Goal: Information Seeking & Learning: Learn about a topic

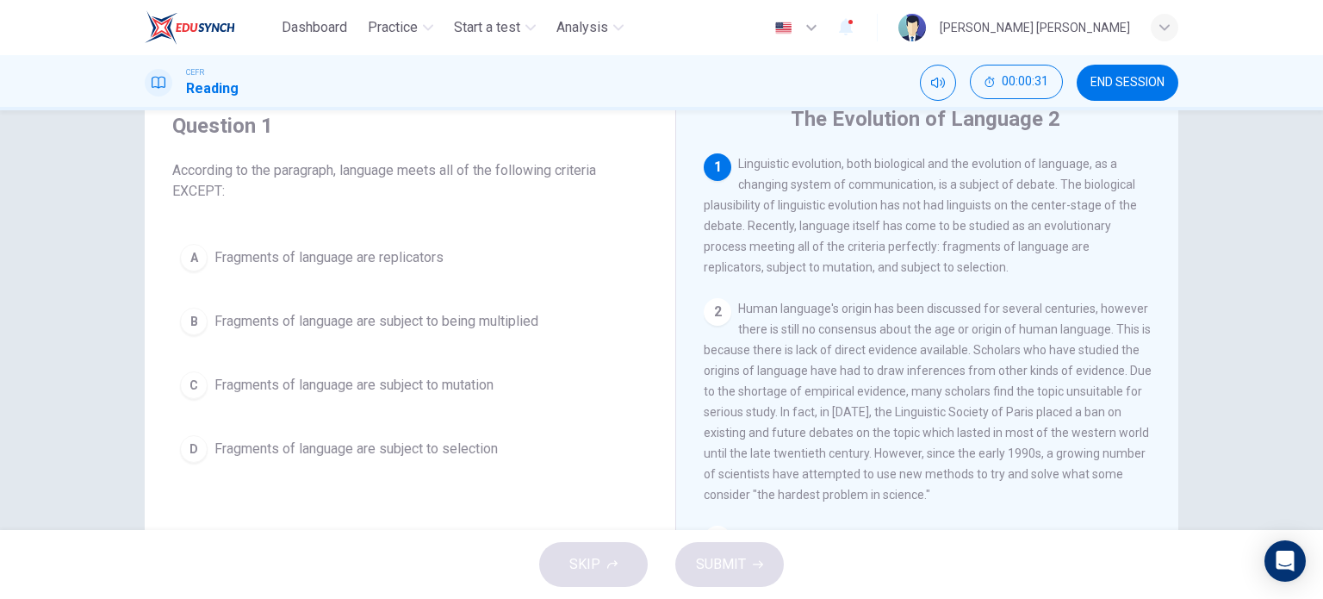
scroll to position [68, 0]
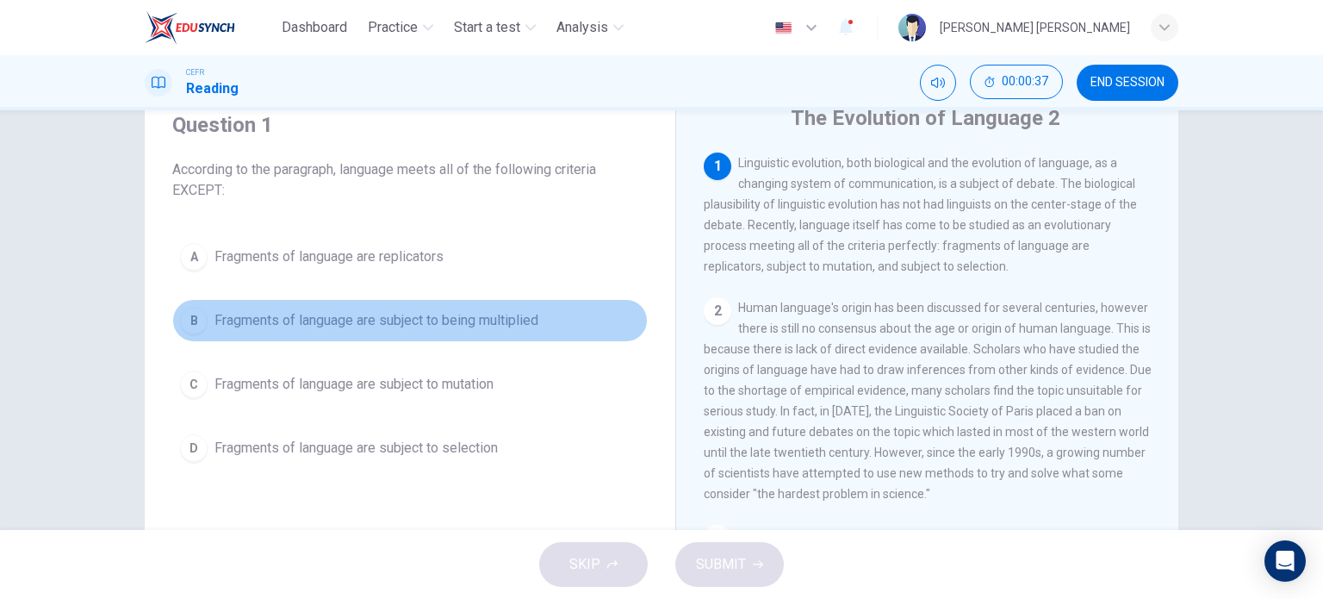
click at [215, 313] on span "Fragments of language are subject to being multiplied" at bounding box center [377, 320] width 324 height 21
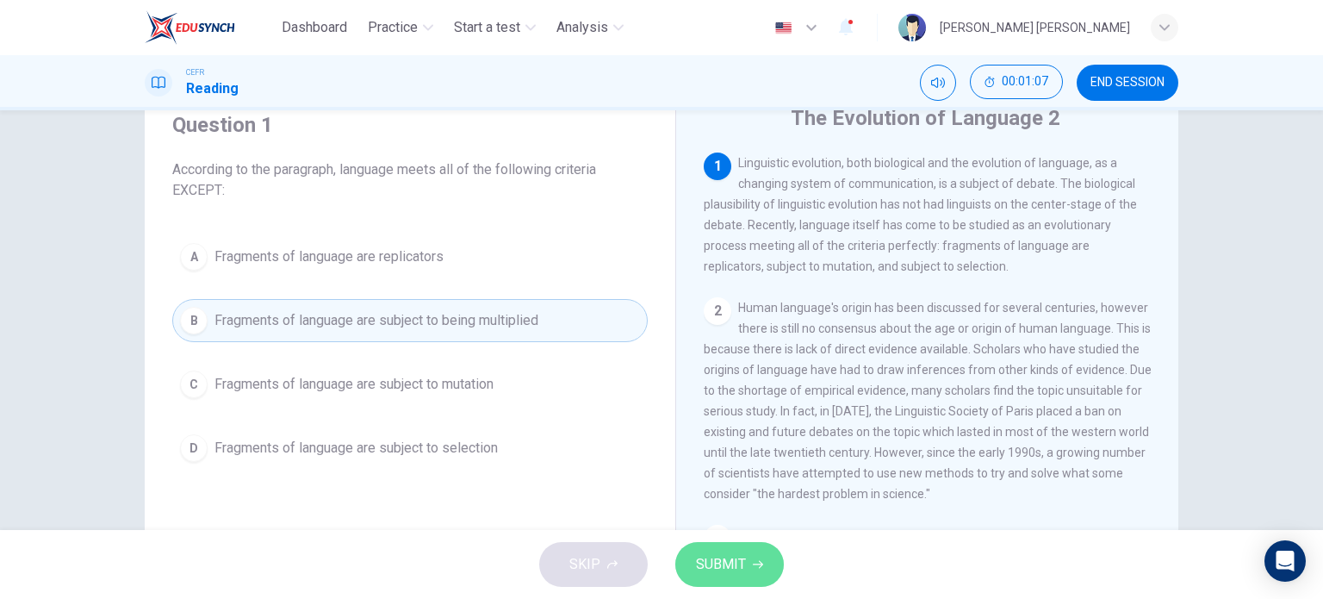
click at [718, 571] on span "SUBMIT" at bounding box center [721, 564] width 50 height 24
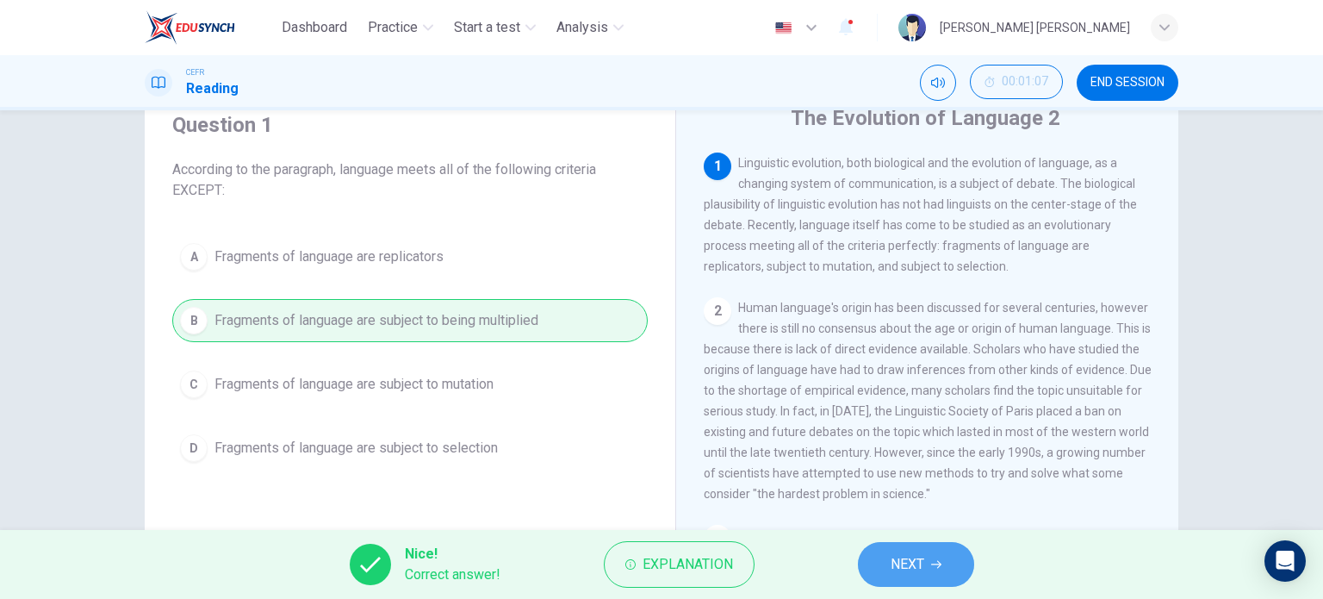
click at [920, 557] on span "NEXT" at bounding box center [908, 564] width 34 height 24
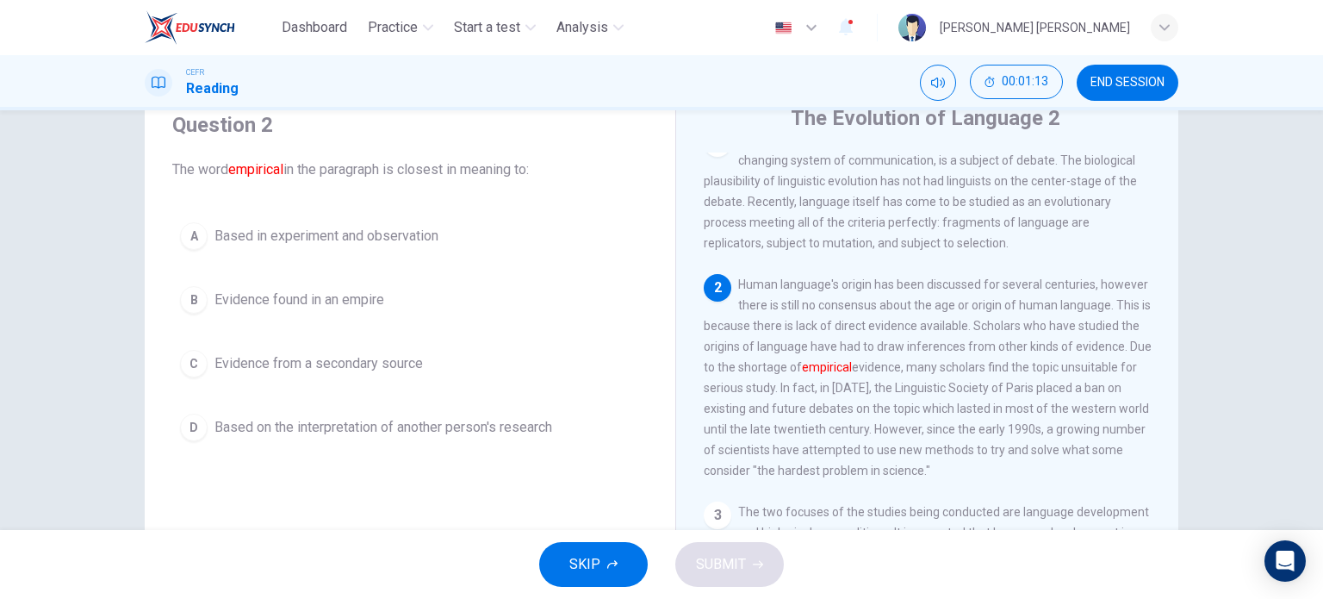
scroll to position [24, 0]
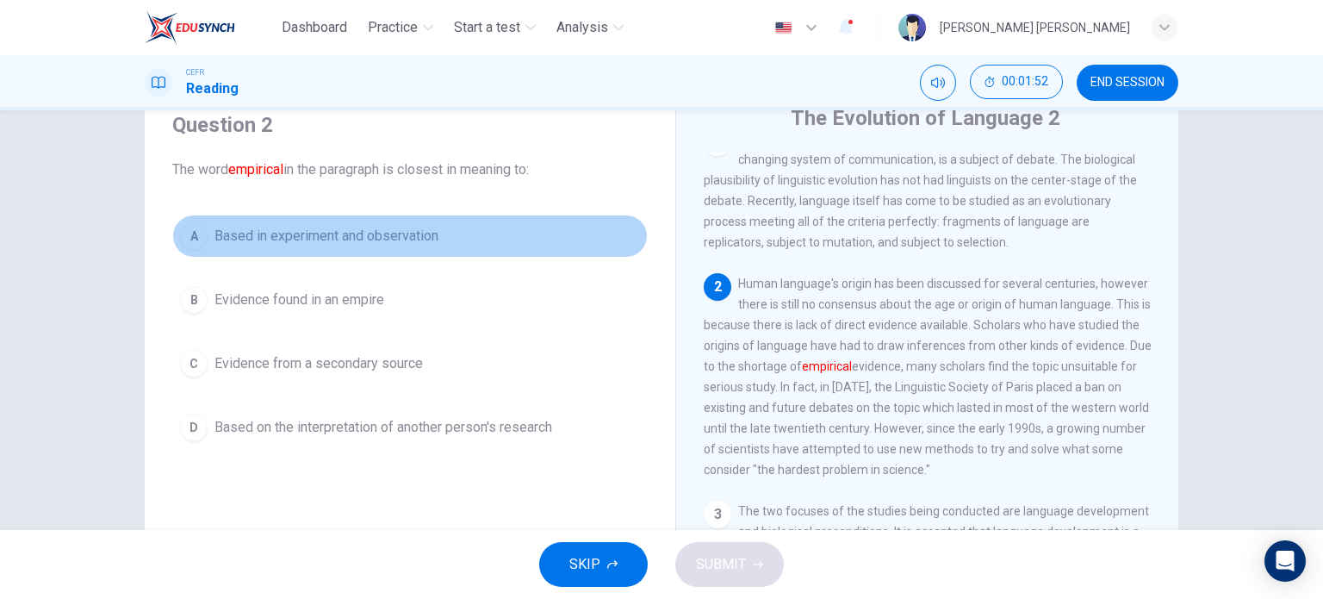
click at [406, 226] on span "Based in experiment and observation" at bounding box center [327, 236] width 224 height 21
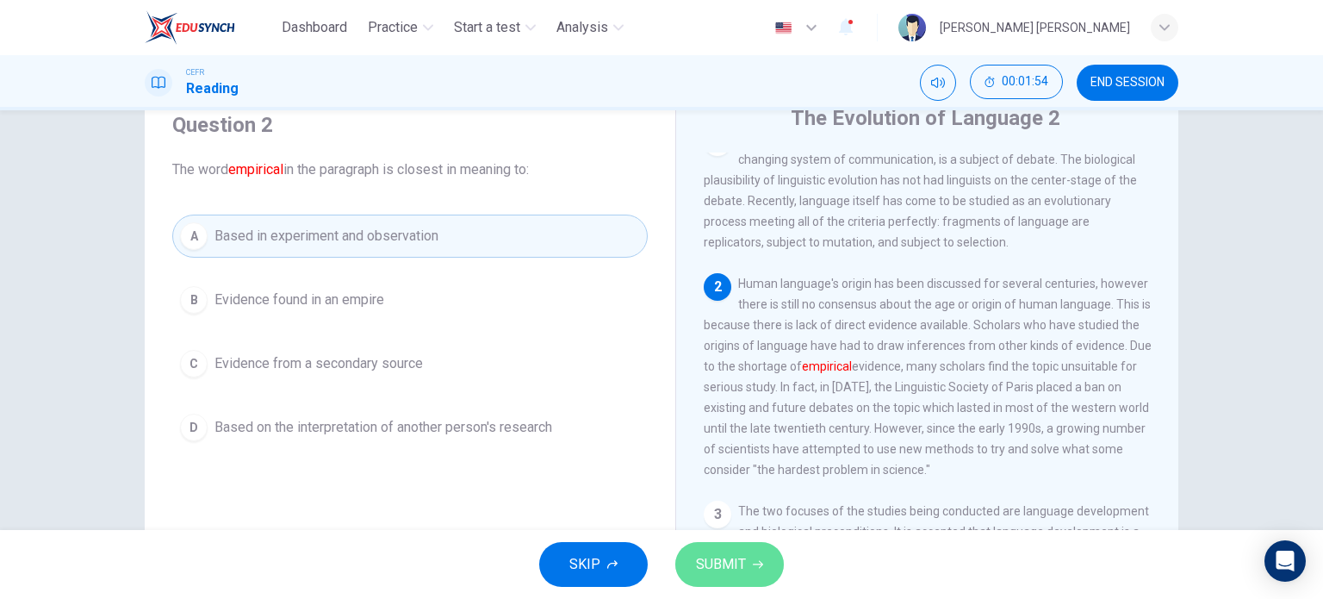
click at [734, 550] on button "SUBMIT" at bounding box center [729, 564] width 109 height 45
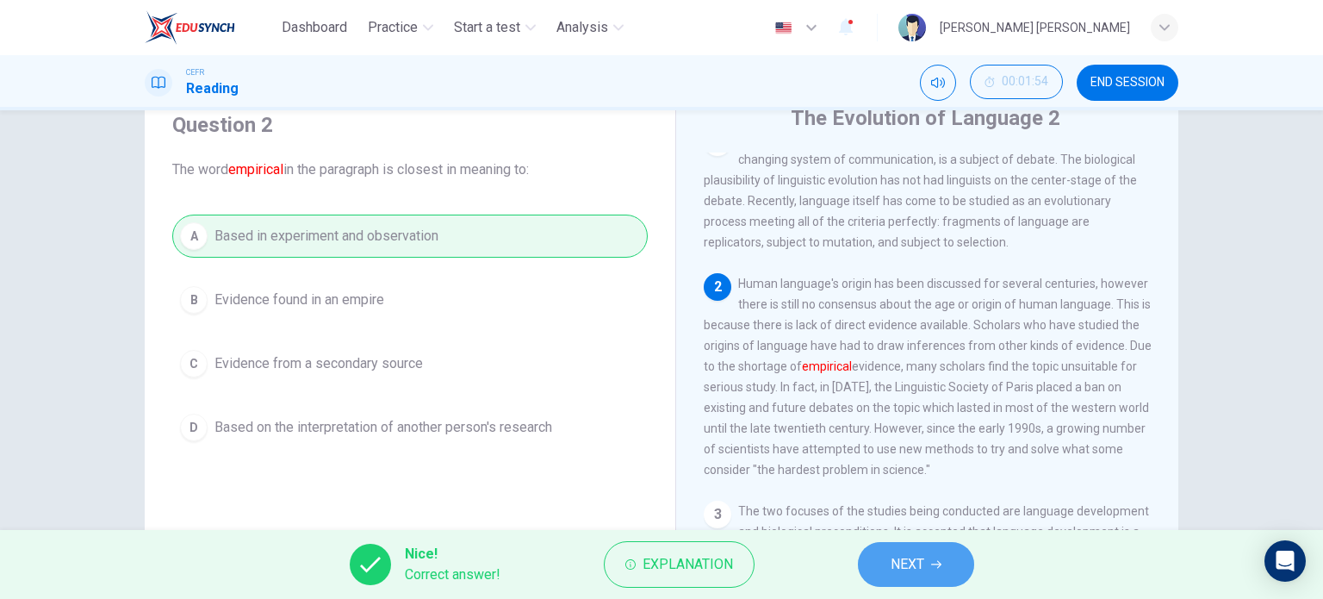
click at [962, 572] on button "NEXT" at bounding box center [916, 564] width 116 height 45
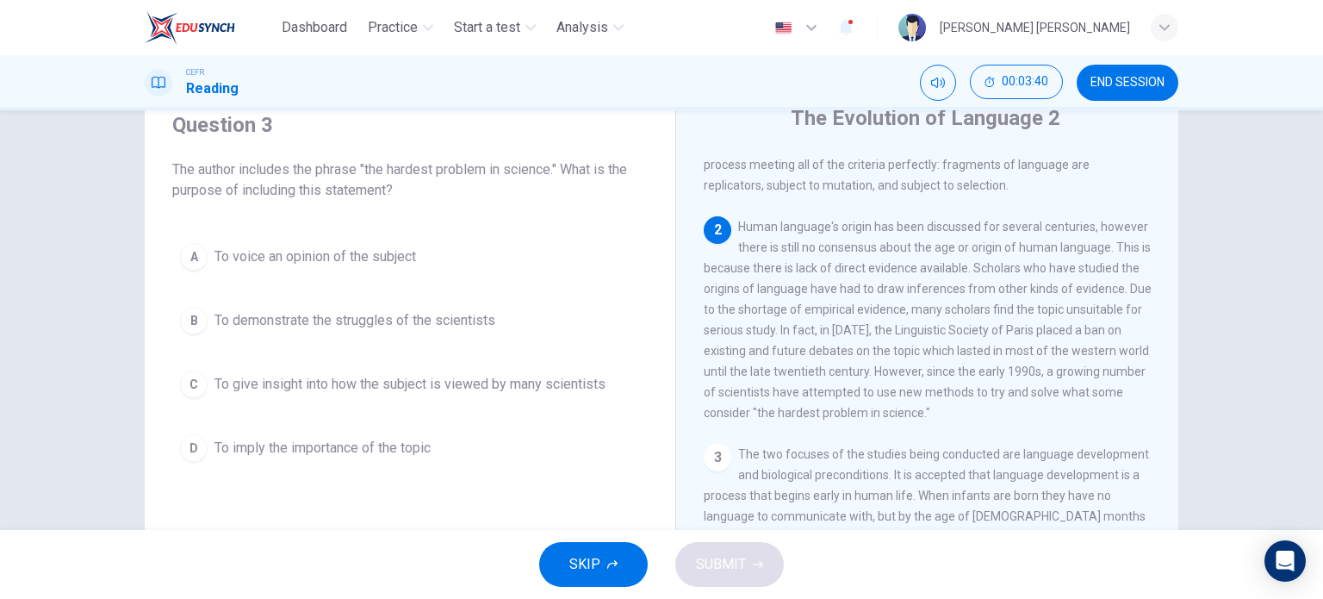
scroll to position [82, 0]
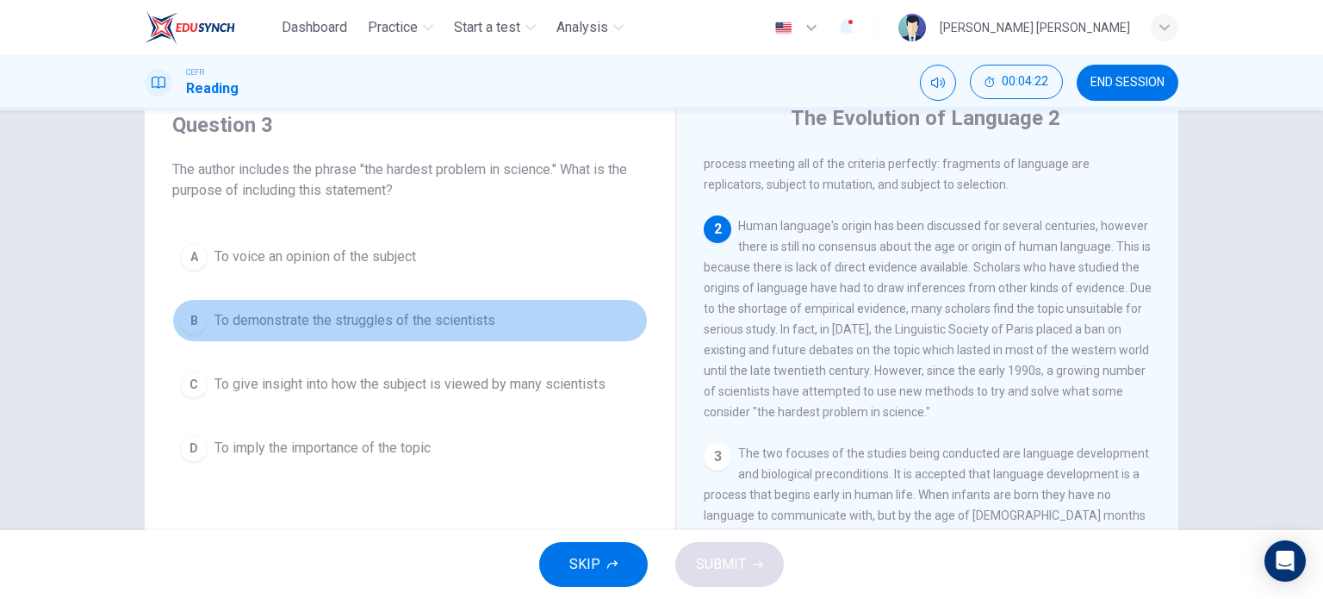
click at [180, 311] on div "B" at bounding box center [194, 321] width 28 height 28
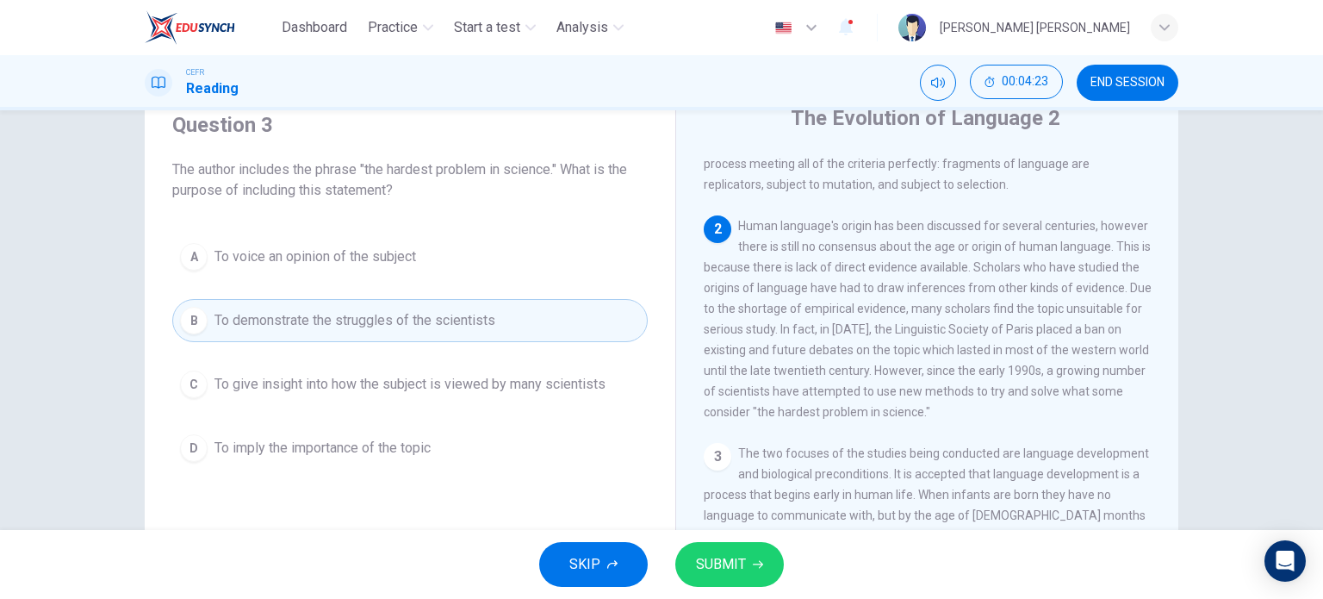
click at [741, 562] on span "SUBMIT" at bounding box center [721, 564] width 50 height 24
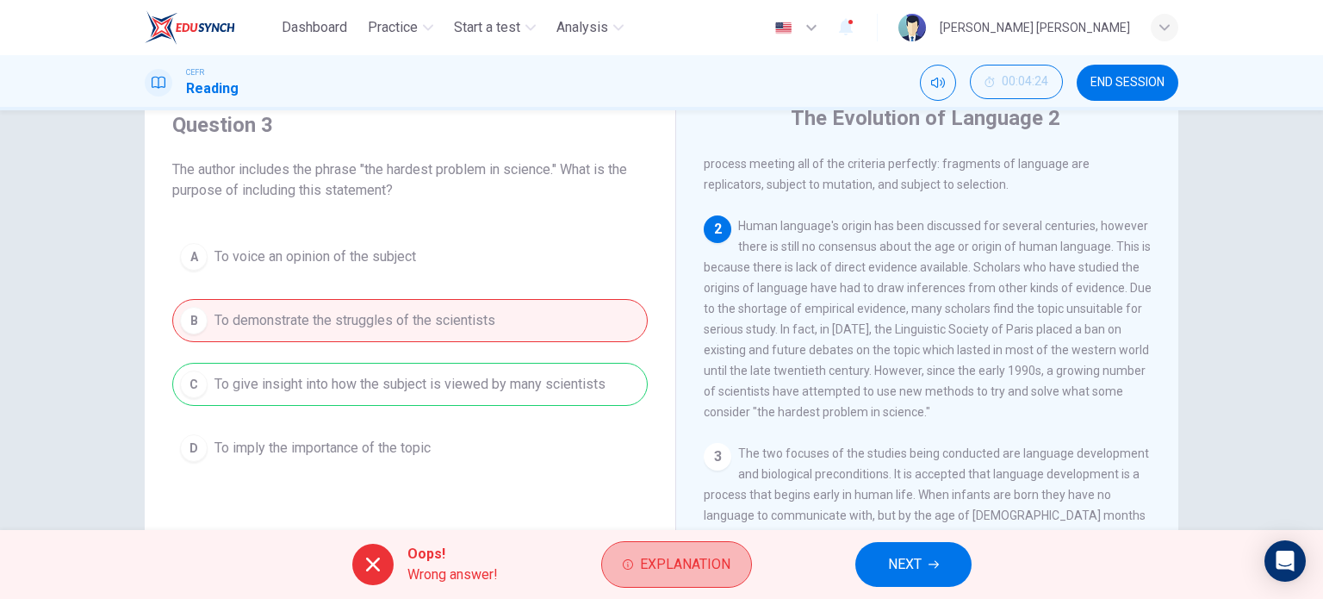
click at [741, 562] on button "Explanation" at bounding box center [676, 564] width 151 height 47
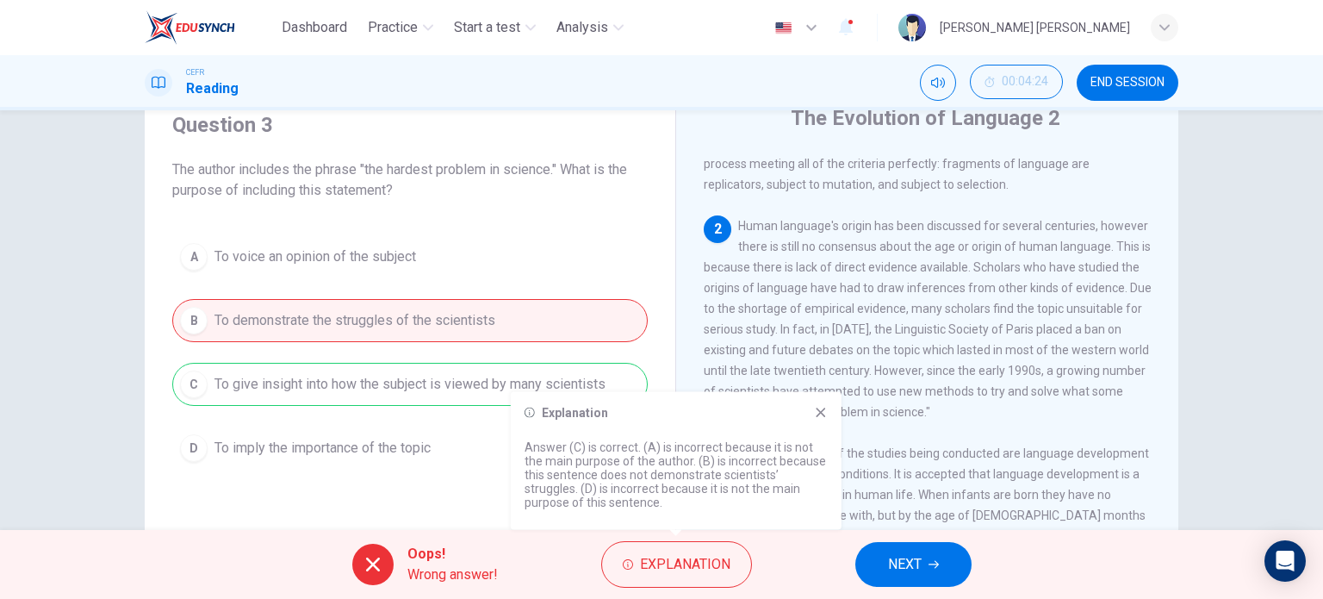
click at [818, 561] on div "Oops! Wrong answer! Explanation NEXT" at bounding box center [661, 564] width 1323 height 69
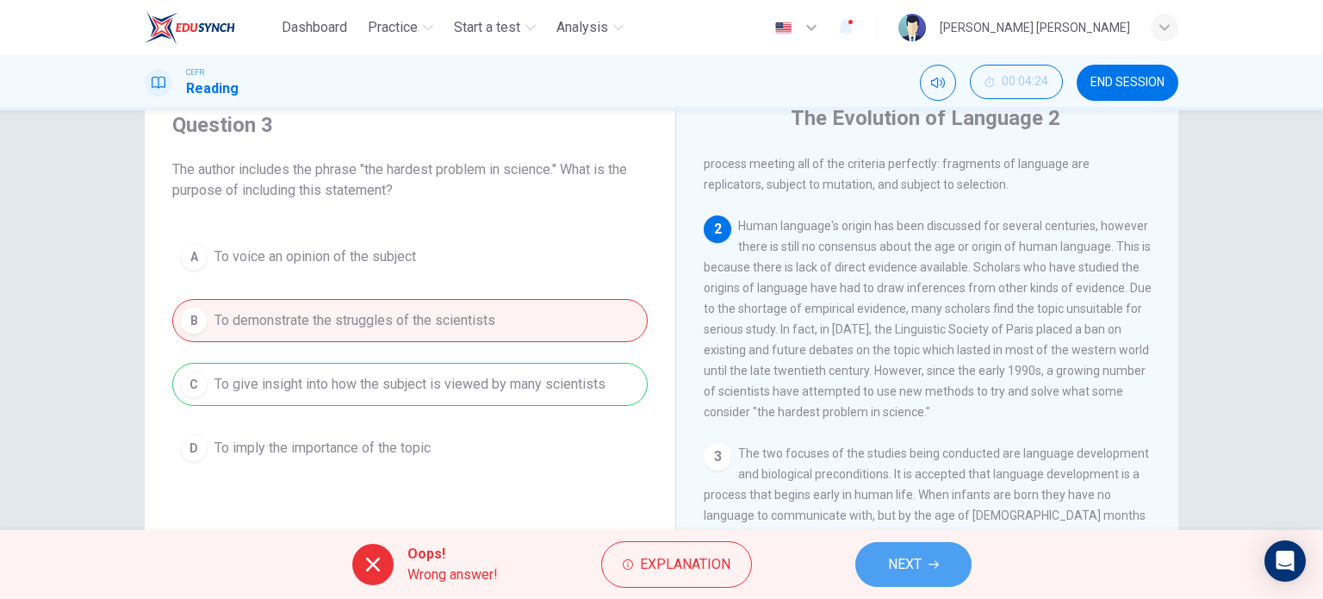
click at [893, 554] on span "NEXT" at bounding box center [905, 564] width 34 height 24
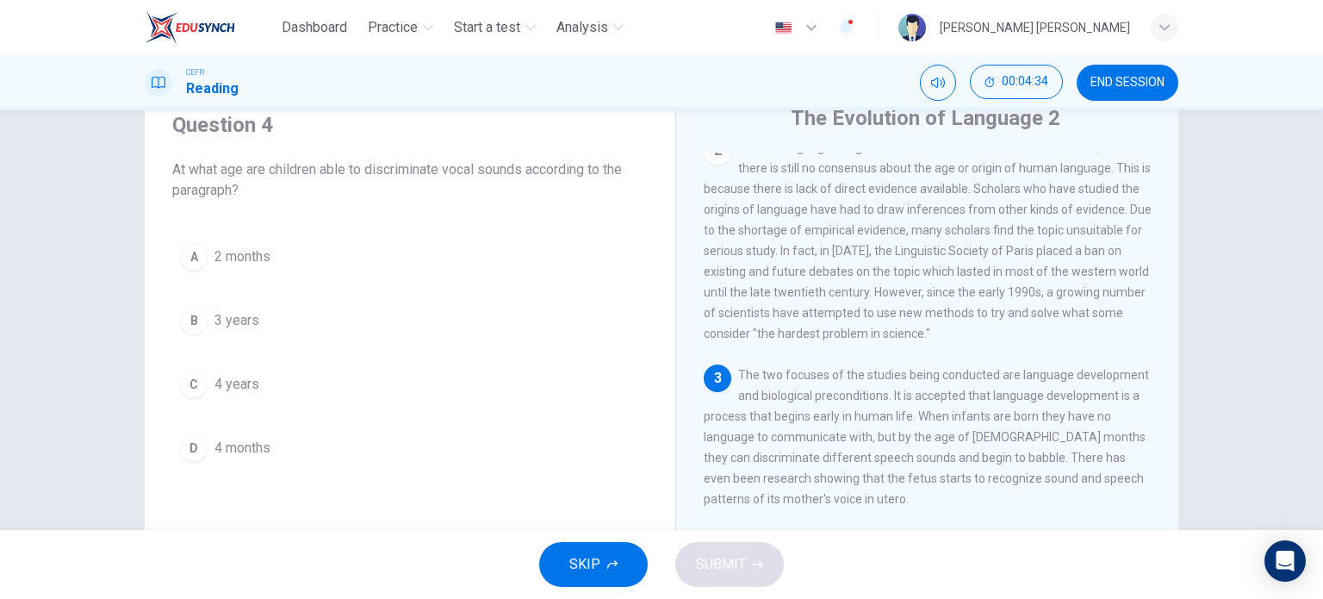
scroll to position [162, 0]
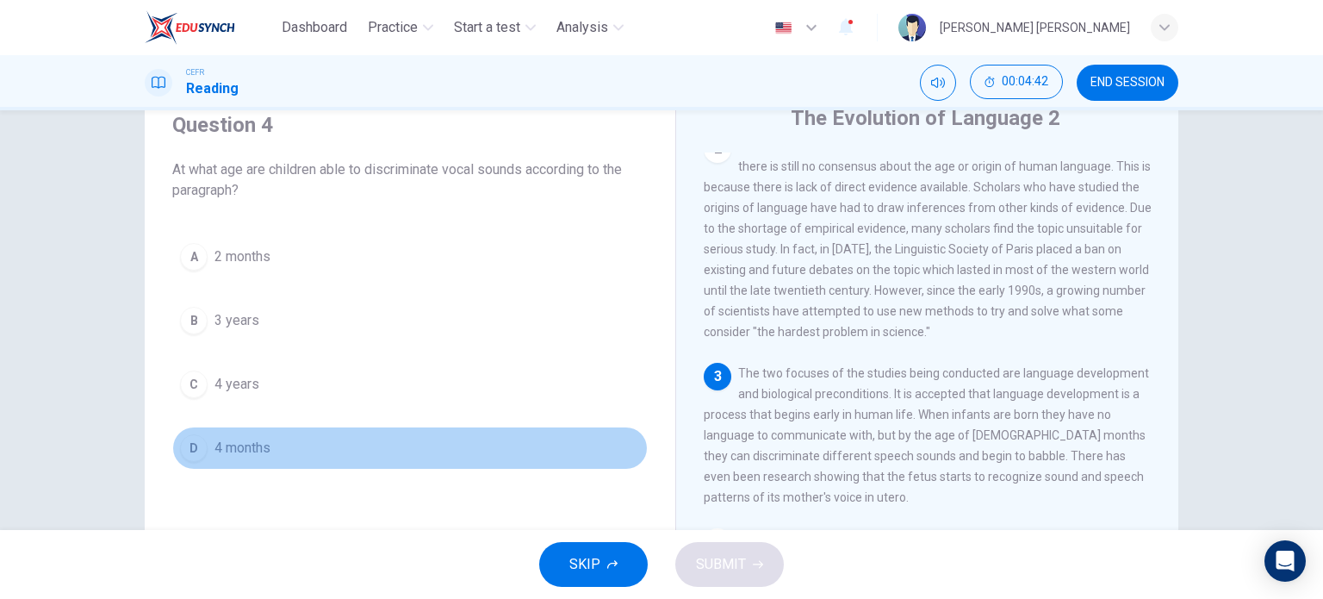
click at [192, 440] on div "D" at bounding box center [194, 448] width 28 height 28
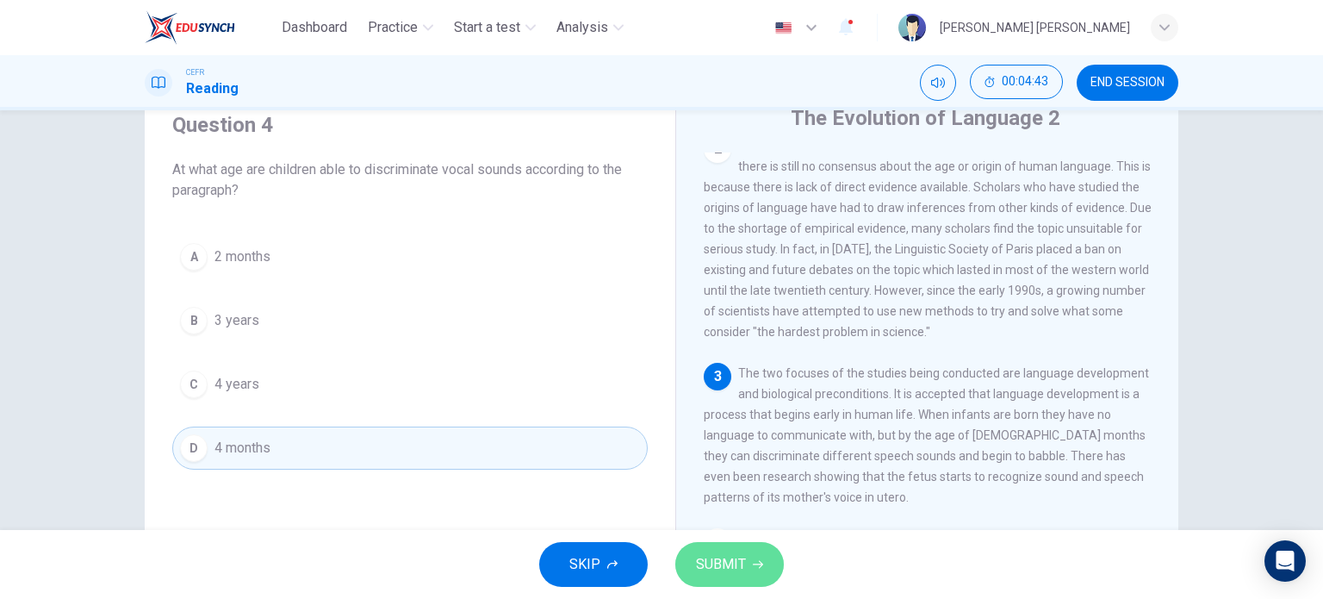
click at [744, 557] on span "SUBMIT" at bounding box center [721, 564] width 50 height 24
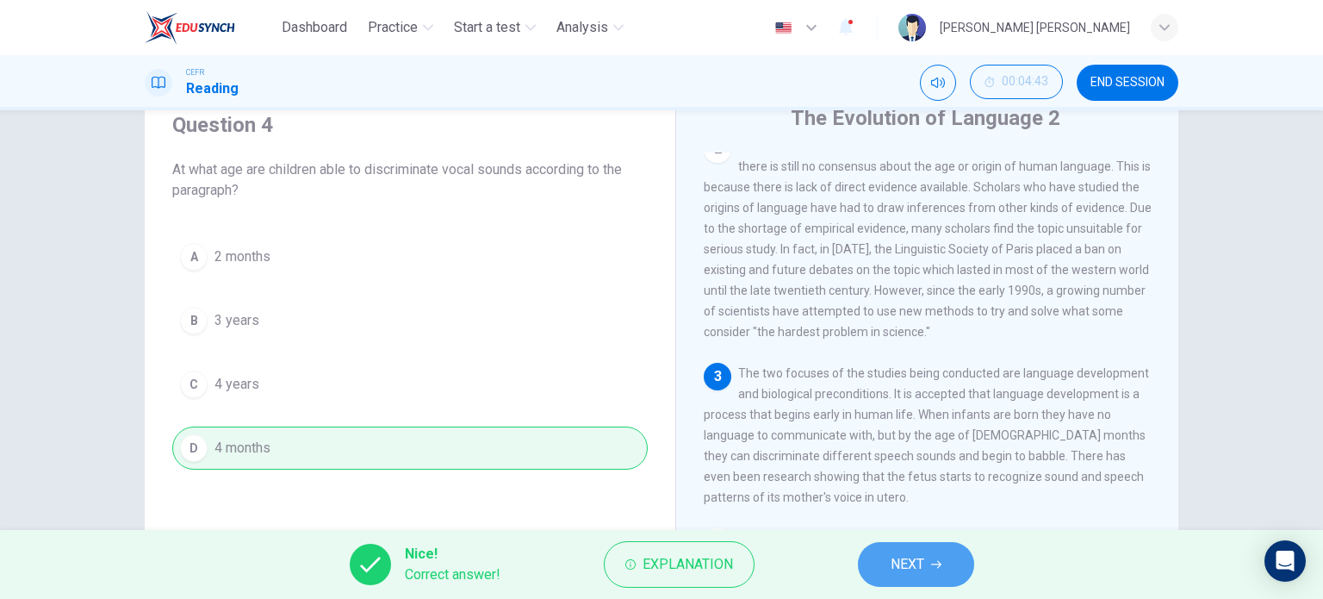
click at [899, 568] on span "NEXT" at bounding box center [908, 564] width 34 height 24
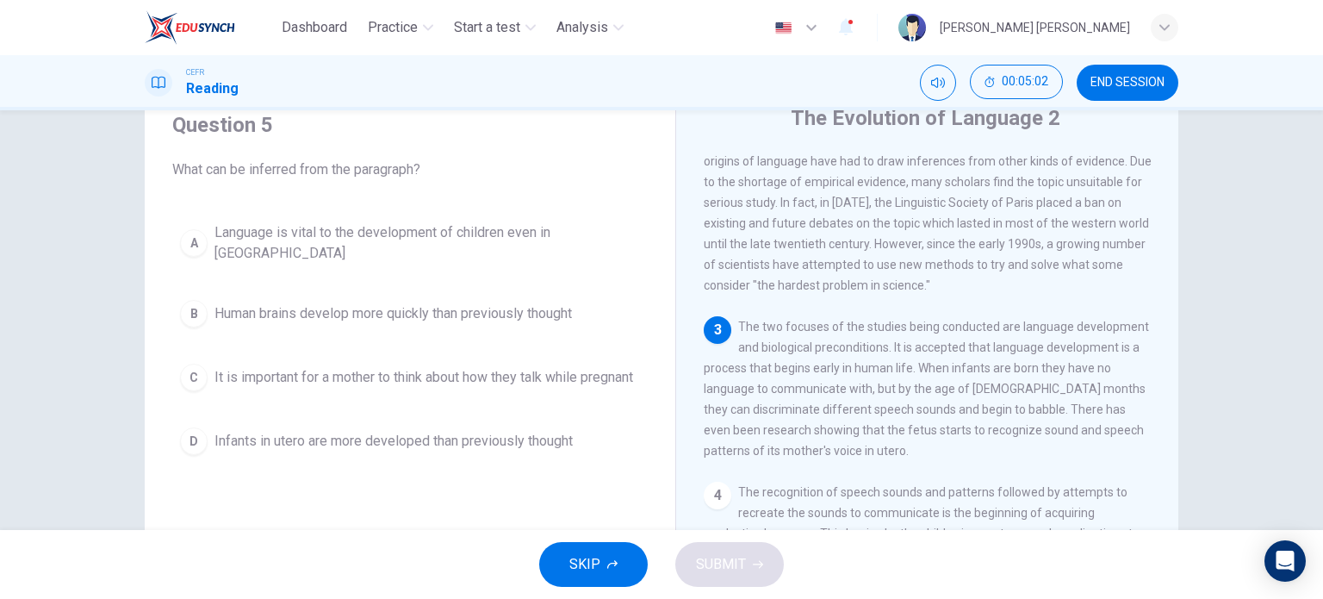
scroll to position [207, 0]
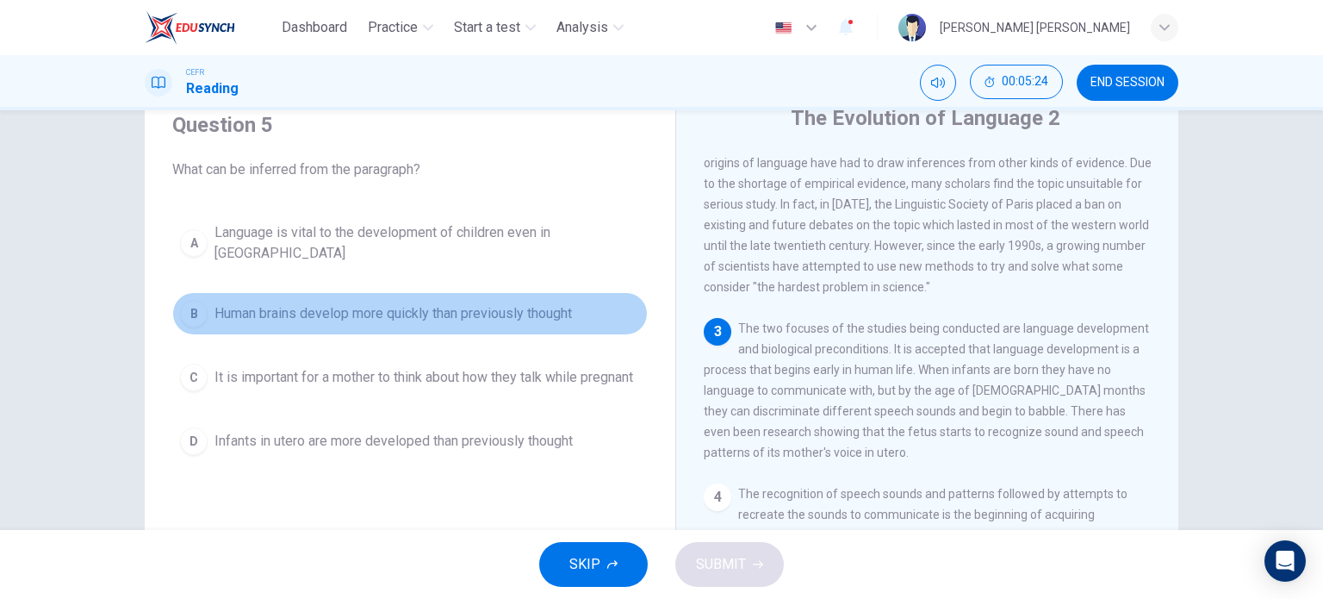
click at [386, 303] on span "Human brains develop more quickly than previously thought" at bounding box center [394, 313] width 358 height 21
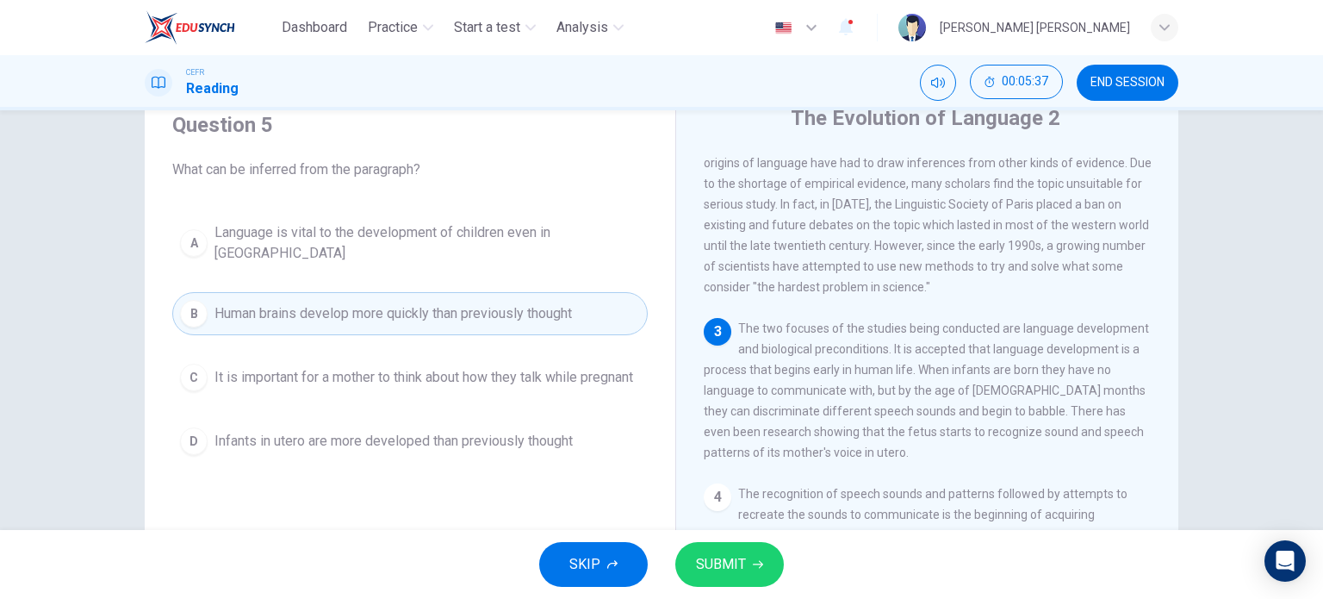
click at [710, 564] on span "SUBMIT" at bounding box center [721, 564] width 50 height 24
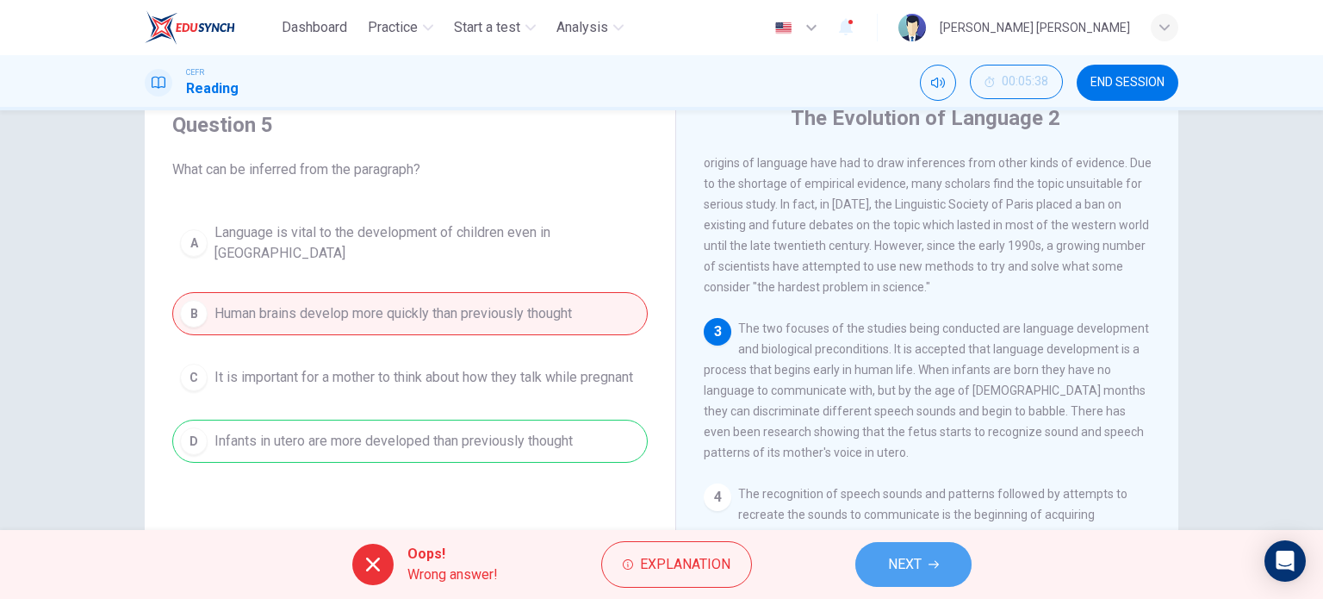
click at [913, 555] on span "NEXT" at bounding box center [905, 564] width 34 height 24
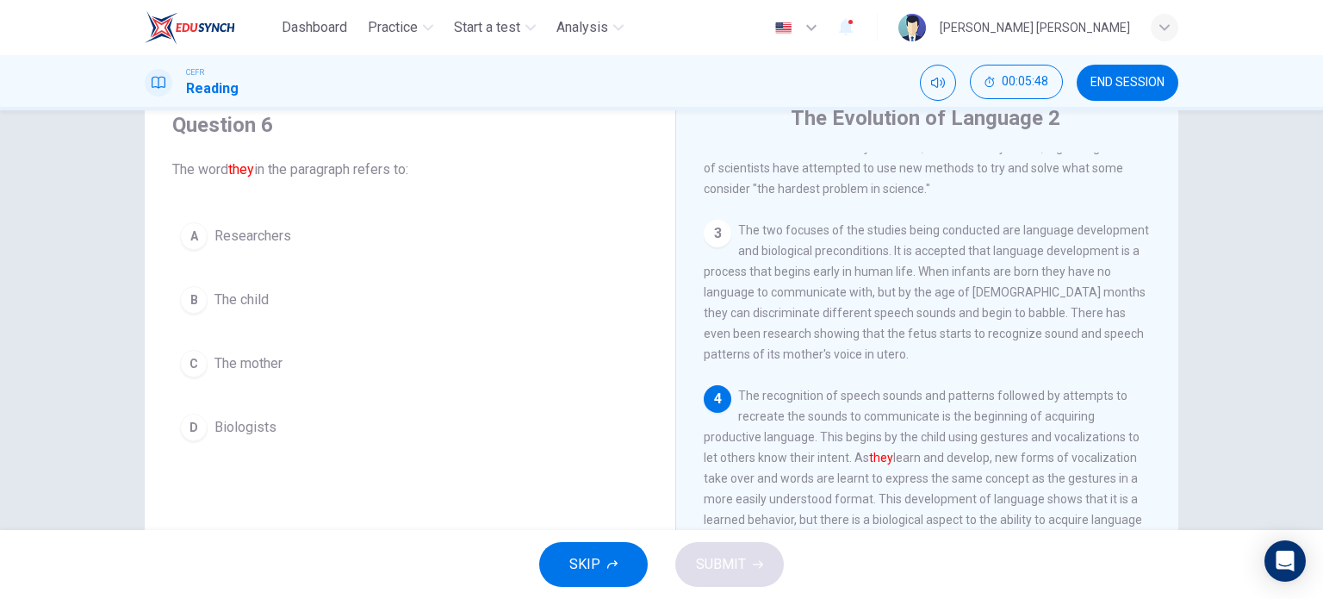
scroll to position [307, 0]
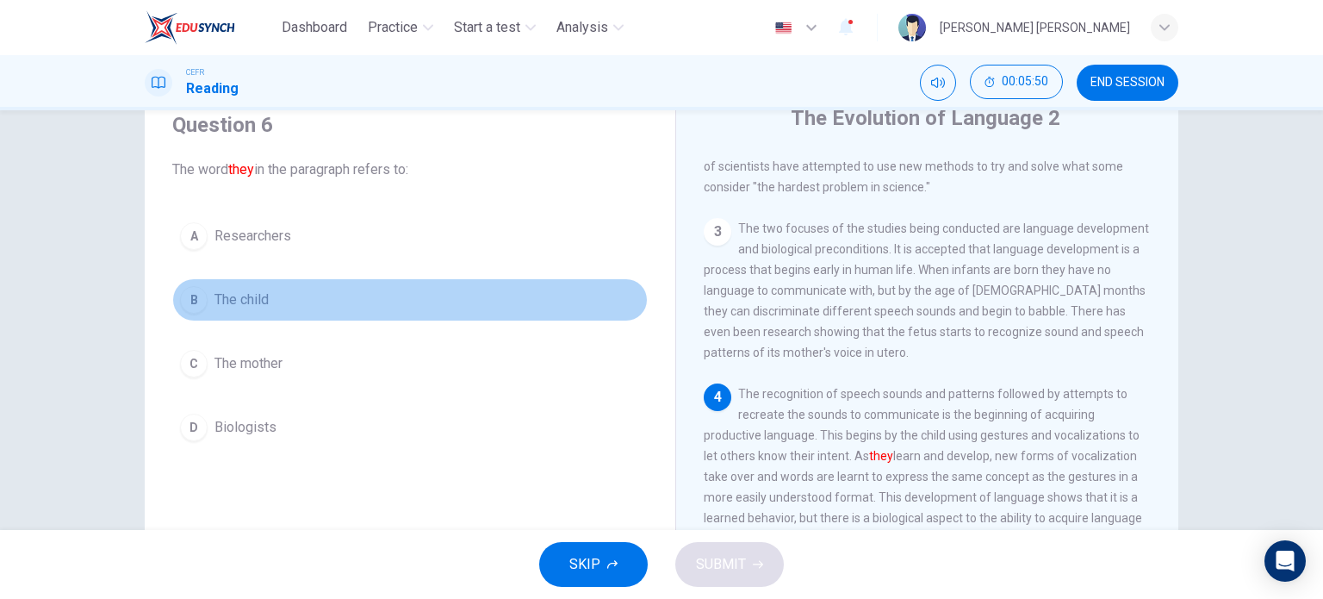
click at [202, 307] on button "B The child" at bounding box center [410, 299] width 476 height 43
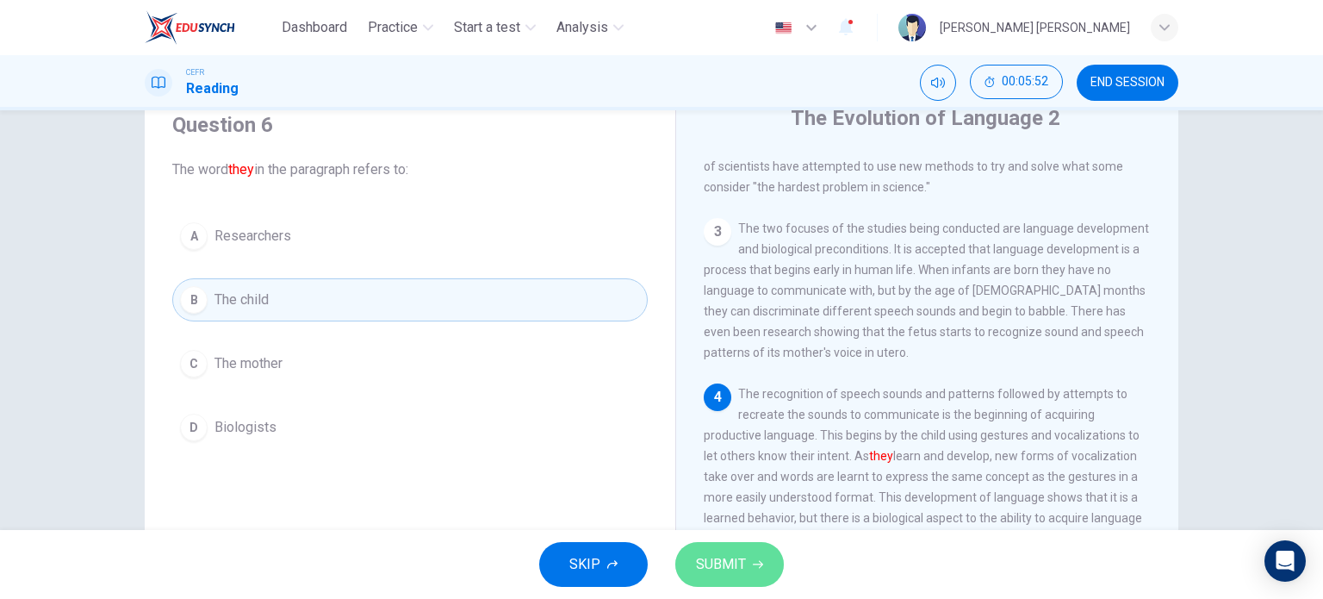
click at [703, 557] on span "SUBMIT" at bounding box center [721, 564] width 50 height 24
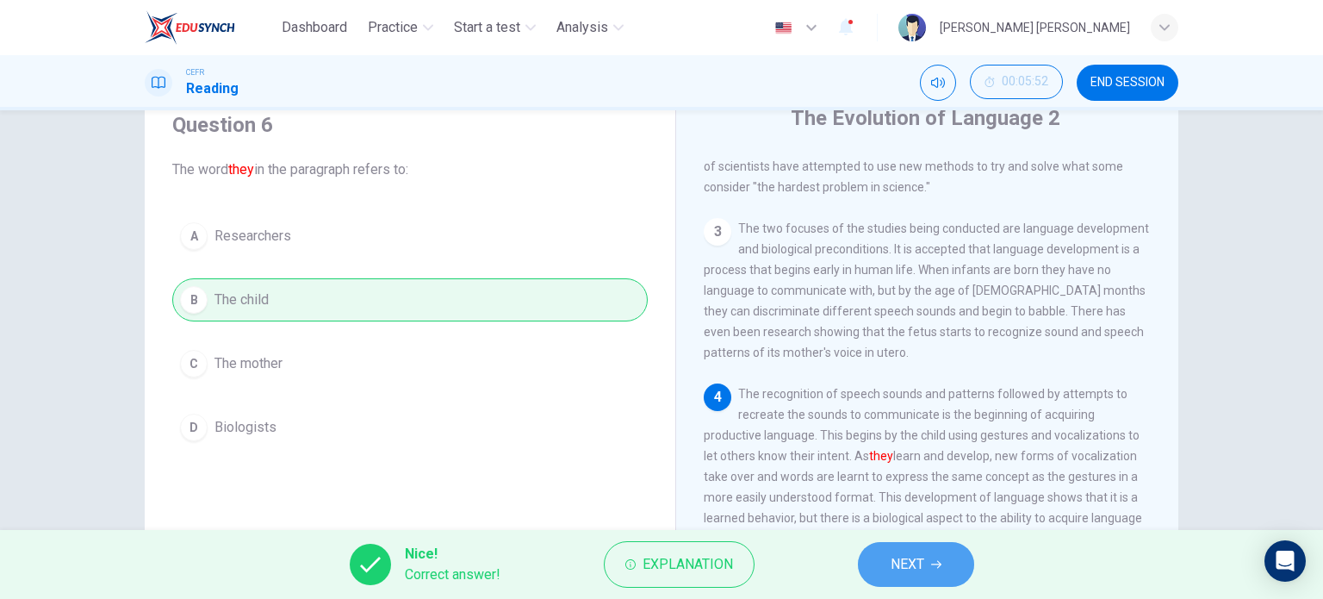
click at [897, 559] on span "NEXT" at bounding box center [908, 564] width 34 height 24
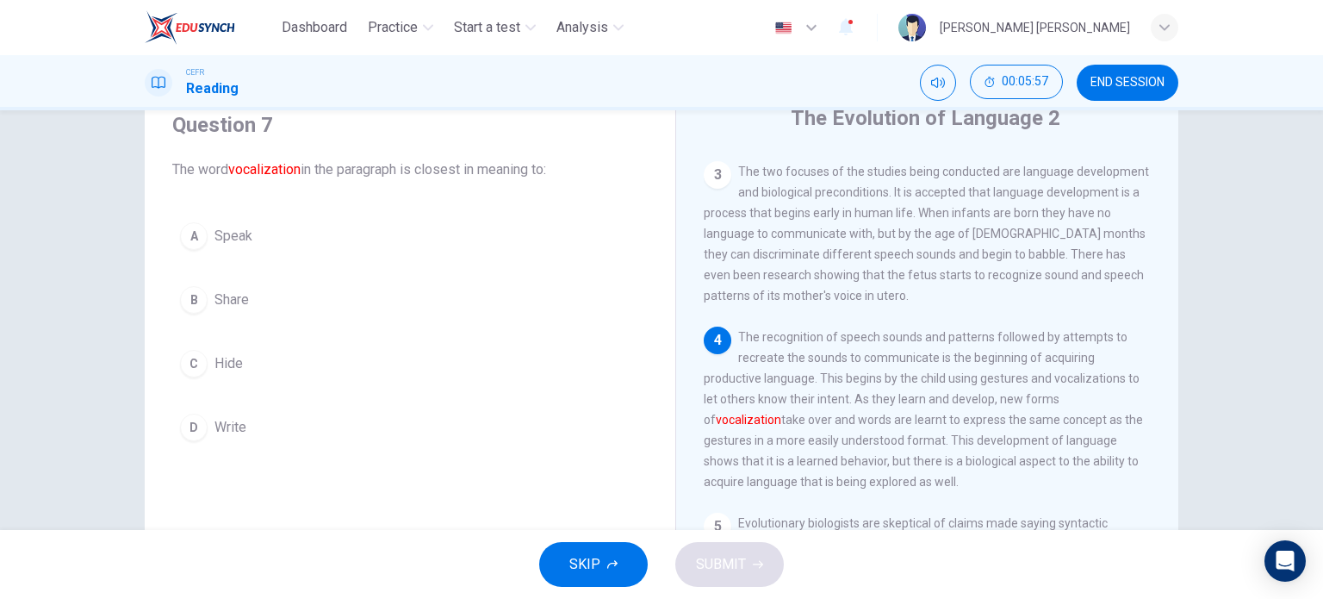
scroll to position [364, 0]
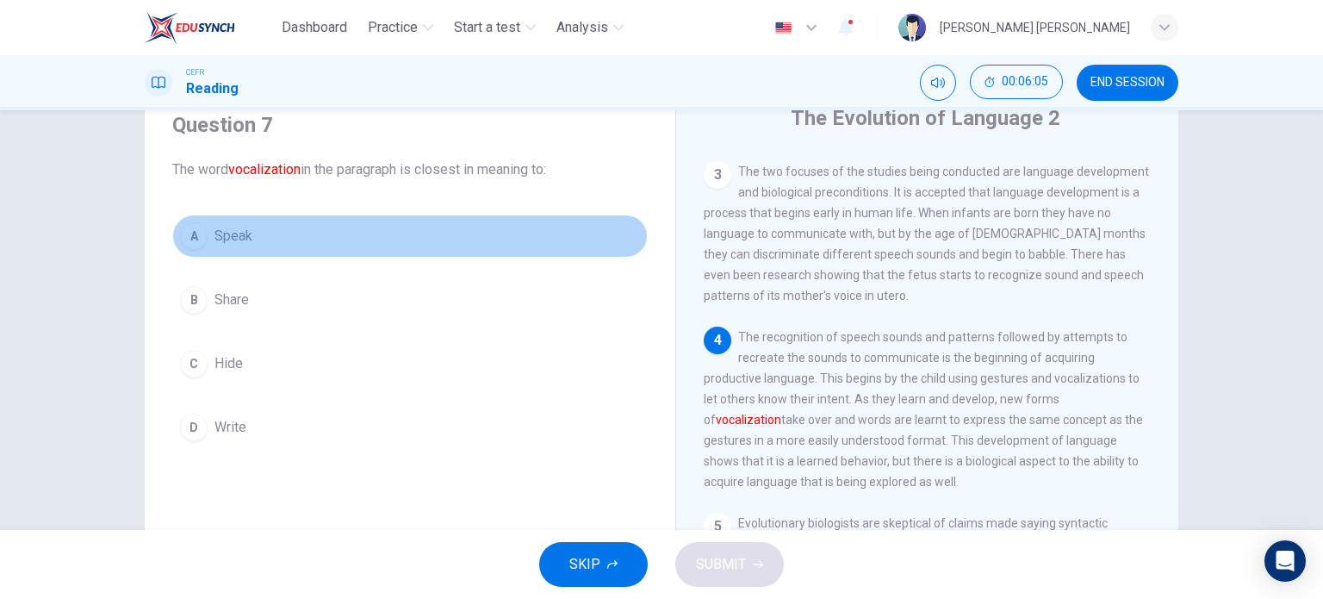
click at [215, 227] on span "Speak" at bounding box center [234, 236] width 38 height 21
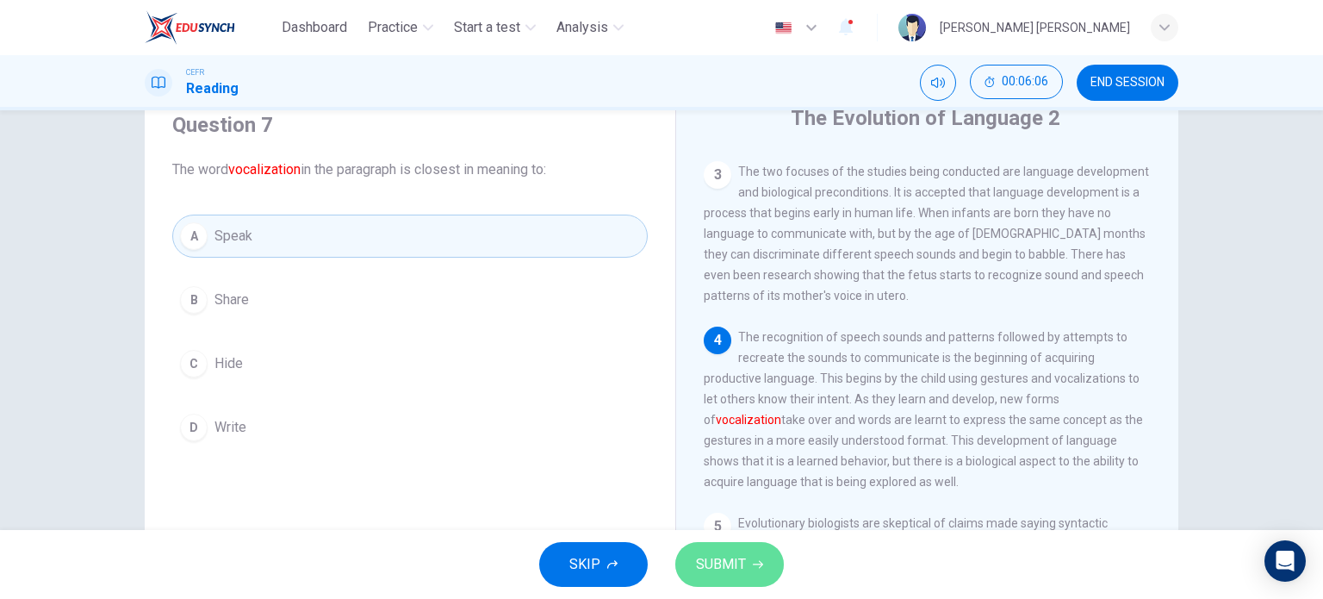
click at [714, 557] on span "SUBMIT" at bounding box center [721, 564] width 50 height 24
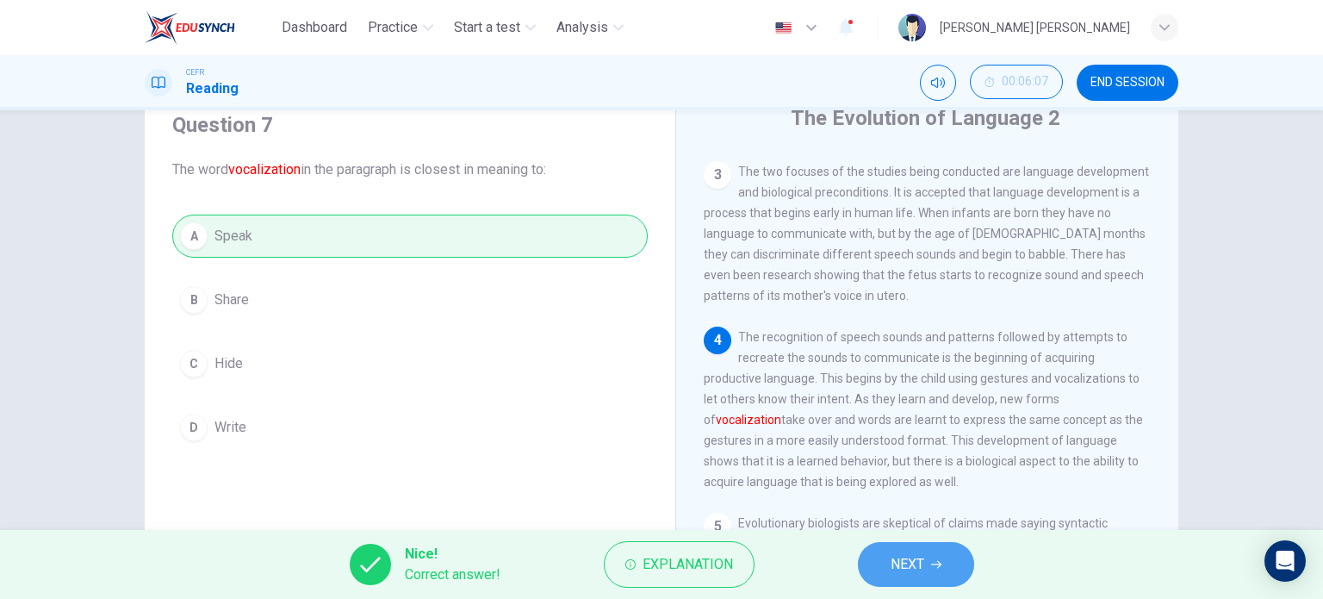
click at [884, 550] on button "NEXT" at bounding box center [916, 564] width 116 height 45
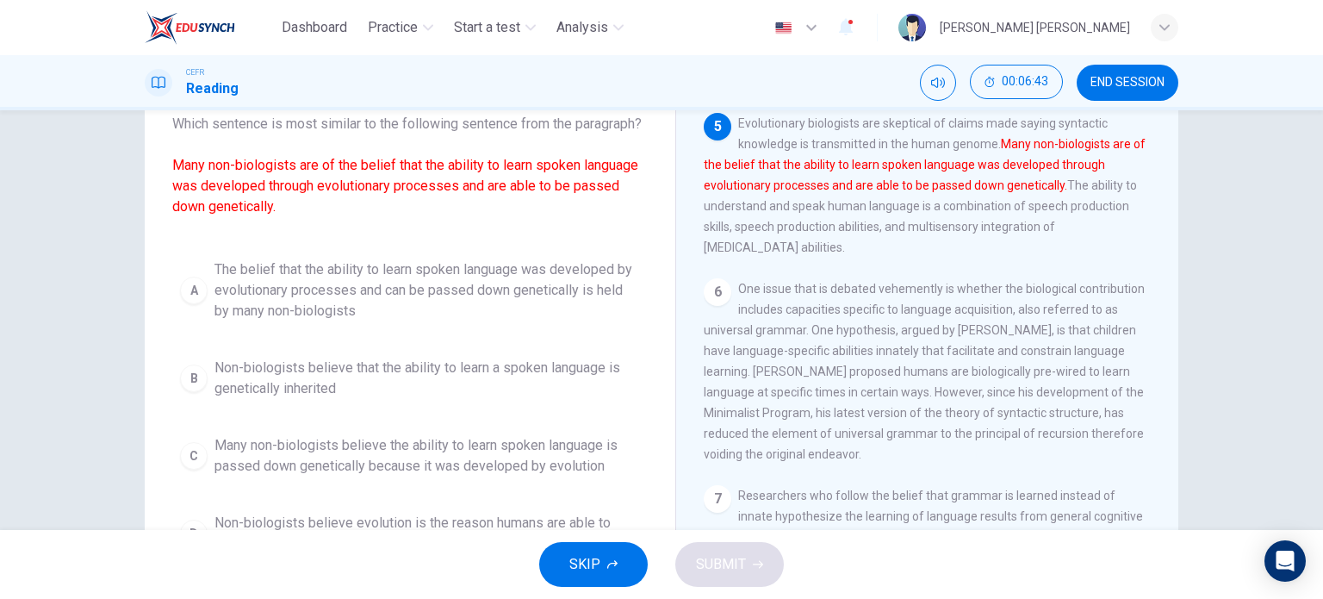
scroll to position [113, 0]
click at [351, 306] on span "The belief that the ability to learn spoken language was developed by evolution…" at bounding box center [428, 291] width 426 height 62
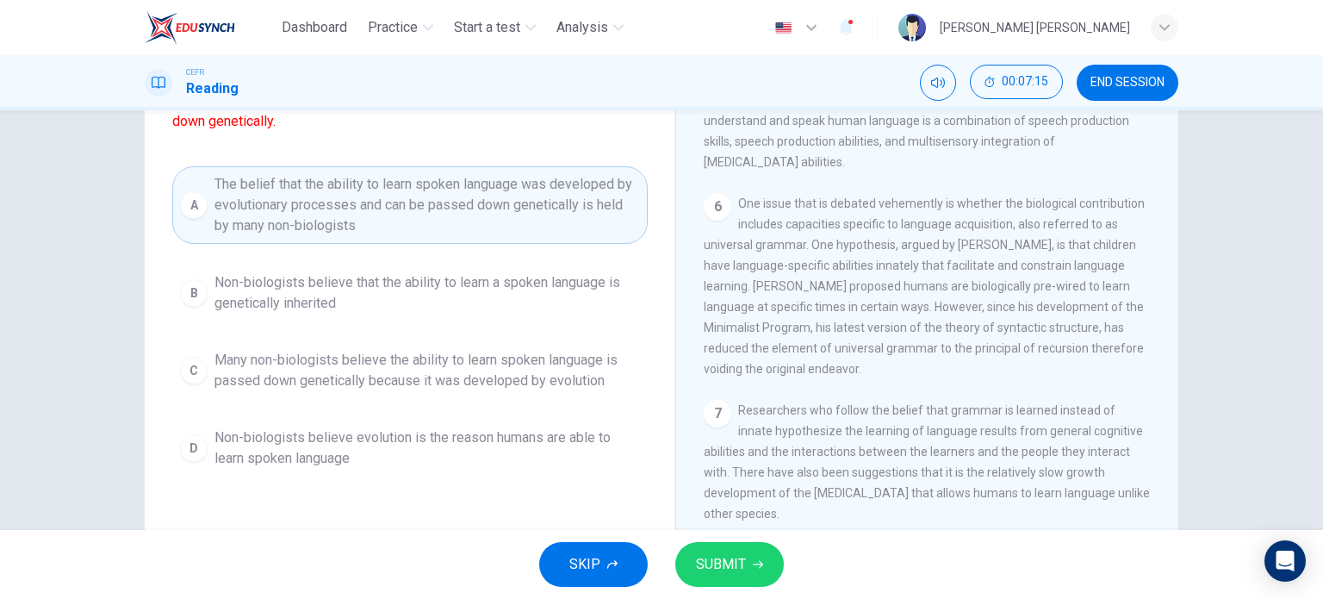
scroll to position [198, 0]
click at [726, 566] on span "SUBMIT" at bounding box center [721, 564] width 50 height 24
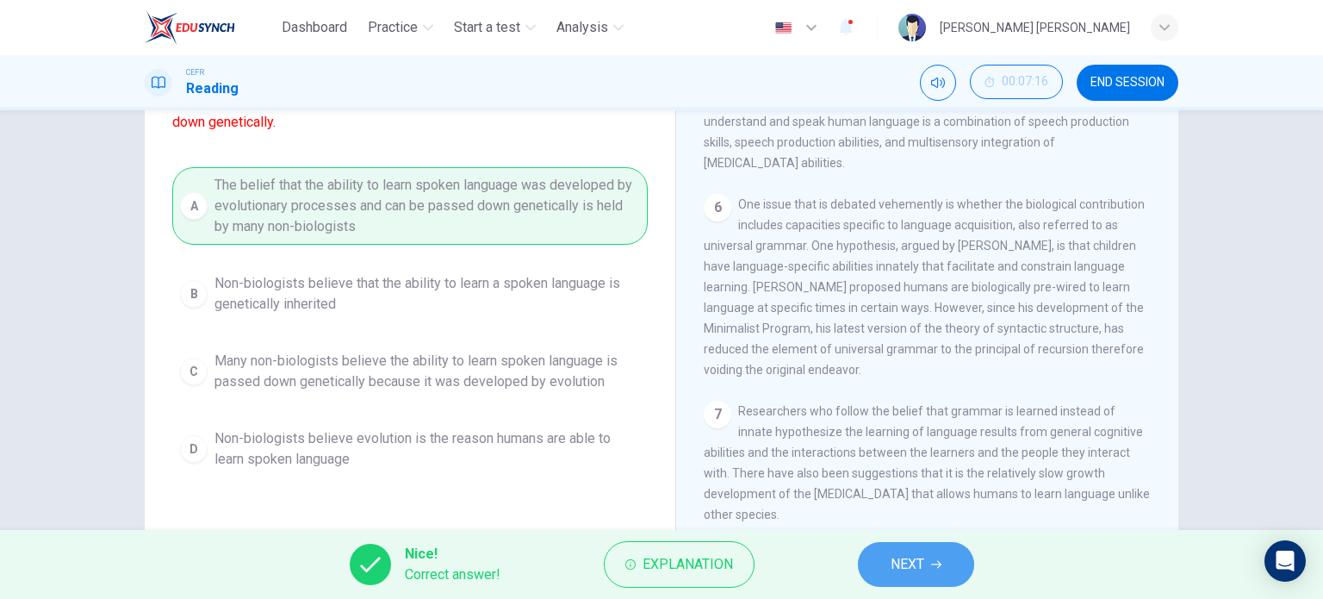
click at [880, 554] on button "NEXT" at bounding box center [916, 564] width 116 height 45
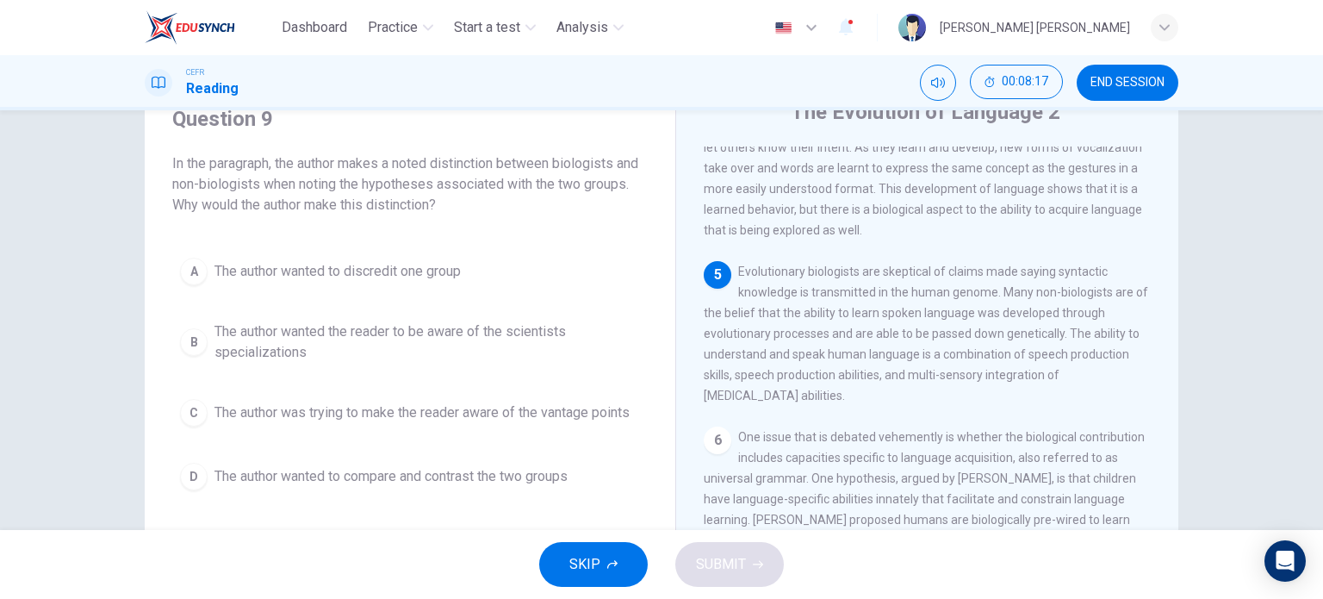
scroll to position [75, 0]
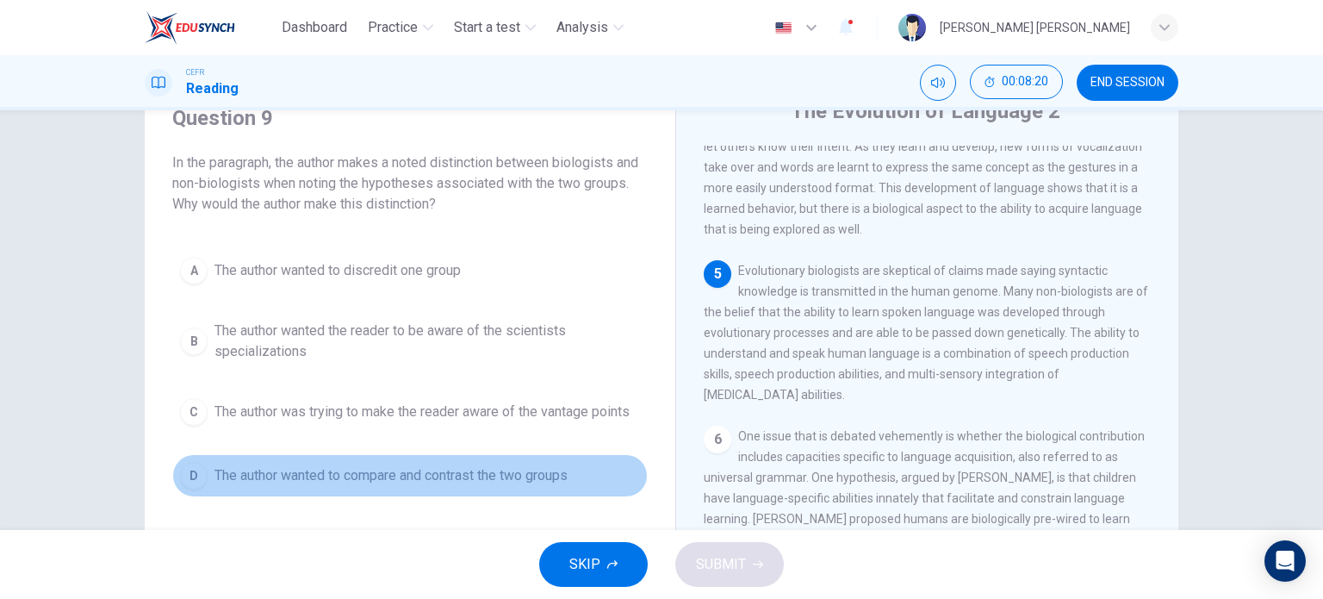
click at [560, 476] on span "The author wanted to compare and contrast the two groups" at bounding box center [391, 475] width 353 height 21
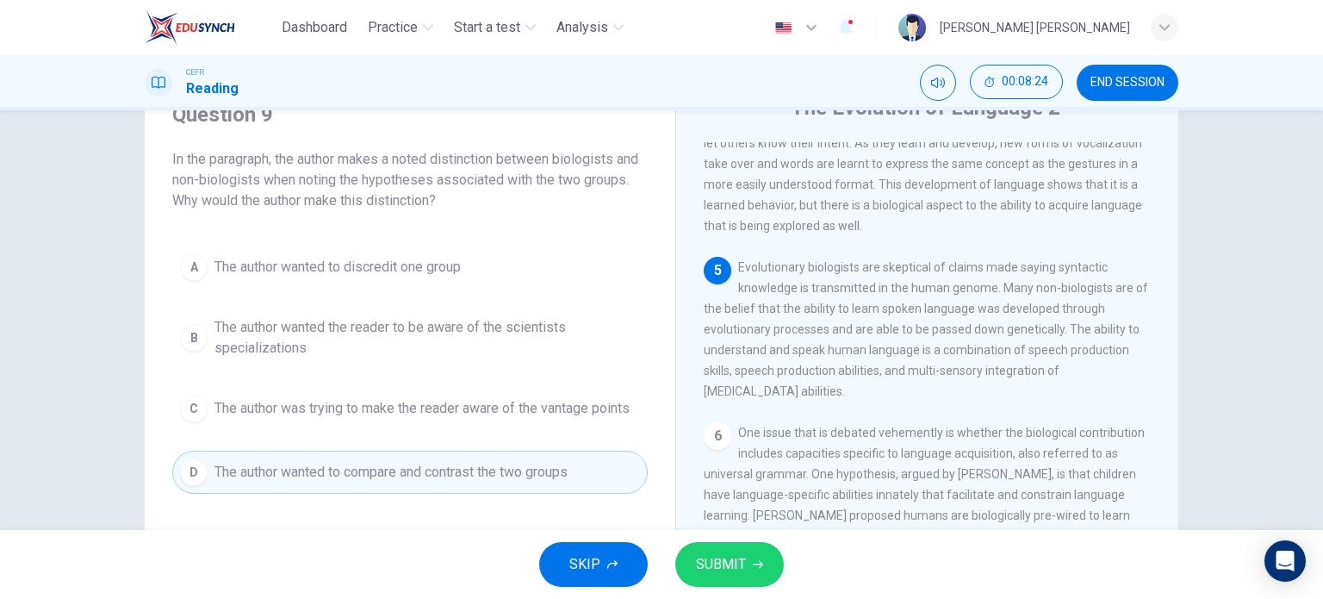
scroll to position [79, 0]
click at [712, 557] on span "SUBMIT" at bounding box center [721, 564] width 50 height 24
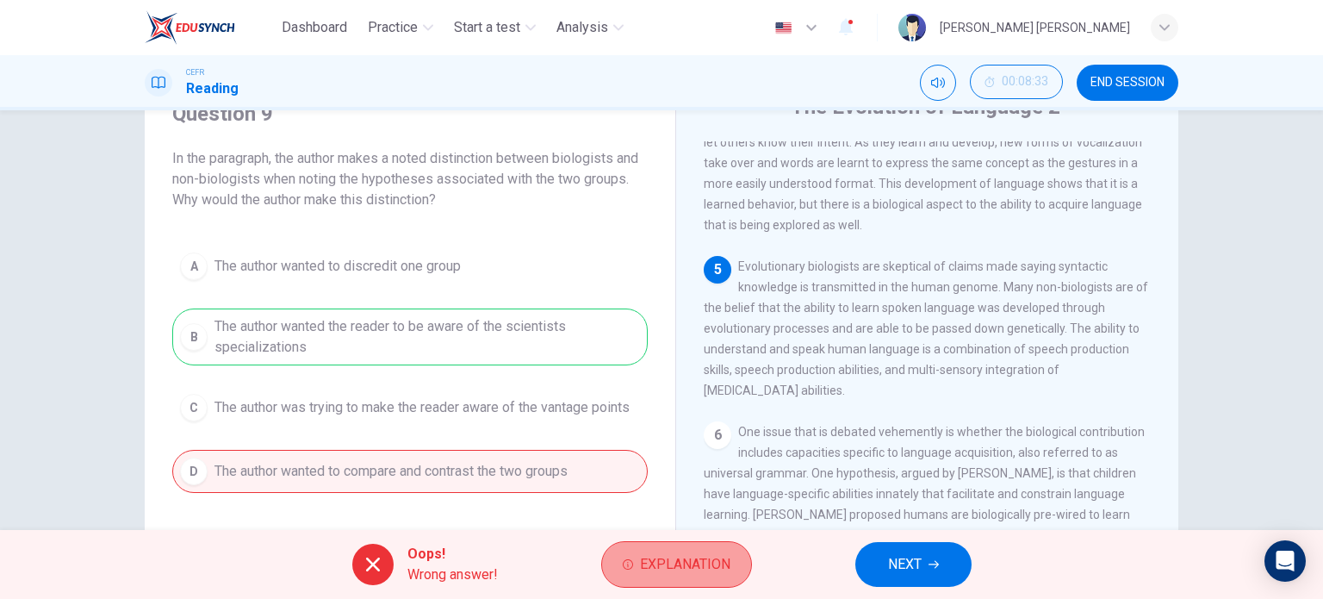
click at [675, 571] on span "Explanation" at bounding box center [685, 564] width 90 height 24
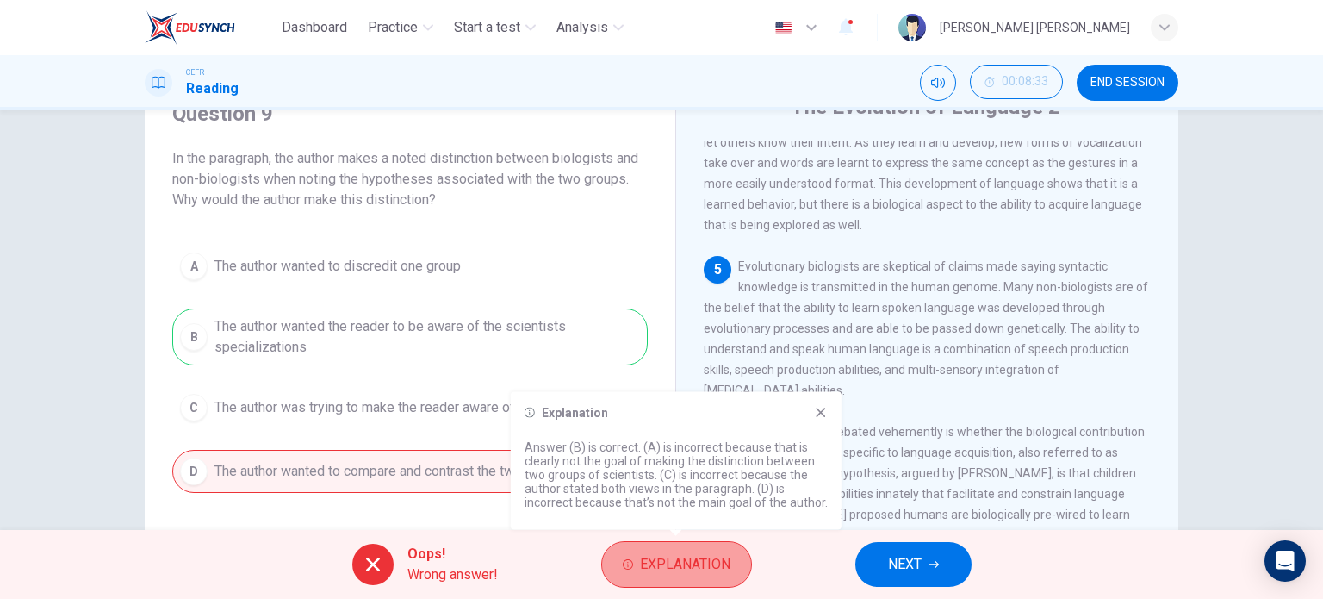
click at [675, 571] on span "Explanation" at bounding box center [685, 564] width 90 height 24
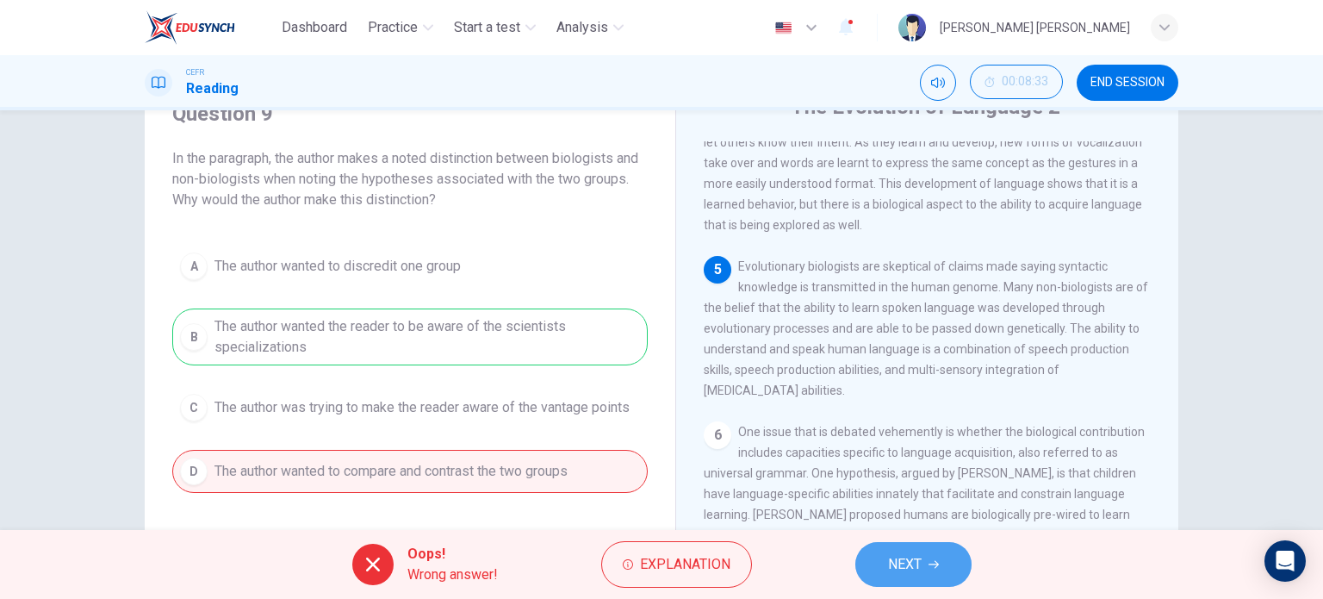
click at [914, 557] on span "NEXT" at bounding box center [905, 564] width 34 height 24
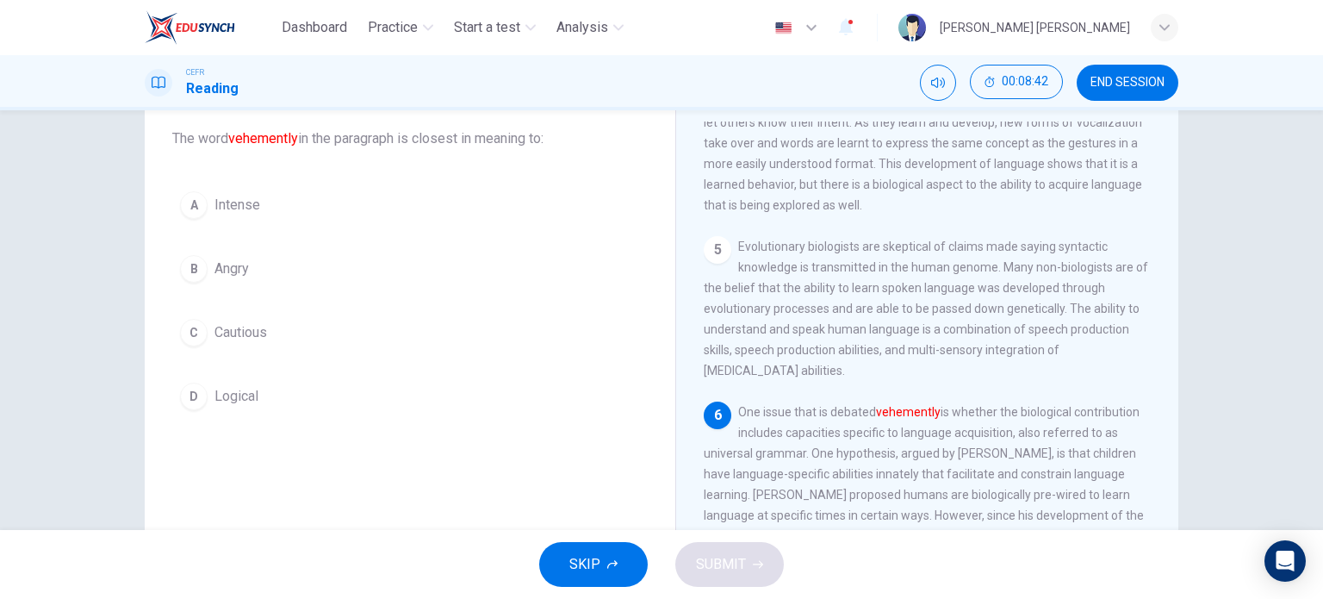
scroll to position [100, 0]
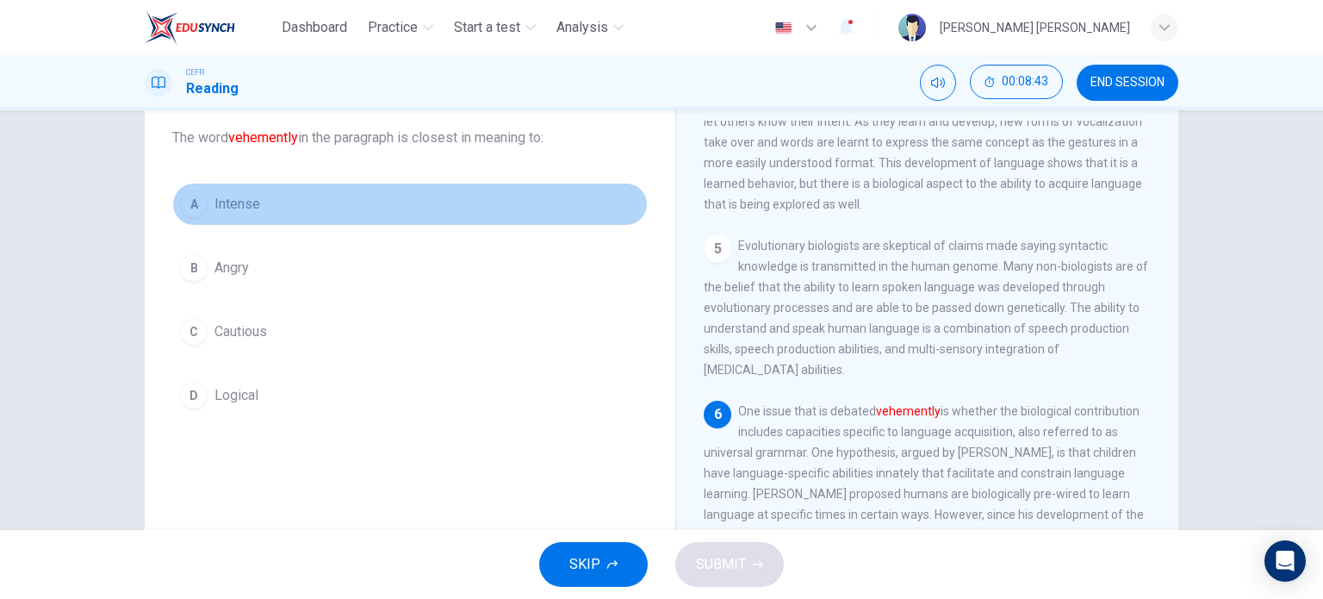
click at [249, 200] on span "Intense" at bounding box center [238, 204] width 46 height 21
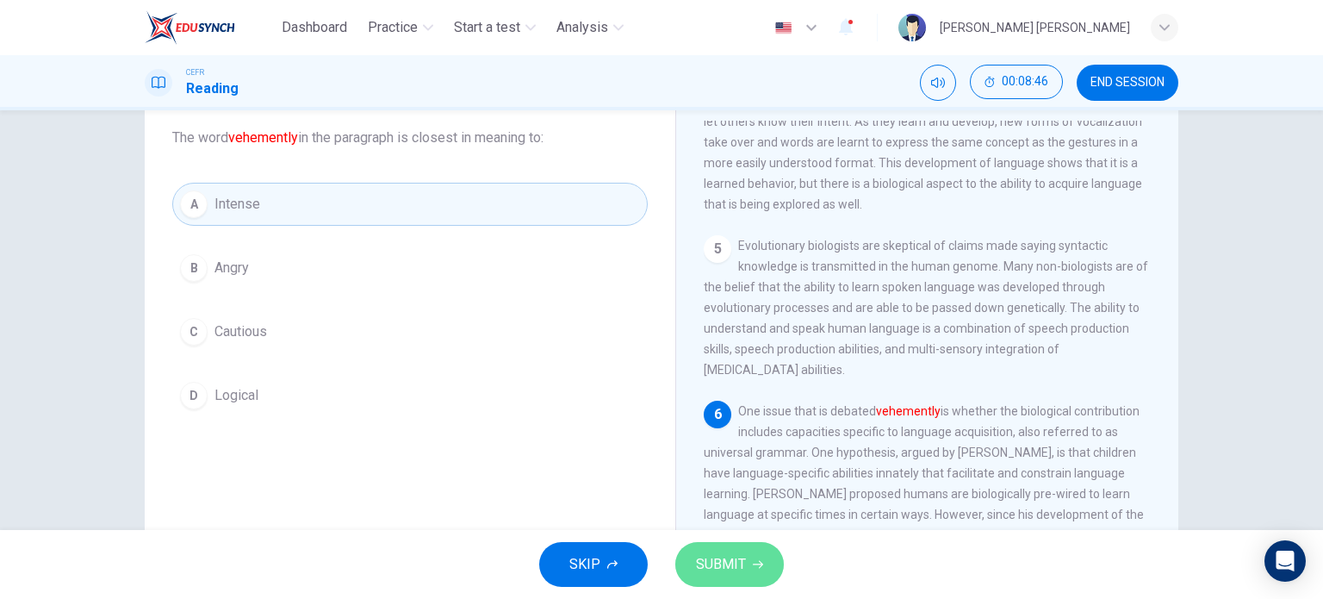
click at [733, 570] on span "SUBMIT" at bounding box center [721, 564] width 50 height 24
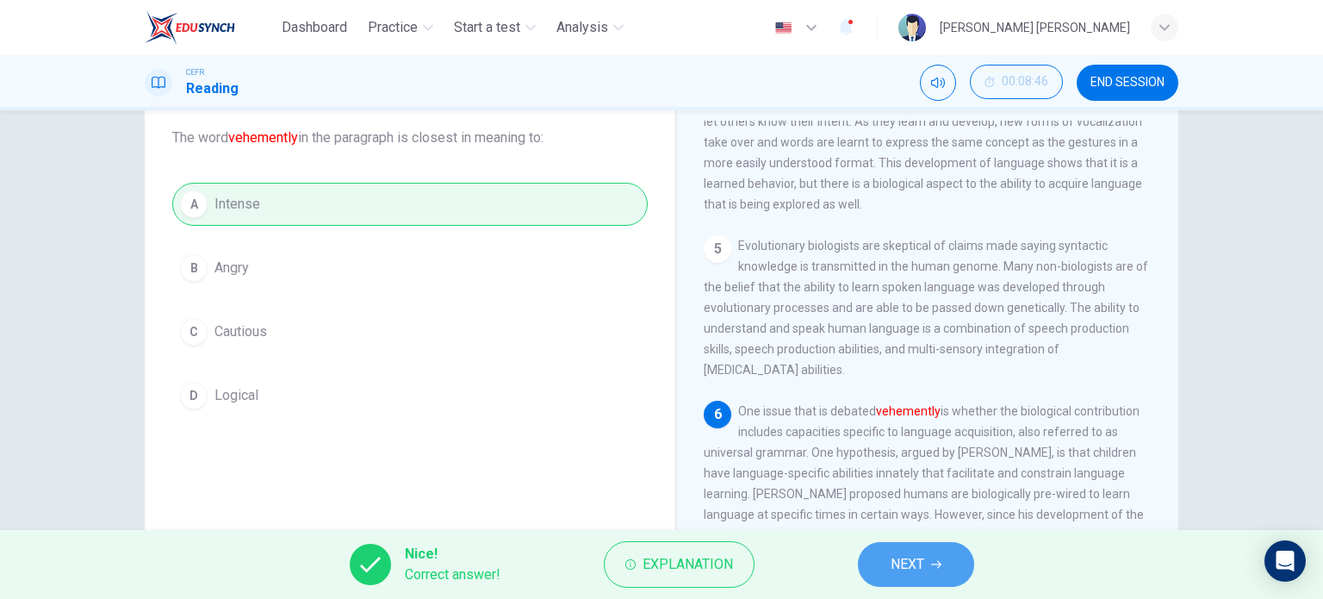
click at [899, 564] on span "NEXT" at bounding box center [908, 564] width 34 height 24
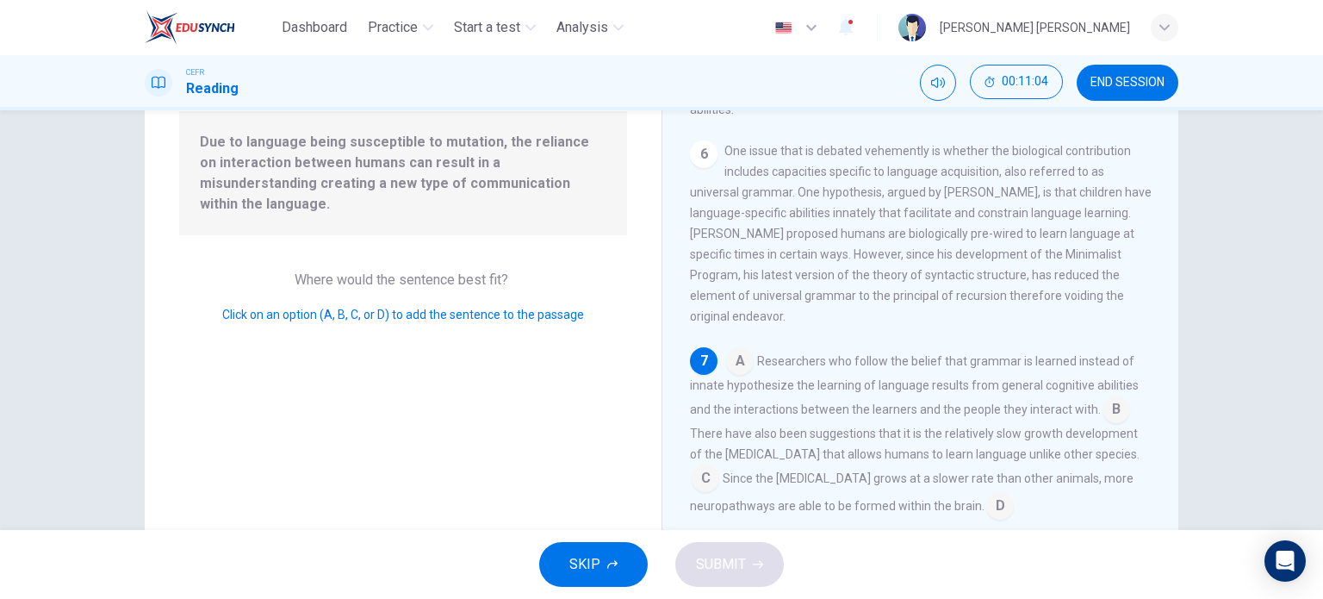
scroll to position [176, 0]
click at [1103, 405] on input at bounding box center [1117, 411] width 28 height 28
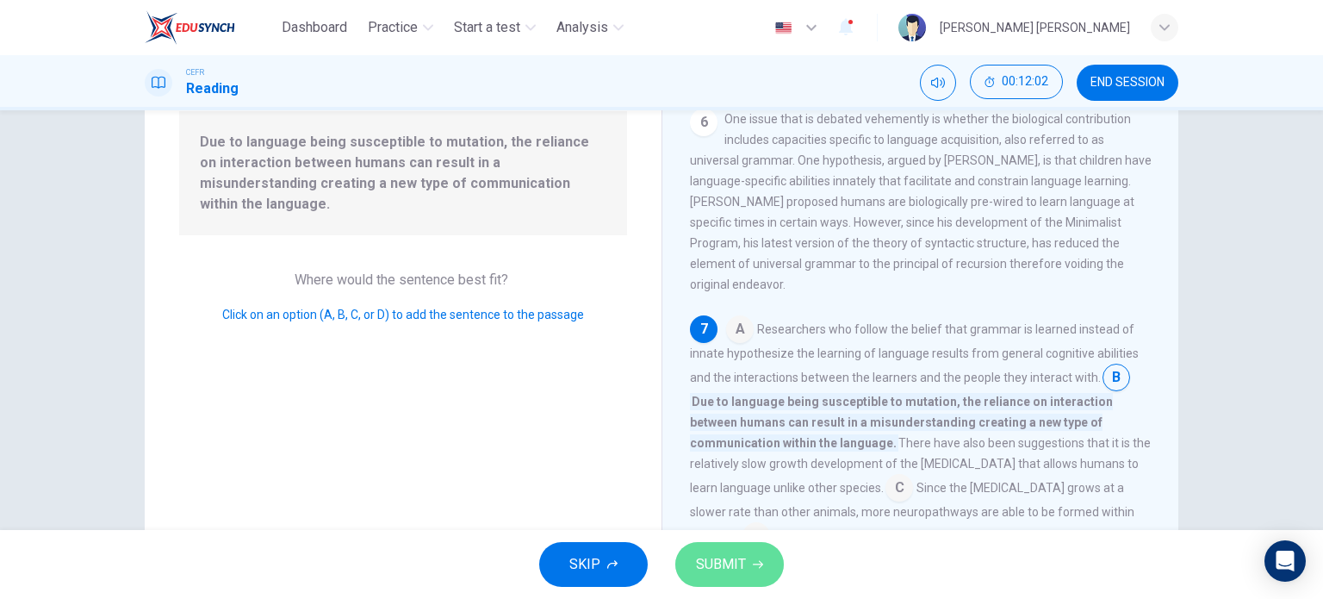
click at [712, 559] on span "SUBMIT" at bounding box center [721, 564] width 50 height 24
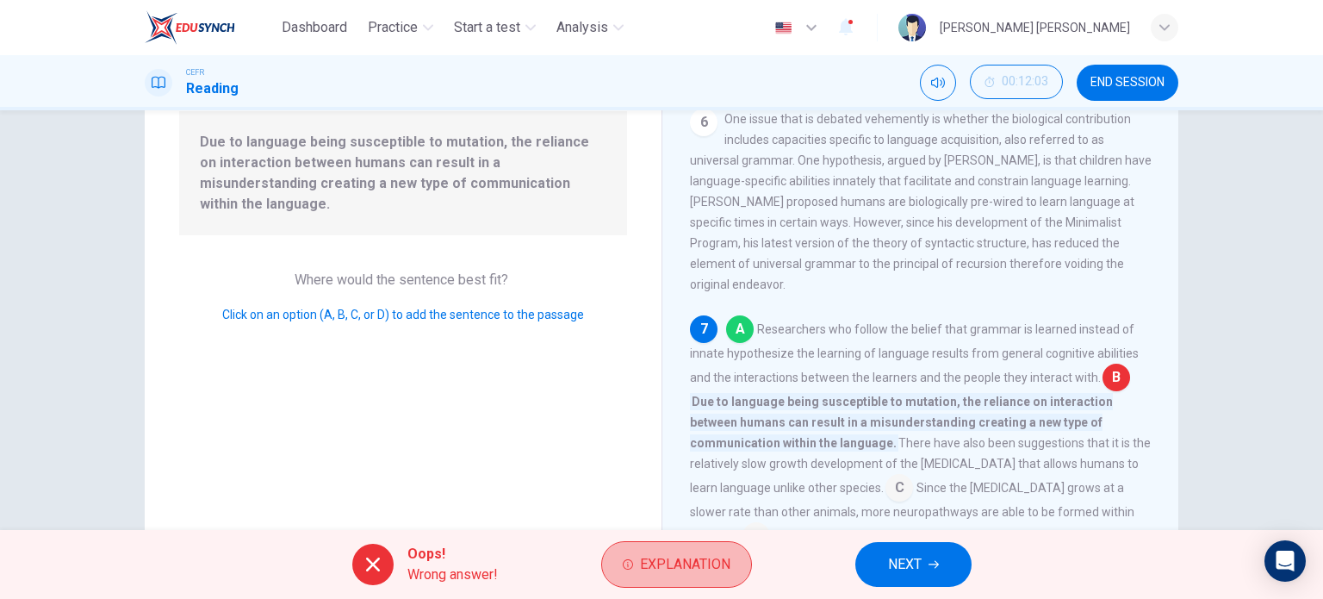
click at [712, 559] on span "Explanation" at bounding box center [685, 564] width 90 height 24
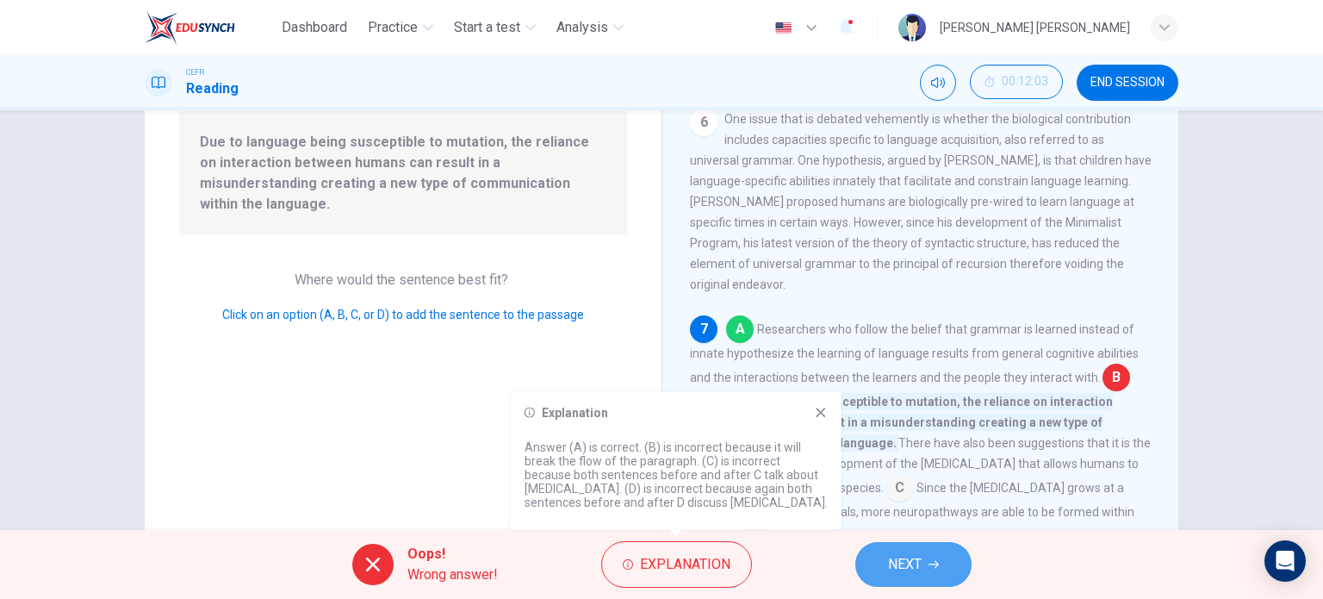
click at [894, 563] on span "NEXT" at bounding box center [905, 564] width 34 height 24
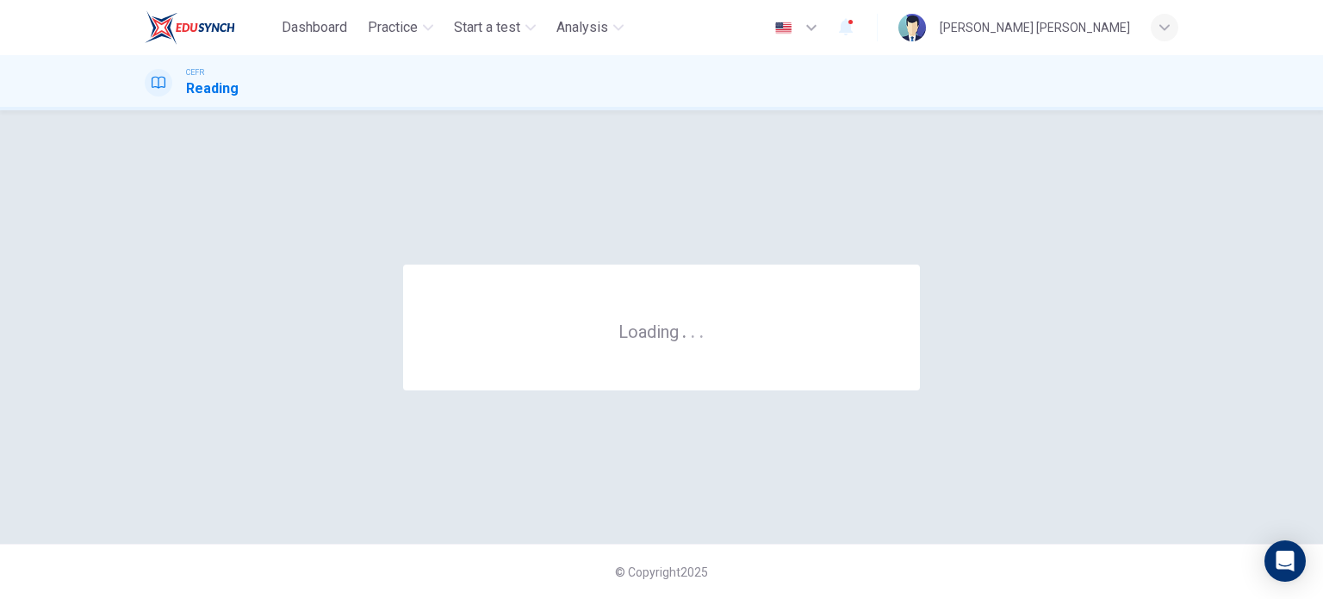
scroll to position [0, 0]
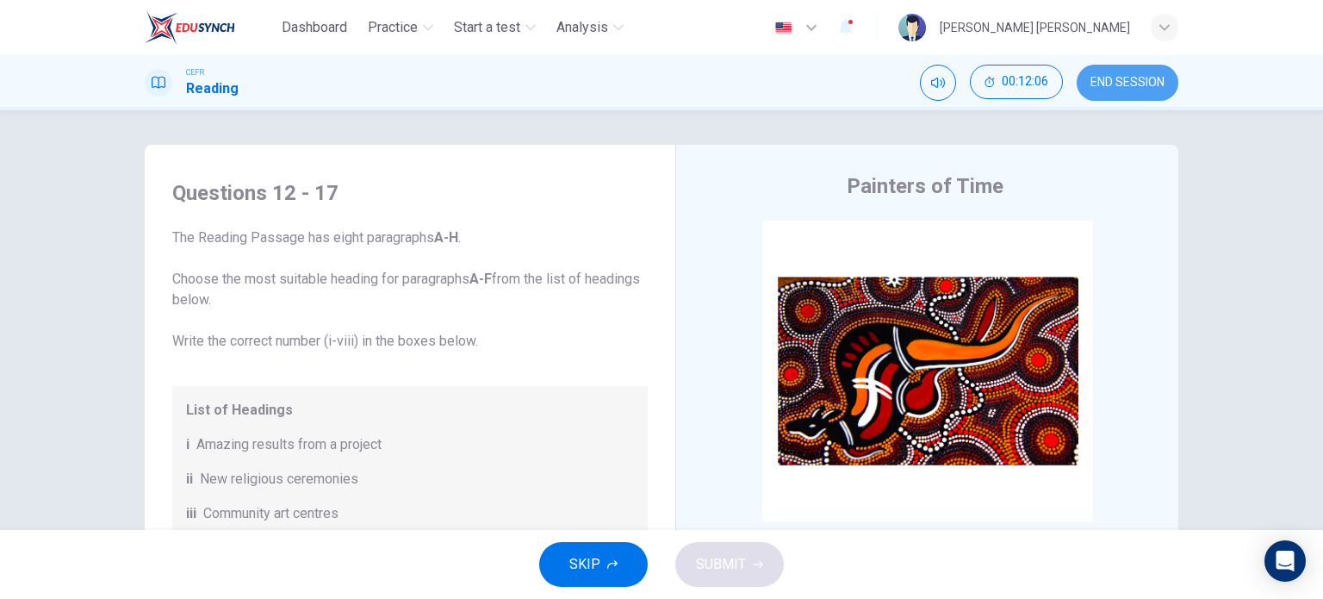
click at [1092, 78] on span "END SESSION" at bounding box center [1128, 83] width 74 height 14
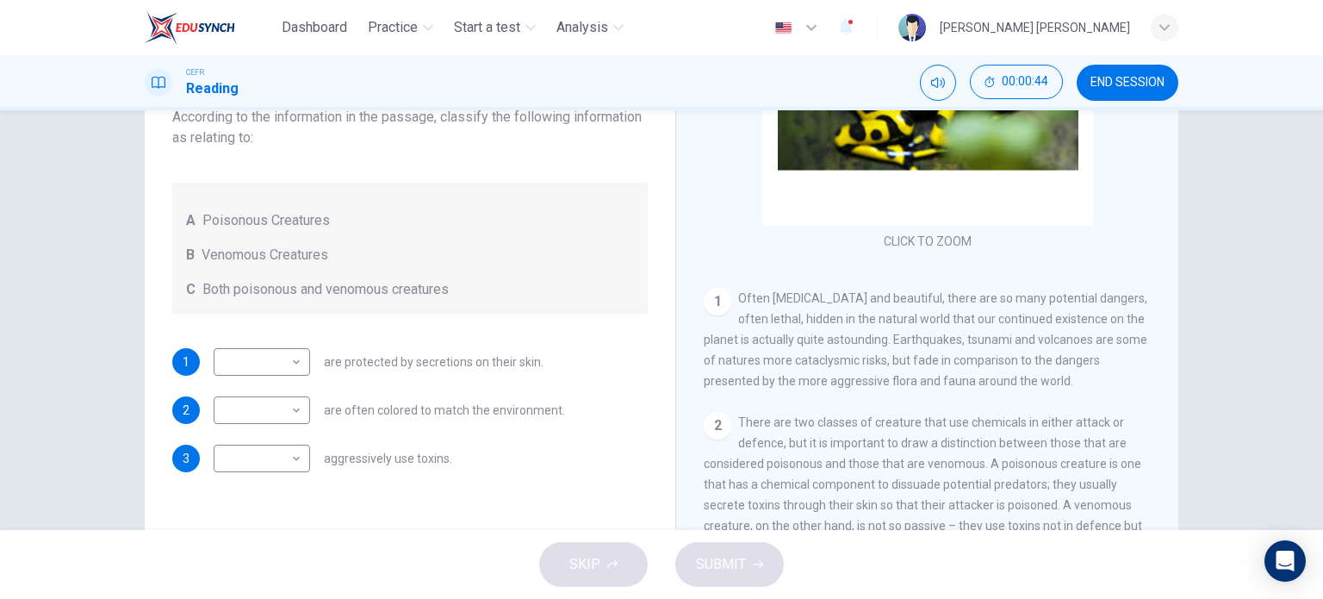
scroll to position [134, 0]
click at [268, 356] on body "Dashboard Practice Start a test Analysis English en ​ TUAN SHAFRINA AMINIE BINT…" at bounding box center [661, 299] width 1323 height 599
click at [269, 392] on li "A" at bounding box center [257, 389] width 96 height 28
type input "A"
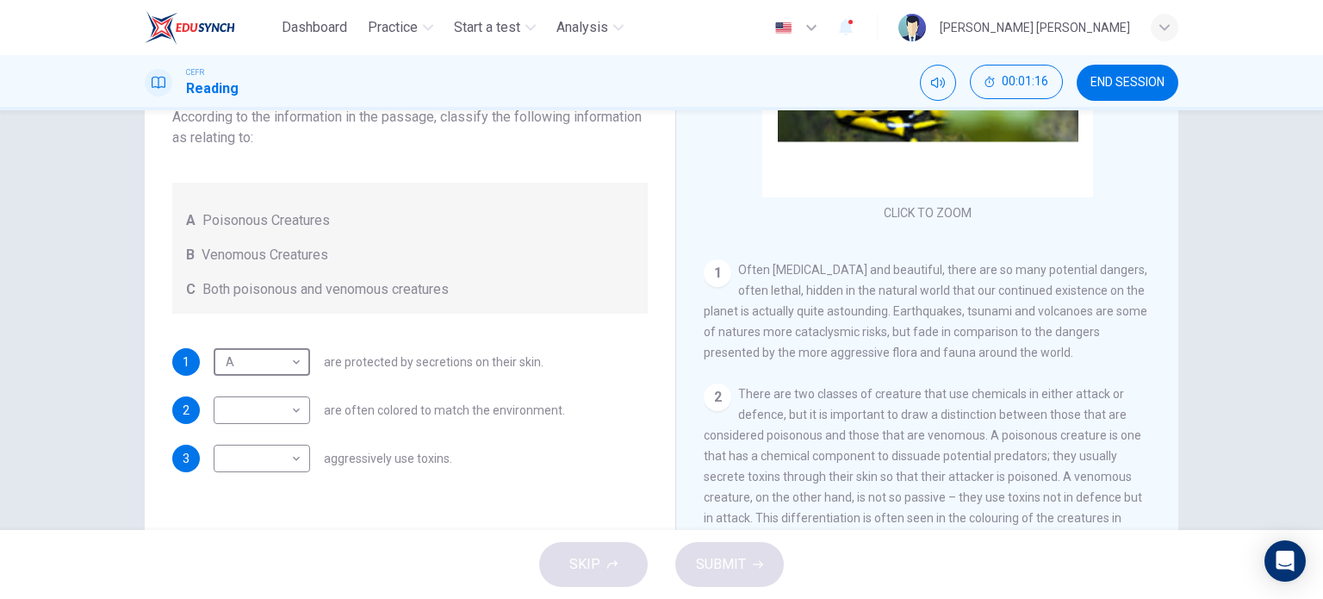
scroll to position [162, 0]
click at [250, 447] on body "Dashboard Practice Start a test Analysis English en ​ TUAN SHAFRINA AMINIE BINT…" at bounding box center [661, 299] width 1323 height 599
click at [255, 504] on li "B" at bounding box center [257, 513] width 96 height 28
type input "B"
click at [250, 414] on body "Dashboard Practice Start a test Analysis English en ​ TUAN SHAFRINA AMINIE BINT…" at bounding box center [661, 299] width 1323 height 599
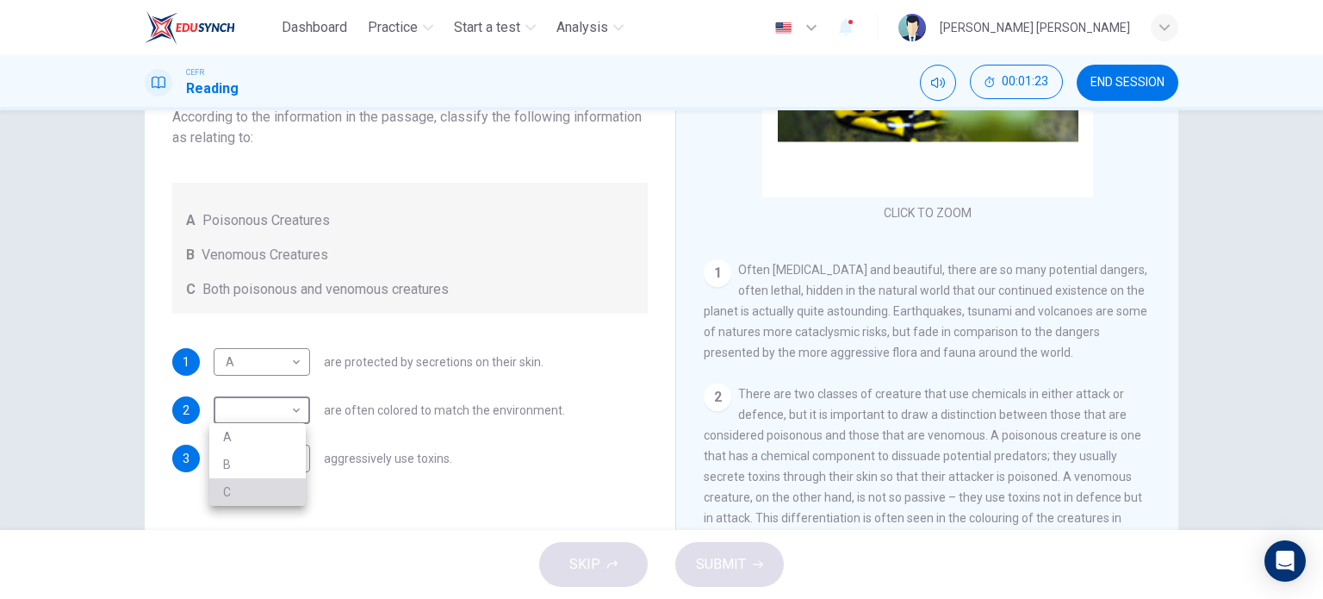
click at [271, 485] on li "C" at bounding box center [257, 492] width 96 height 28
type input "C"
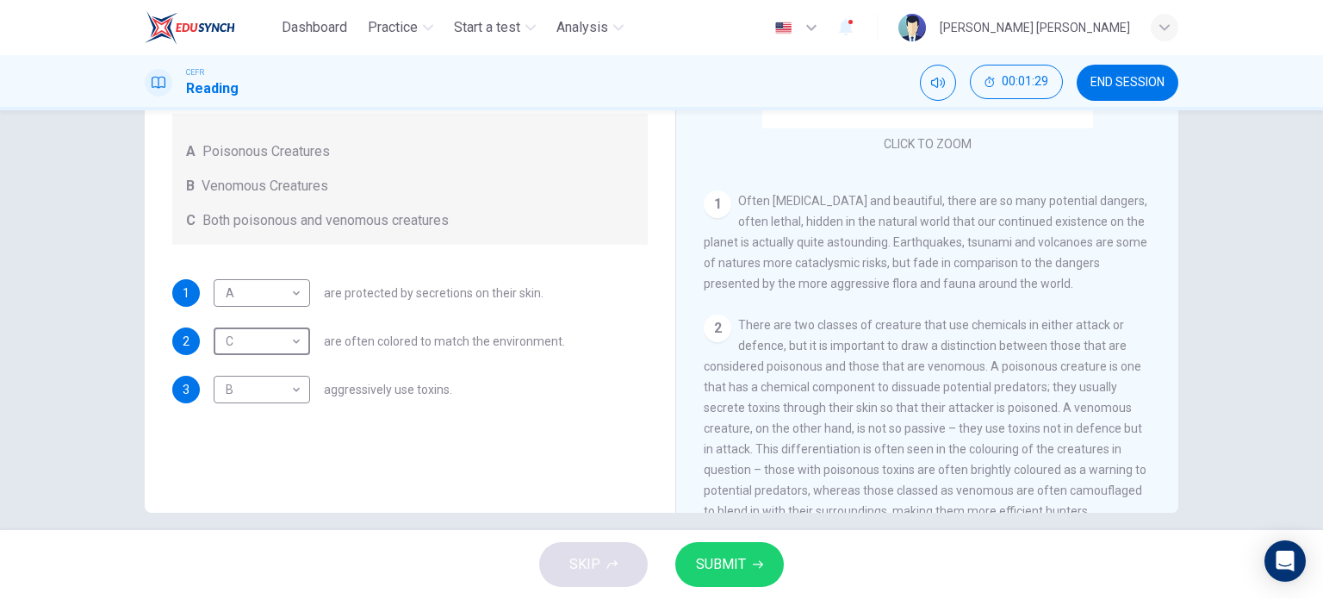
scroll to position [231, 0]
click at [722, 552] on span "SUBMIT" at bounding box center [721, 564] width 50 height 24
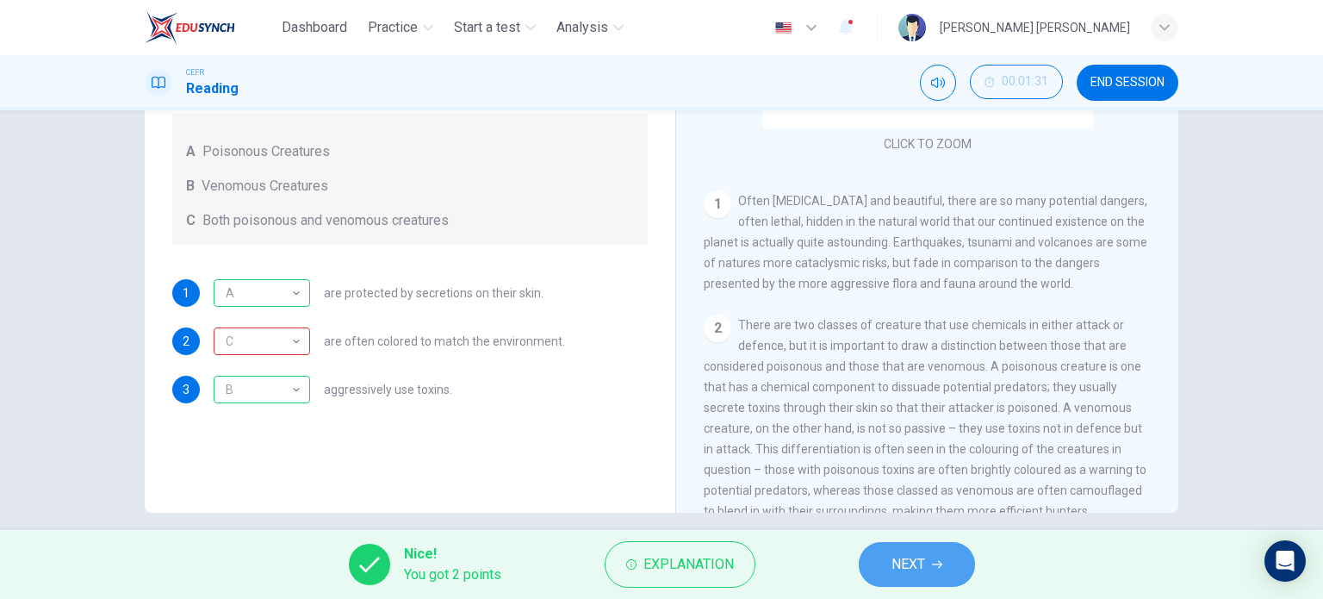
click at [893, 552] on span "NEXT" at bounding box center [909, 564] width 34 height 24
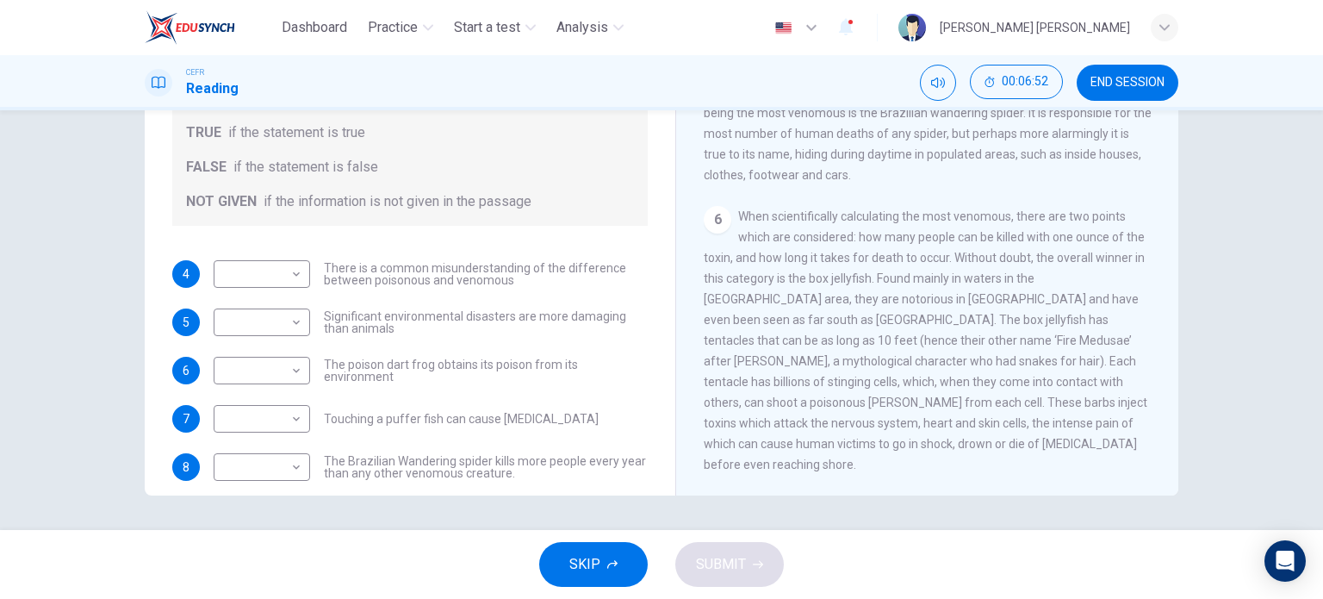
scroll to position [3, 0]
click at [281, 267] on body "Dashboard Practice Start a test Analysis English en ​ TUAN SHAFRINA AMINIE BINT…" at bounding box center [661, 299] width 1323 height 599
click at [279, 295] on li "TRUE" at bounding box center [257, 301] width 96 height 28
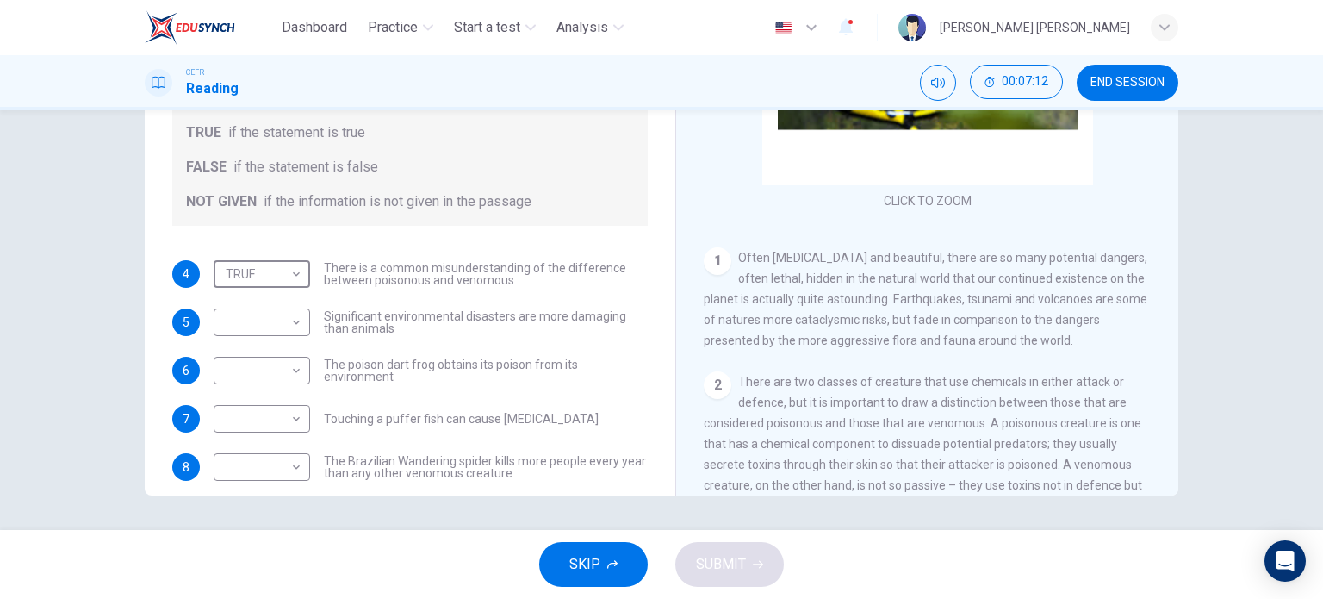
scroll to position [90, 0]
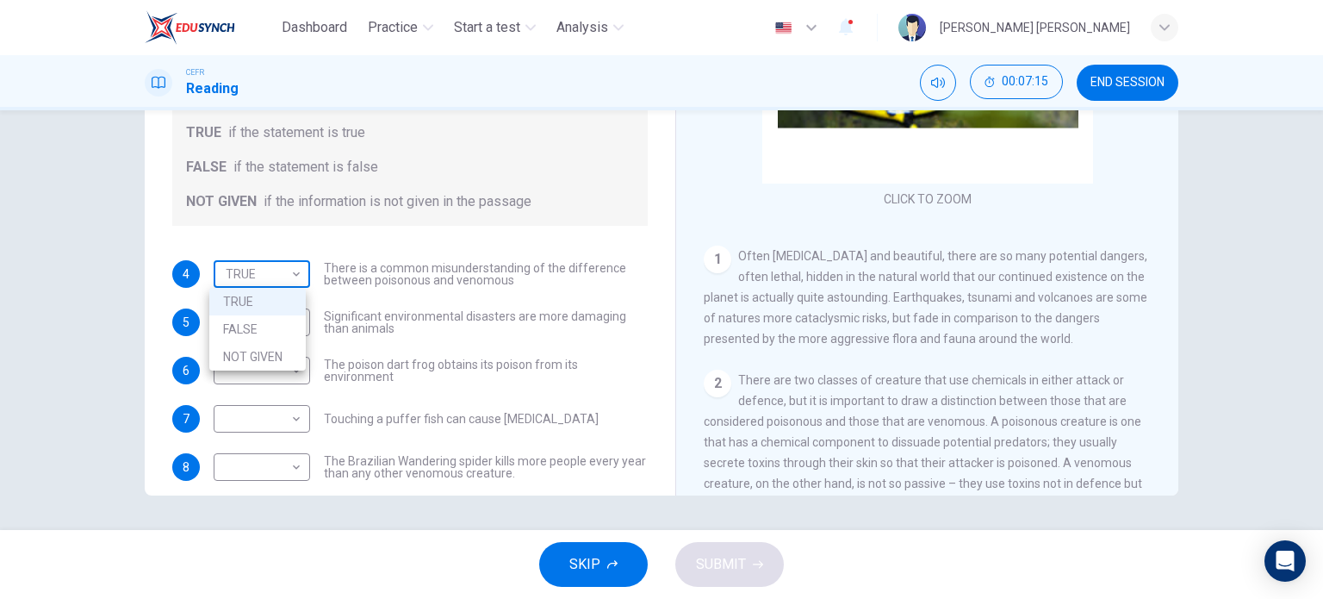
click at [272, 282] on body "Dashboard Practice Start a test Analysis English en ​ TUAN SHAFRINA AMINIE BINT…" at bounding box center [661, 299] width 1323 height 599
click at [271, 335] on li "FALSE" at bounding box center [257, 329] width 96 height 28
type input "FALSE"
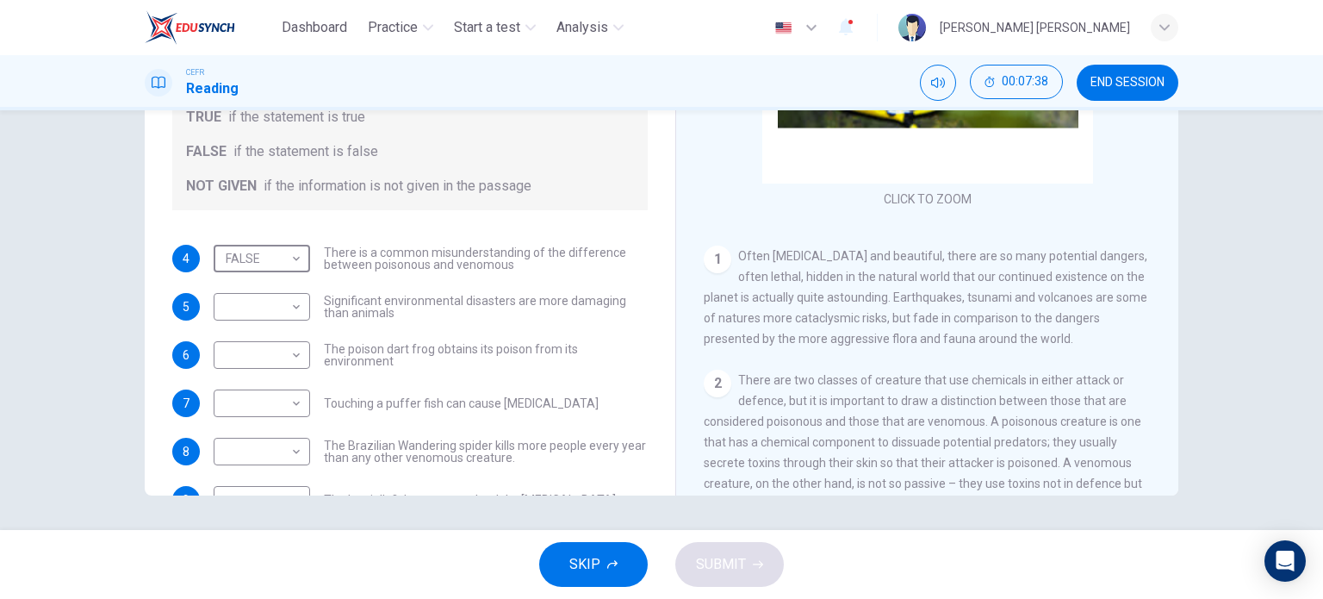
scroll to position [23, 0]
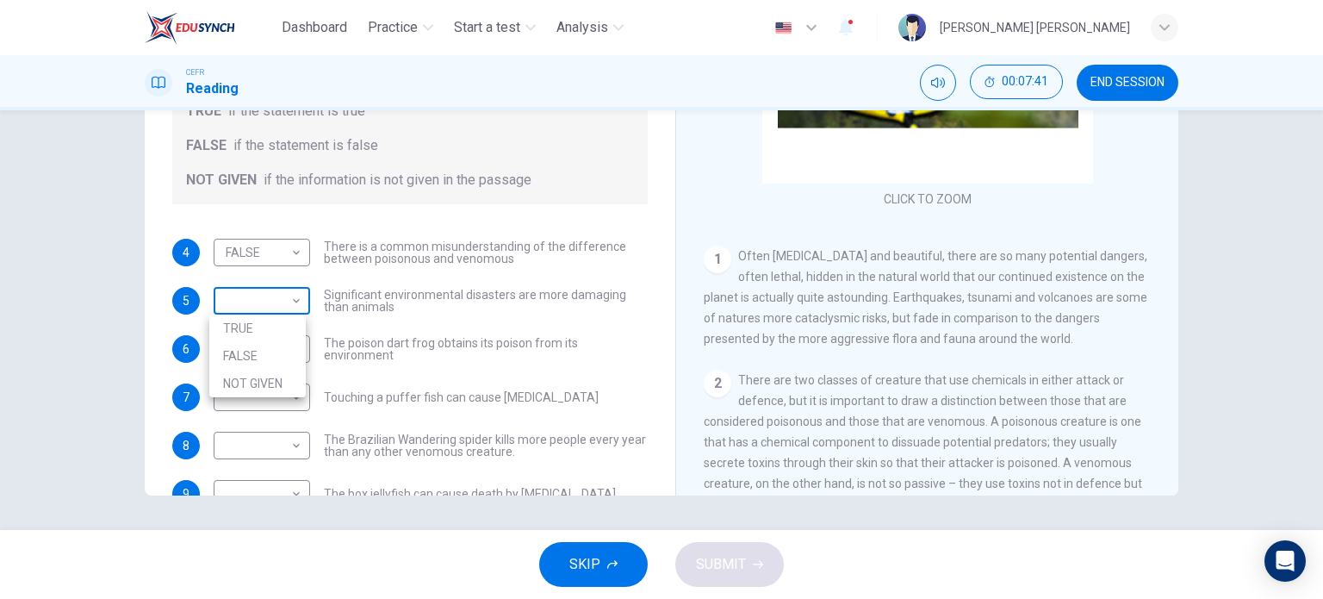
click at [296, 295] on body "Dashboard Practice Start a test Analysis English en ​ TUAN SHAFRINA AMINIE BINT…" at bounding box center [661, 299] width 1323 height 599
click at [286, 351] on li "FALSE" at bounding box center [257, 356] width 96 height 28
type input "FALSE"
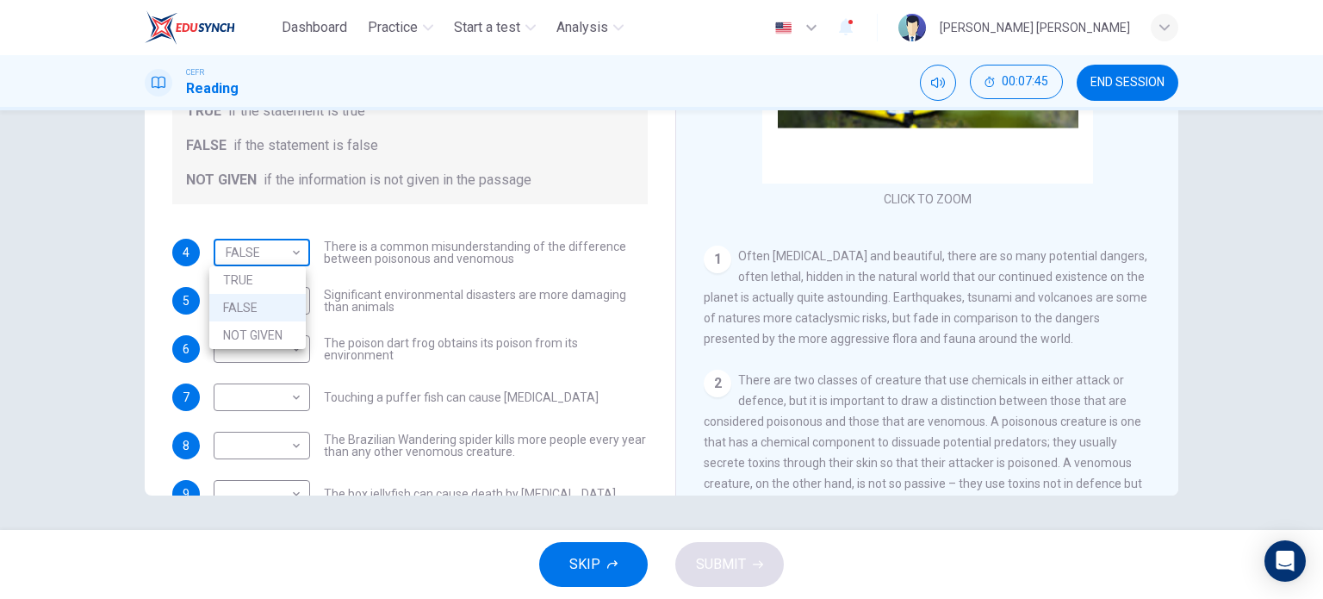
click at [272, 257] on body "Dashboard Practice Start a test Analysis English en ​ TUAN SHAFRINA AMINIE BINT…" at bounding box center [661, 299] width 1323 height 599
click at [254, 326] on li "NOT GIVEN" at bounding box center [257, 335] width 96 height 28
type input "NOT GIVEN"
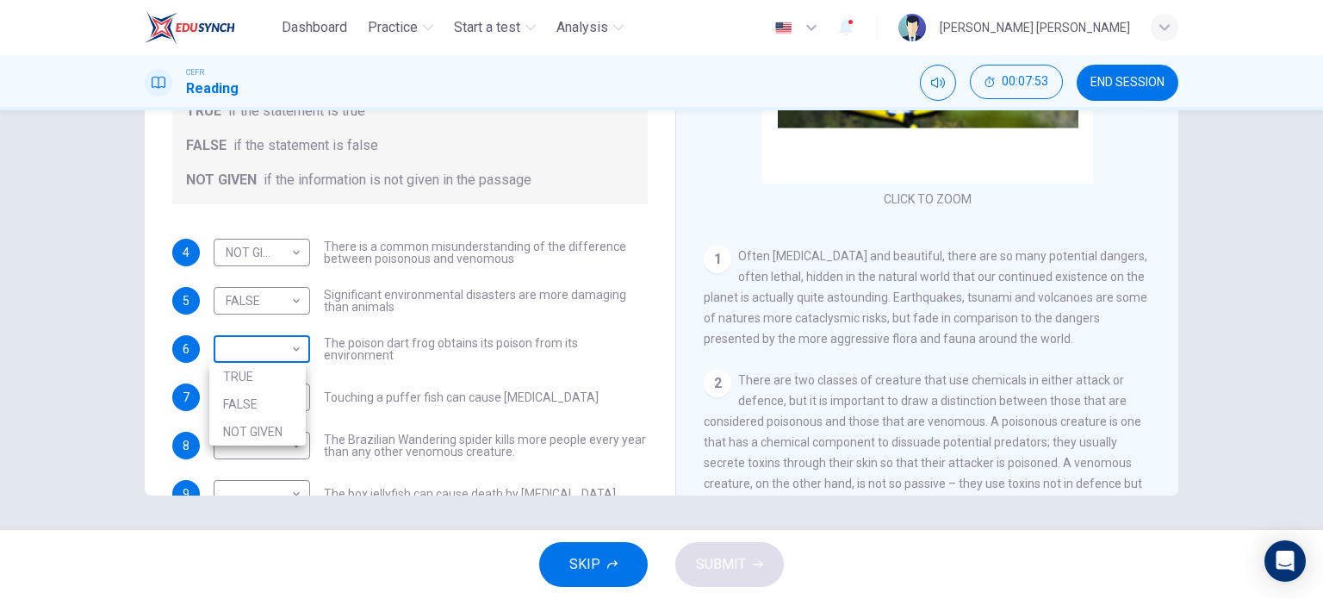
click at [277, 339] on body "Dashboard Practice Start a test Analysis English en ​ TUAN SHAFRINA AMINIE BINT…" at bounding box center [661, 299] width 1323 height 599
click at [278, 396] on li "FALSE" at bounding box center [257, 404] width 96 height 28
type input "FALSE"
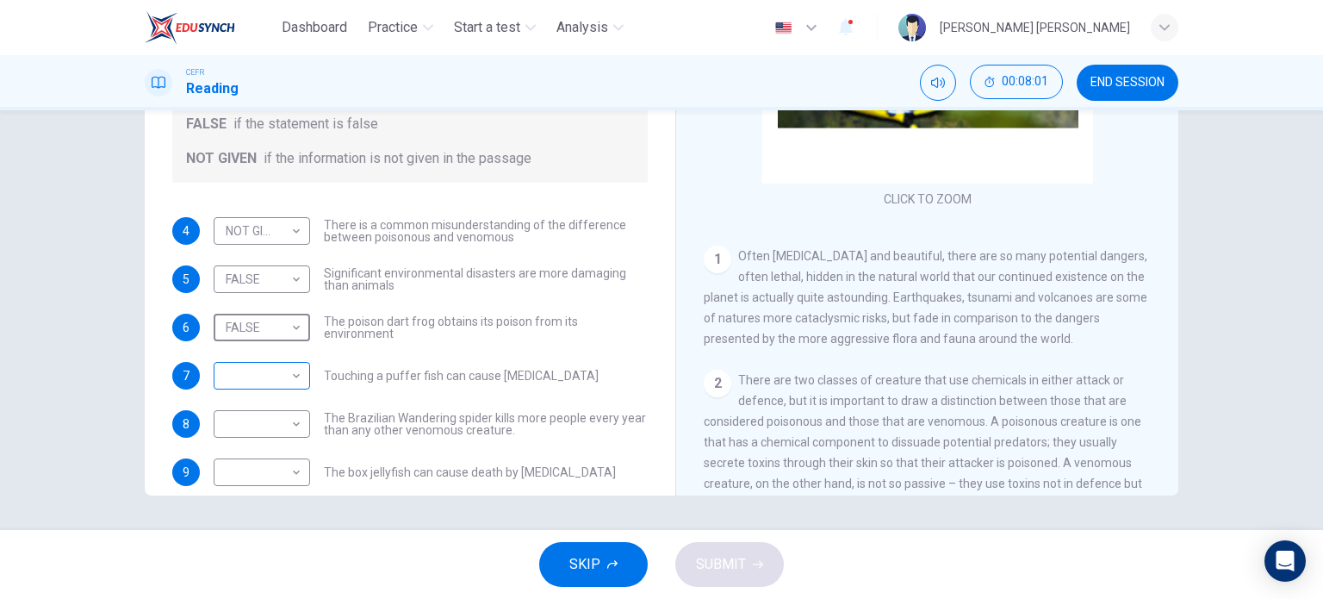
scroll to position [47, 0]
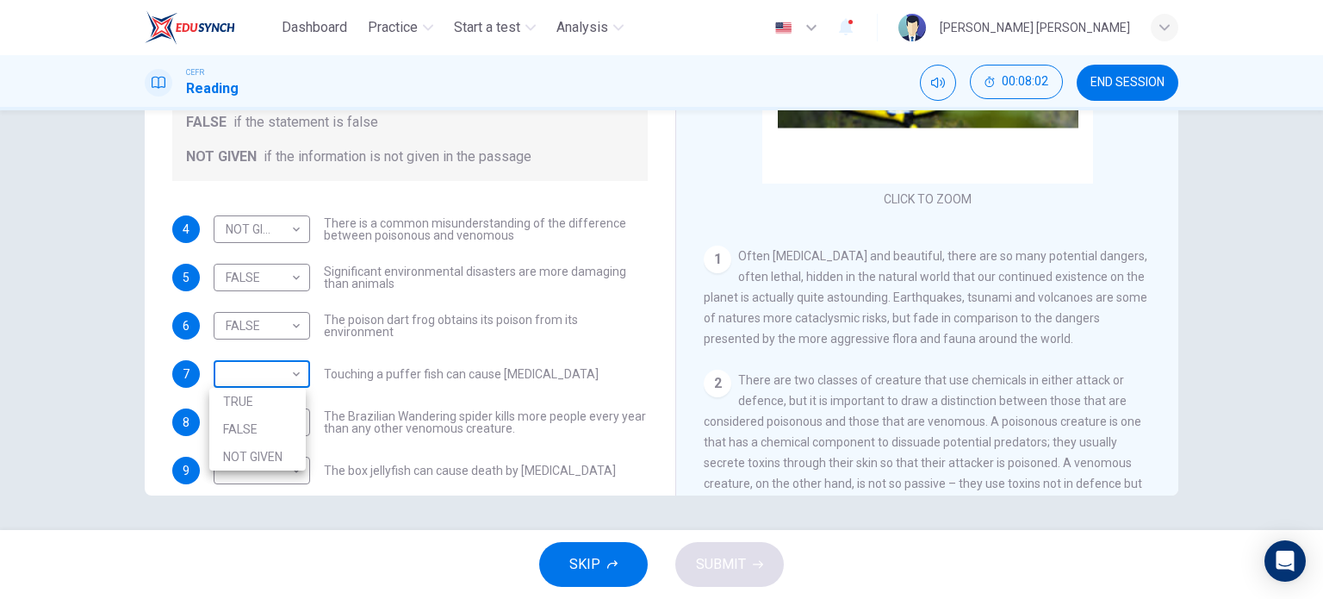
click at [227, 376] on body "Dashboard Practice Start a test Analysis English en ​ TUAN SHAFRINA AMINIE BINT…" at bounding box center [661, 299] width 1323 height 599
click at [233, 401] on li "TRUE" at bounding box center [257, 402] width 96 height 28
type input "TRUE"
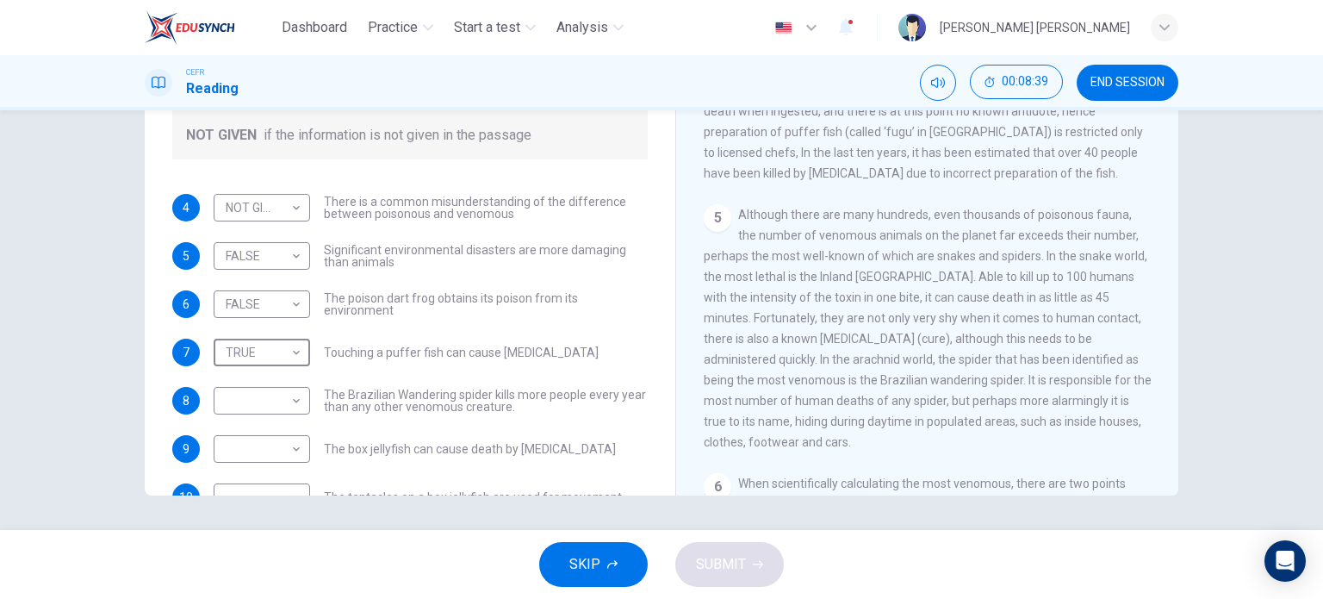
scroll to position [837, 0]
click at [255, 398] on body "Dashboard Practice Start a test Analysis English en ​ TUAN SHAFRINA AMINIE BINT…" at bounding box center [661, 299] width 1323 height 599
click at [255, 446] on li "FALSE" at bounding box center [257, 456] width 96 height 28
type input "FALSE"
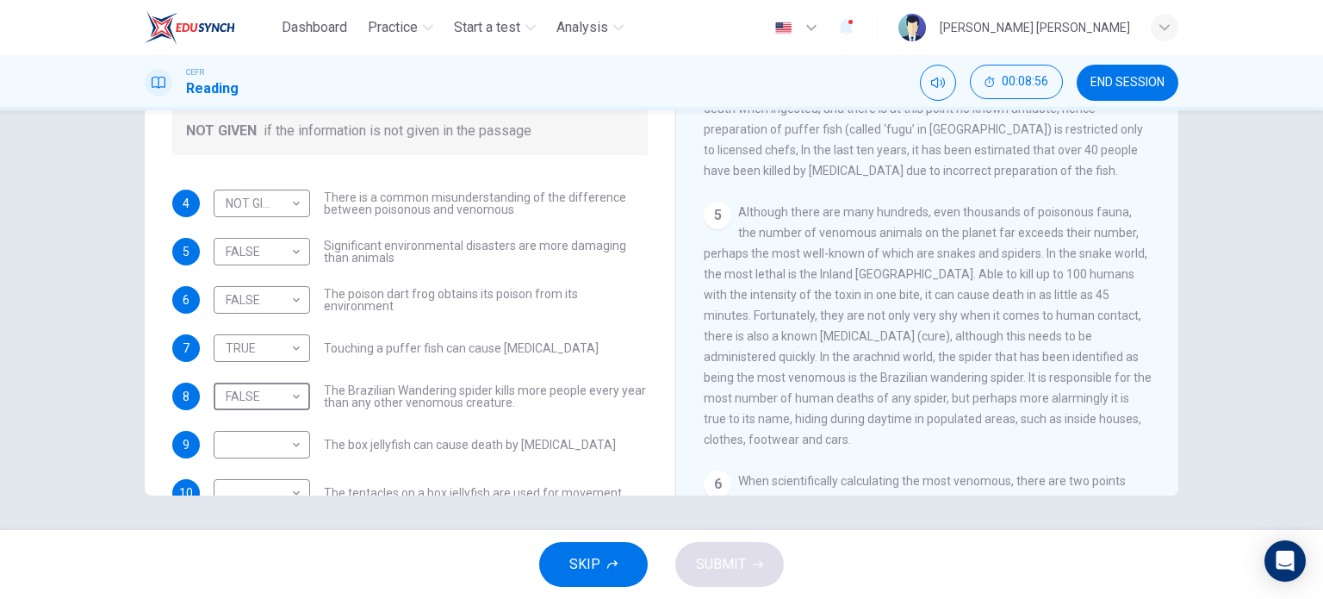
scroll to position [72, 0]
click at [234, 206] on body "Dashboard Practice Start a test Analysis English en ​ TUAN SHAFRINA AMINIE BINT…" at bounding box center [661, 299] width 1323 height 599
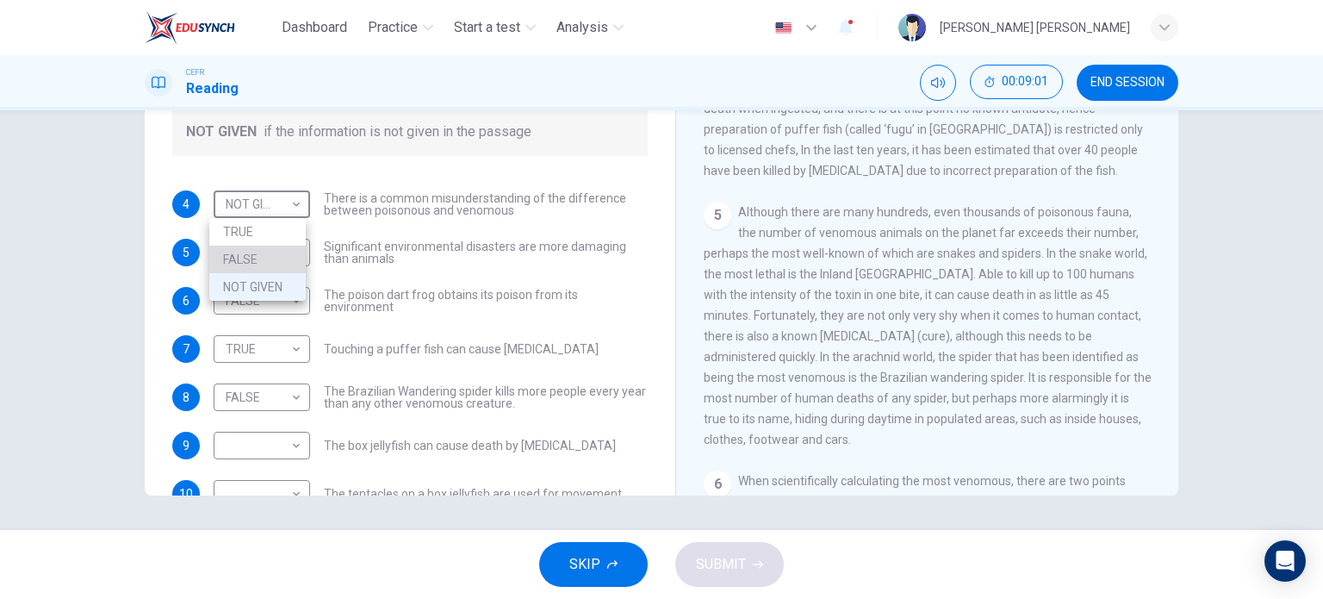
click at [232, 254] on li "FALSE" at bounding box center [257, 260] width 96 height 28
type input "FALSE"
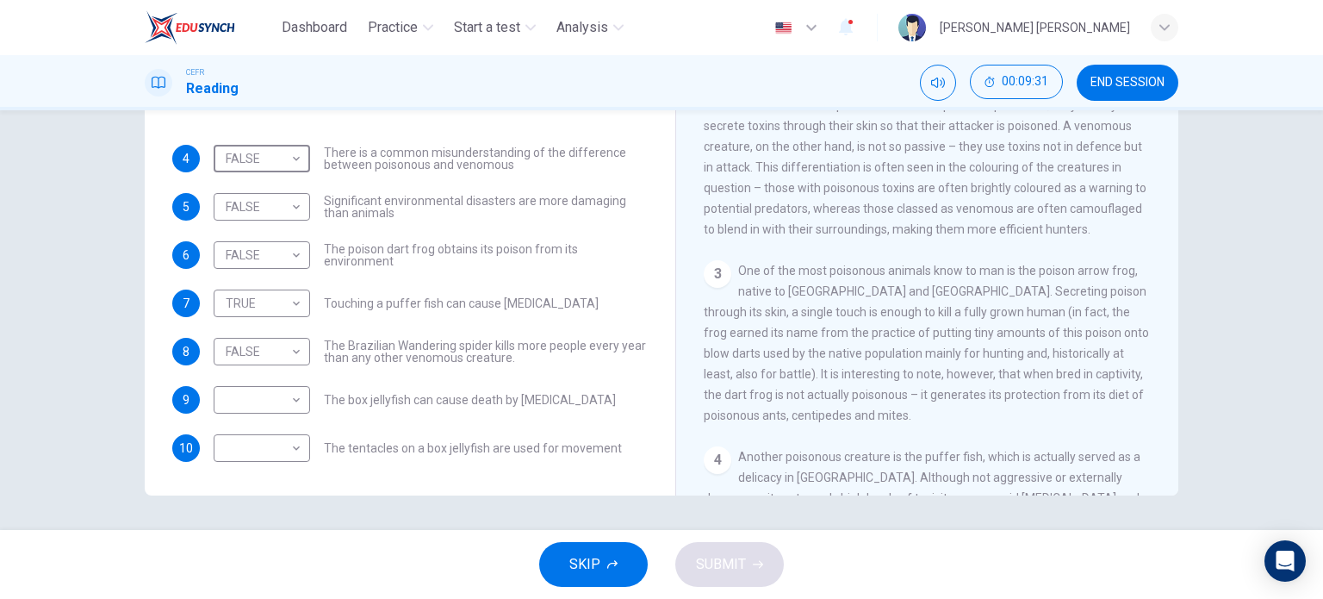
scroll to position [426, 0]
click at [264, 258] on body "Dashboard Practice Start a test Analysis English en ​ TUAN SHAFRINA AMINIE BINT…" at bounding box center [661, 299] width 1323 height 599
click at [259, 285] on li "TRUE" at bounding box center [257, 282] width 96 height 28
type input "TRUE"
click at [233, 398] on body "Dashboard Practice Start a test Analysis English en ​ TUAN SHAFRINA AMINIE BINT…" at bounding box center [661, 299] width 1323 height 599
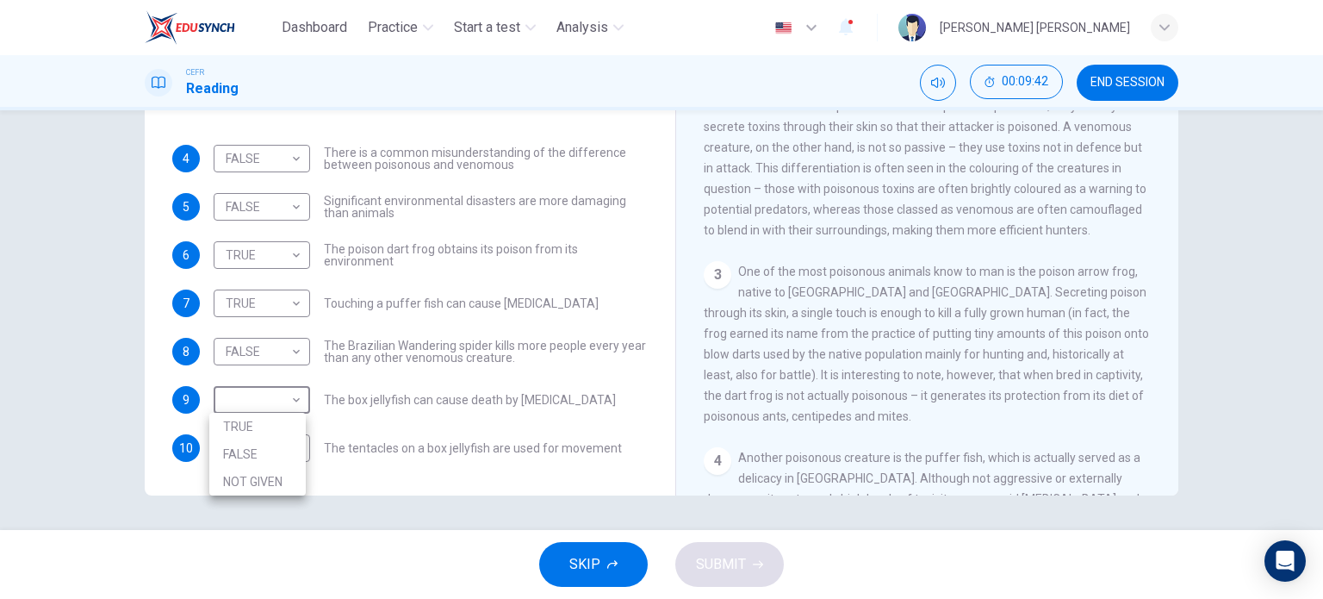
click at [239, 451] on li "FALSE" at bounding box center [257, 454] width 96 height 28
type input "FALSE"
click at [219, 433] on body "Dashboard Practice Start a test Analysis English en ​ TUAN SHAFRINA AMINIE BINT…" at bounding box center [661, 299] width 1323 height 599
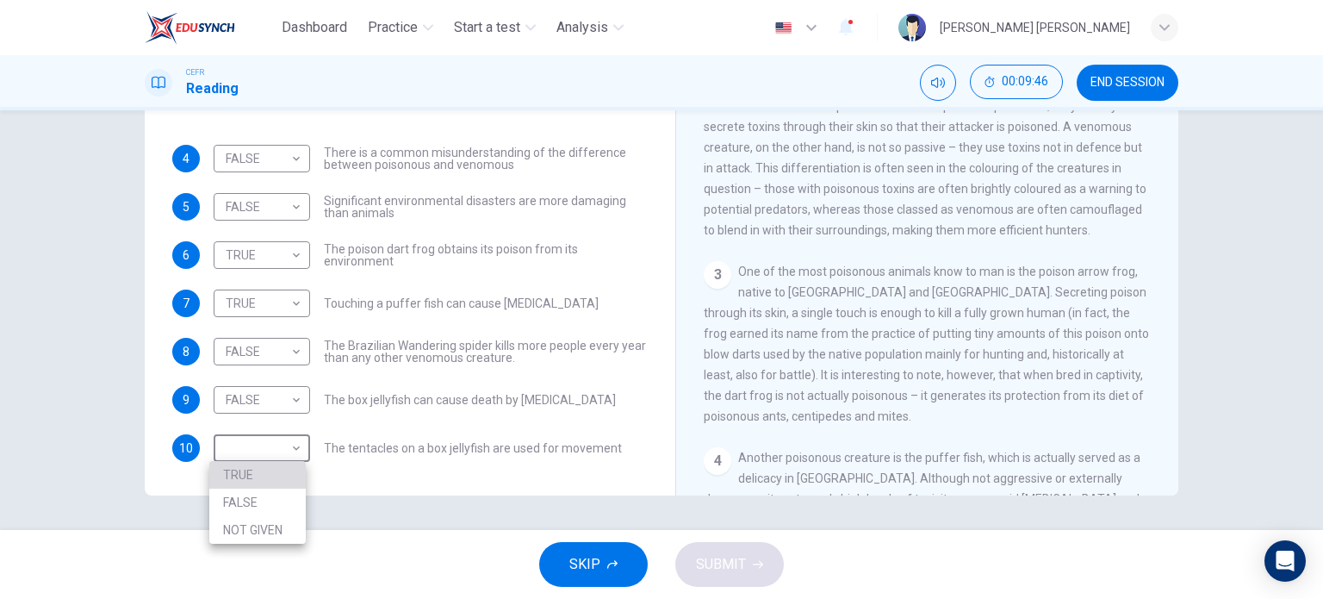
click at [231, 475] on li "TRUE" at bounding box center [257, 475] width 96 height 28
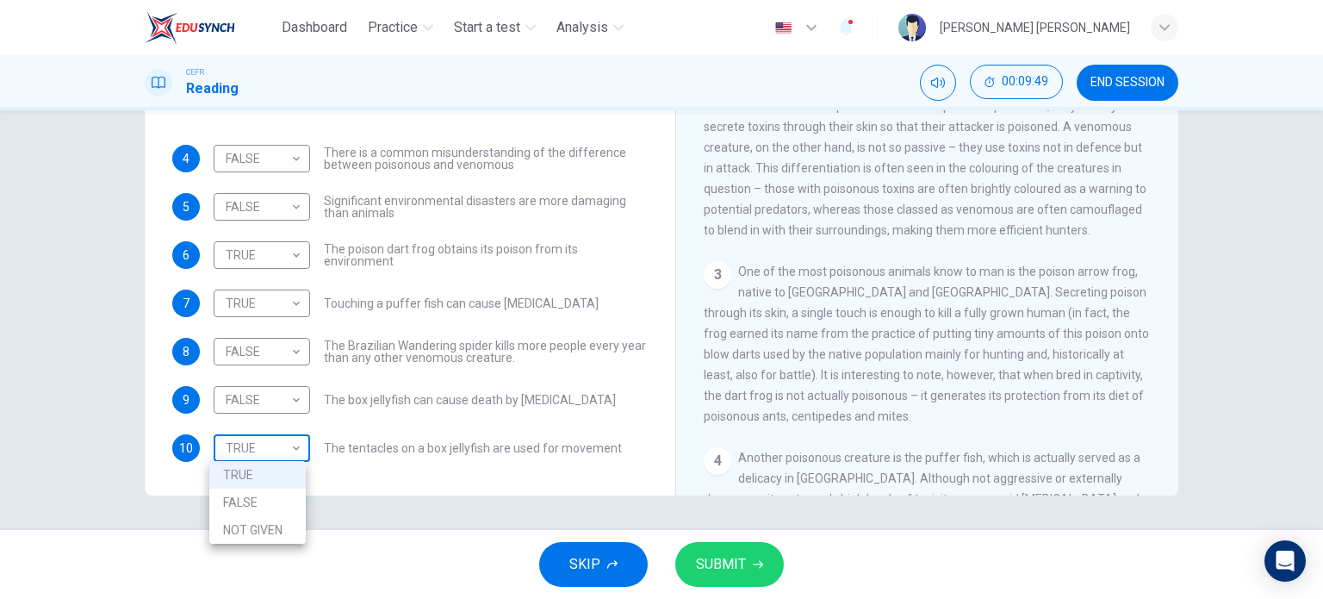
click at [231, 451] on body "Dashboard Practice Start a test Analysis English en ​ TUAN SHAFRINA AMINIE BINT…" at bounding box center [661, 299] width 1323 height 599
click at [234, 524] on li "NOT GIVEN" at bounding box center [257, 530] width 96 height 28
click at [248, 459] on body "Dashboard Practice Start a test Analysis English en ​ TUAN SHAFRINA AMINIE BINT…" at bounding box center [661, 299] width 1323 height 599
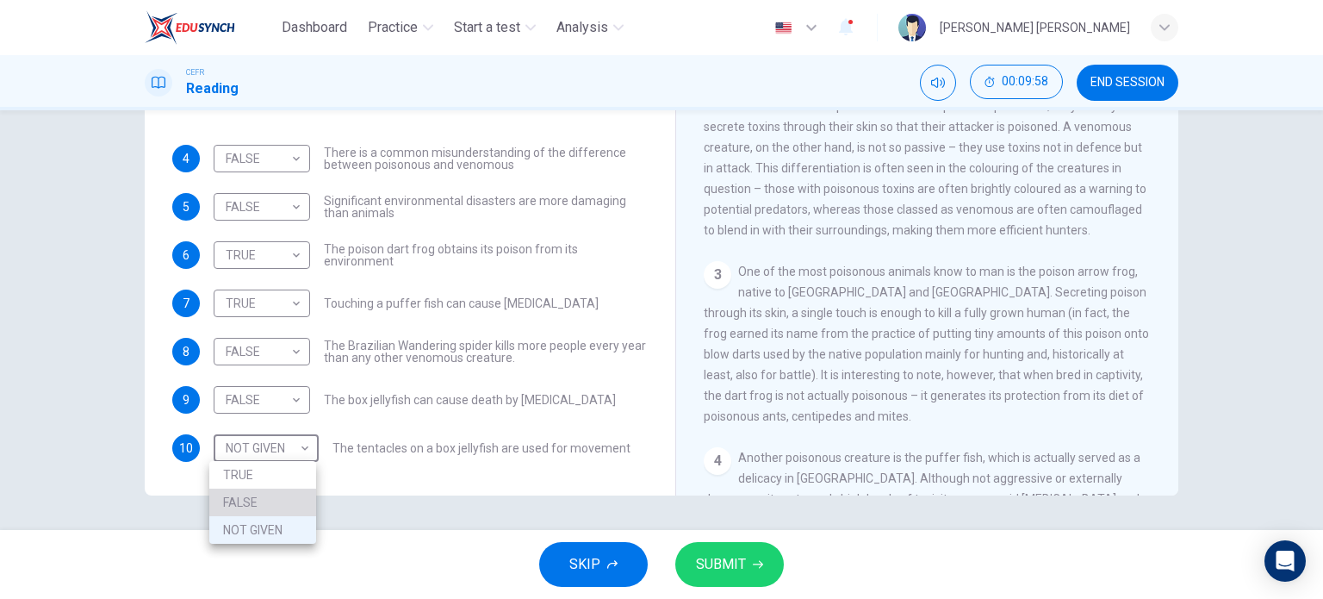
click at [253, 499] on li "FALSE" at bounding box center [262, 502] width 107 height 28
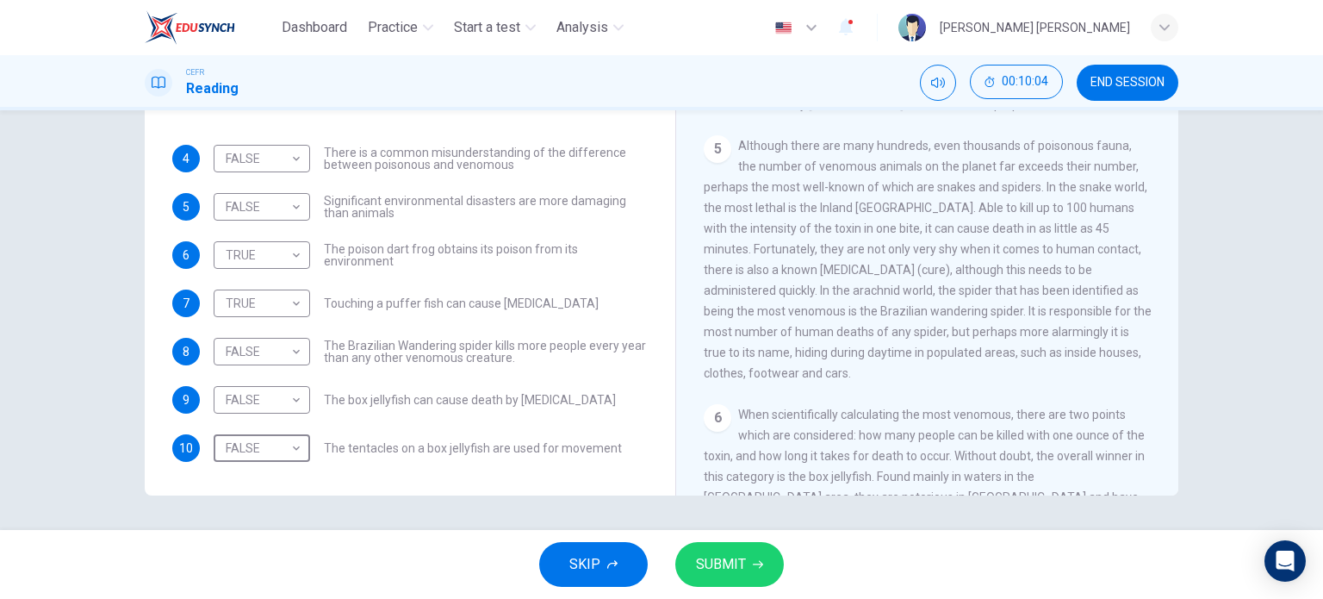
scroll to position [1117, 0]
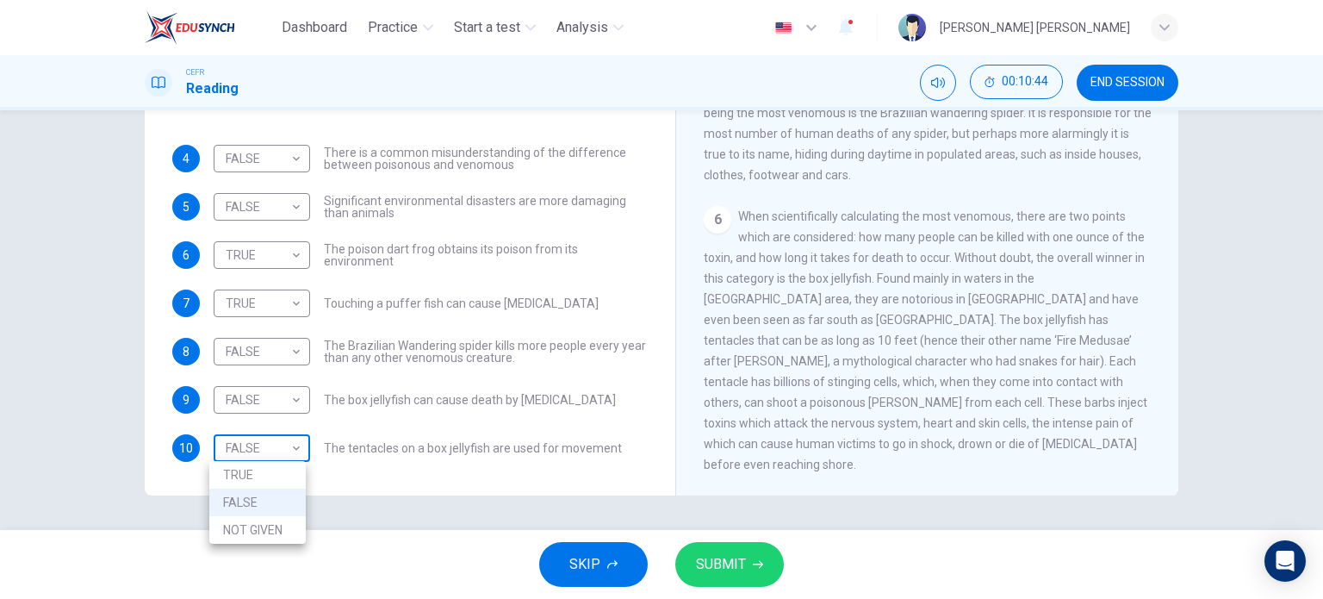
click at [241, 451] on body "Dashboard Practice Start a test Analysis English en ​ TUAN SHAFRINA AMINIE BINT…" at bounding box center [661, 299] width 1323 height 599
click at [271, 528] on li "NOT GIVEN" at bounding box center [257, 530] width 96 height 28
type input "NOT GIVEN"
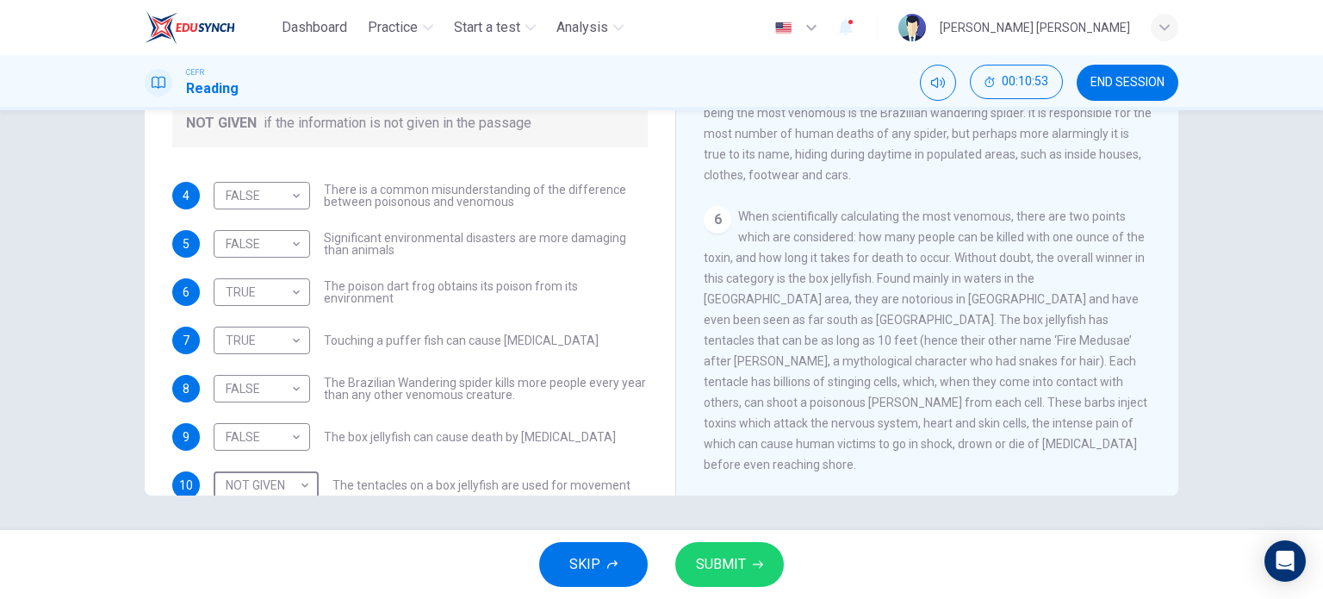
scroll to position [84, 0]
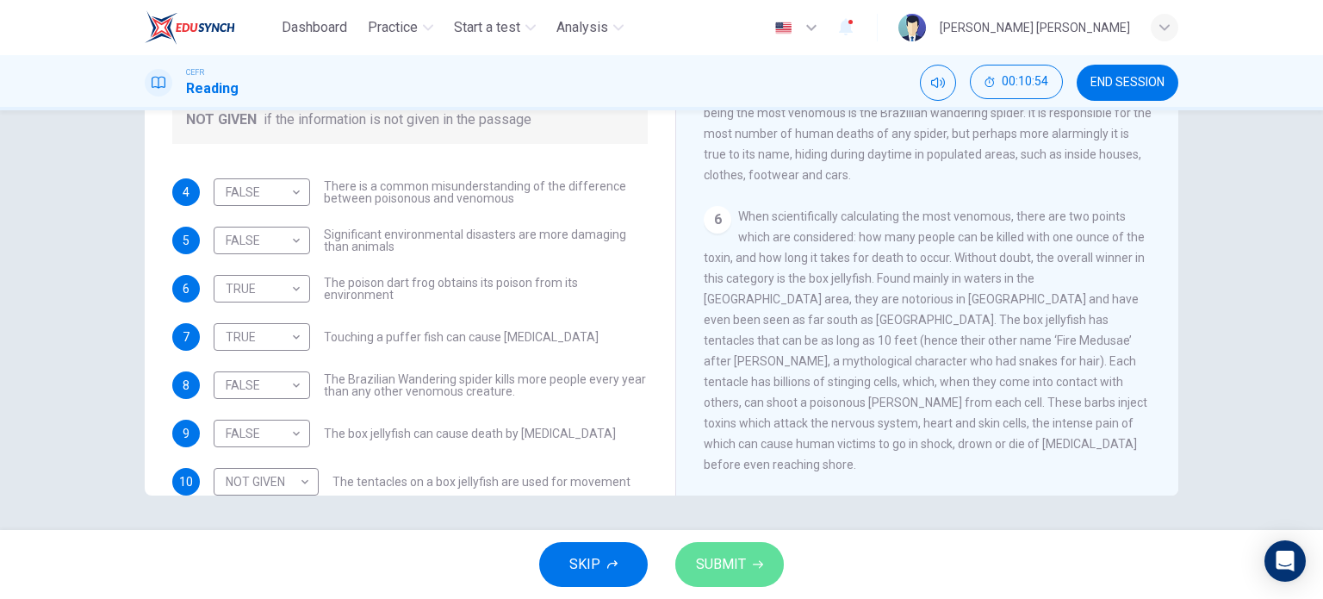
click at [710, 561] on span "SUBMIT" at bounding box center [721, 564] width 50 height 24
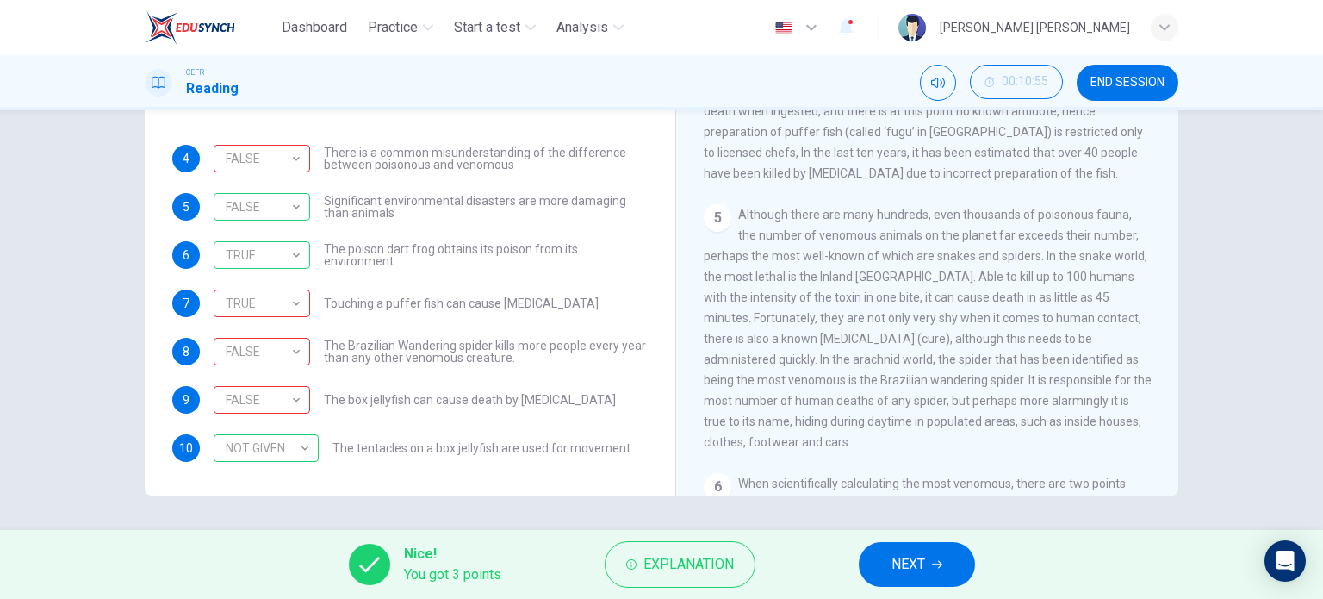
scroll to position [1117, 0]
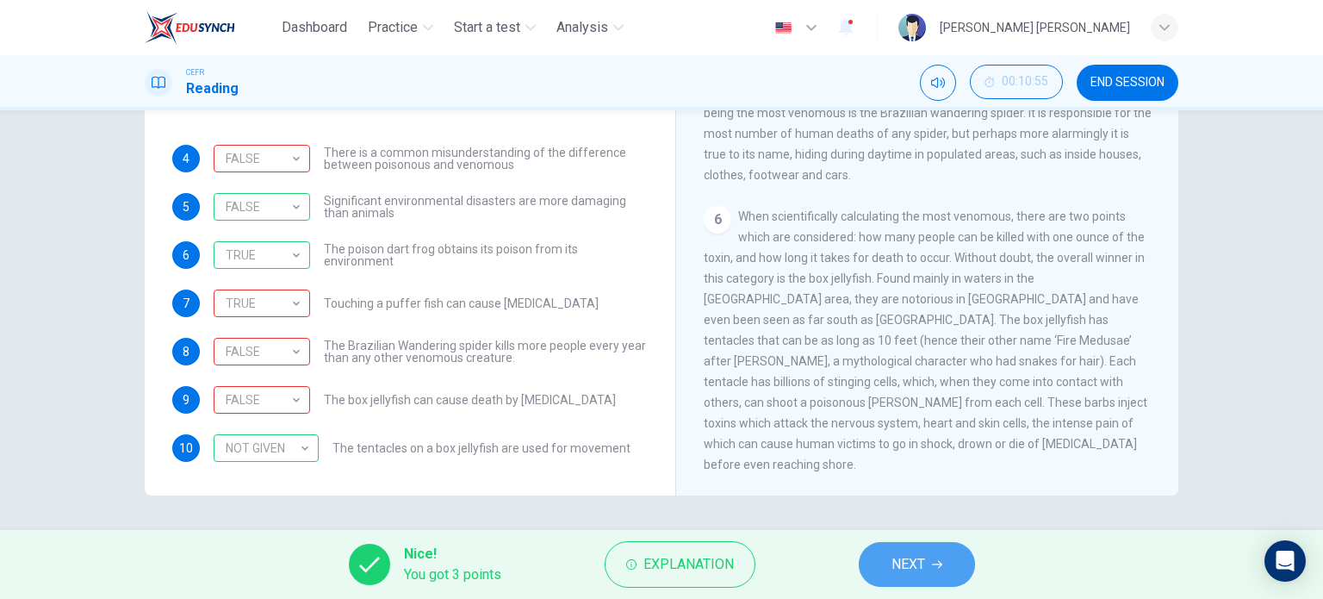
click at [906, 575] on span "NEXT" at bounding box center [909, 564] width 34 height 24
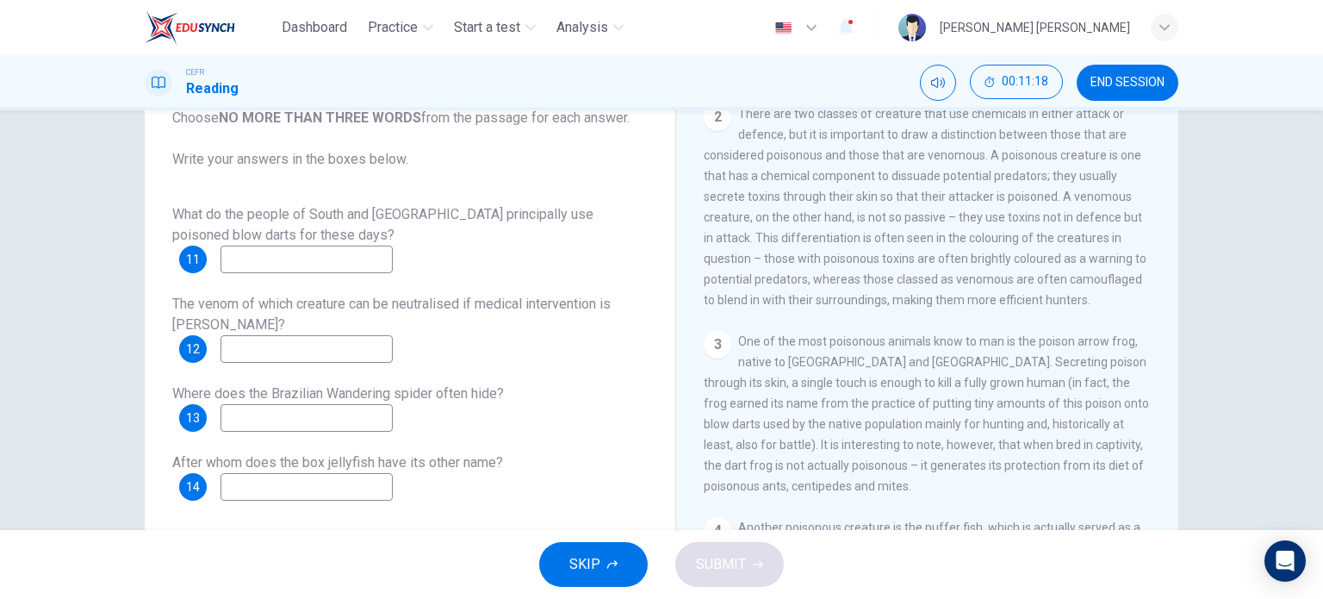
scroll to position [446, 0]
drag, startPoint x: 824, startPoint y: 389, endPoint x: 857, endPoint y: 435, distance: 57.4
click at [857, 435] on span "One of the most poisonous animals know to man is the poison arrow frog, native …" at bounding box center [926, 410] width 445 height 159
click at [341, 259] on input at bounding box center [307, 260] width 172 height 28
type input "hunting"
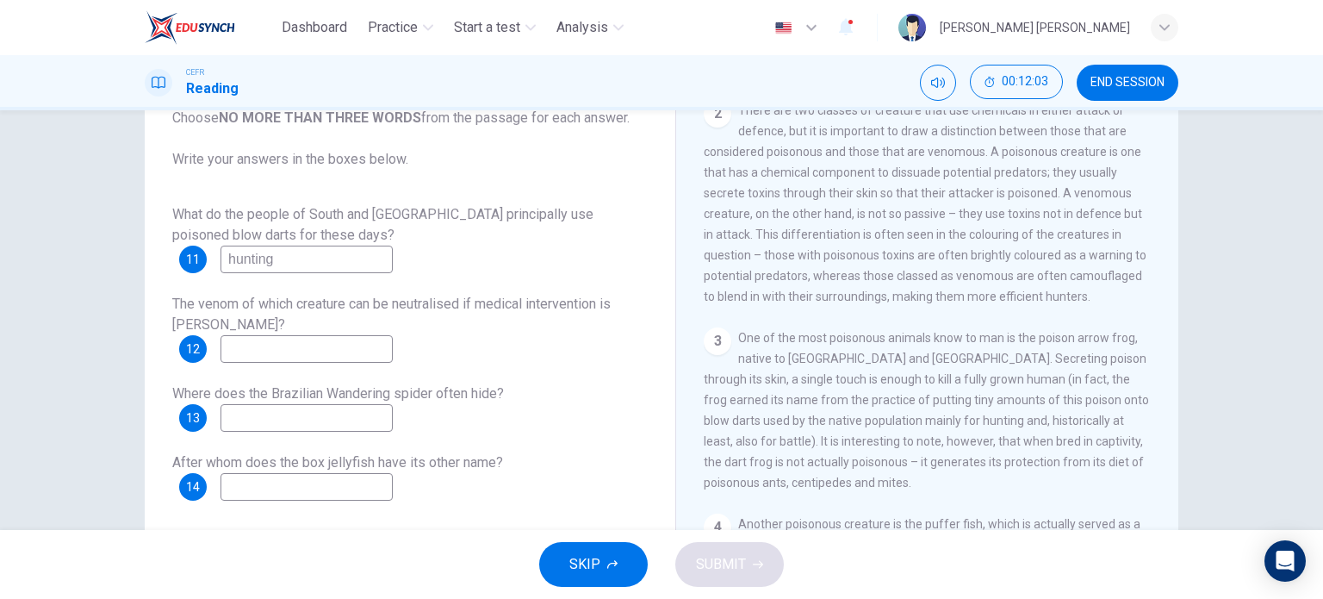
click at [302, 353] on input at bounding box center [307, 349] width 172 height 28
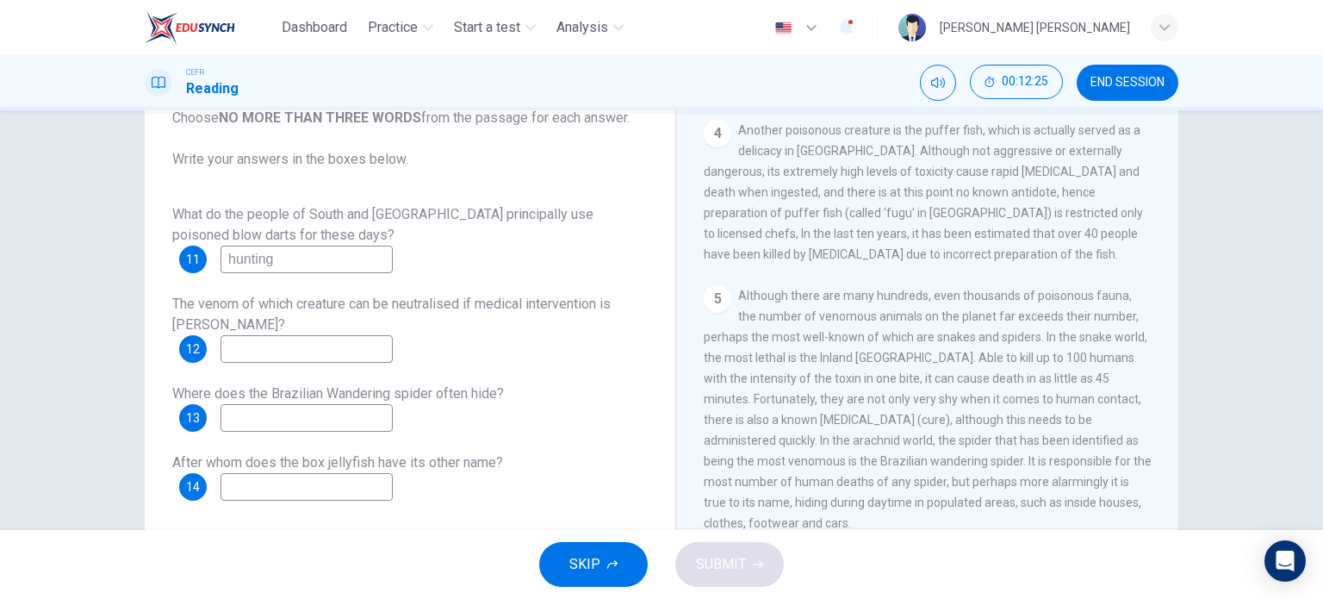
scroll to position [844, 0]
drag, startPoint x: 850, startPoint y: 333, endPoint x: 836, endPoint y: 382, distance: 50.4
click at [836, 382] on span "Although there are many hundreds, even thousands of poisonous fauna, the number…" at bounding box center [928, 404] width 448 height 241
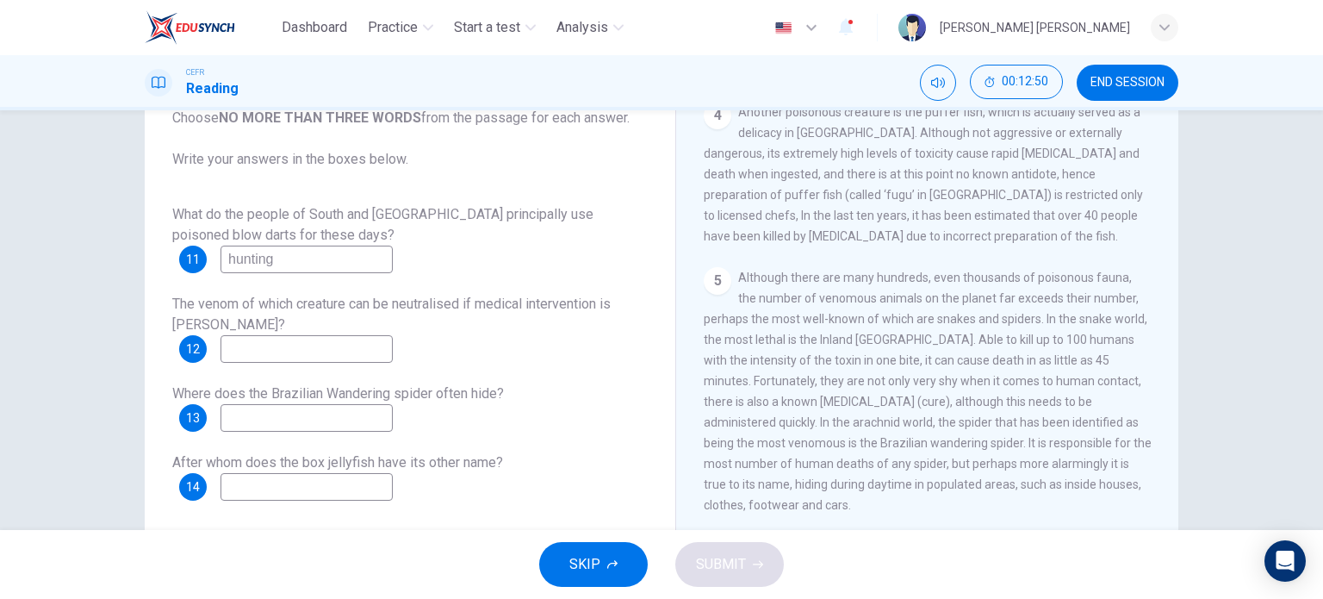
scroll to position [860, 0]
click at [364, 337] on input at bounding box center [307, 349] width 172 height 28
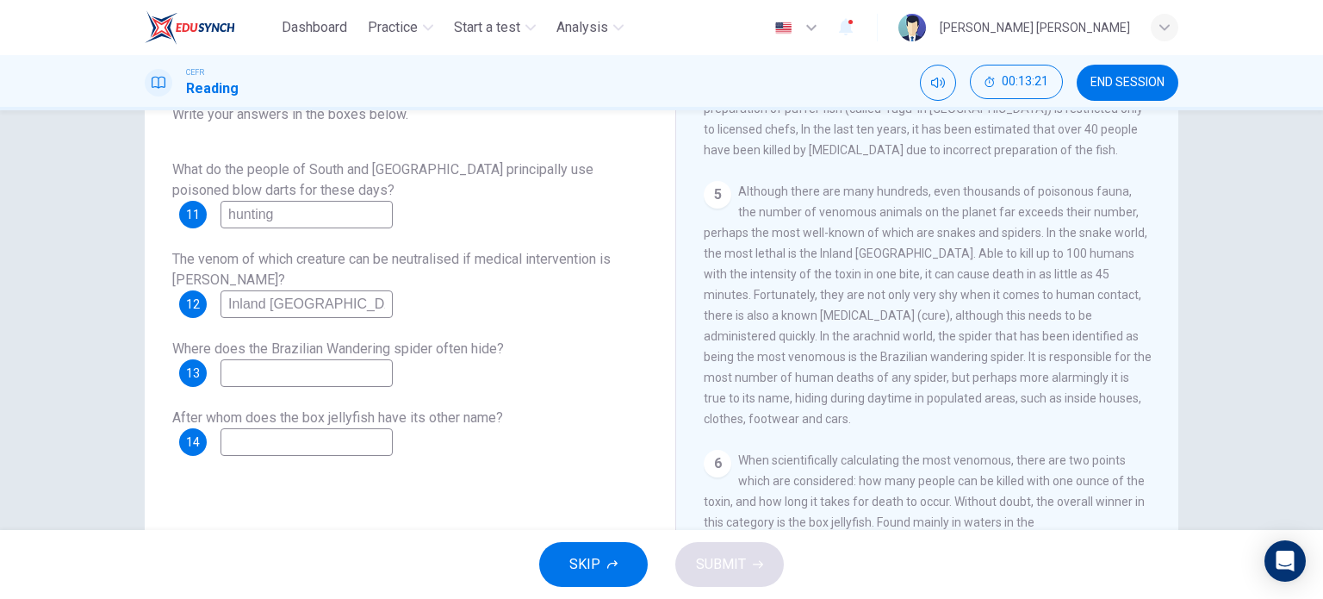
scroll to position [899, 0]
type input "Inland Taipan"
click at [351, 384] on input at bounding box center [307, 373] width 172 height 28
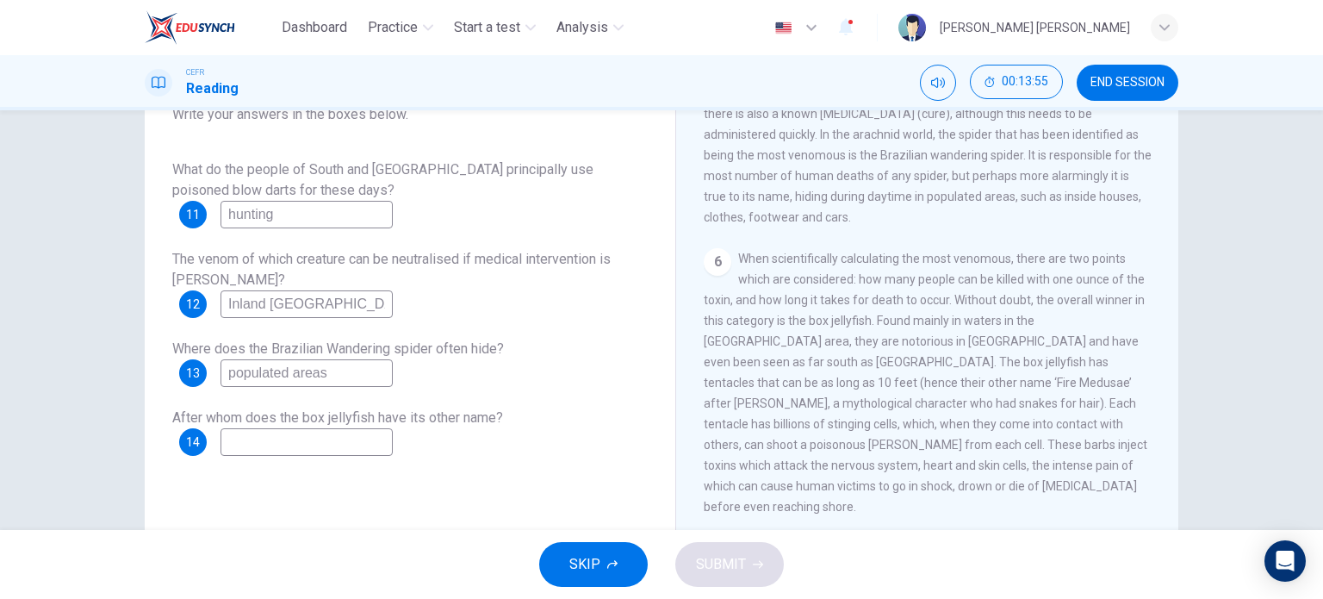
type input "populated areas"
click at [320, 449] on input at bounding box center [307, 442] width 172 height 28
type input "Medusa"
click at [710, 539] on div "SKIP SUBMIT" at bounding box center [661, 564] width 1323 height 69
click at [710, 559] on span "SUBMIT" at bounding box center [721, 564] width 50 height 24
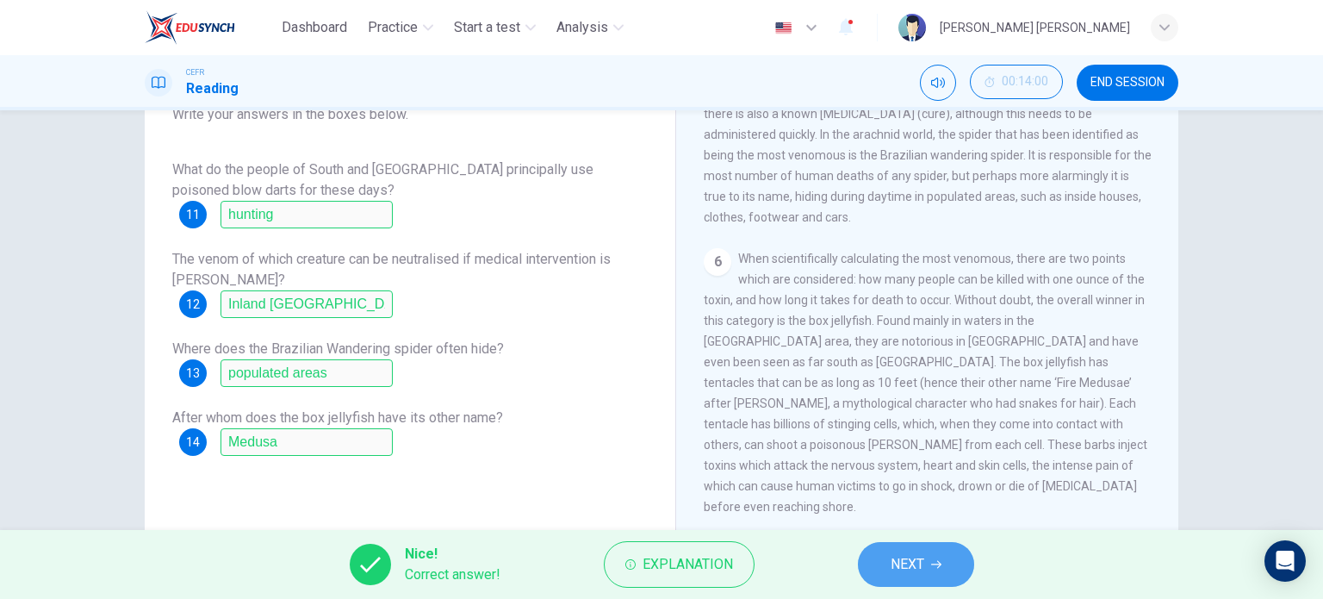
click at [889, 561] on button "NEXT" at bounding box center [916, 564] width 116 height 45
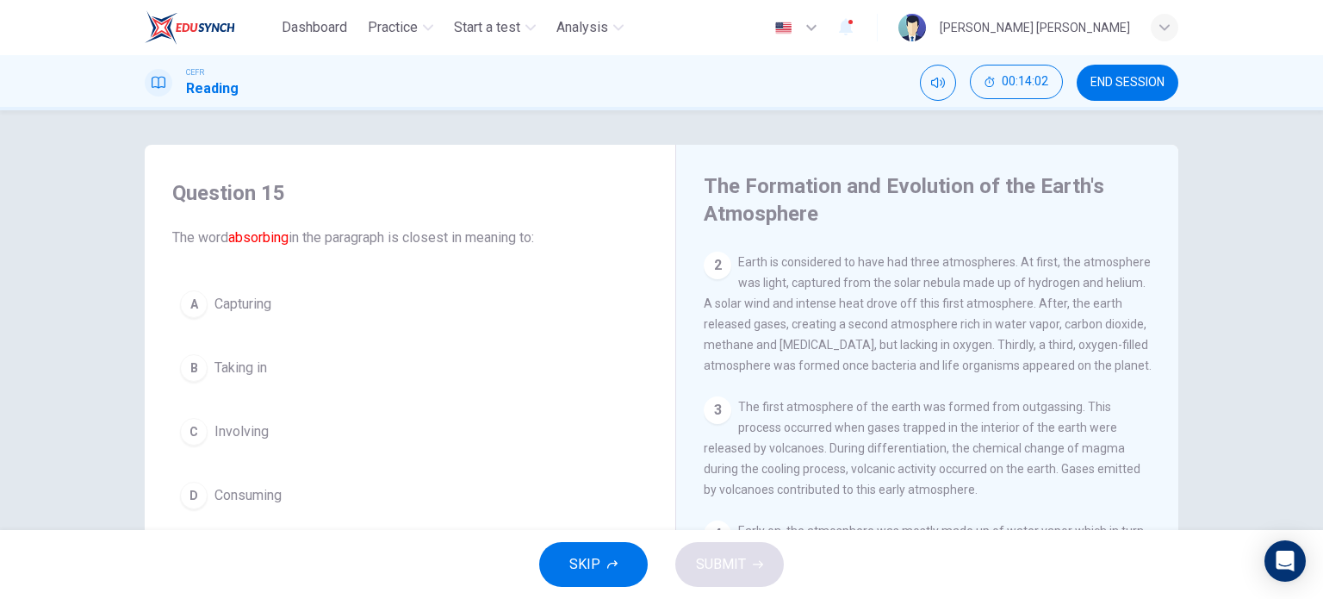
scroll to position [123, 0]
click at [1160, 80] on span "END SESSION" at bounding box center [1128, 83] width 74 height 14
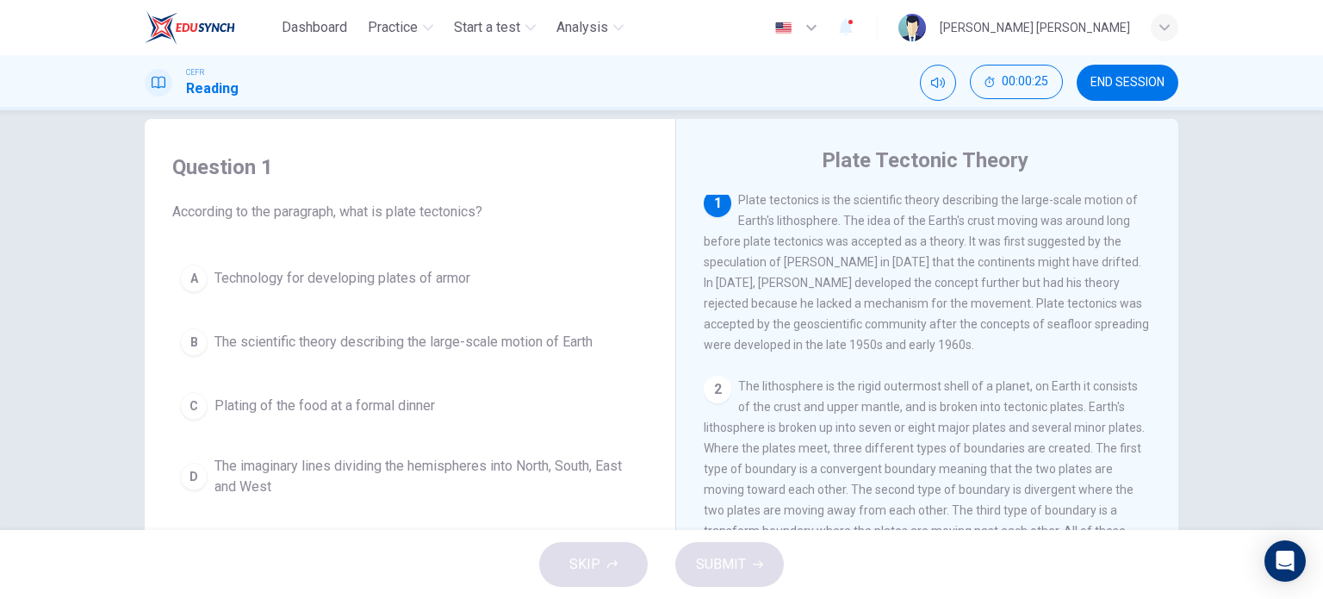
scroll to position [24, 0]
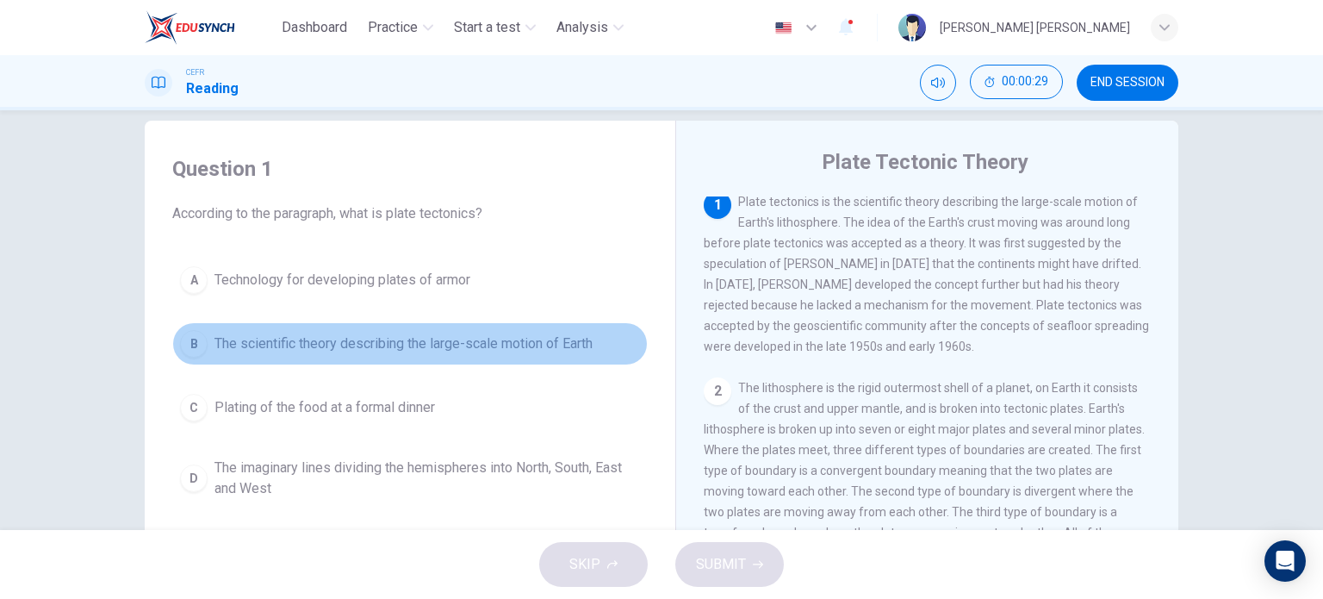
click at [183, 340] on div "B" at bounding box center [194, 344] width 28 height 28
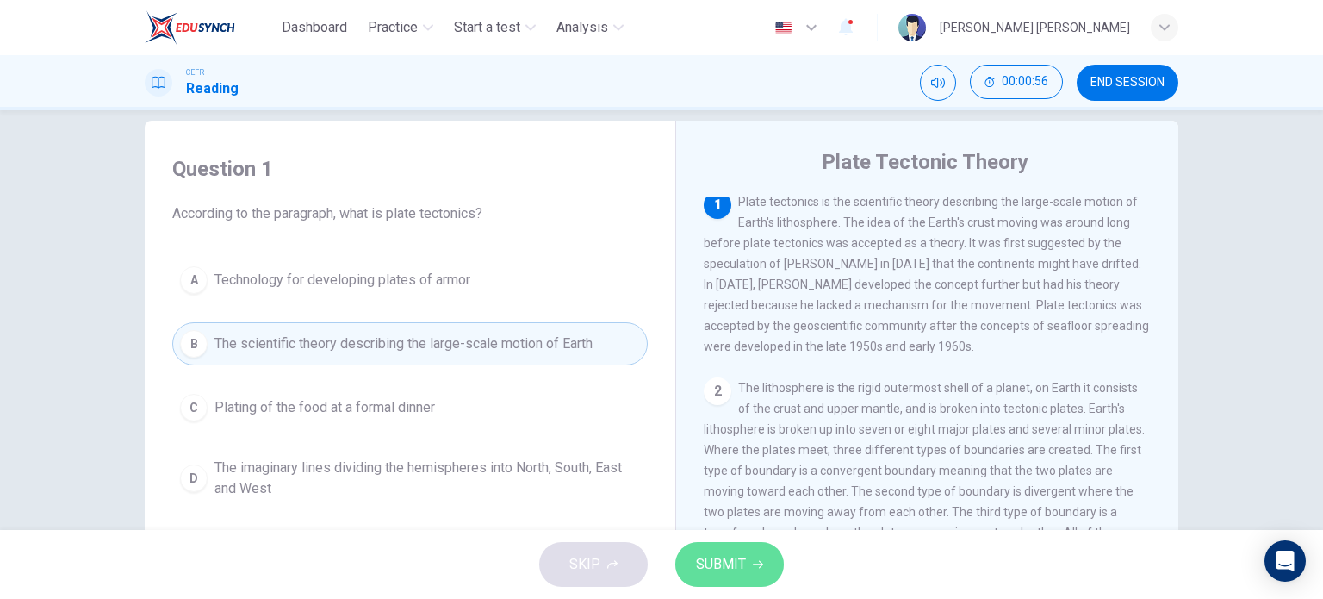
click at [720, 561] on span "SUBMIT" at bounding box center [721, 564] width 50 height 24
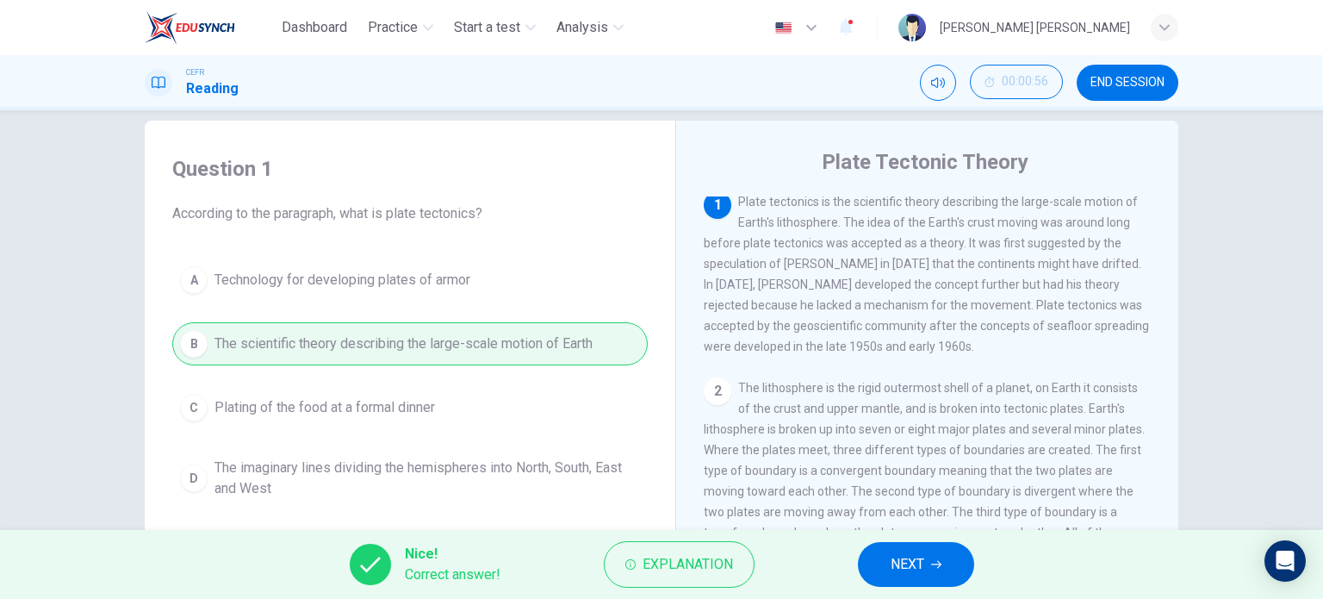
click at [892, 557] on span "NEXT" at bounding box center [908, 564] width 34 height 24
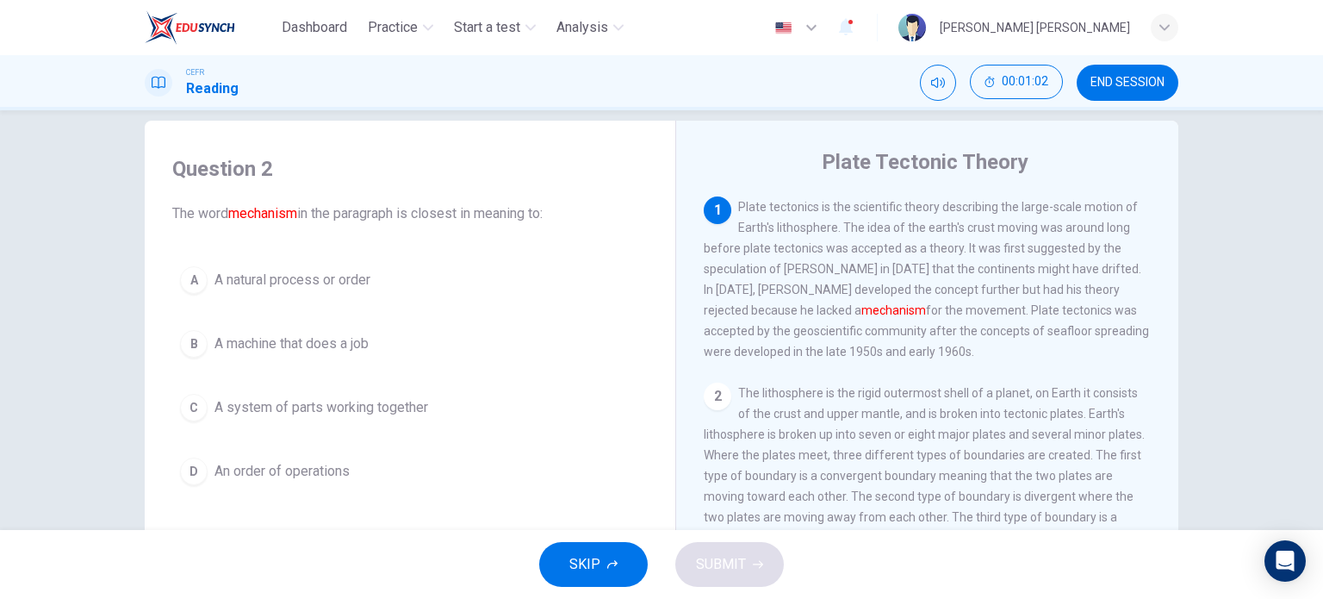
scroll to position [9, 0]
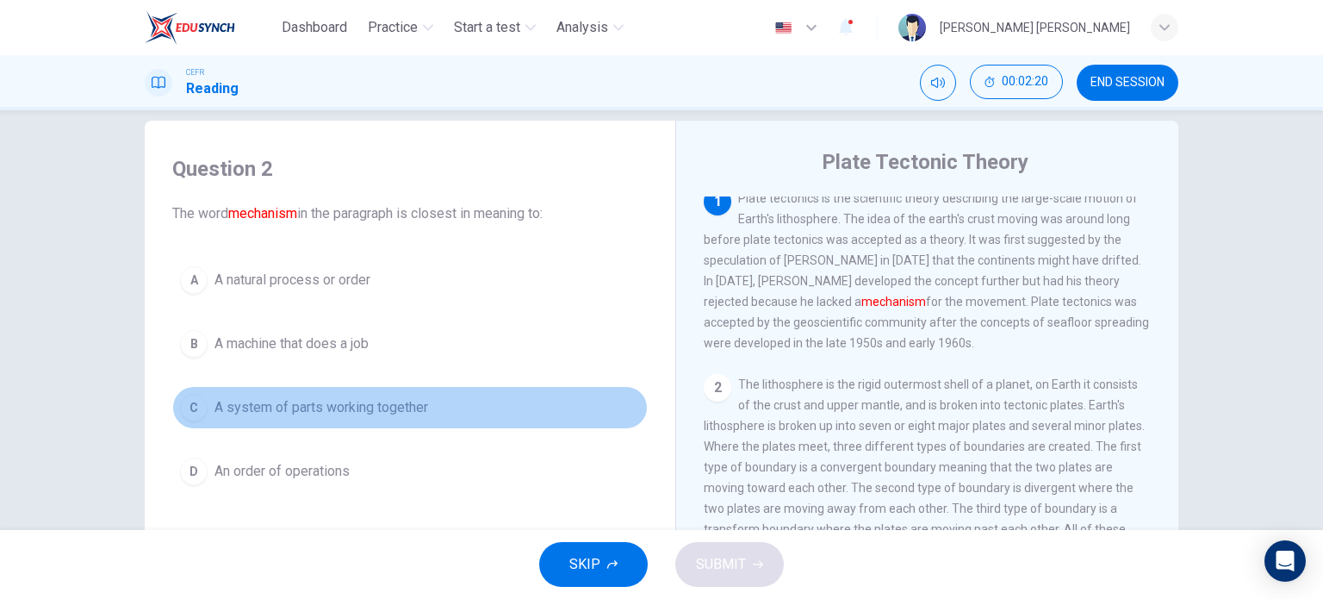
click at [236, 398] on span "A system of parts working together" at bounding box center [322, 407] width 214 height 21
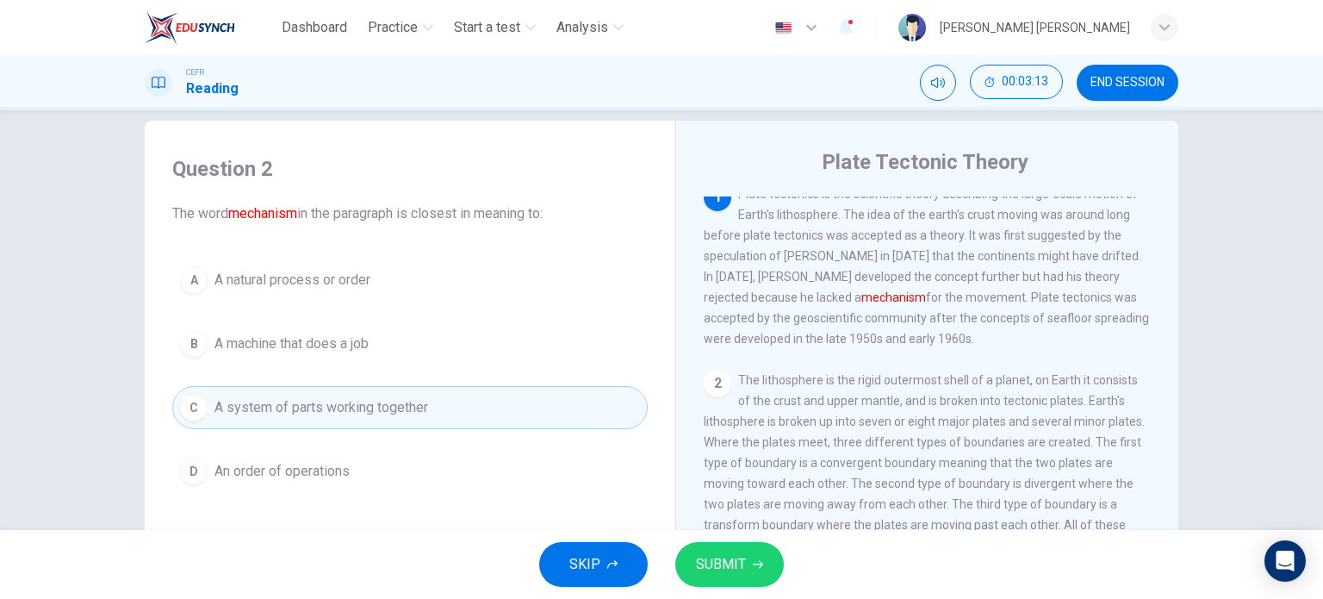
scroll to position [14, 0]
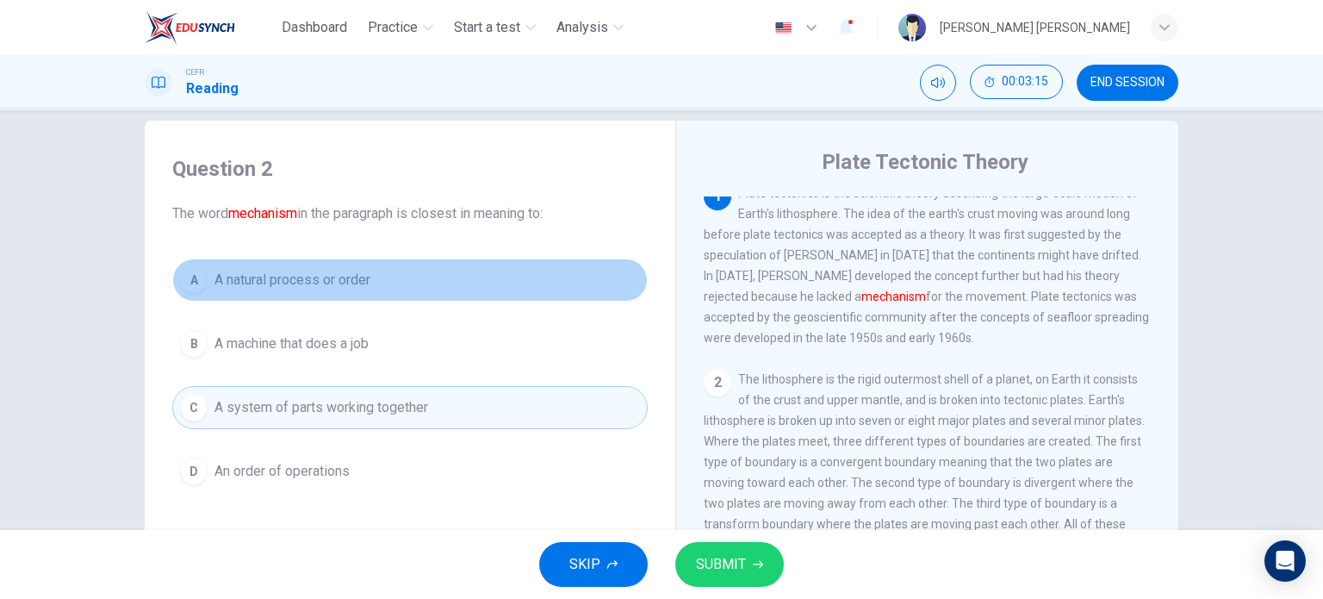
click at [378, 271] on button "A A natural process or order" at bounding box center [410, 279] width 476 height 43
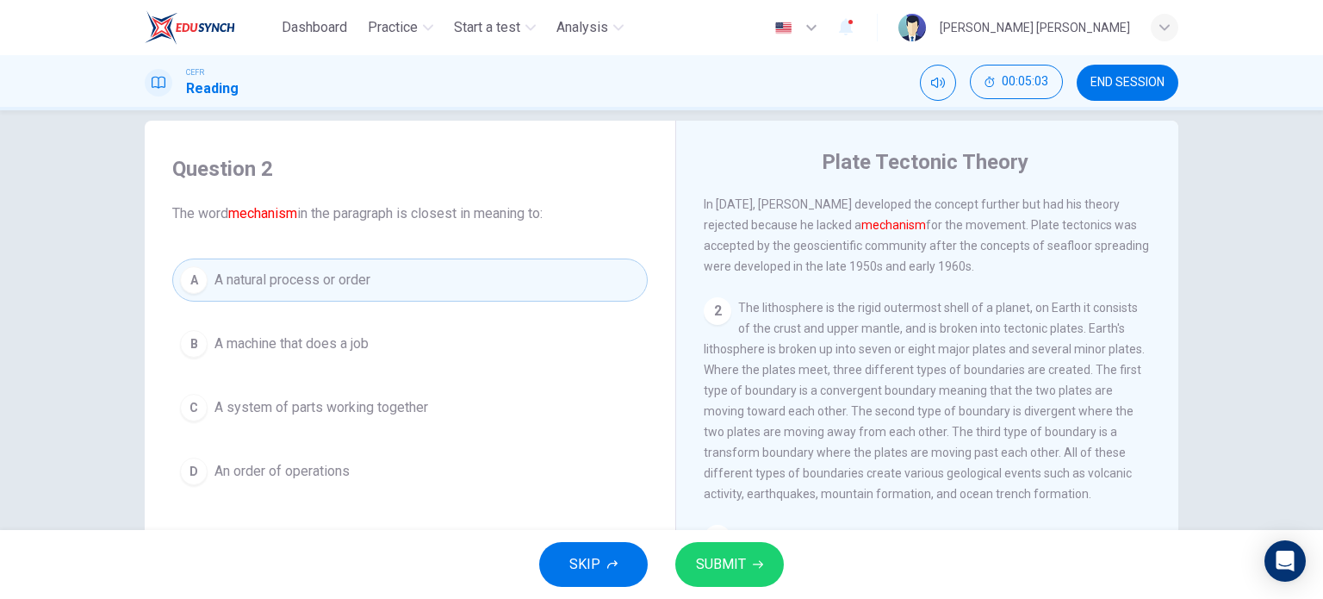
scroll to position [82, 0]
click at [747, 551] on button "SUBMIT" at bounding box center [729, 564] width 109 height 45
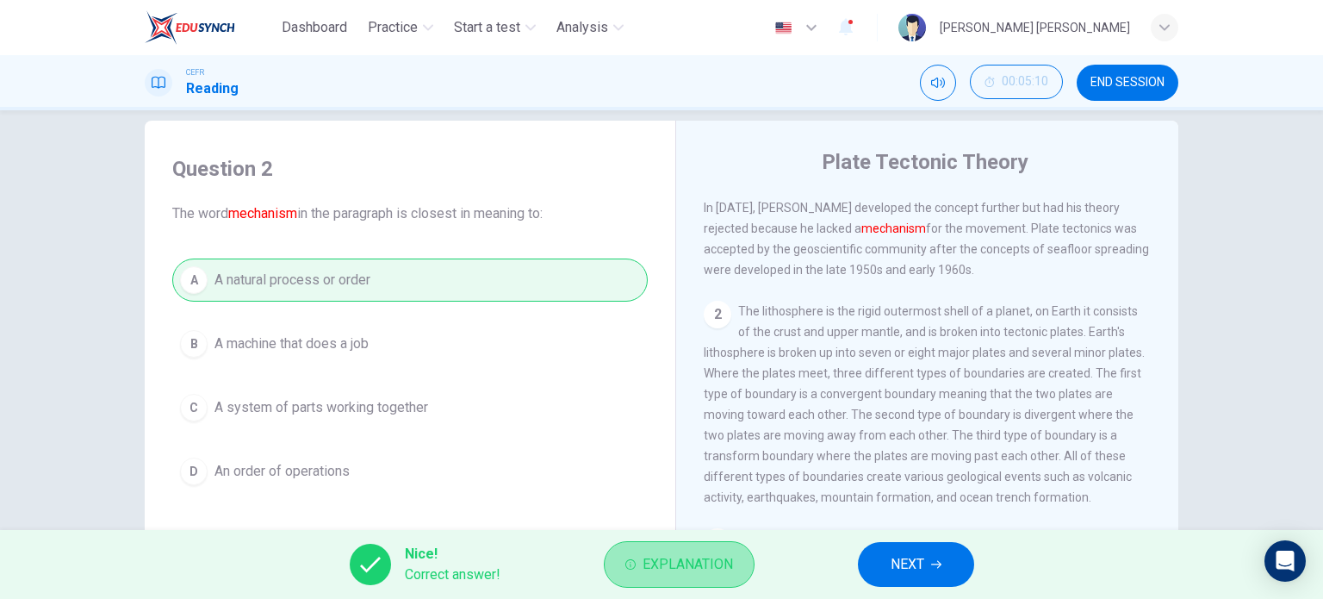
click at [656, 550] on button "Explanation" at bounding box center [679, 564] width 151 height 47
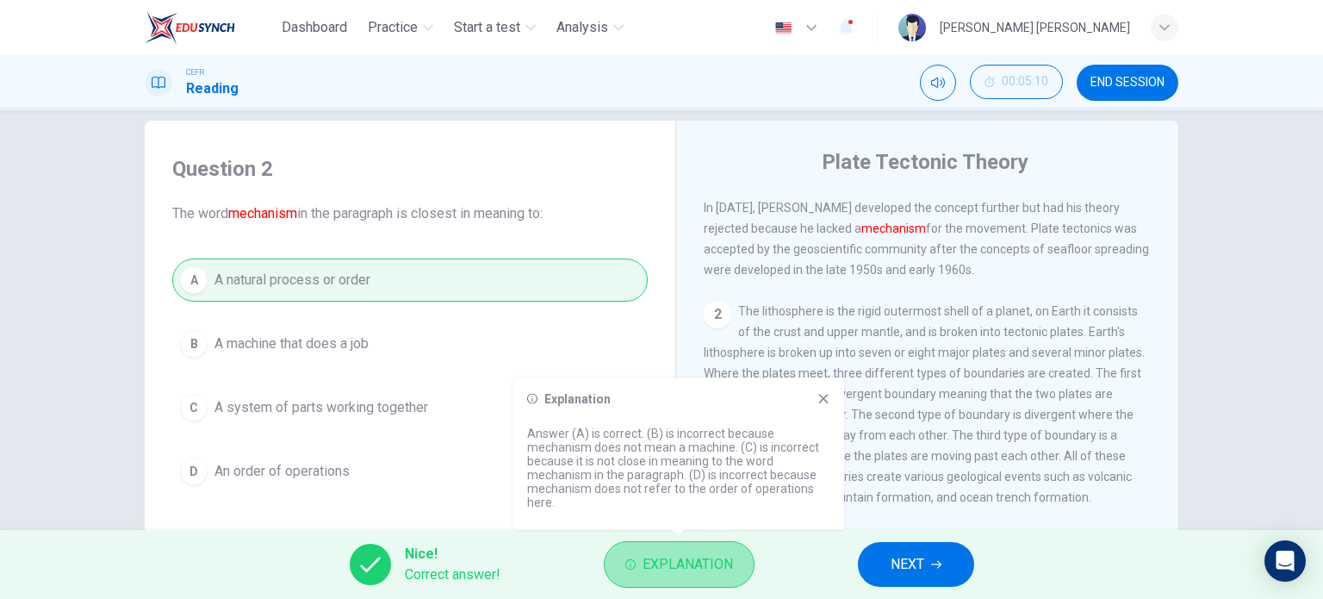
click at [656, 550] on button "Explanation" at bounding box center [679, 564] width 151 height 47
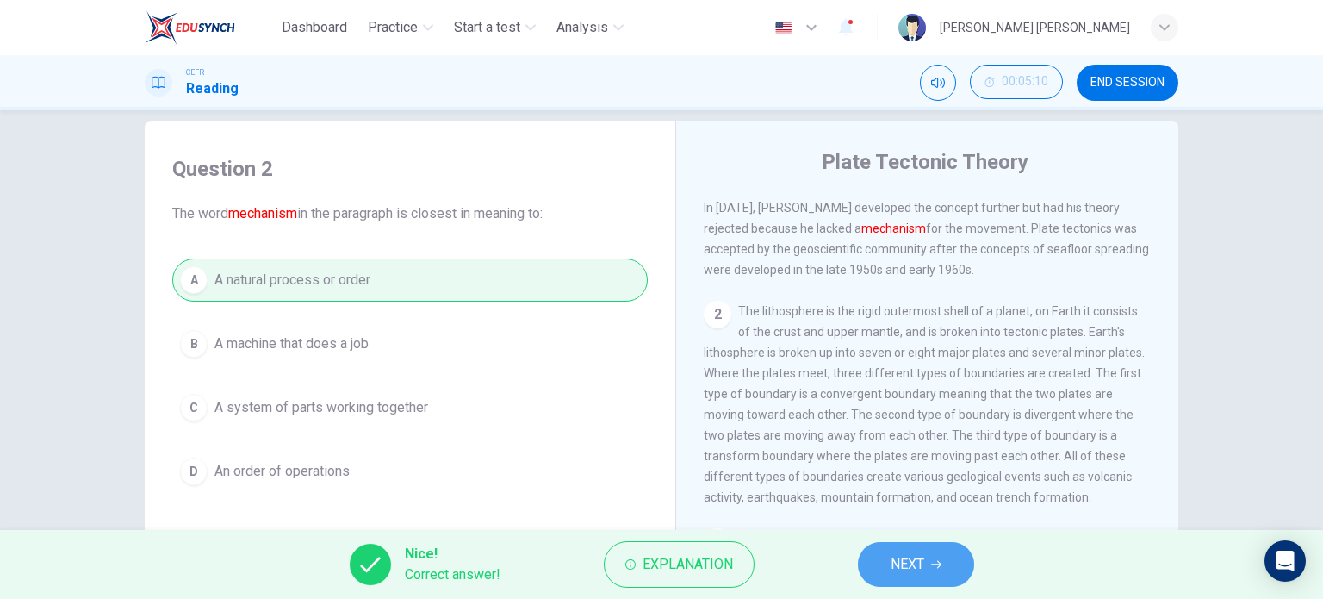
click at [901, 555] on span "NEXT" at bounding box center [908, 564] width 34 height 24
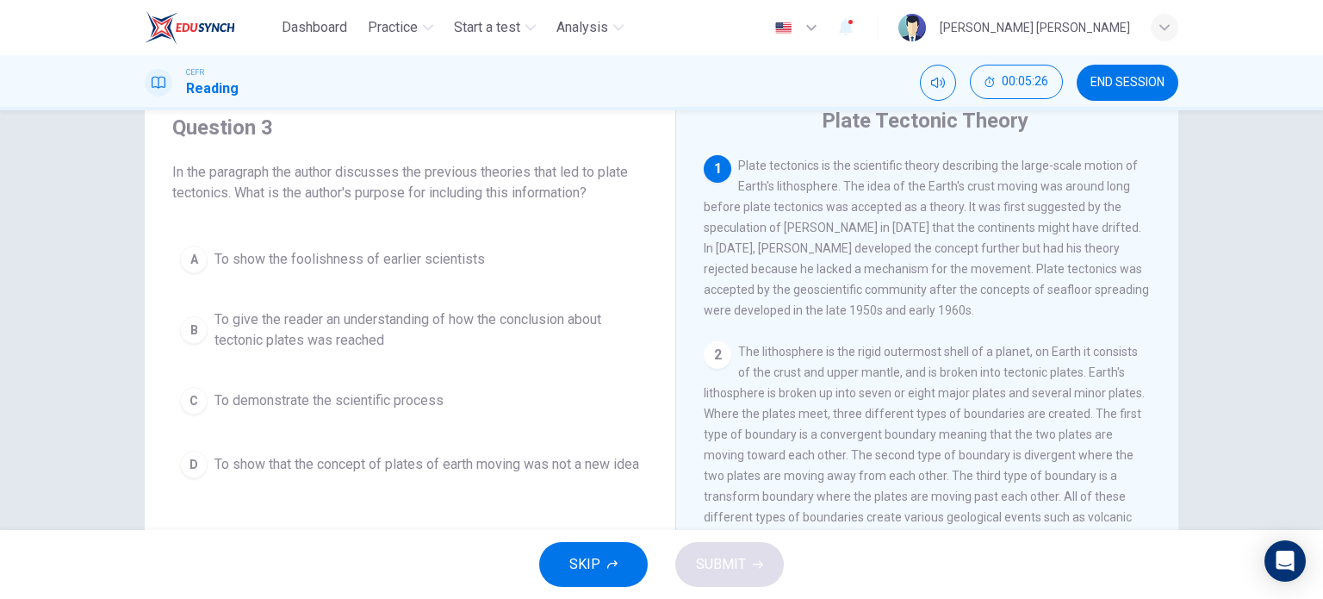
scroll to position [67, 0]
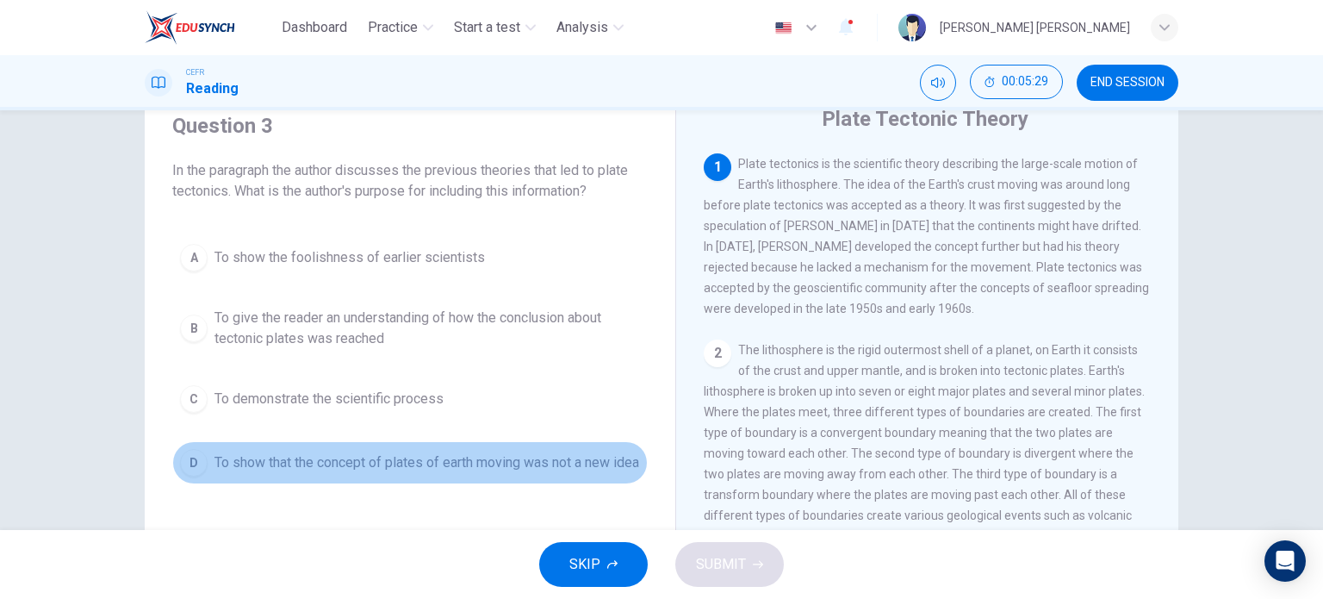
click at [332, 445] on button "D To show that the concept of plates of earth moving was not a new idea" at bounding box center [410, 462] width 476 height 43
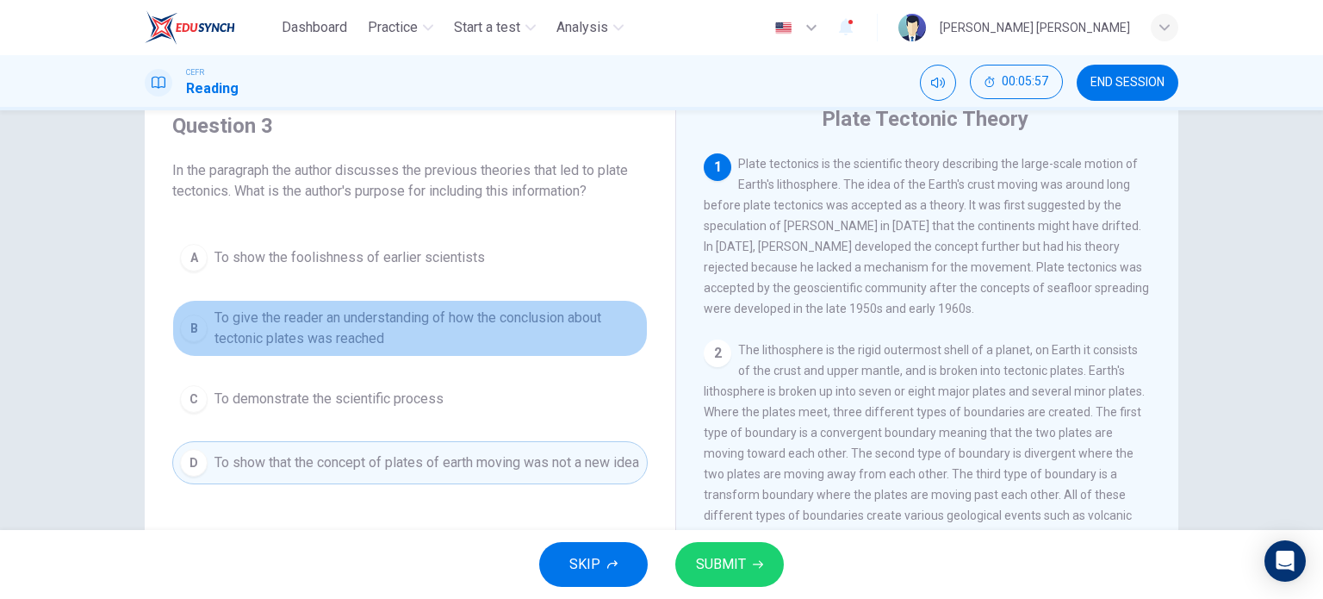
click at [354, 314] on span "To give the reader an understanding of how the conclusion about tectonic plates…" at bounding box center [428, 328] width 426 height 41
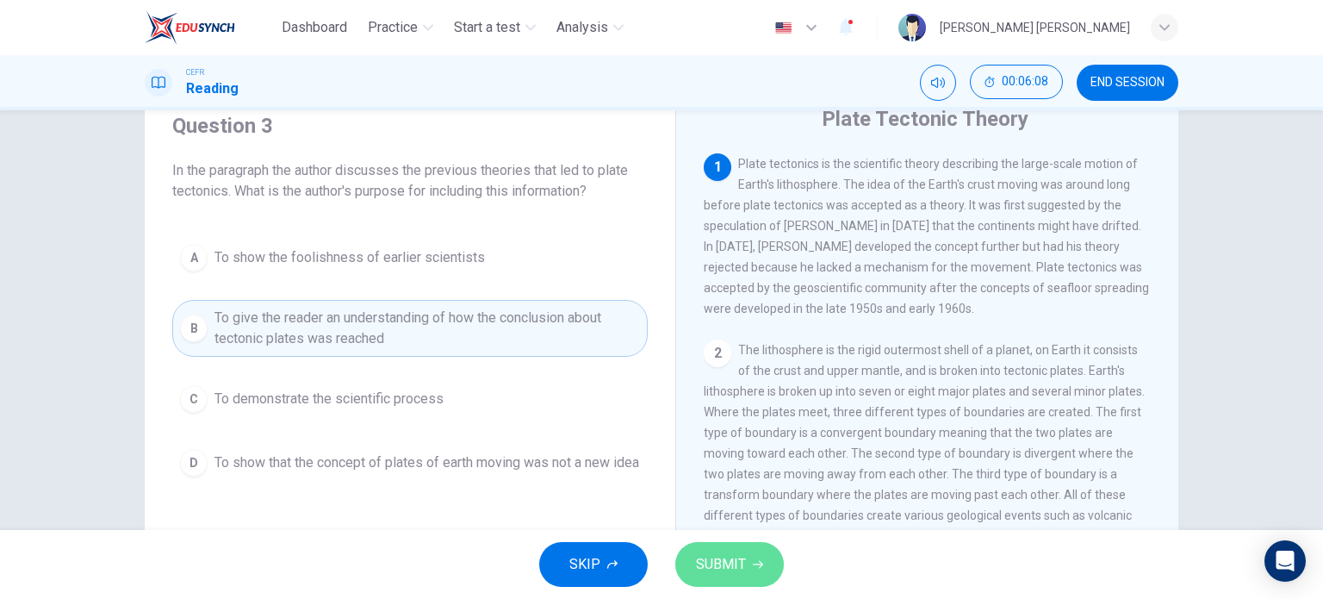
click at [731, 559] on span "SUBMIT" at bounding box center [721, 564] width 50 height 24
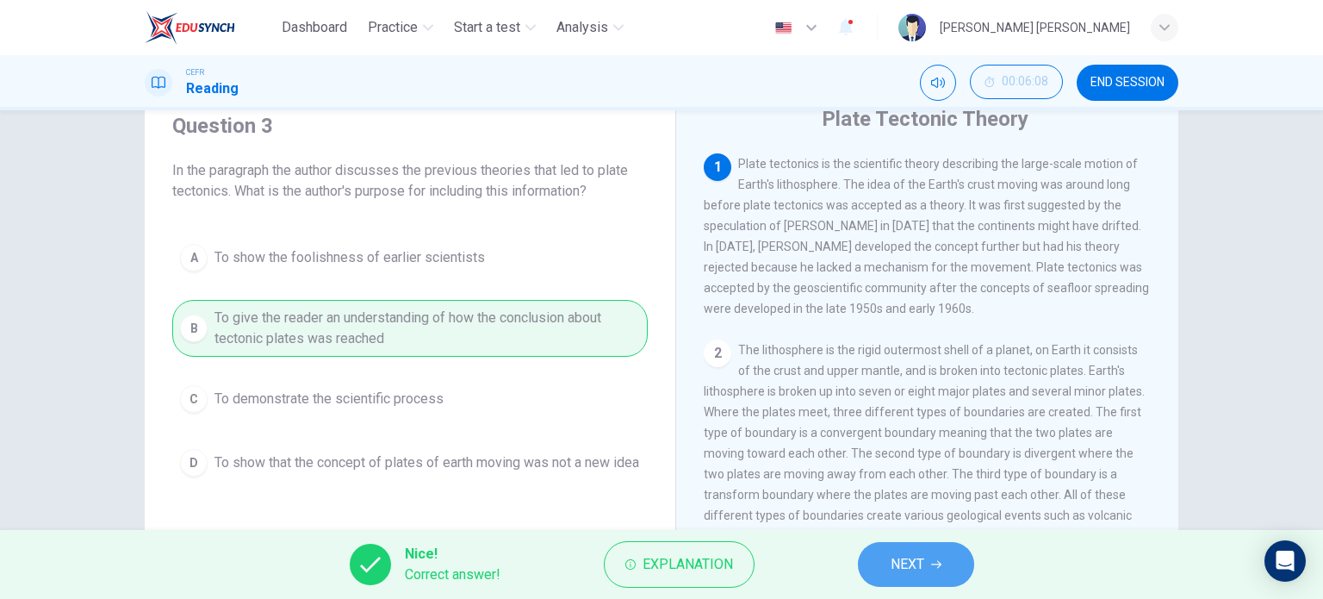
click at [885, 561] on button "NEXT" at bounding box center [916, 564] width 116 height 45
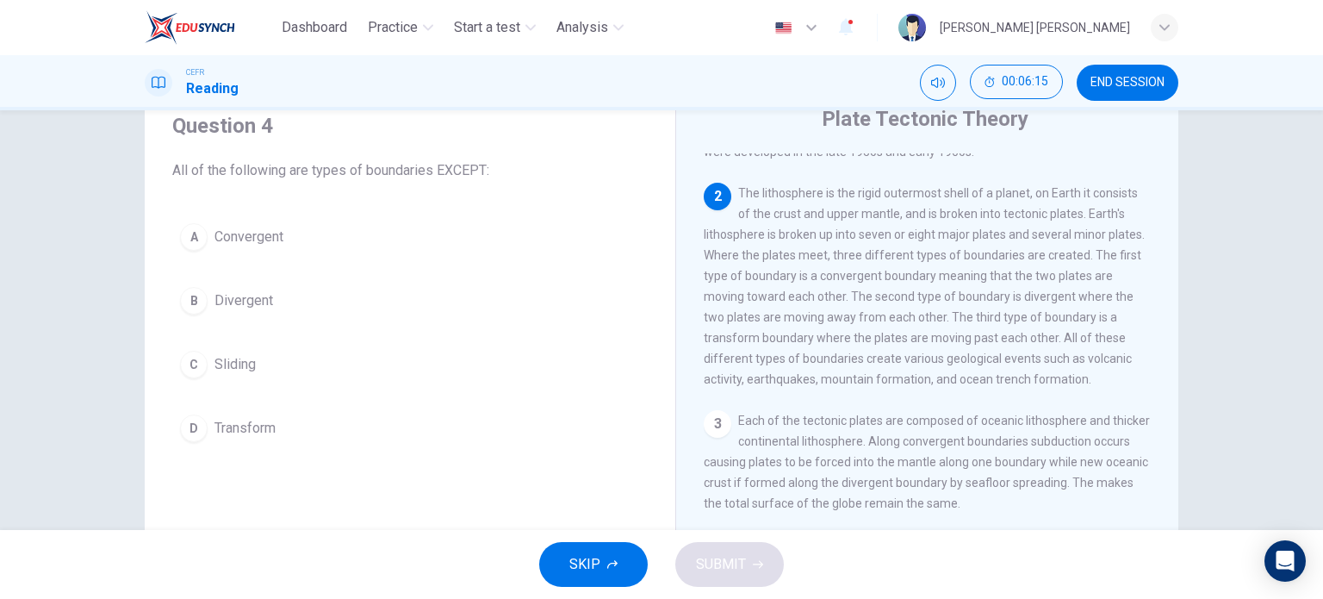
scroll to position [155, 0]
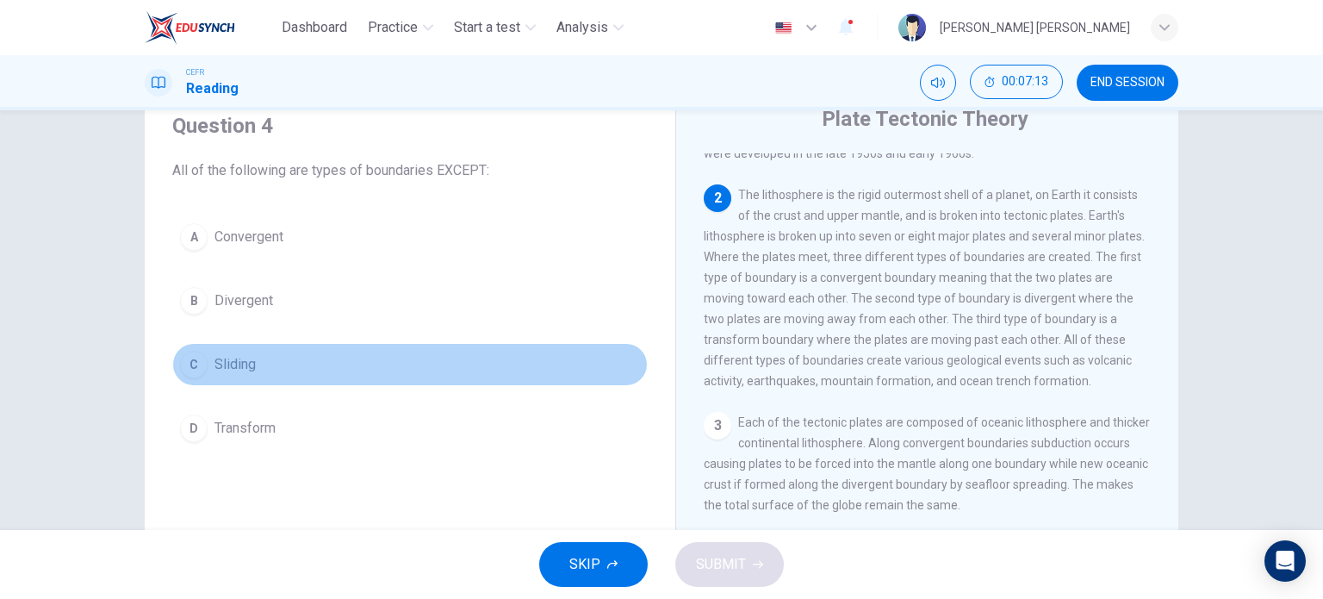
click at [183, 375] on div "C" at bounding box center [194, 365] width 28 height 28
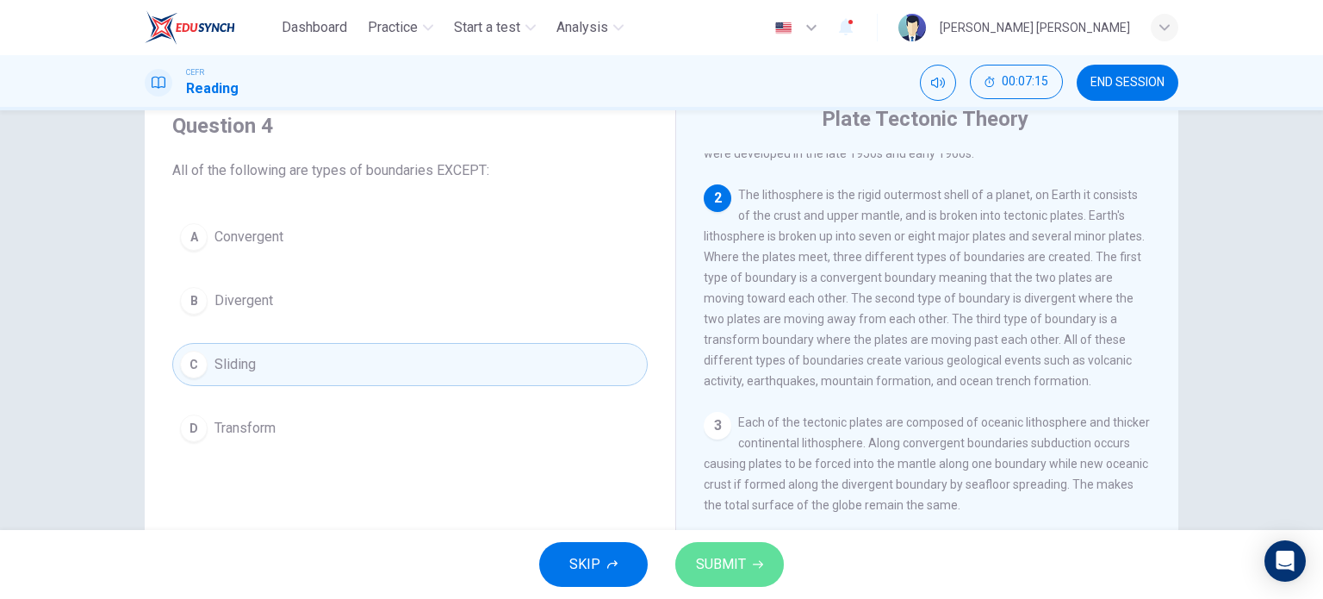
click at [747, 575] on button "SUBMIT" at bounding box center [729, 564] width 109 height 45
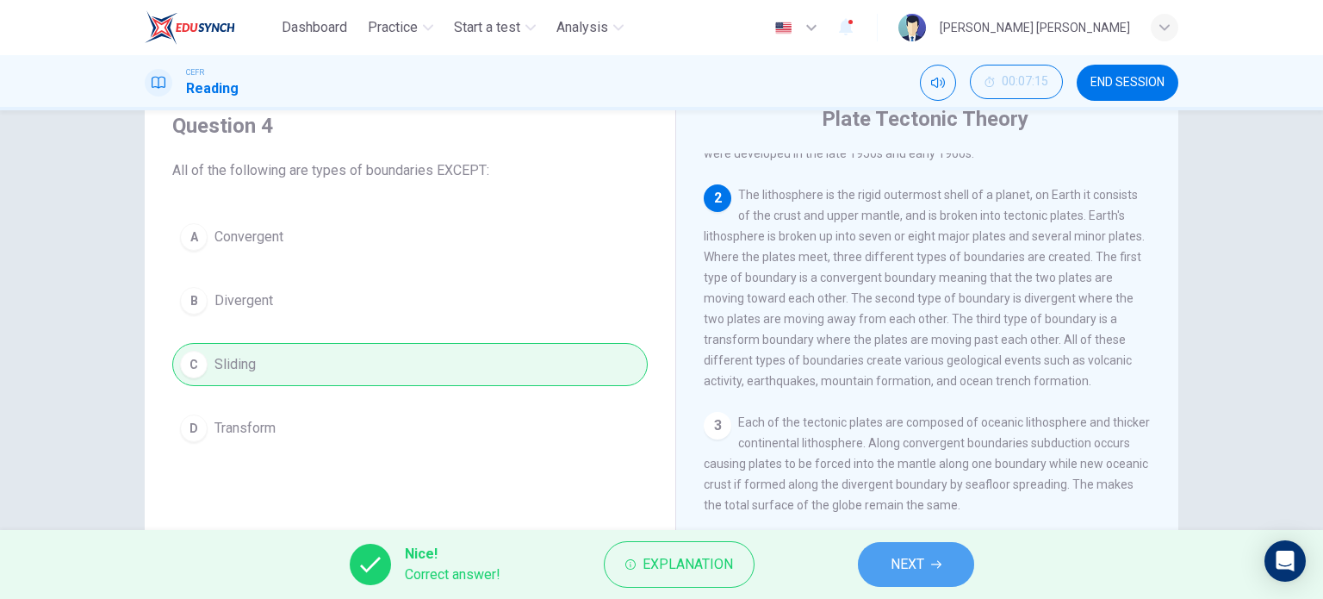
click at [891, 567] on span "NEXT" at bounding box center [908, 564] width 34 height 24
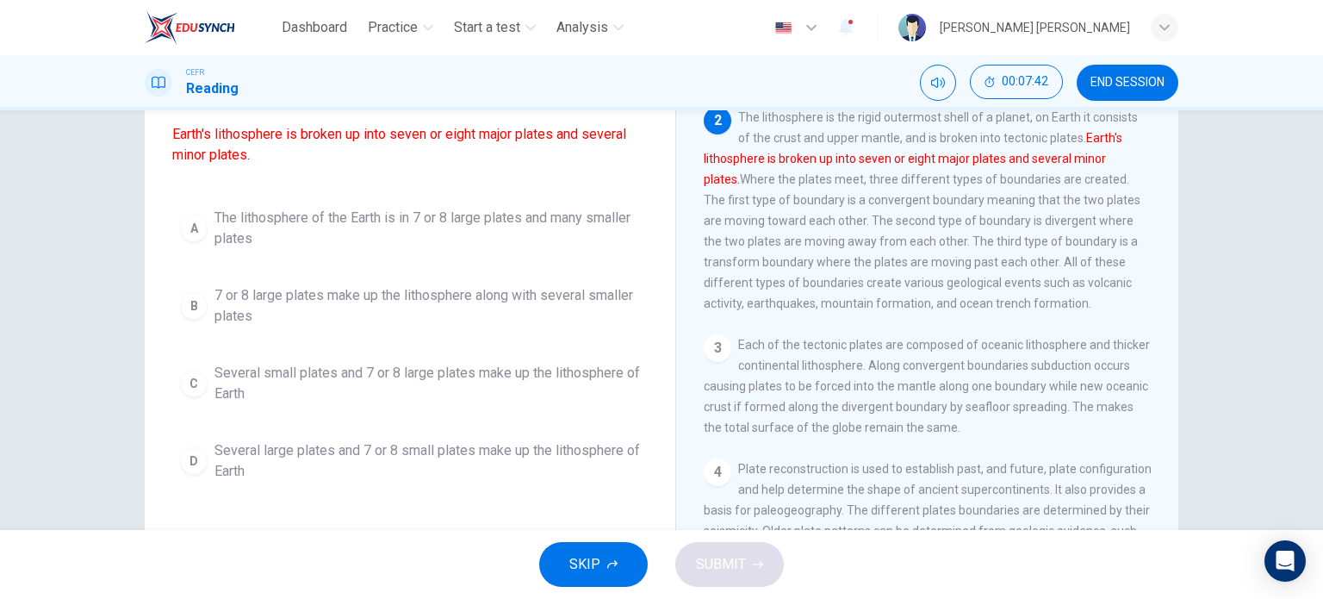
scroll to position [145, 0]
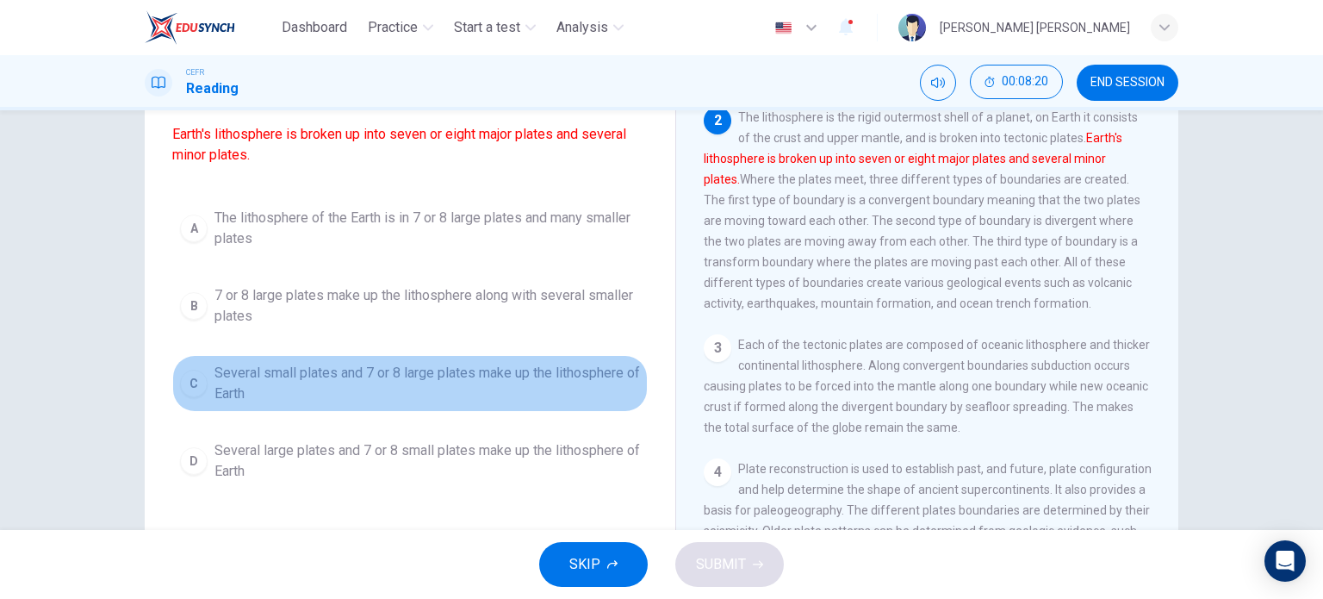
click at [424, 412] on button "C Several small plates and 7 or 8 large plates make up the lithosphere of Earth" at bounding box center [410, 383] width 476 height 57
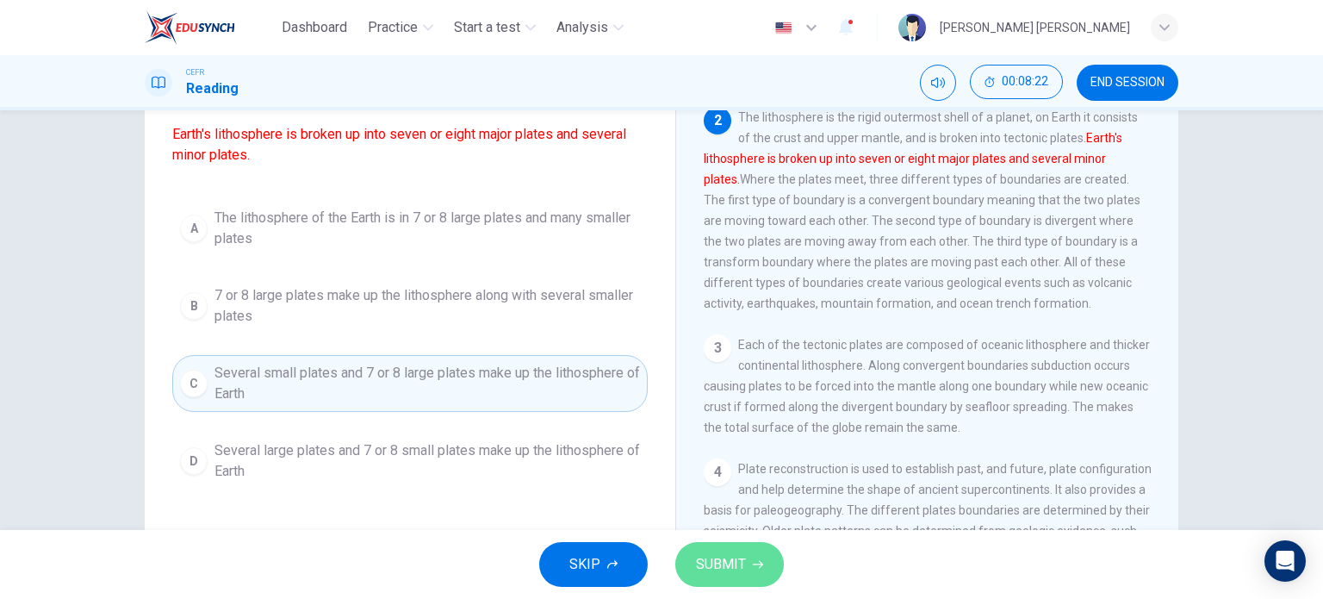
click at [745, 557] on button "SUBMIT" at bounding box center [729, 564] width 109 height 45
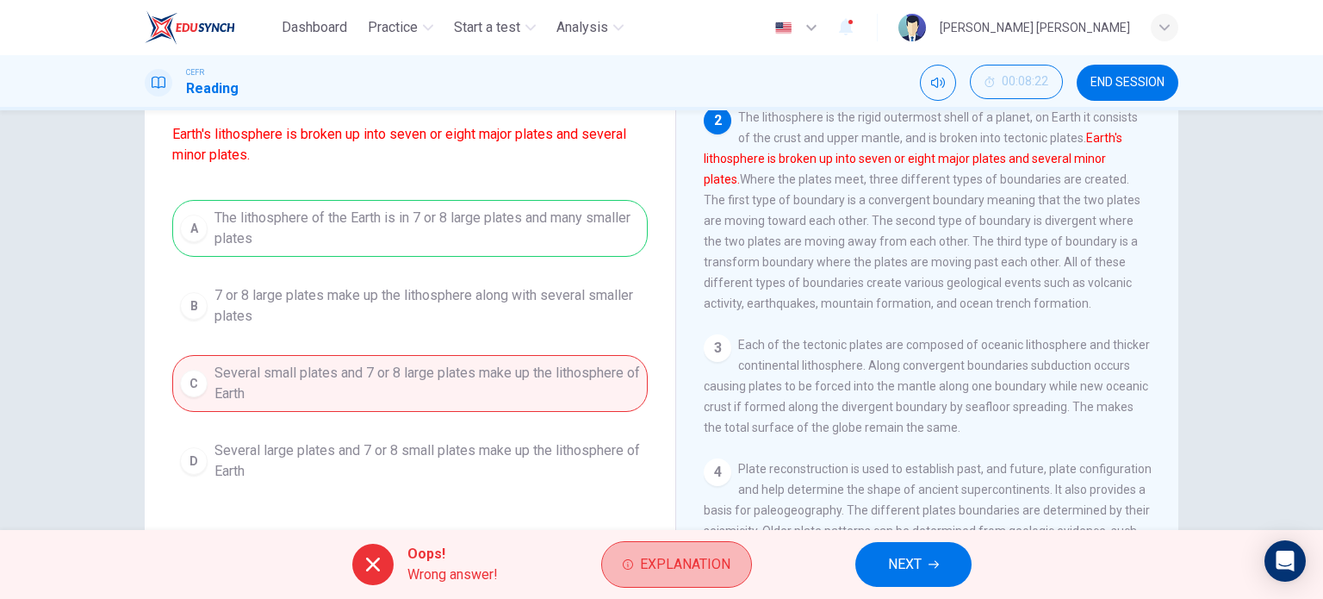
click at [745, 557] on button "Explanation" at bounding box center [676, 564] width 151 height 47
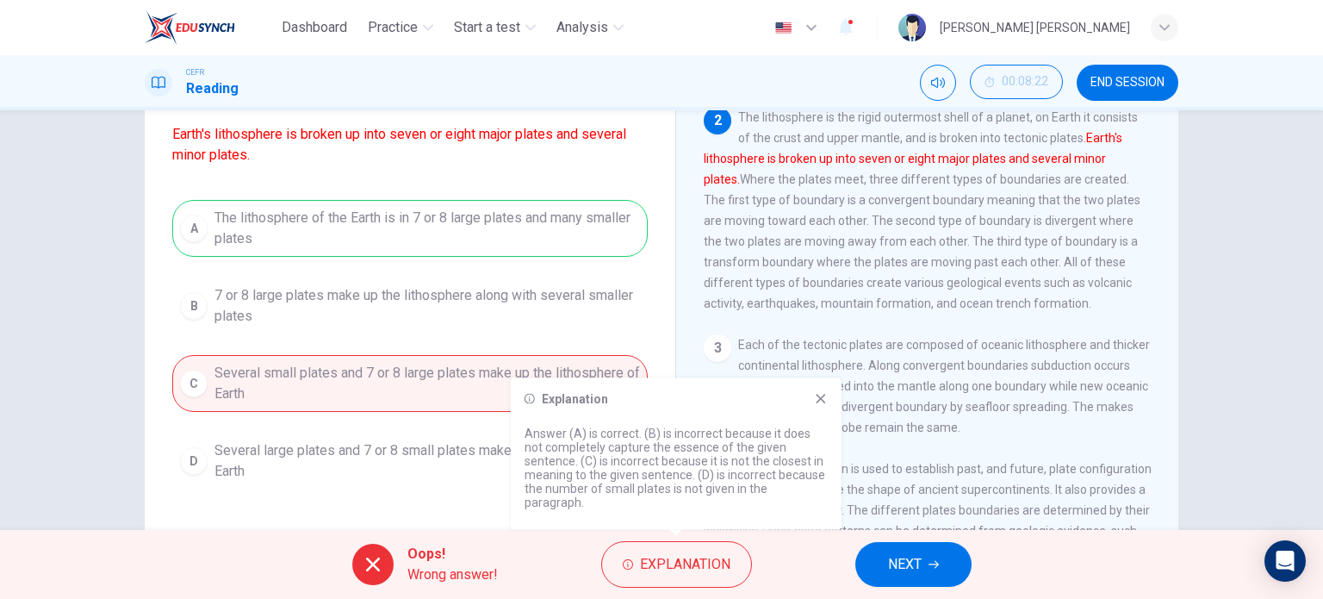
click at [745, 557] on button "Explanation" at bounding box center [676, 564] width 151 height 47
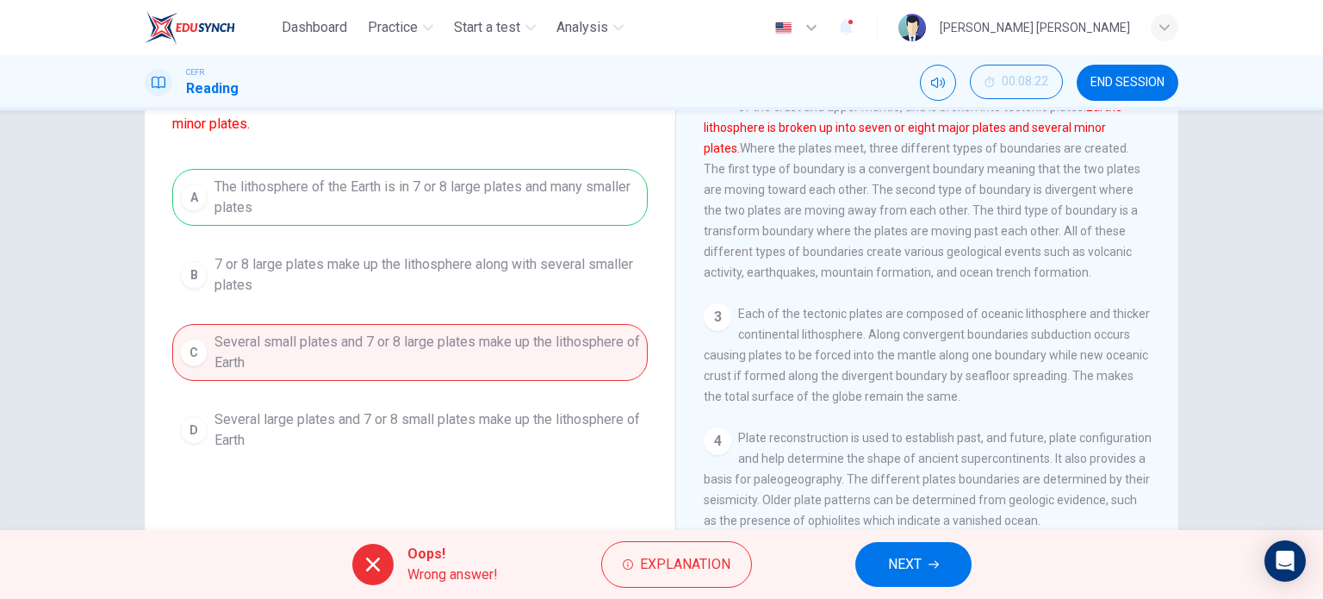
scroll to position [177, 0]
click at [882, 558] on button "NEXT" at bounding box center [913, 564] width 116 height 45
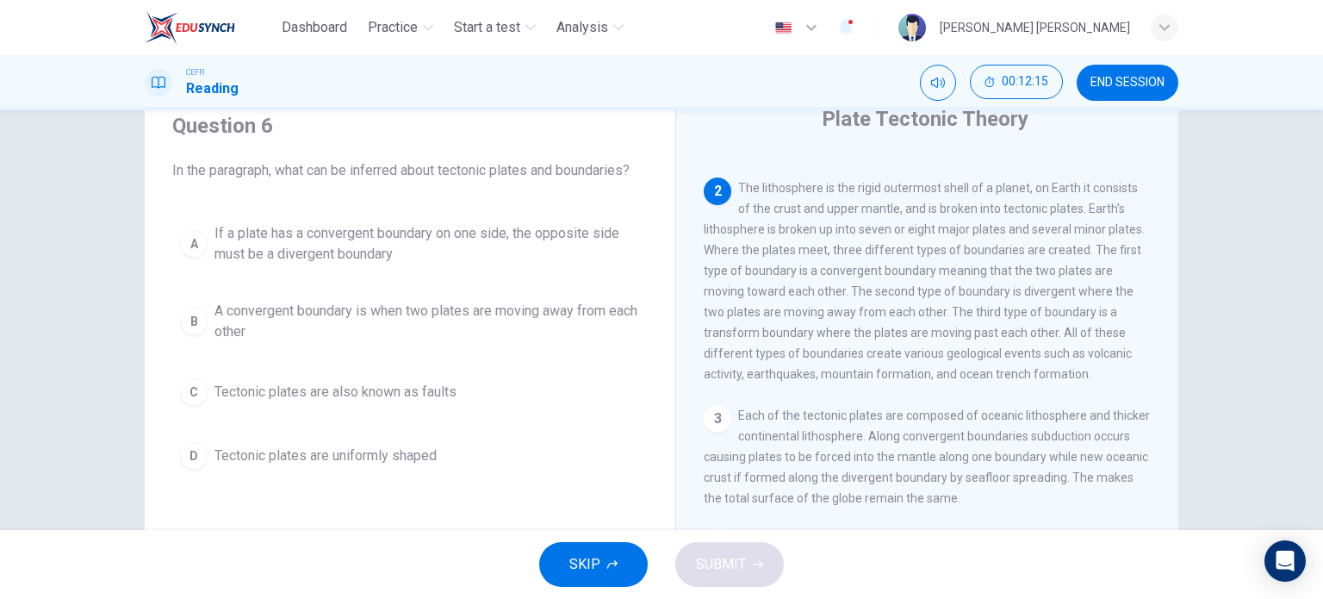
scroll to position [68, 0]
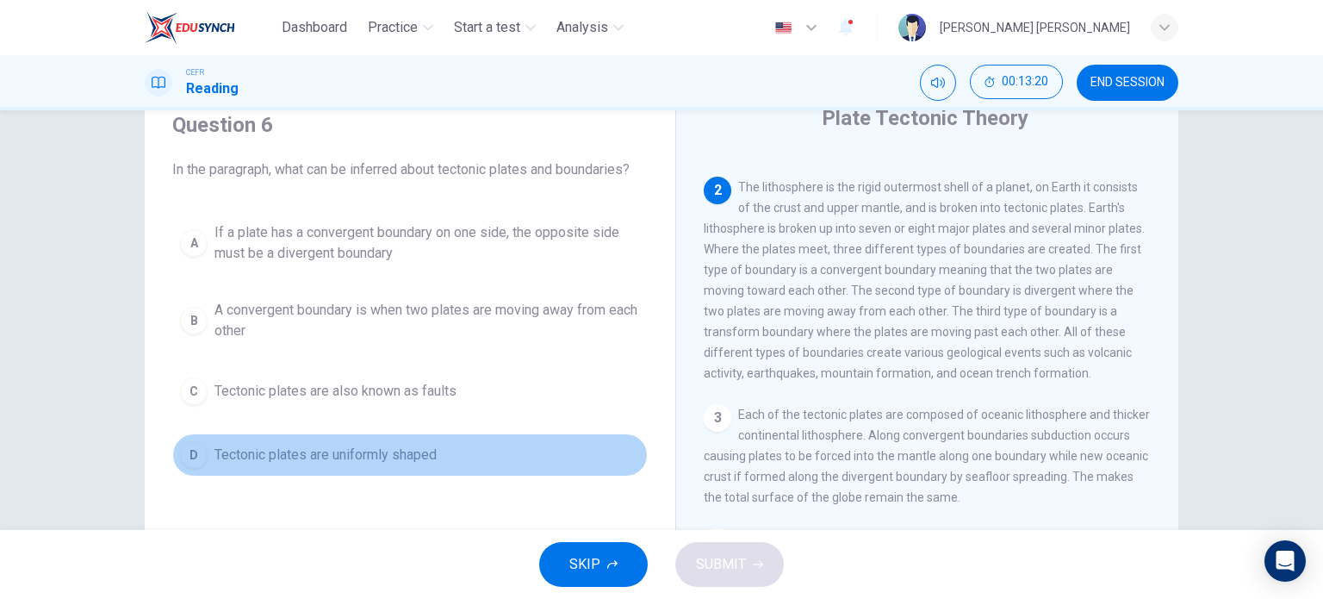
click at [189, 461] on div "D" at bounding box center [194, 455] width 28 height 28
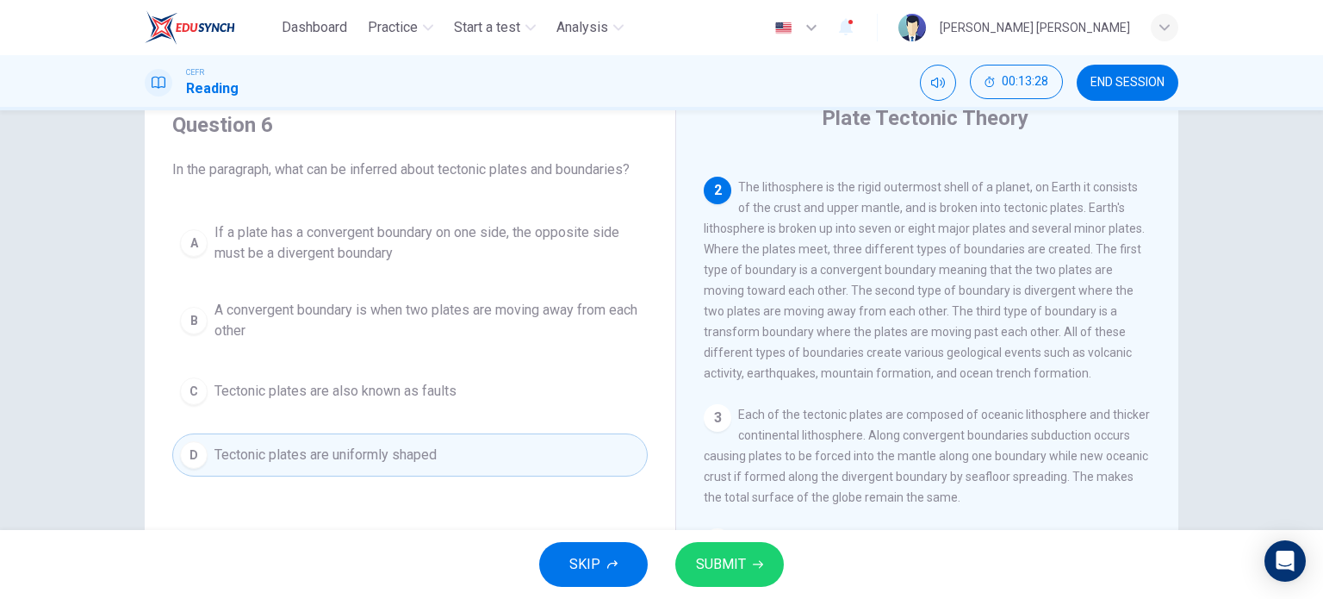
drag, startPoint x: 1073, startPoint y: 360, endPoint x: 917, endPoint y: 389, distance: 158.7
click at [917, 380] on span "The lithosphere is the rigid outermost shell of a planet, on Earth it consists …" at bounding box center [924, 280] width 441 height 200
click at [735, 575] on span "SUBMIT" at bounding box center [721, 564] width 50 height 24
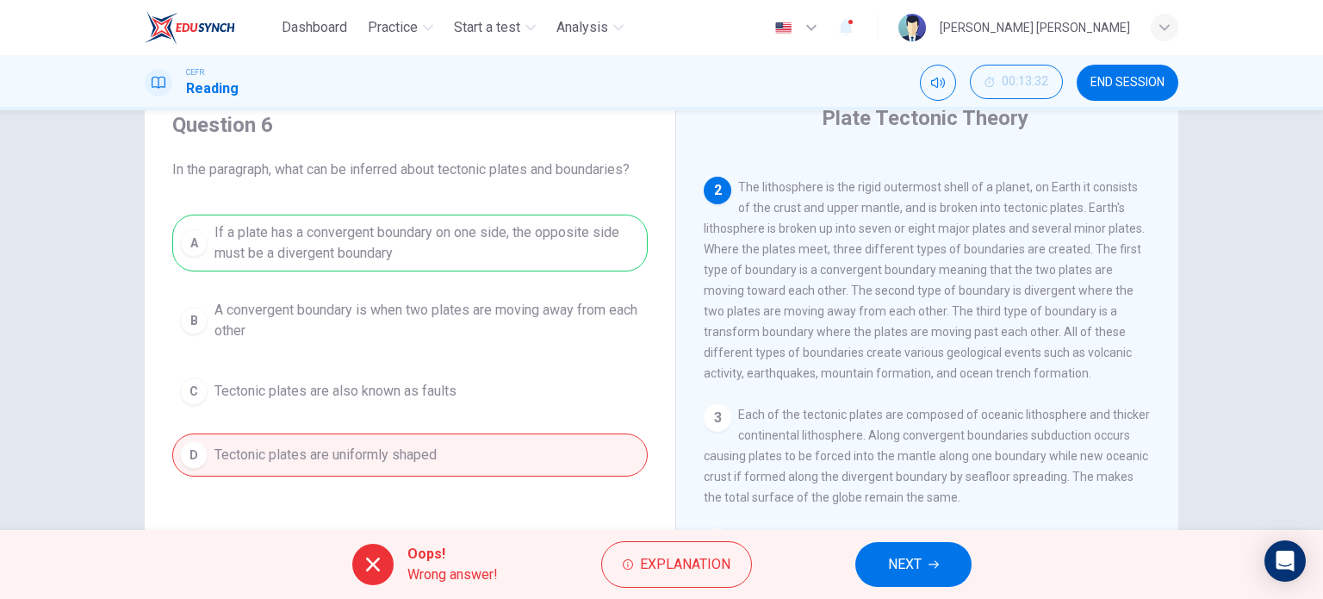
drag, startPoint x: 706, startPoint y: 252, endPoint x: 1048, endPoint y: 266, distance: 342.3
click at [1048, 266] on div "2 The lithosphere is the rigid outermost shell of a planet, on Earth it consist…" at bounding box center [928, 280] width 448 height 207
click at [917, 563] on span "NEXT" at bounding box center [905, 564] width 34 height 24
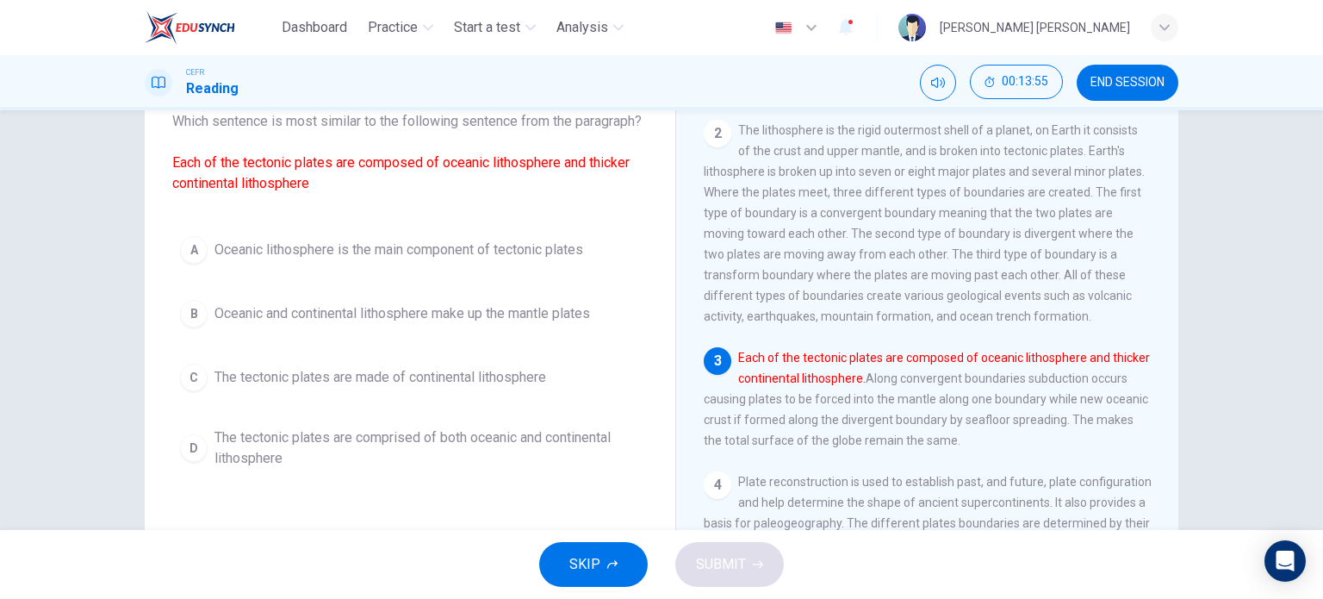
scroll to position [171, 0]
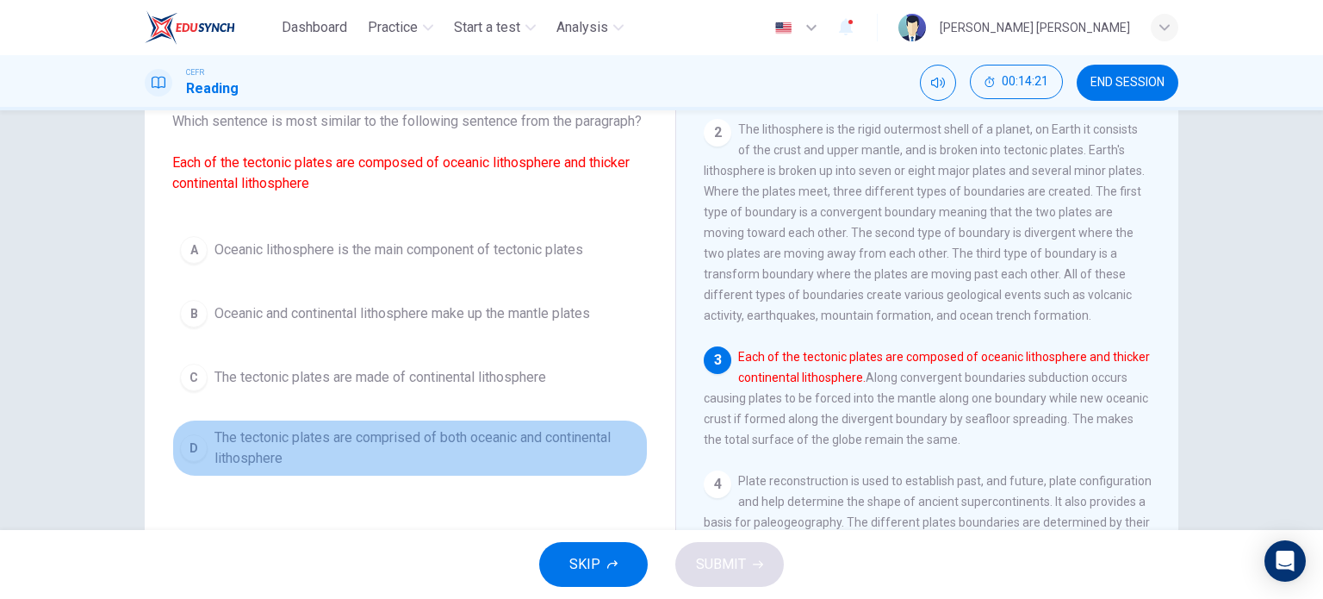
click at [215, 469] on span "The tectonic plates are comprised of both oceanic and continental lithosphere" at bounding box center [428, 447] width 426 height 41
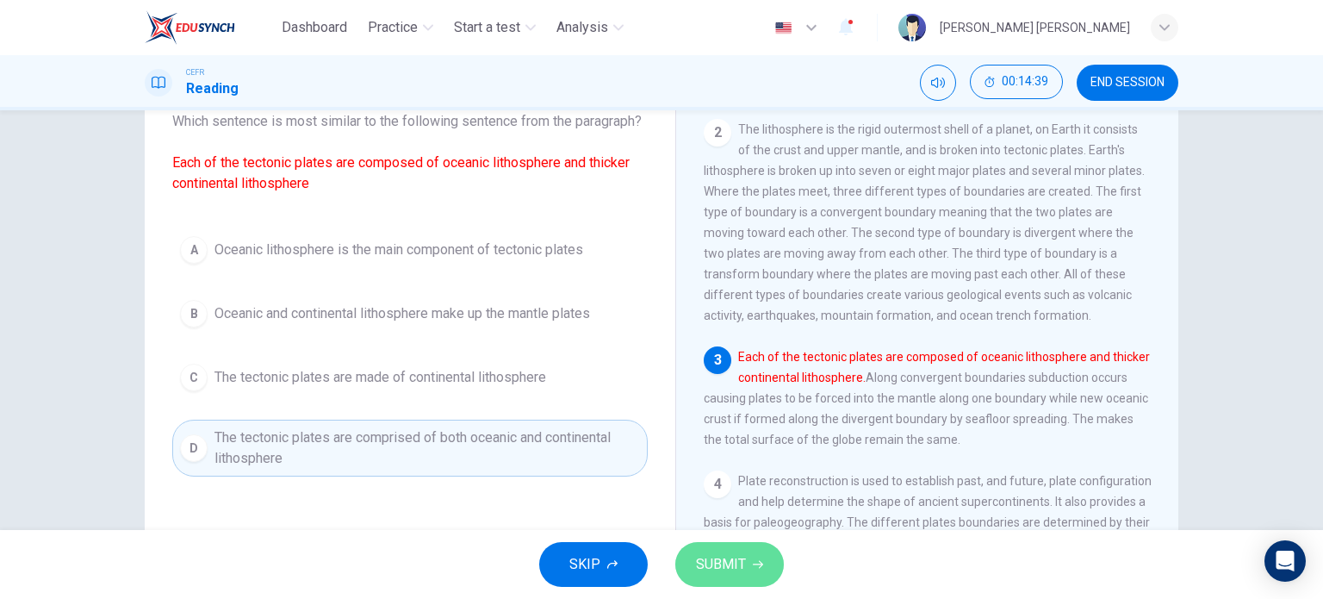
click at [700, 554] on span "SUBMIT" at bounding box center [721, 564] width 50 height 24
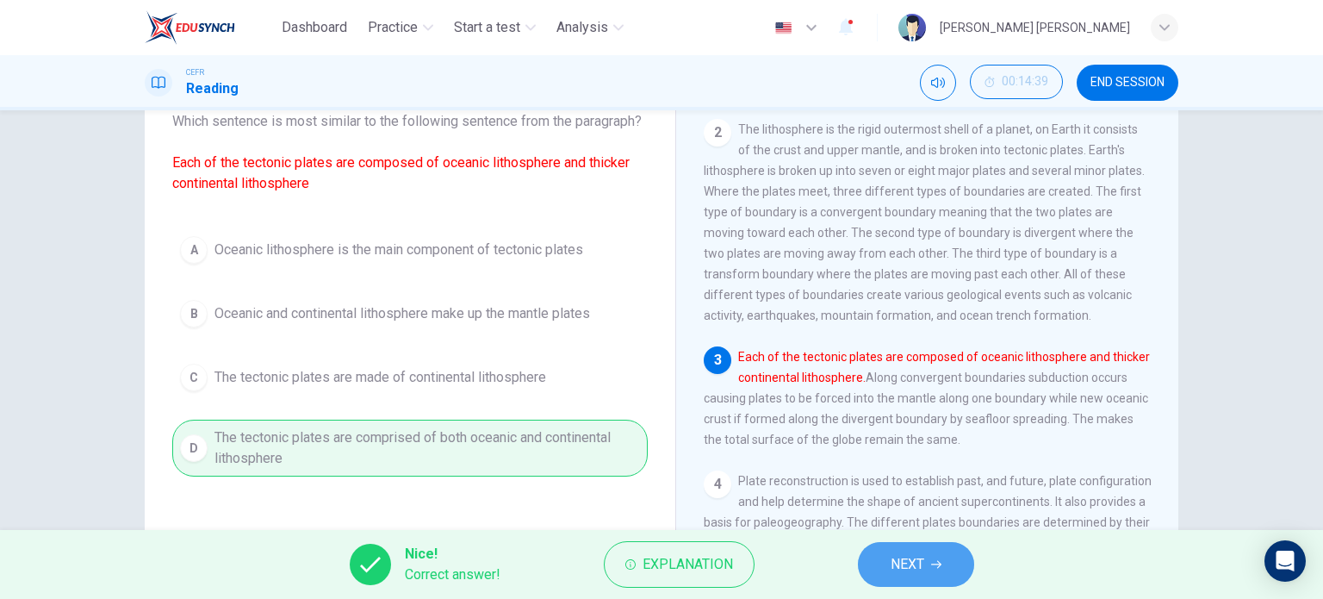
click at [911, 575] on span "NEXT" at bounding box center [908, 564] width 34 height 24
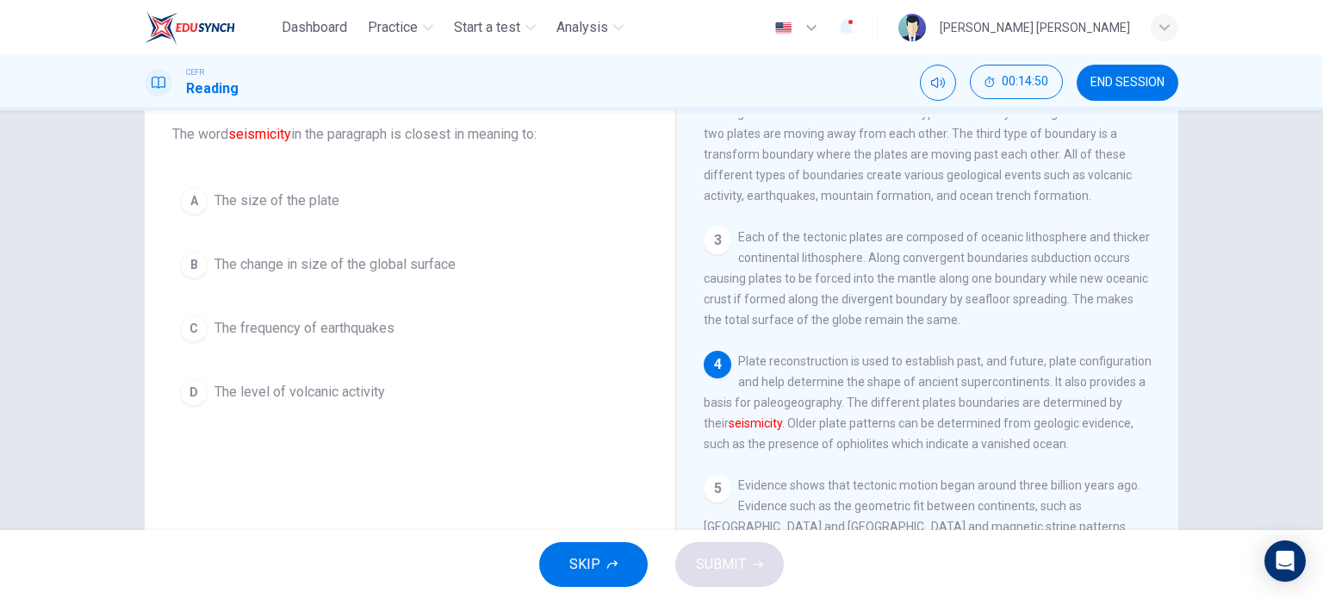
scroll to position [327, 0]
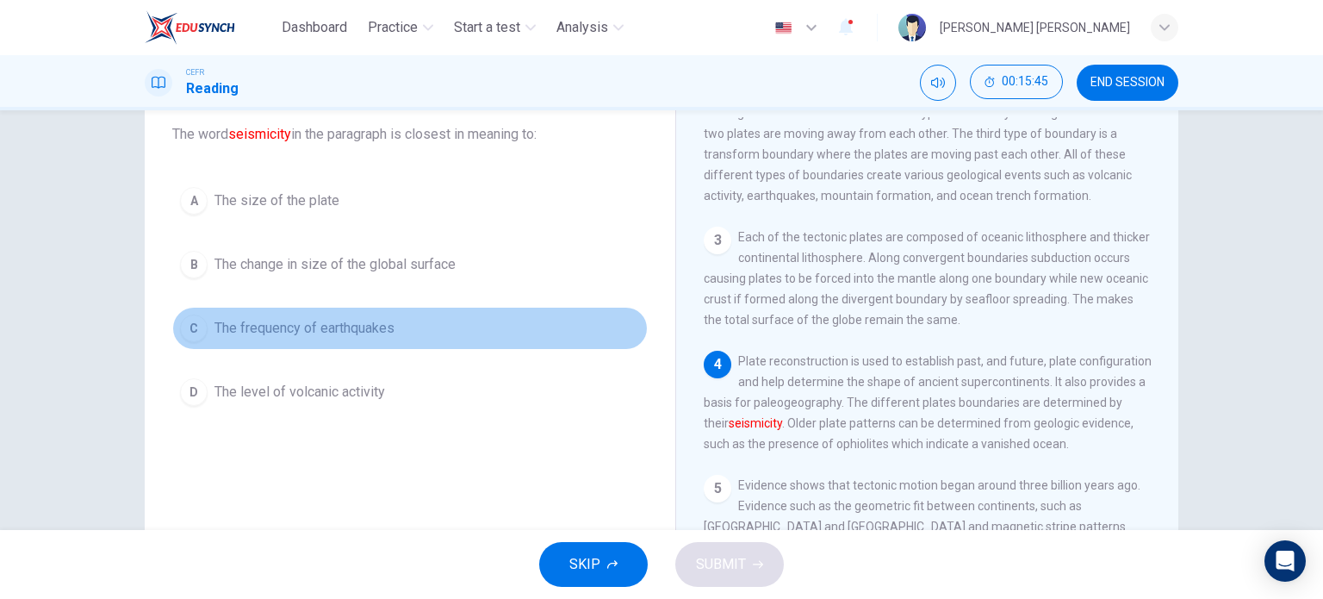
click at [190, 314] on div "C" at bounding box center [194, 328] width 28 height 28
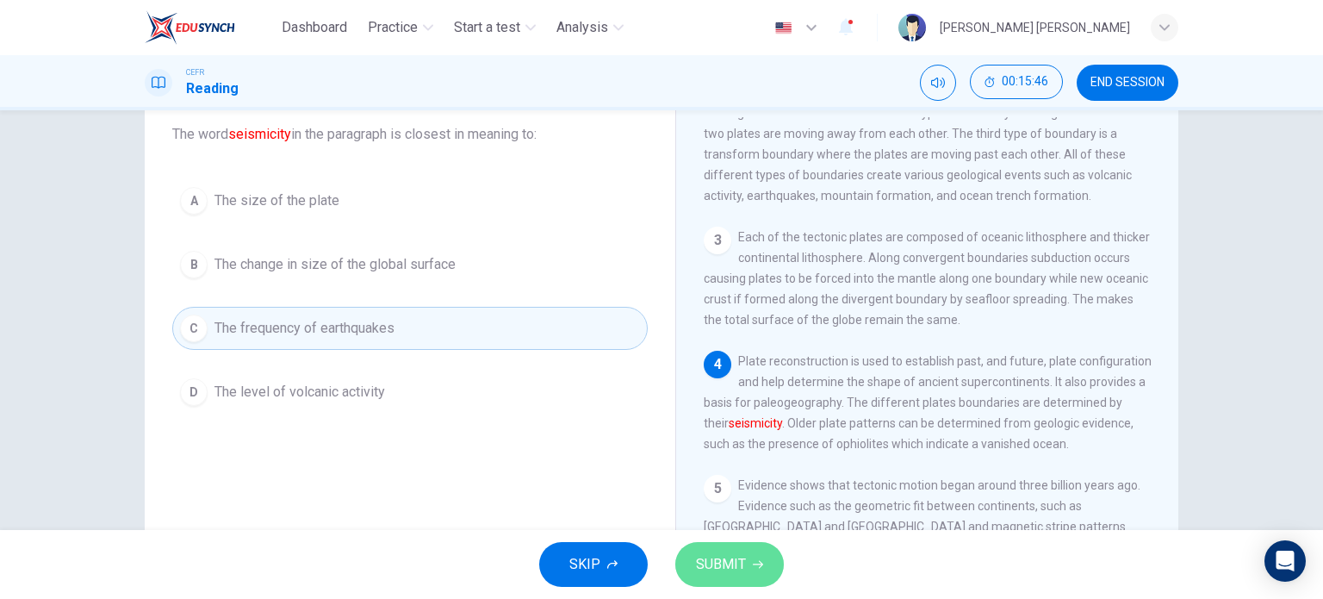
click at [739, 559] on span "SUBMIT" at bounding box center [721, 564] width 50 height 24
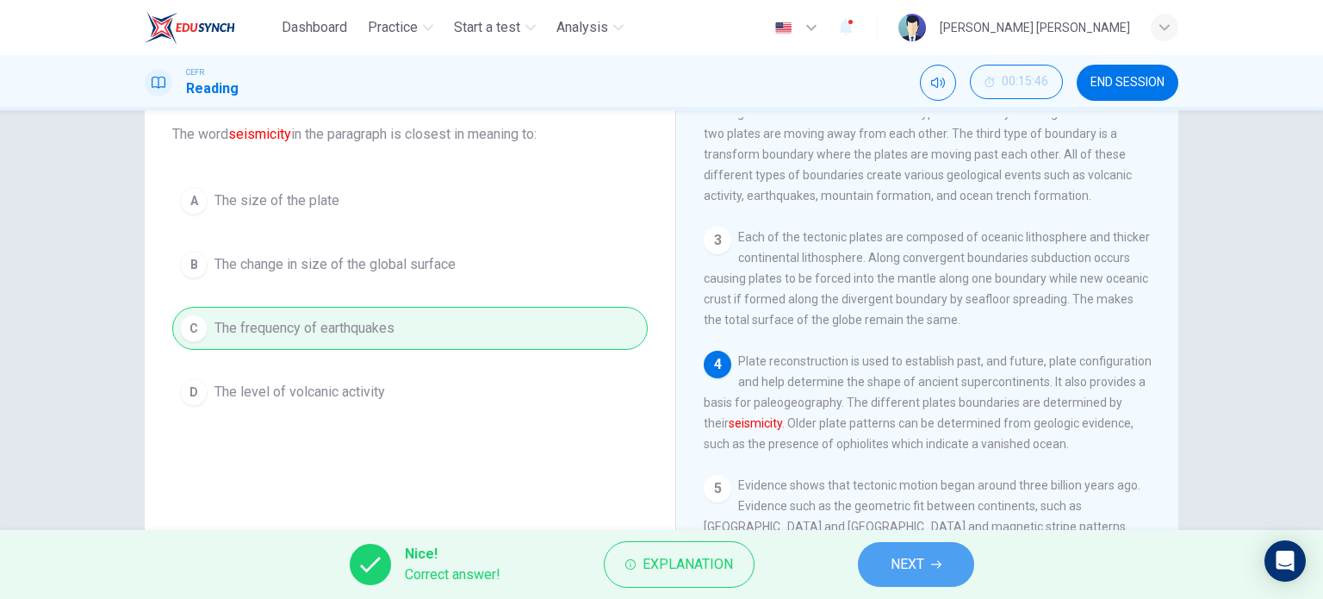
click at [929, 561] on button "NEXT" at bounding box center [916, 564] width 116 height 45
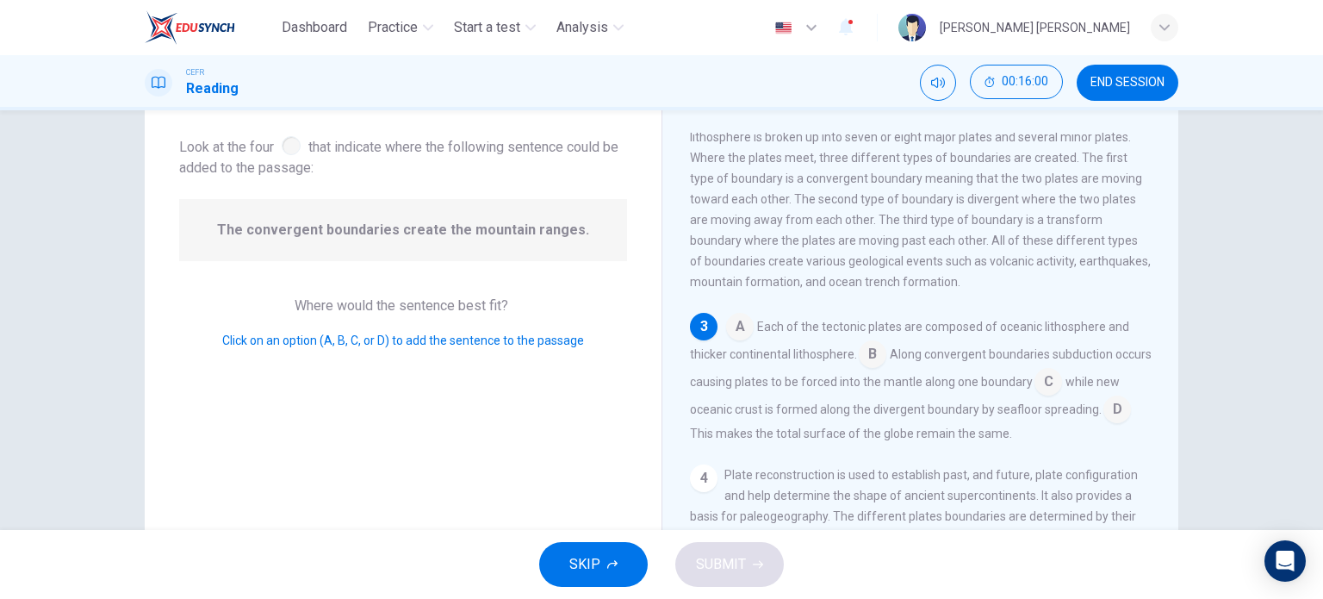
scroll to position [90, 0]
click at [860, 367] on input at bounding box center [873, 354] width 28 height 28
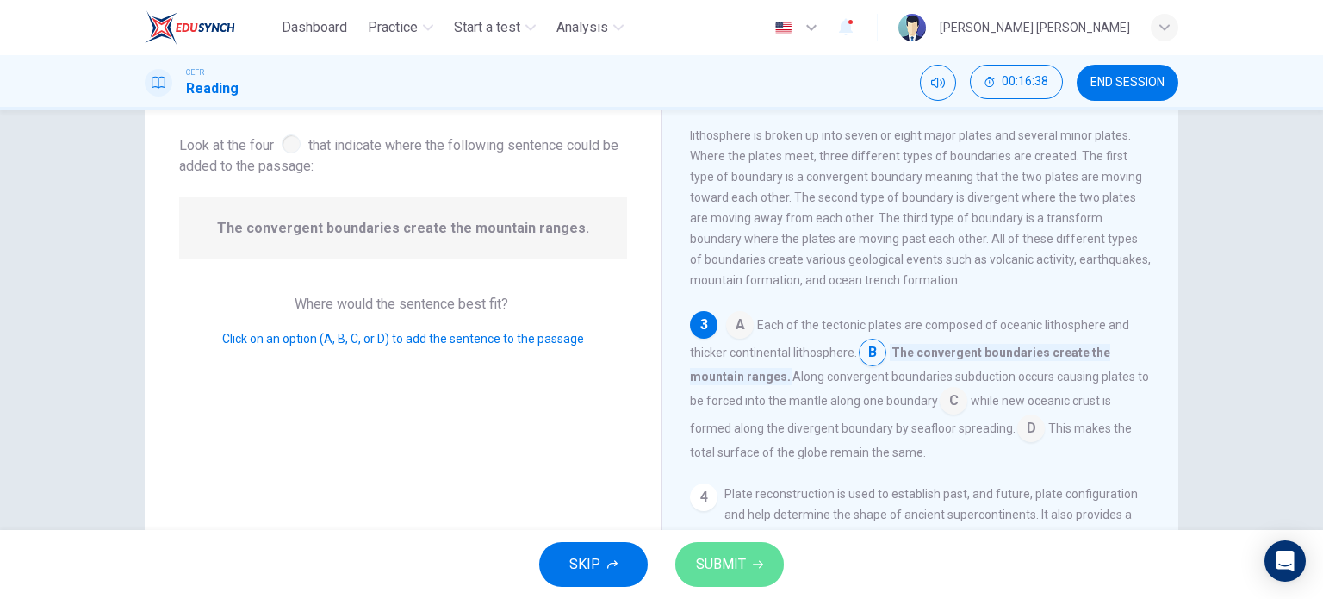
click at [741, 557] on span "SUBMIT" at bounding box center [721, 564] width 50 height 24
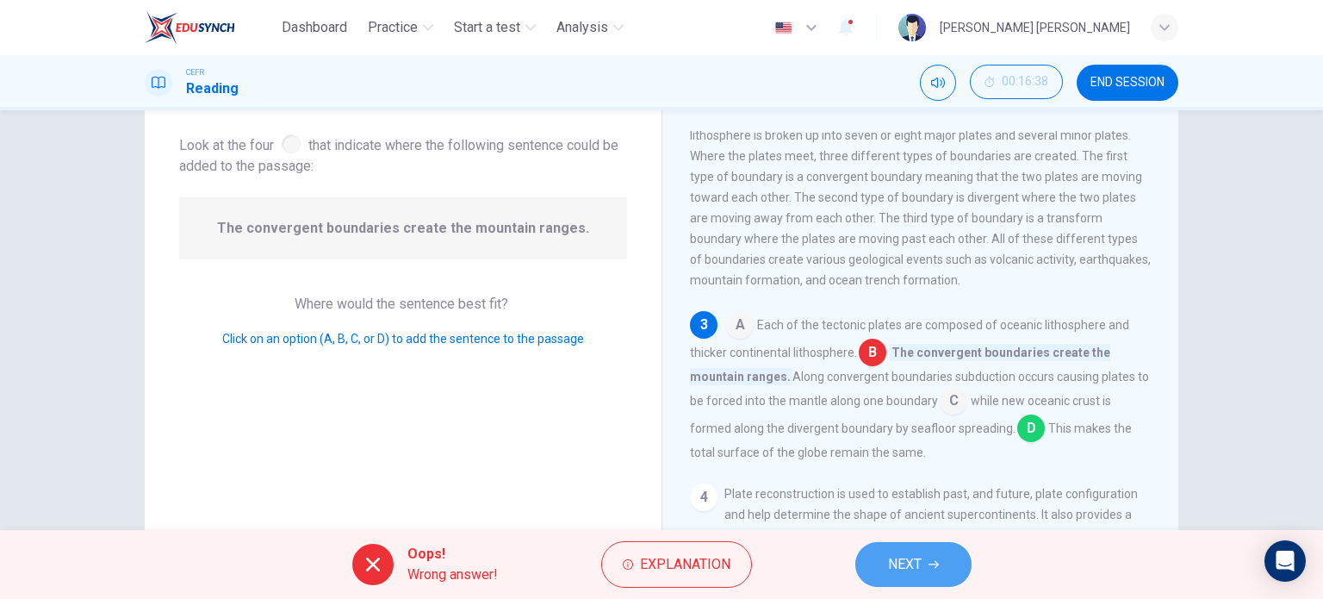
click at [910, 555] on span "NEXT" at bounding box center [905, 564] width 34 height 24
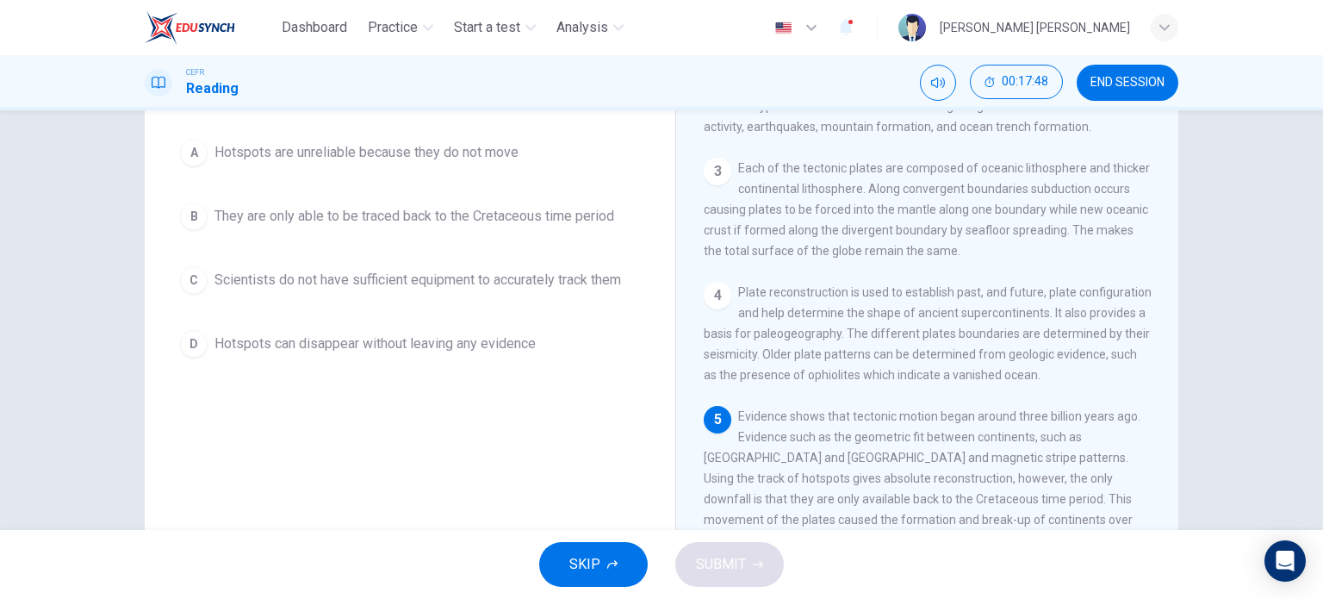
scroll to position [169, 0]
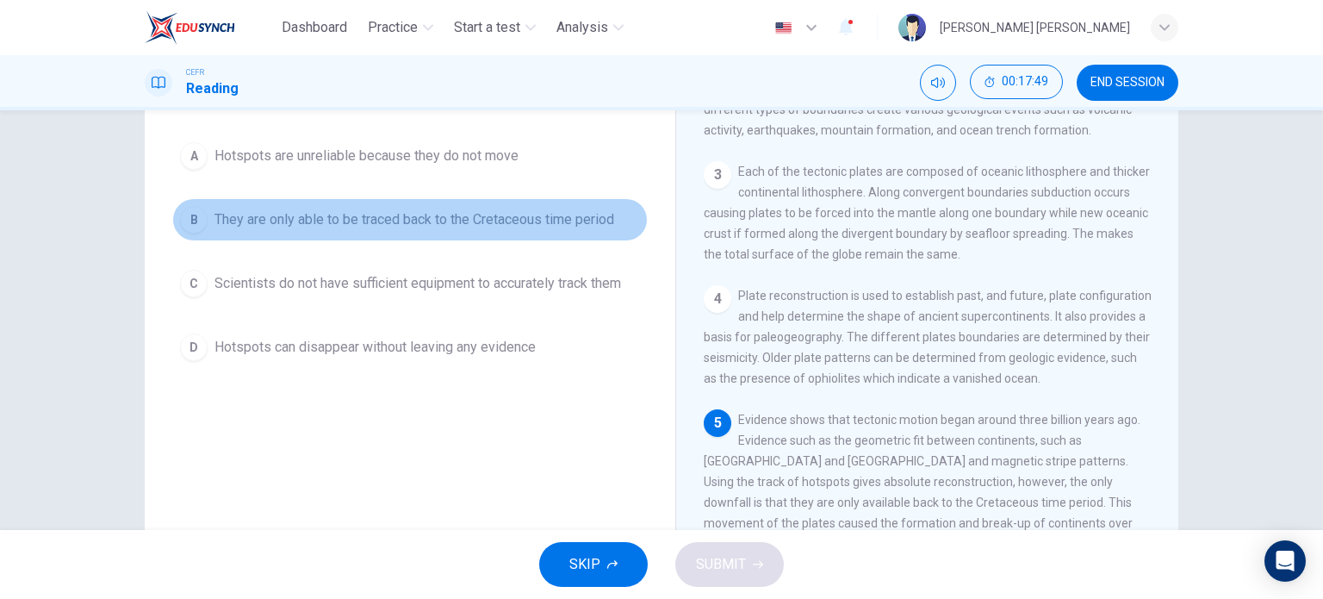
click at [379, 215] on span "They are only able to be traced back to the Cretaceous time period" at bounding box center [415, 219] width 400 height 21
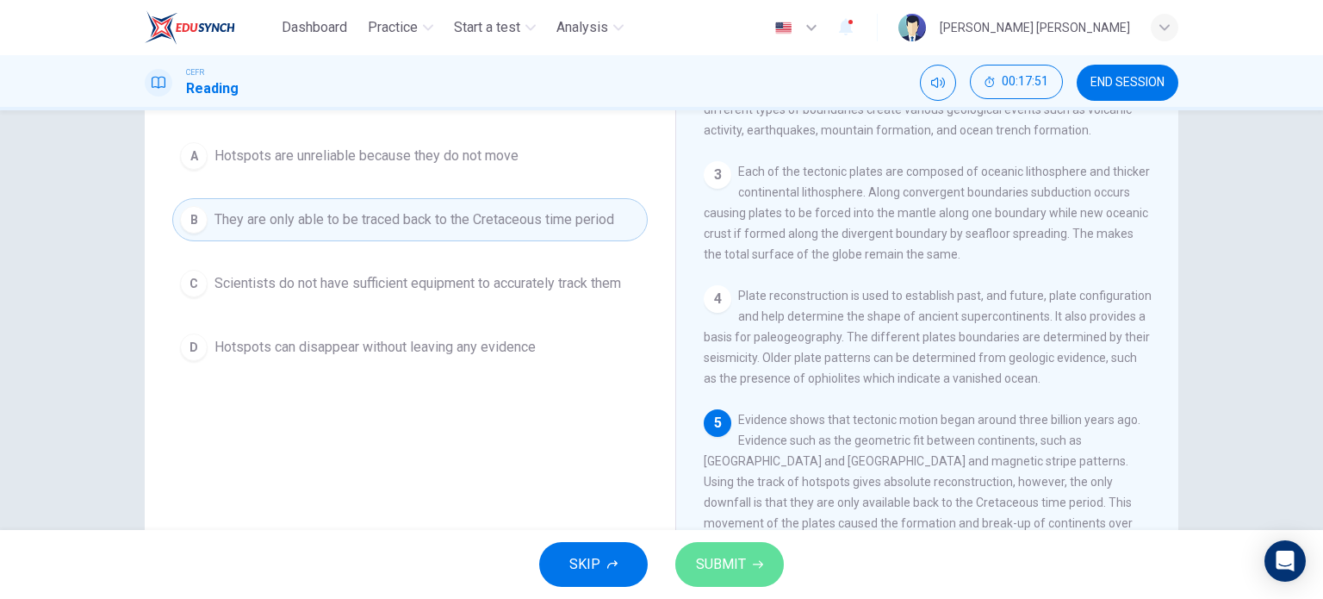
click at [708, 558] on span "SUBMIT" at bounding box center [721, 564] width 50 height 24
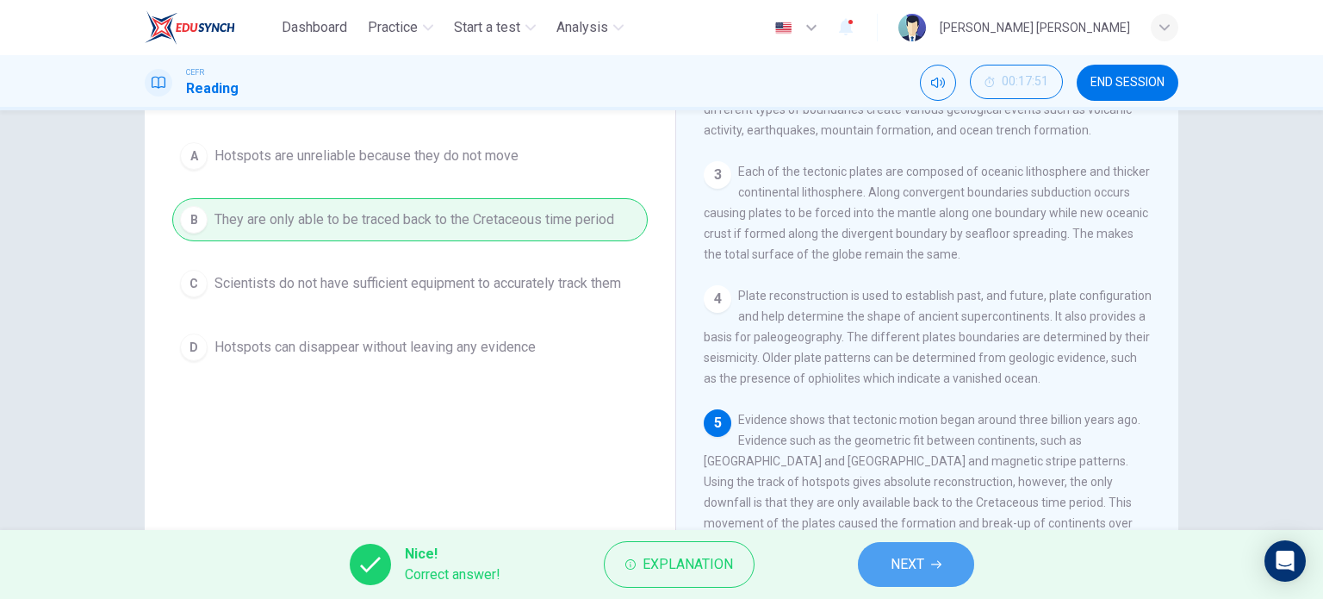
click at [887, 571] on button "NEXT" at bounding box center [916, 564] width 116 height 45
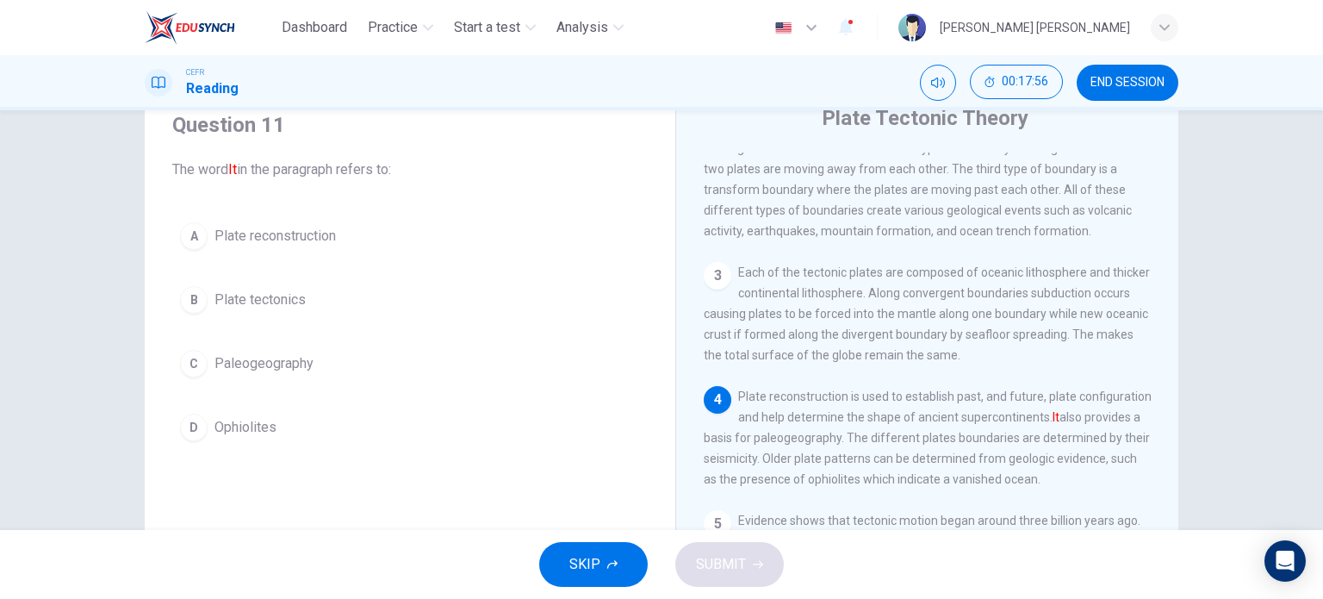
scroll to position [69, 0]
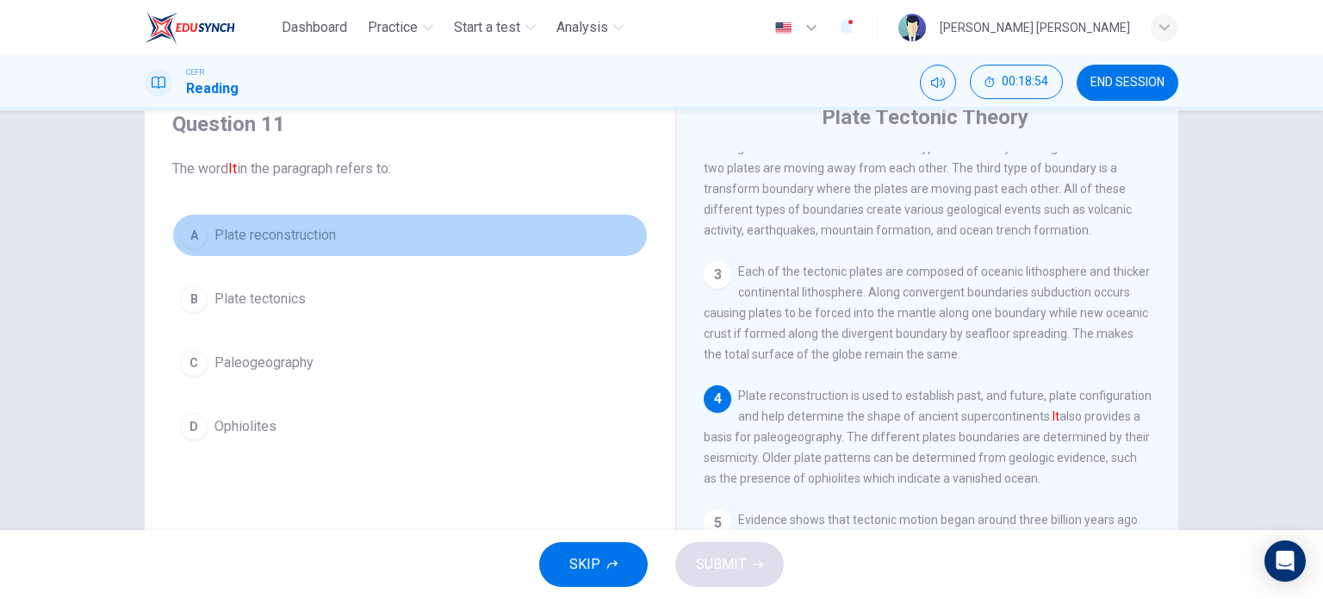
click at [175, 219] on button "A Plate reconstruction" at bounding box center [410, 235] width 476 height 43
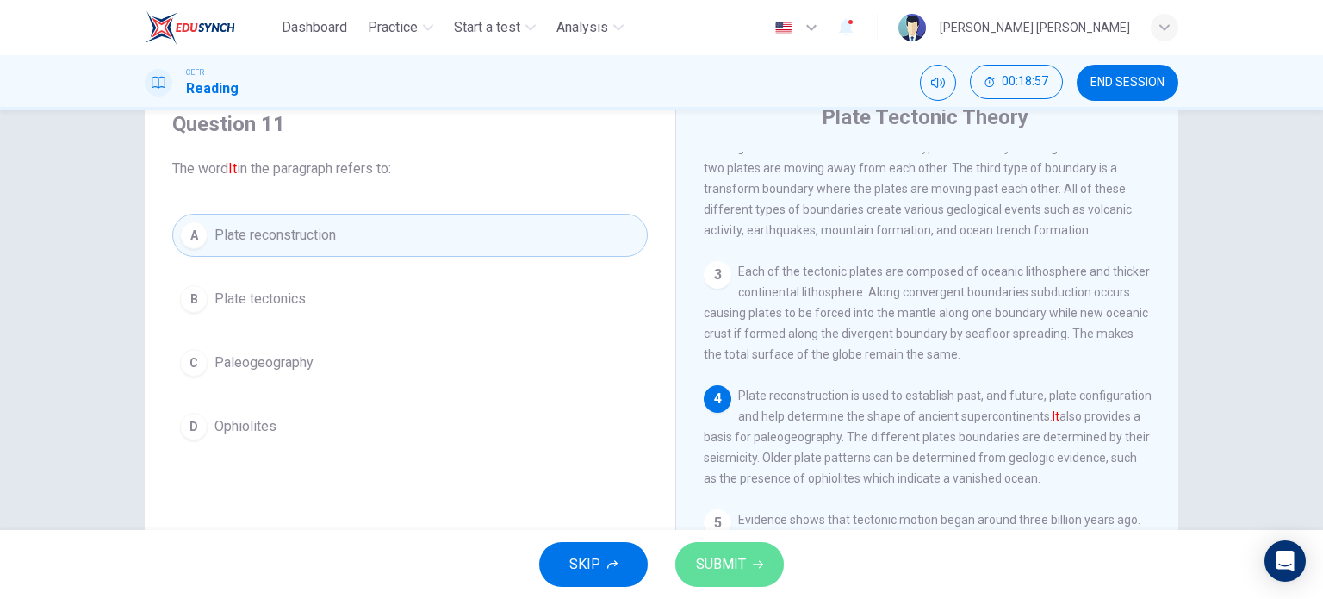
click at [739, 571] on span "SUBMIT" at bounding box center [721, 564] width 50 height 24
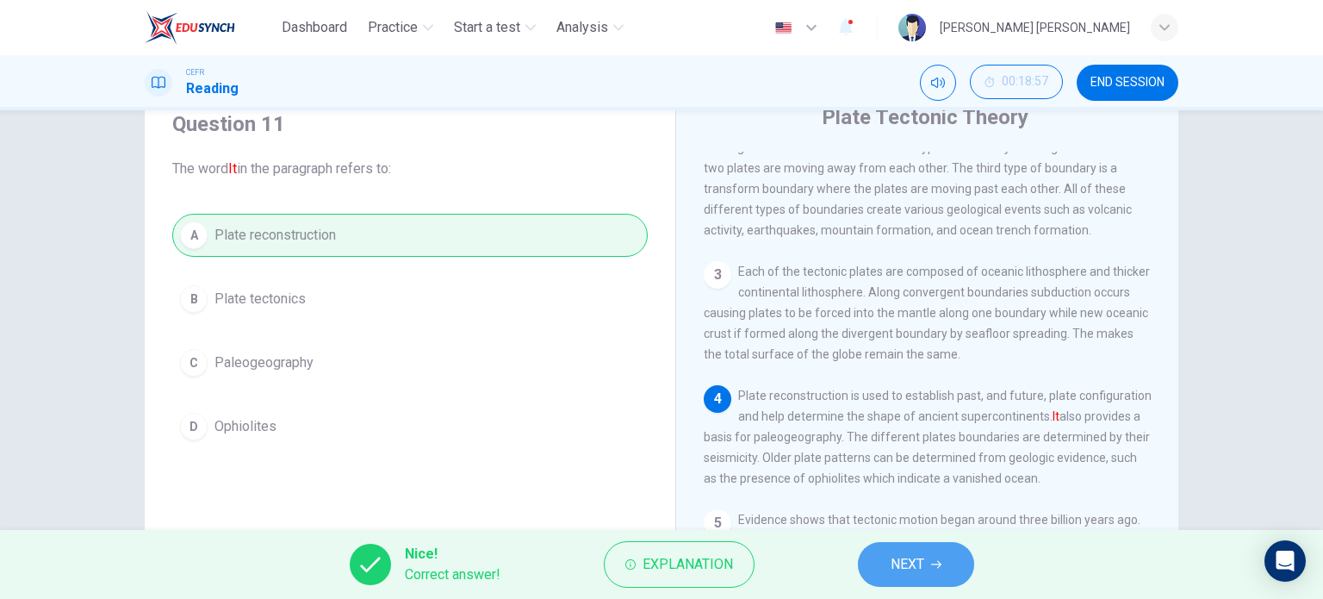
click at [915, 559] on span "NEXT" at bounding box center [908, 564] width 34 height 24
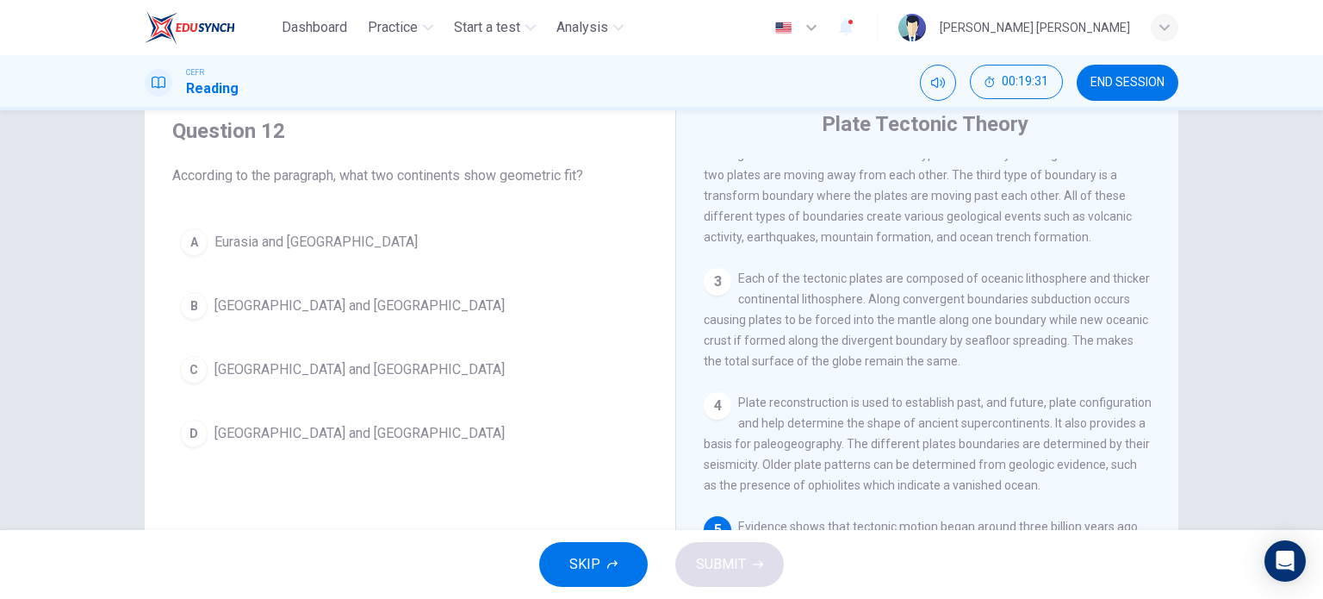
scroll to position [62, 0]
click at [260, 244] on span "Eurasia and South America" at bounding box center [316, 242] width 203 height 21
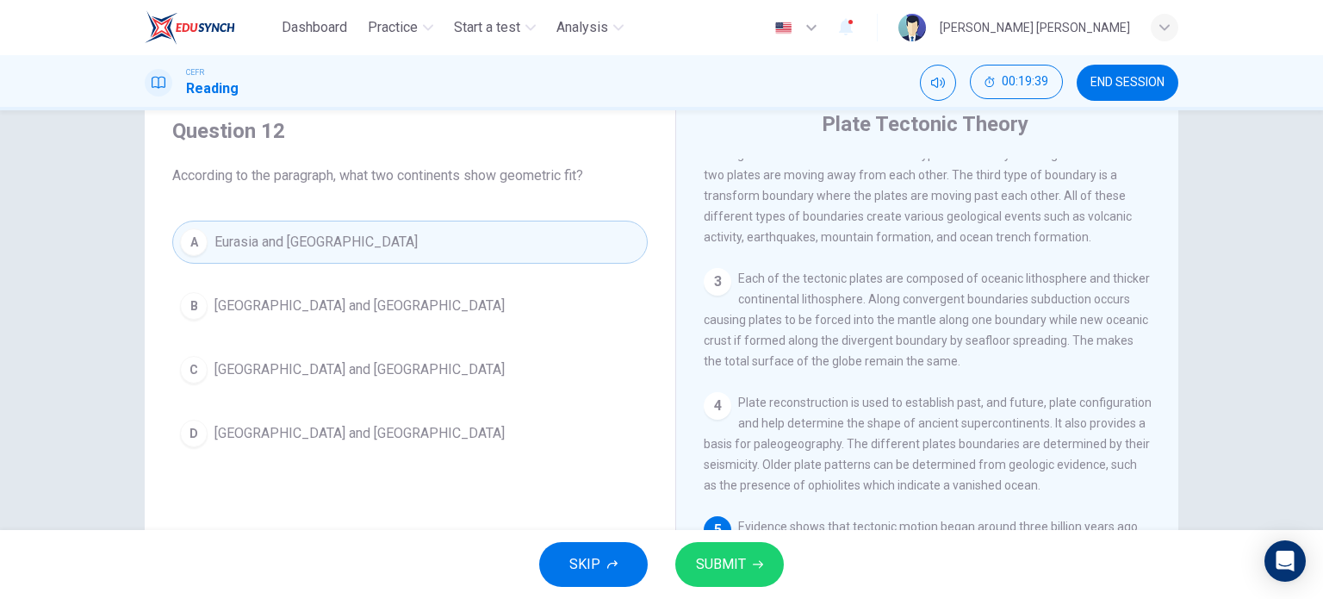
click at [332, 429] on span "Africa and South America" at bounding box center [360, 433] width 290 height 21
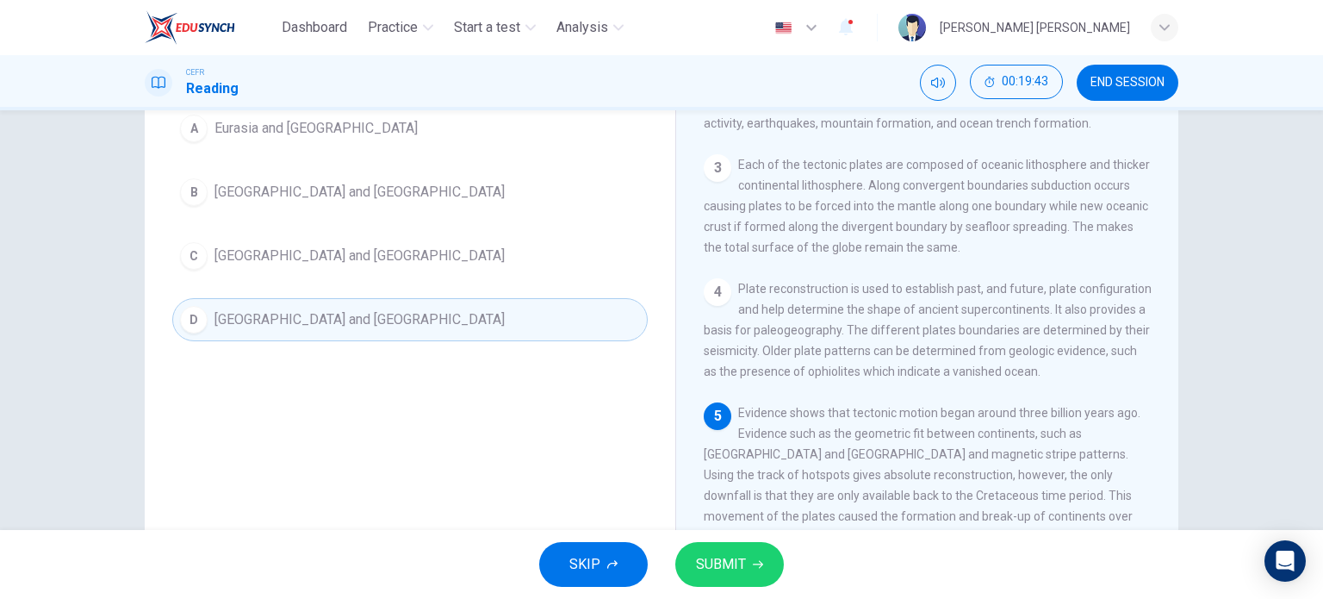
scroll to position [178, 0]
click at [747, 561] on button "SUBMIT" at bounding box center [729, 564] width 109 height 45
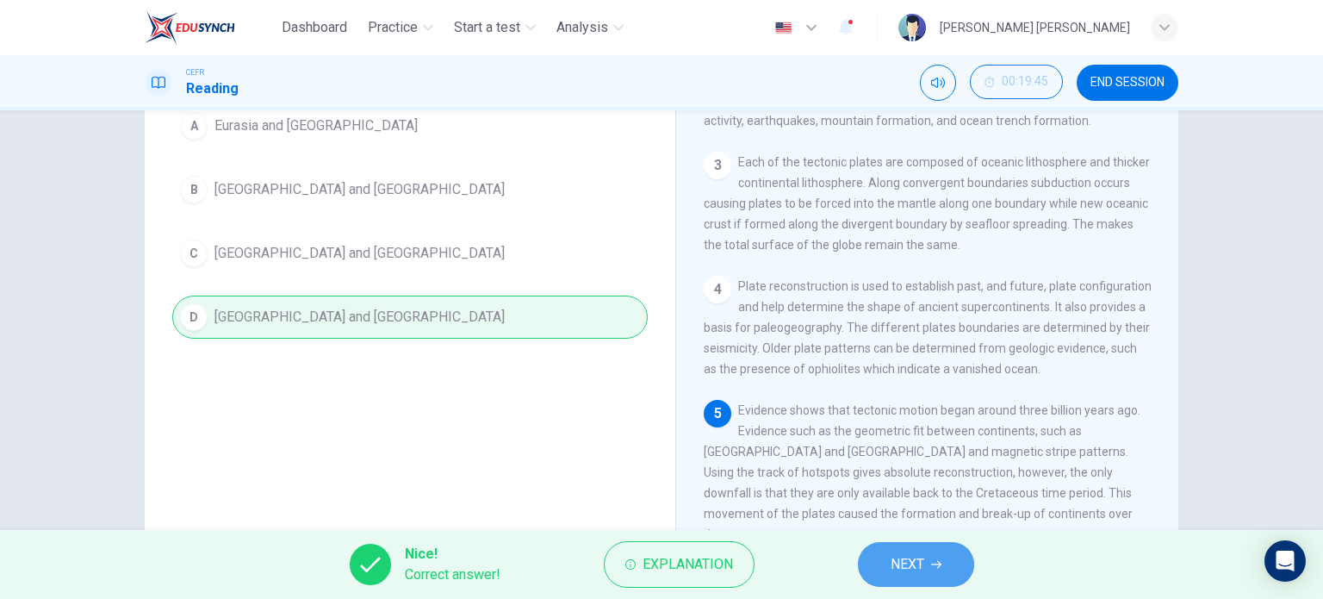
click at [912, 561] on span "NEXT" at bounding box center [908, 564] width 34 height 24
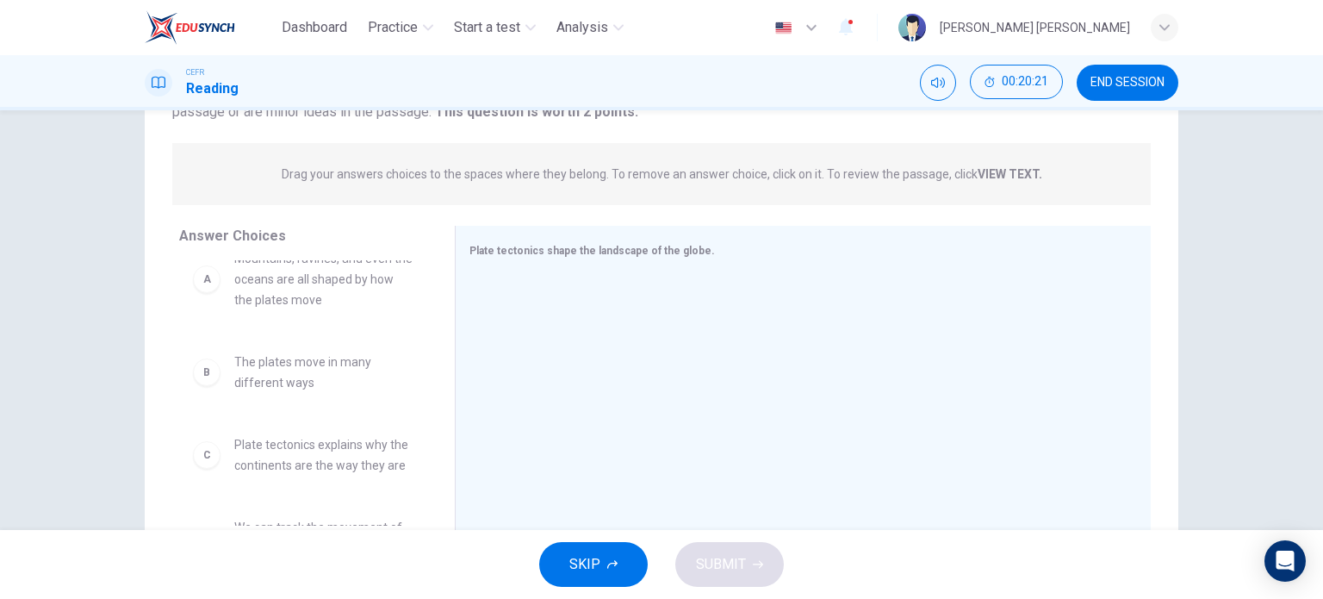
scroll to position [27, 0]
click at [272, 380] on span "The plates move in many different ways" at bounding box center [323, 371] width 179 height 41
drag, startPoint x: 214, startPoint y: 381, endPoint x: 580, endPoint y: 337, distance: 368.8
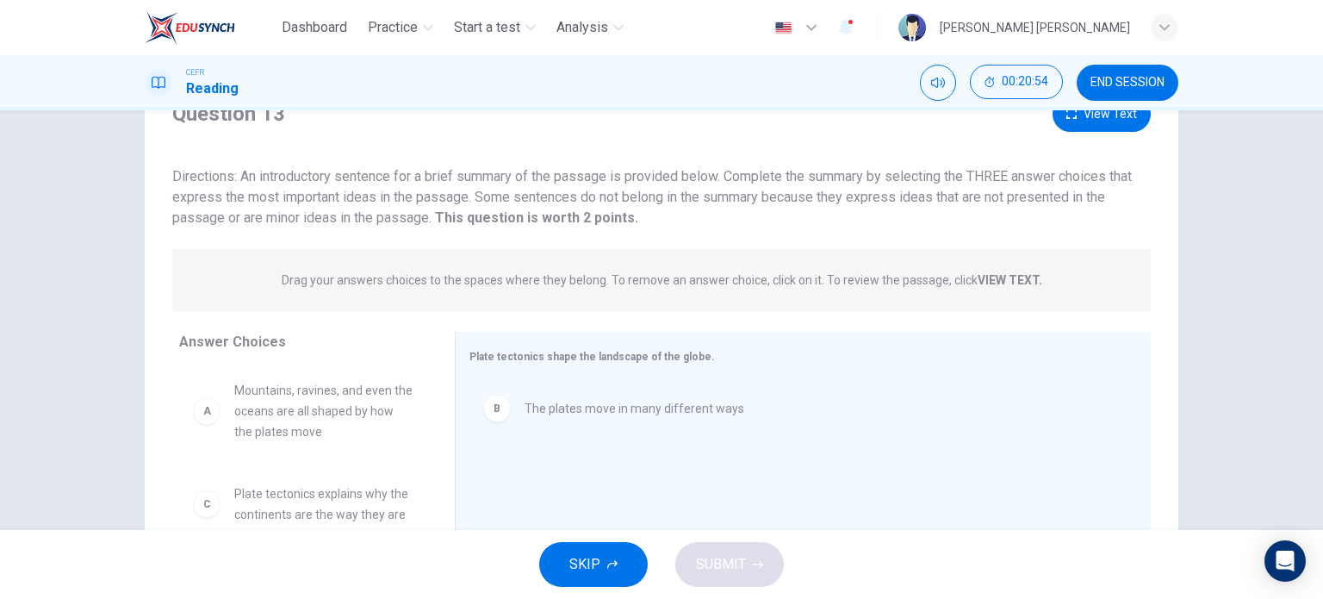
scroll to position [191, 0]
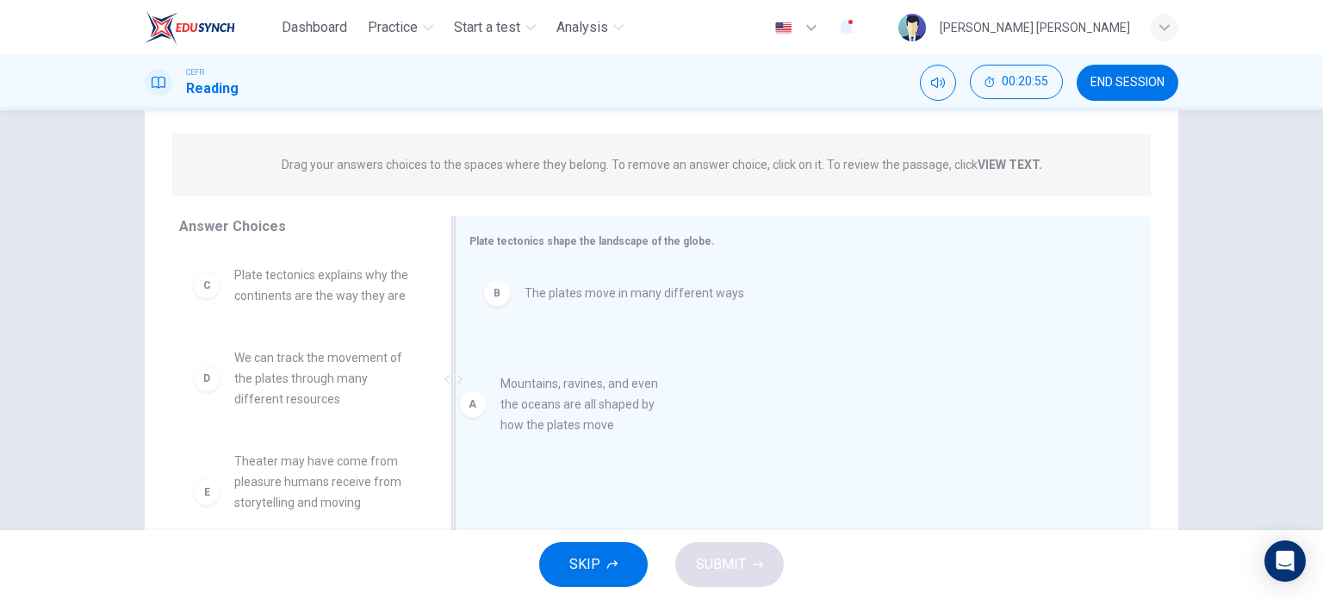
drag, startPoint x: 300, startPoint y: 310, endPoint x: 605, endPoint y: 437, distance: 330.2
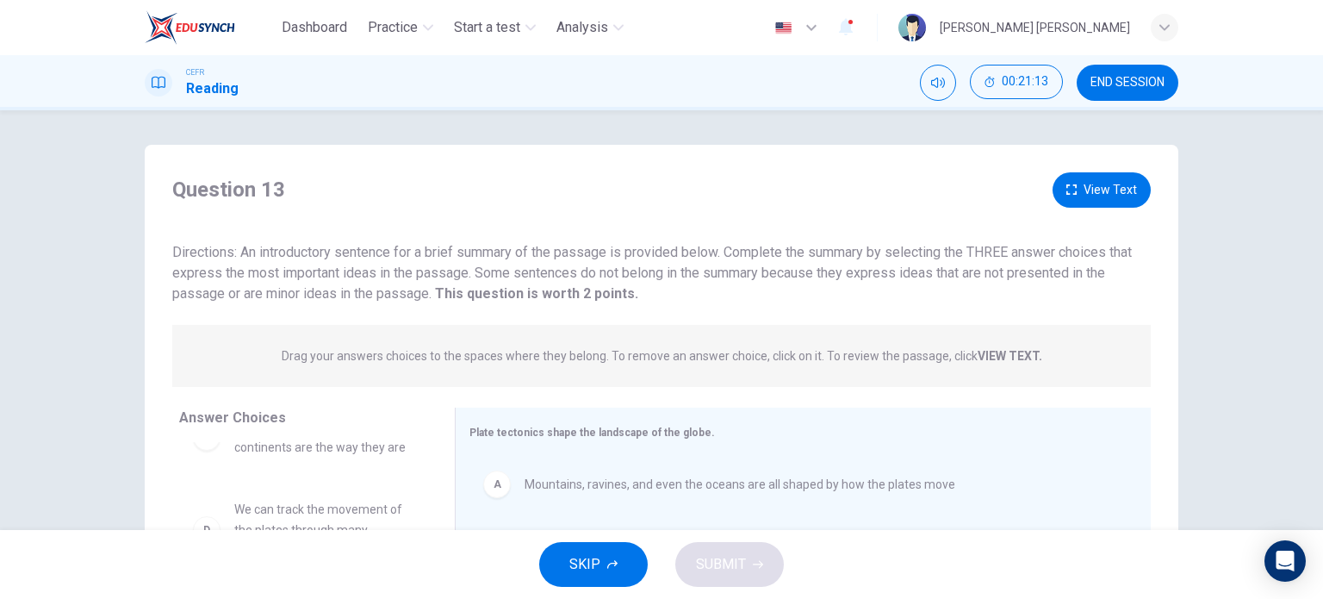
scroll to position [0, 0]
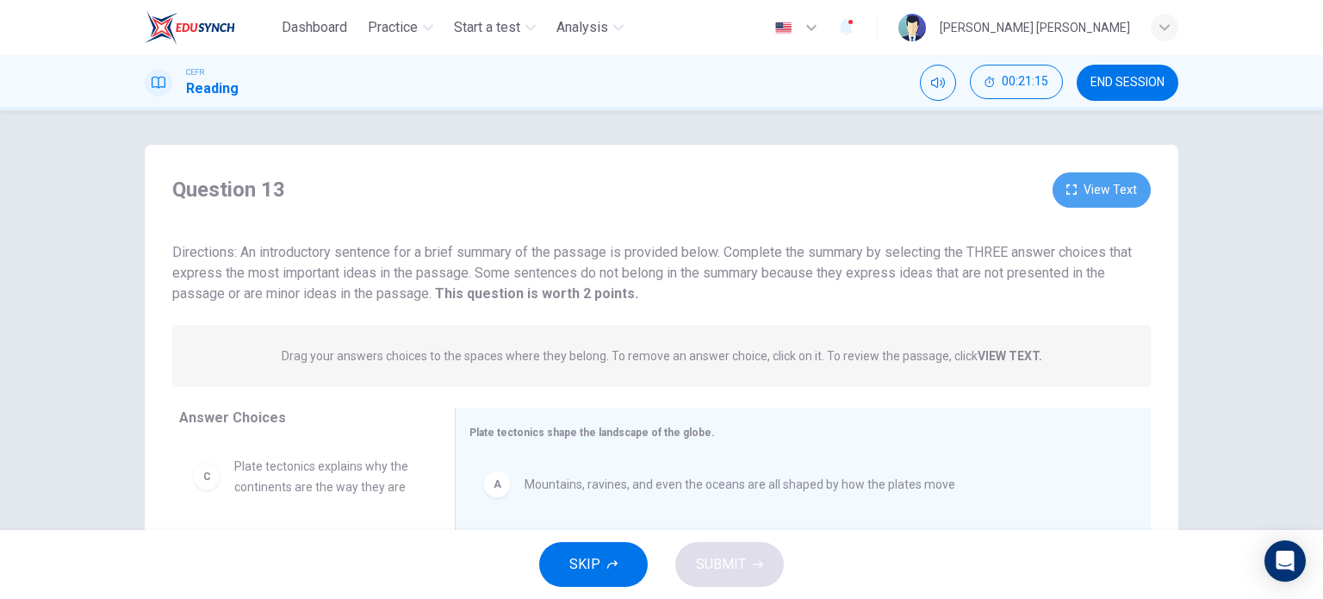
click at [1084, 200] on button "View Text" at bounding box center [1102, 189] width 98 height 35
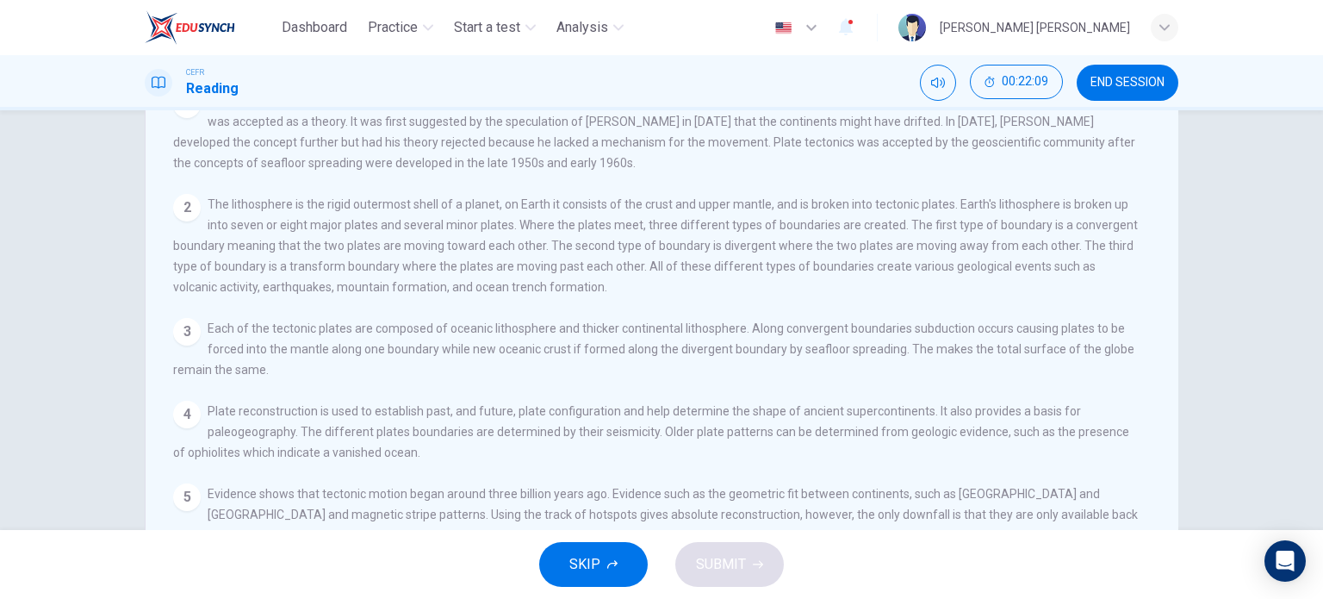
scroll to position [148, 0]
drag, startPoint x: 517, startPoint y: 221, endPoint x: 612, endPoint y: 279, distance: 111.4
click at [612, 279] on div "2 The lithosphere is the rigid outermost shell of a planet, on Earth it consist…" at bounding box center [655, 241] width 965 height 103
drag, startPoint x: 535, startPoint y: 337, endPoint x: 671, endPoint y: 355, distance: 137.3
click at [671, 355] on span "Each of the tectonic plates are composed of oceanic lithosphere and thicker con…" at bounding box center [653, 344] width 961 height 55
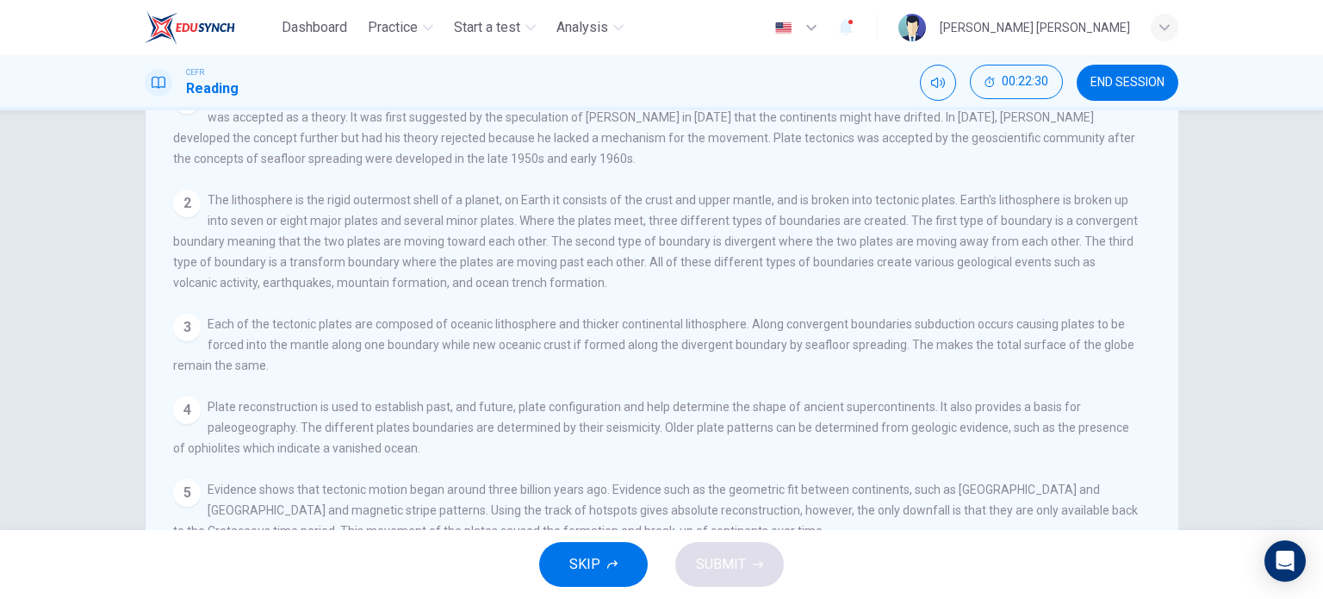
drag, startPoint x: 495, startPoint y: 361, endPoint x: 323, endPoint y: 300, distance: 182.0
click at [323, 300] on div "View Question 1 Plate tectonics is the scientific theory describing the large-s…" at bounding box center [666, 324] width 987 height 476
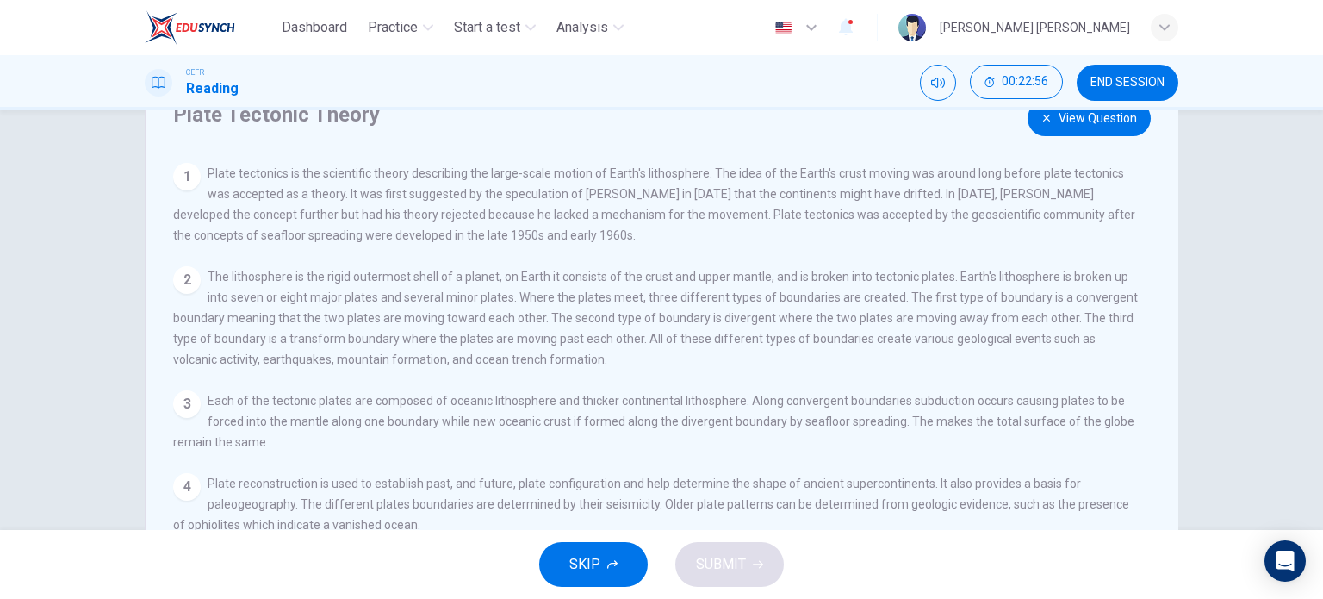
scroll to position [0, 0]
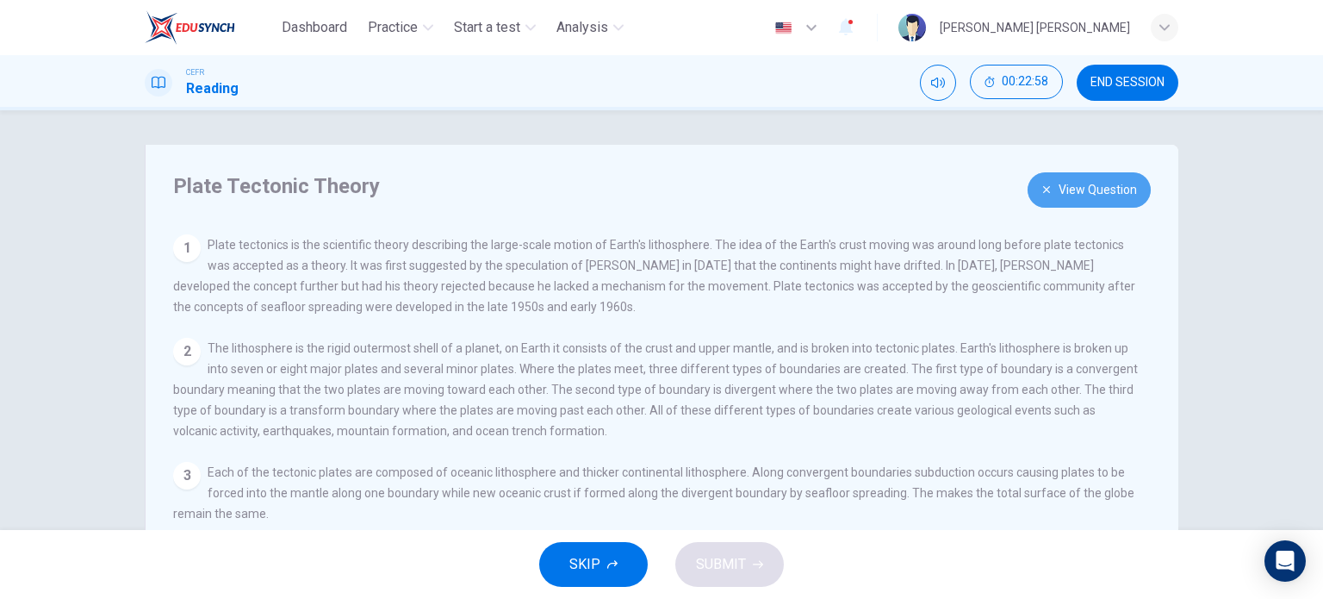
click at [1042, 185] on icon "button" at bounding box center [1047, 189] width 10 height 10
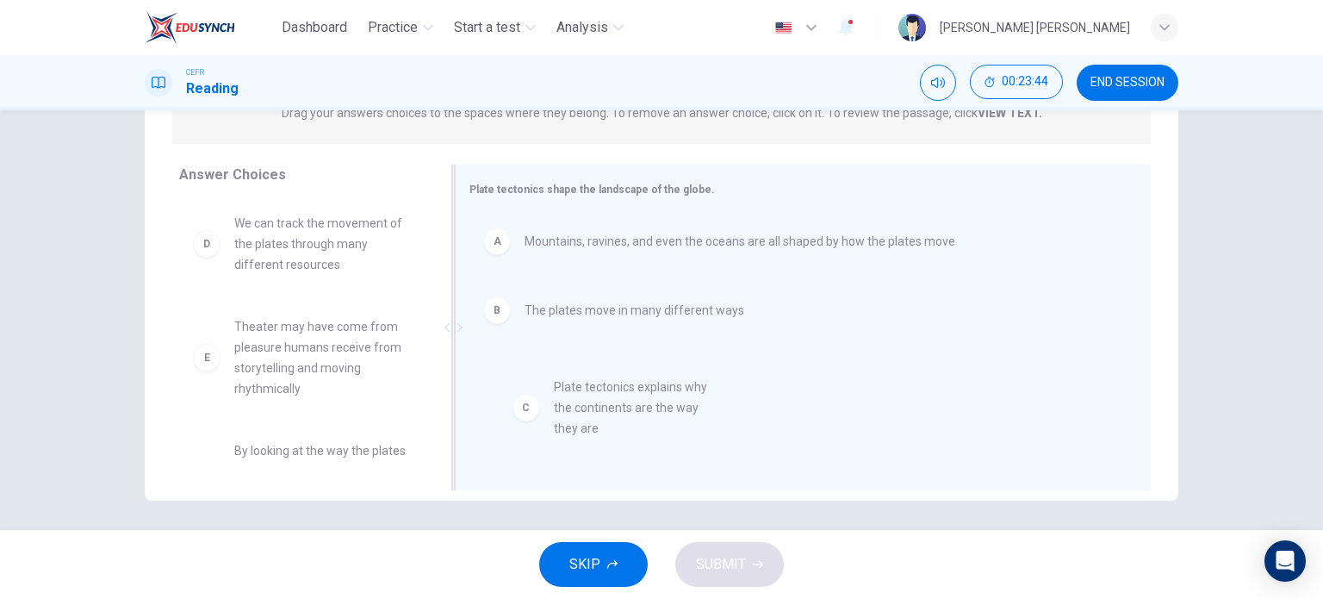
drag, startPoint x: 277, startPoint y: 246, endPoint x: 615, endPoint y: 421, distance: 380.7
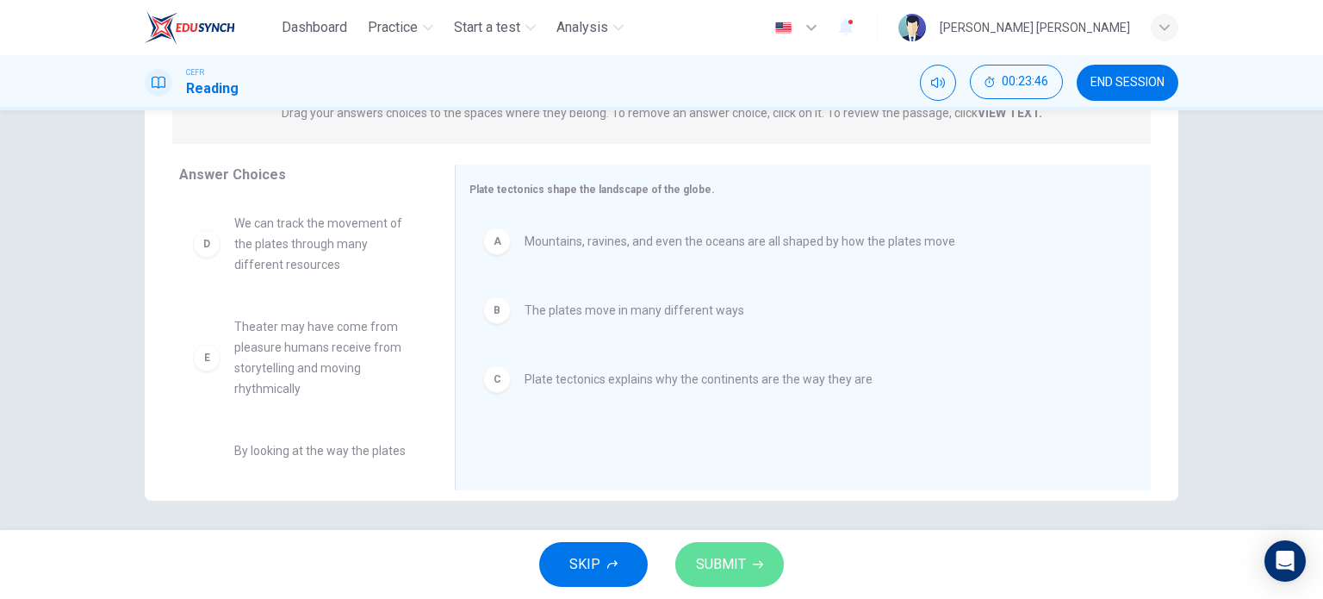
click at [731, 552] on span "SUBMIT" at bounding box center [721, 564] width 50 height 24
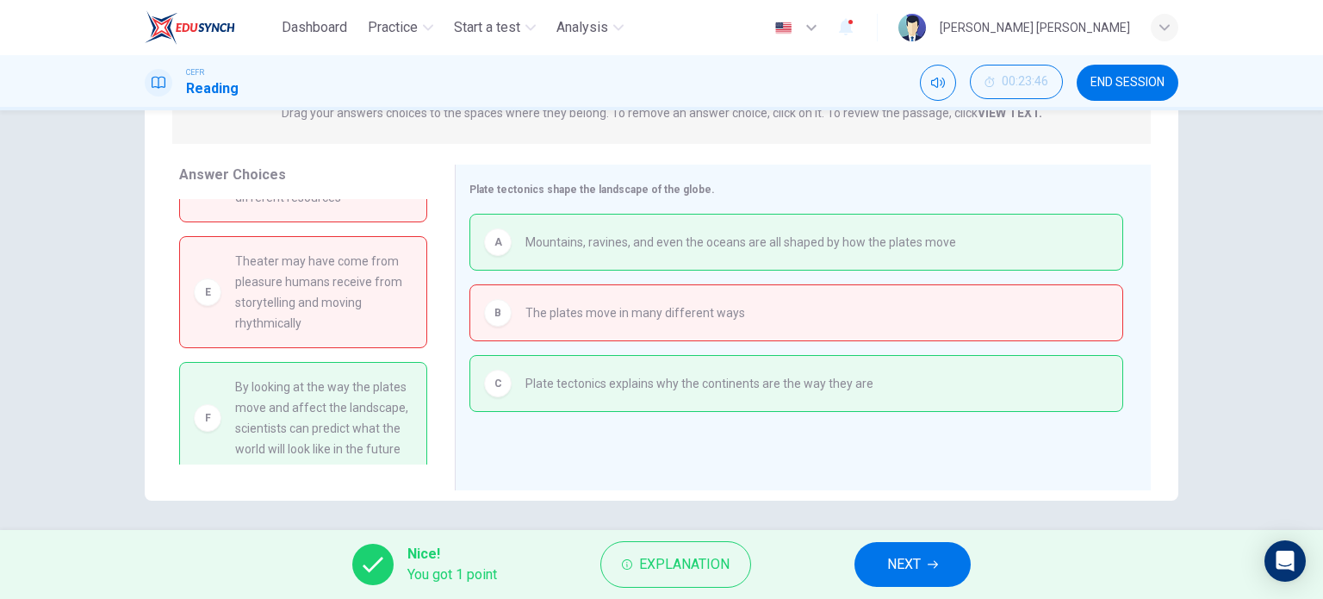
scroll to position [69, 0]
click at [676, 564] on span "Explanation" at bounding box center [684, 564] width 90 height 24
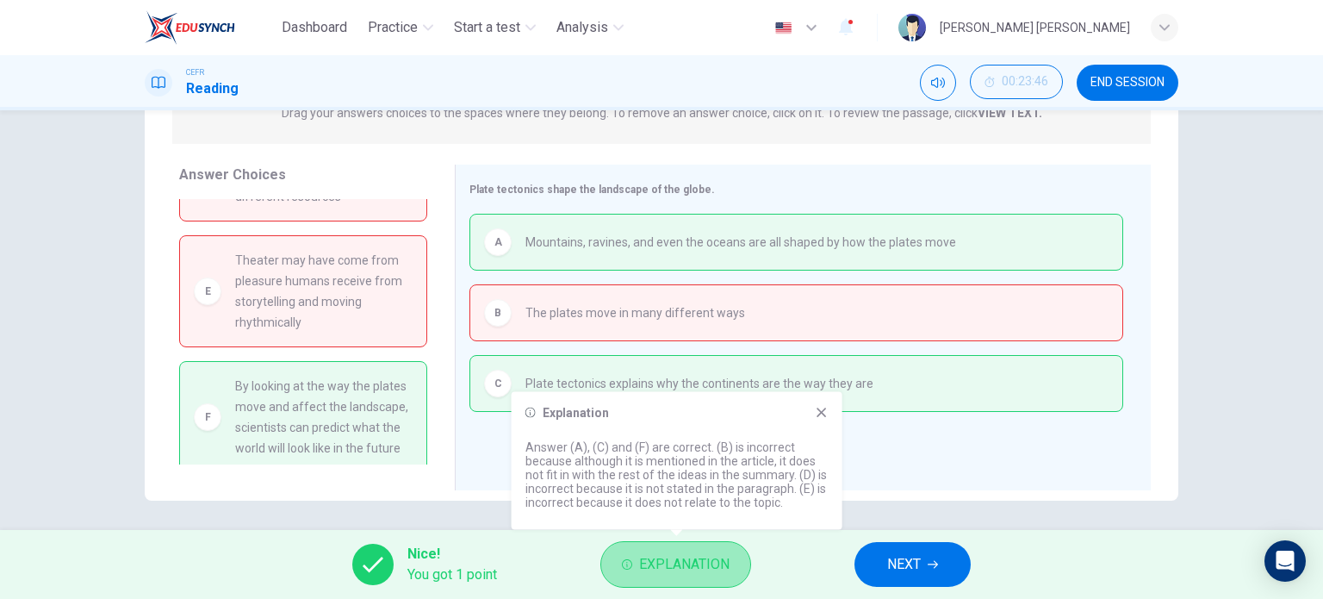
click at [676, 564] on span "Explanation" at bounding box center [684, 564] width 90 height 24
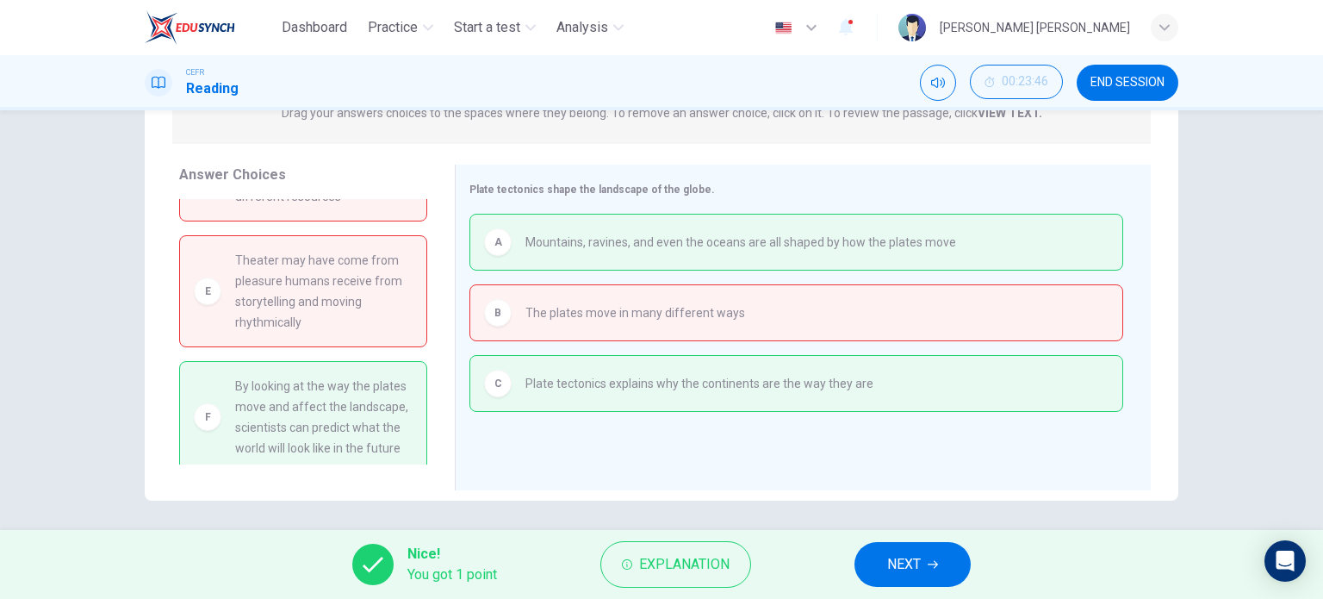
scroll to position [96, 0]
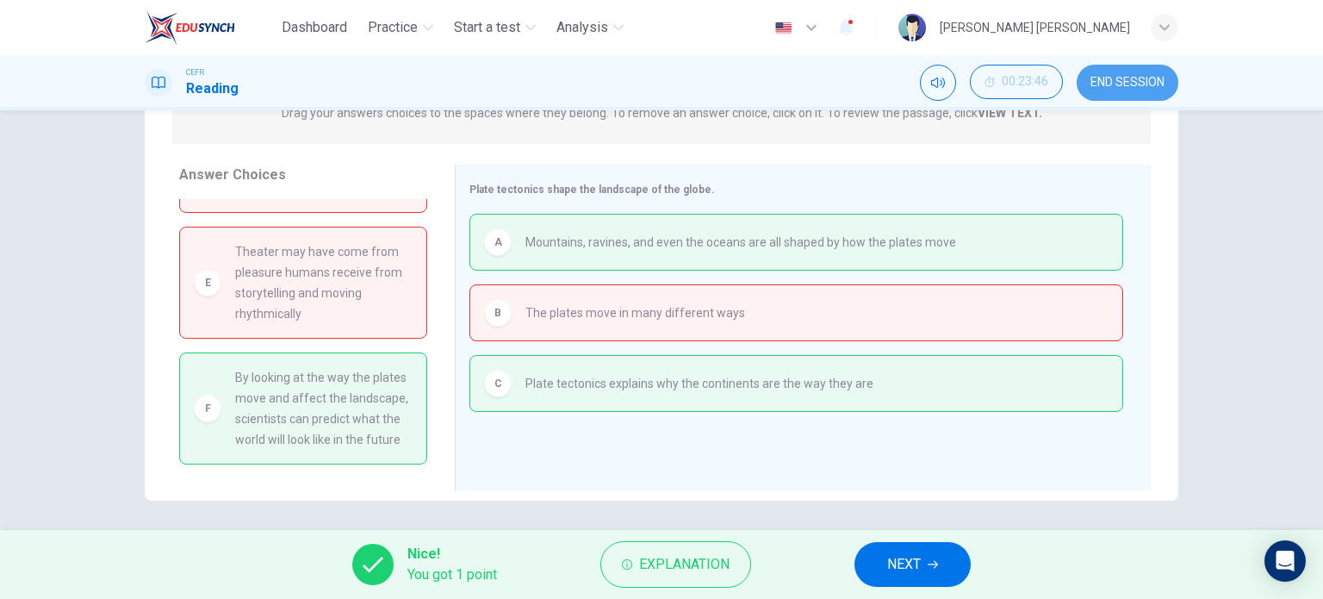
click at [1151, 87] on span "END SESSION" at bounding box center [1128, 83] width 74 height 14
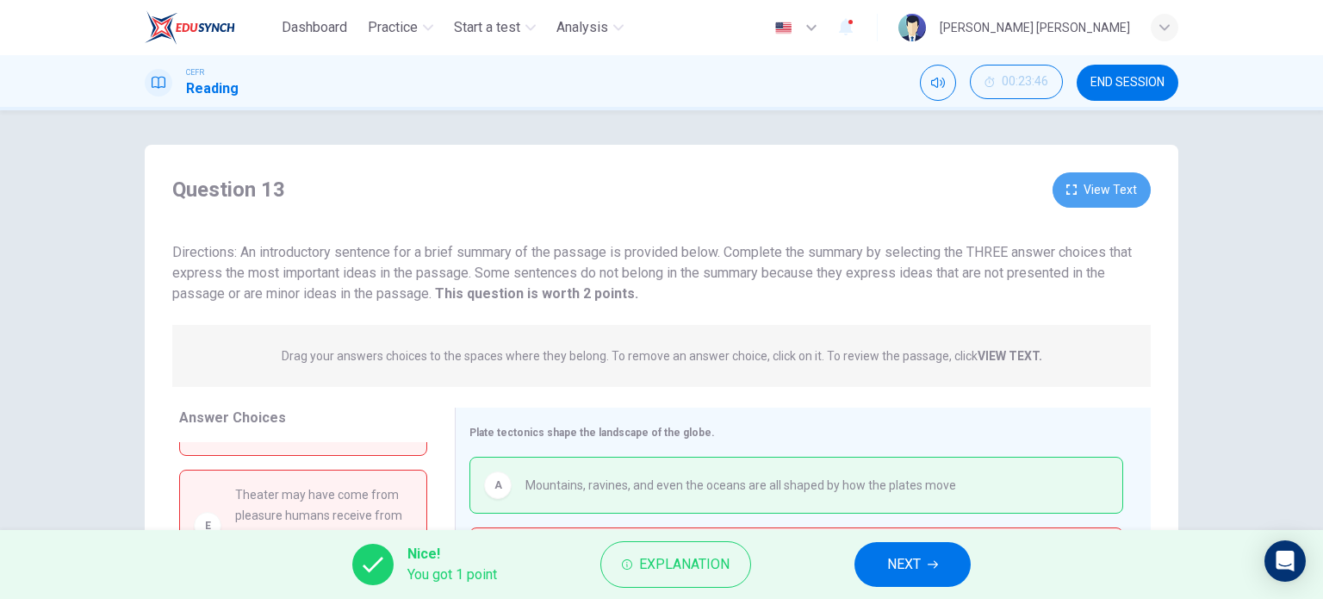
click at [1099, 200] on button "View Text" at bounding box center [1102, 189] width 98 height 35
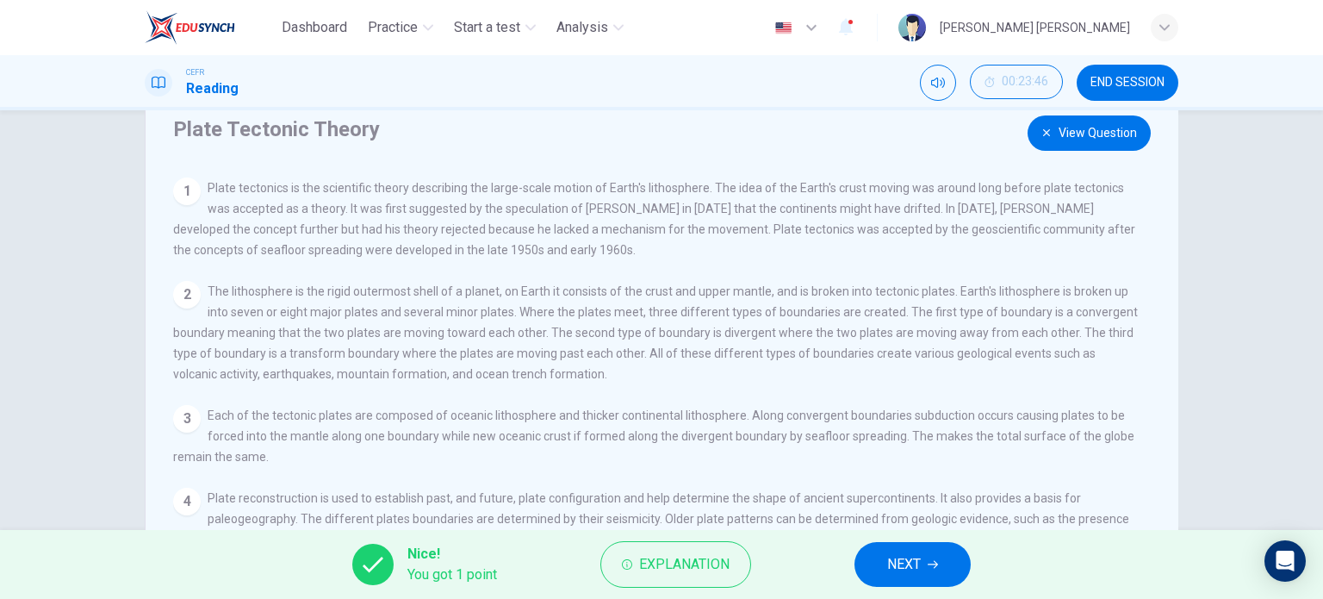
scroll to position [55, 0]
click at [1070, 140] on button "View Question" at bounding box center [1089, 134] width 123 height 35
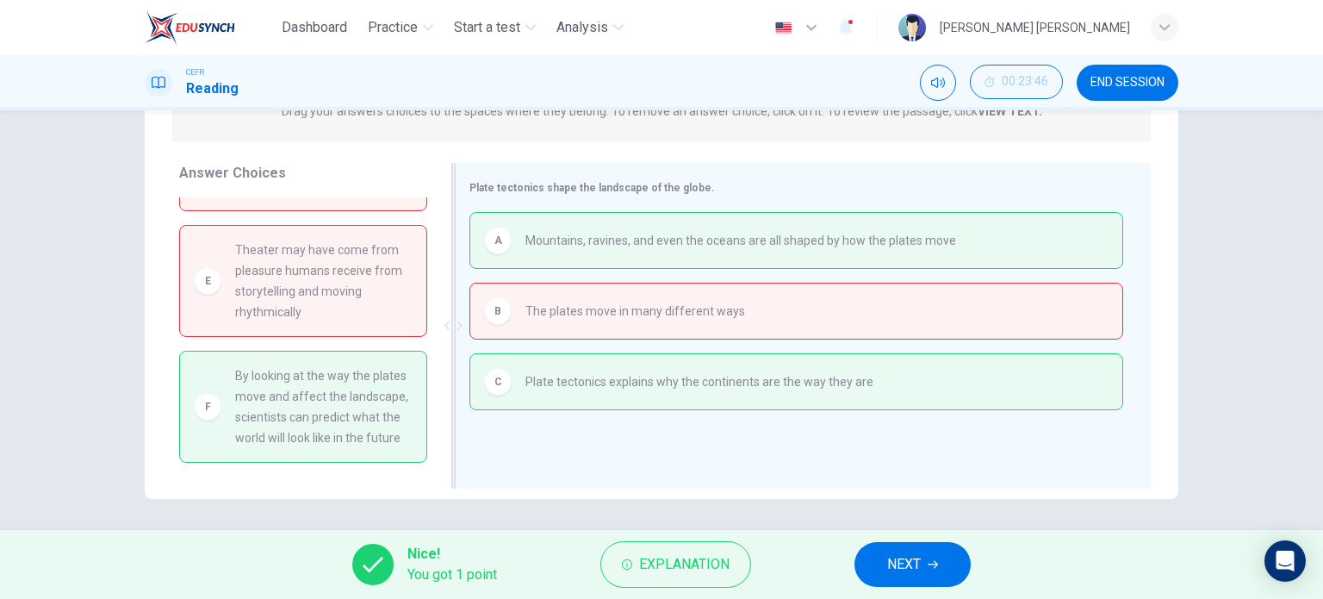
scroll to position [248, 0]
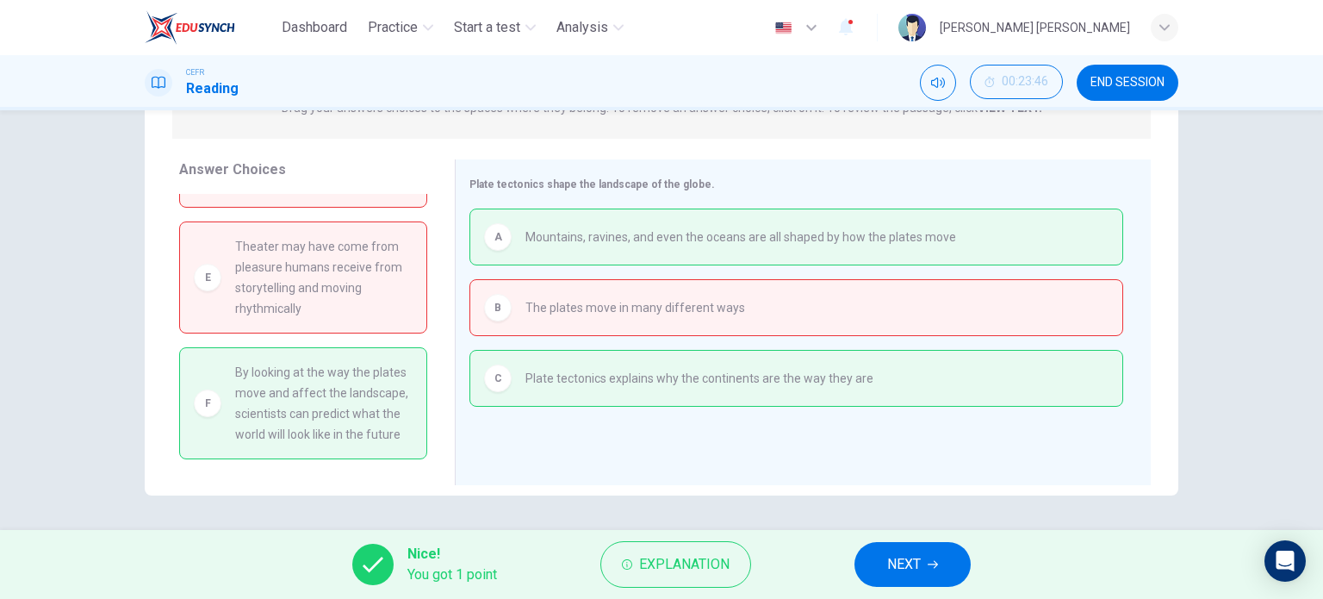
click at [872, 564] on button "NEXT" at bounding box center [913, 564] width 116 height 45
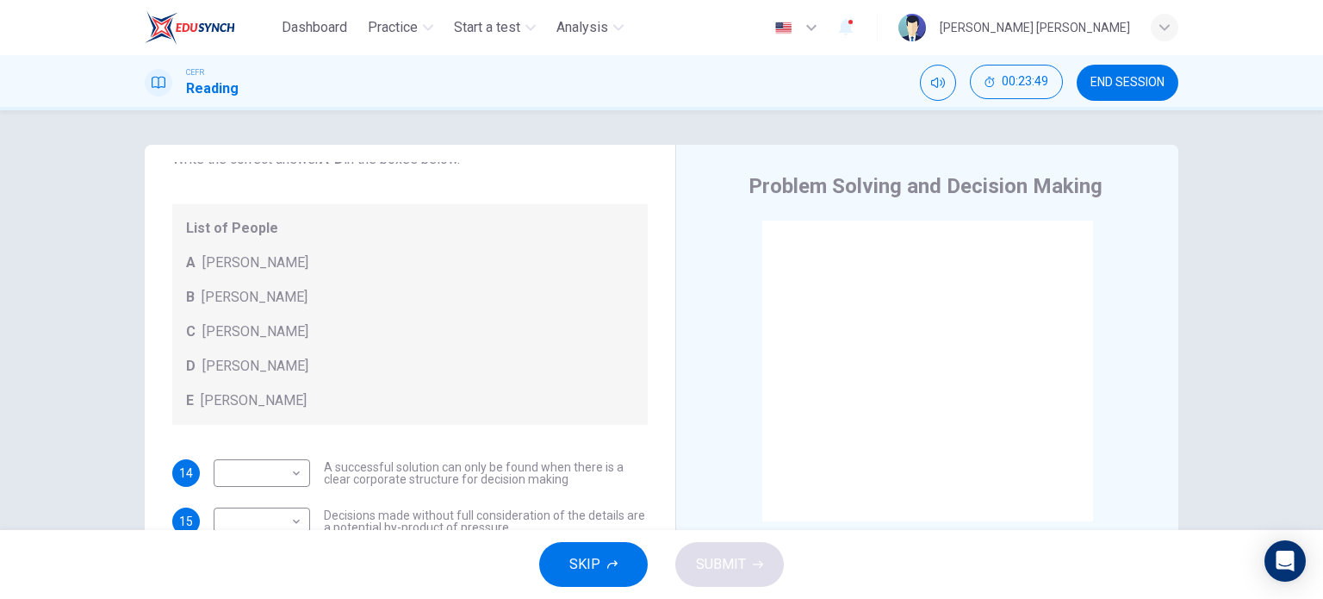
scroll to position [121, 0]
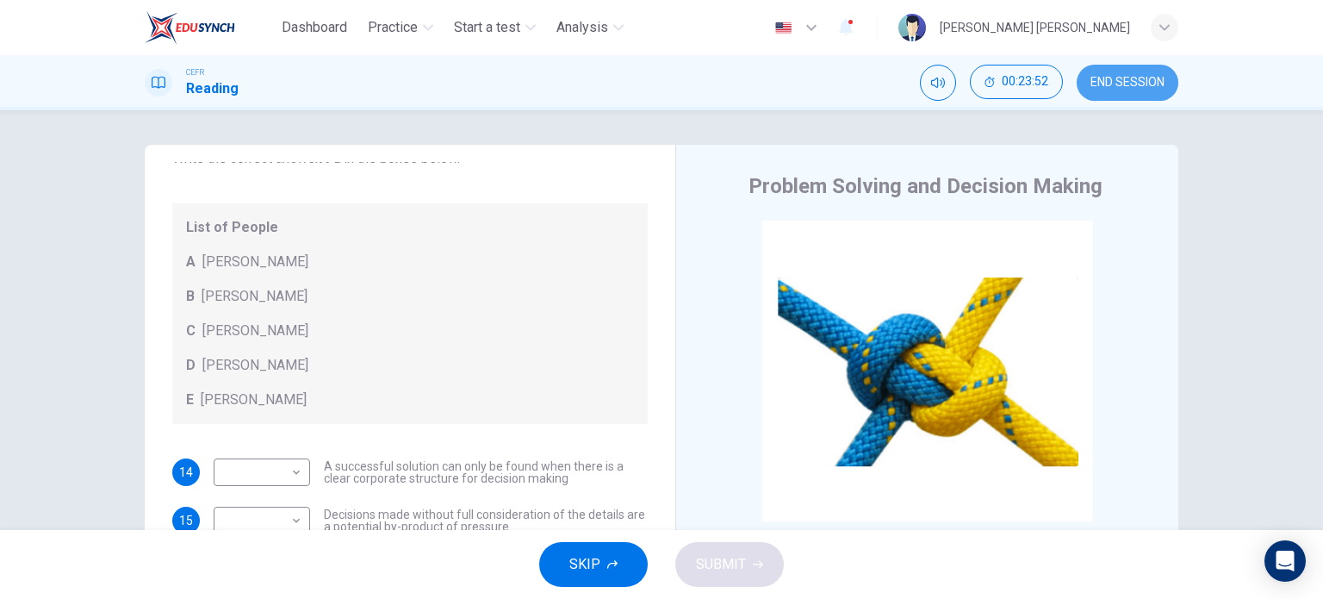
click at [1126, 88] on span "END SESSION" at bounding box center [1128, 83] width 74 height 14
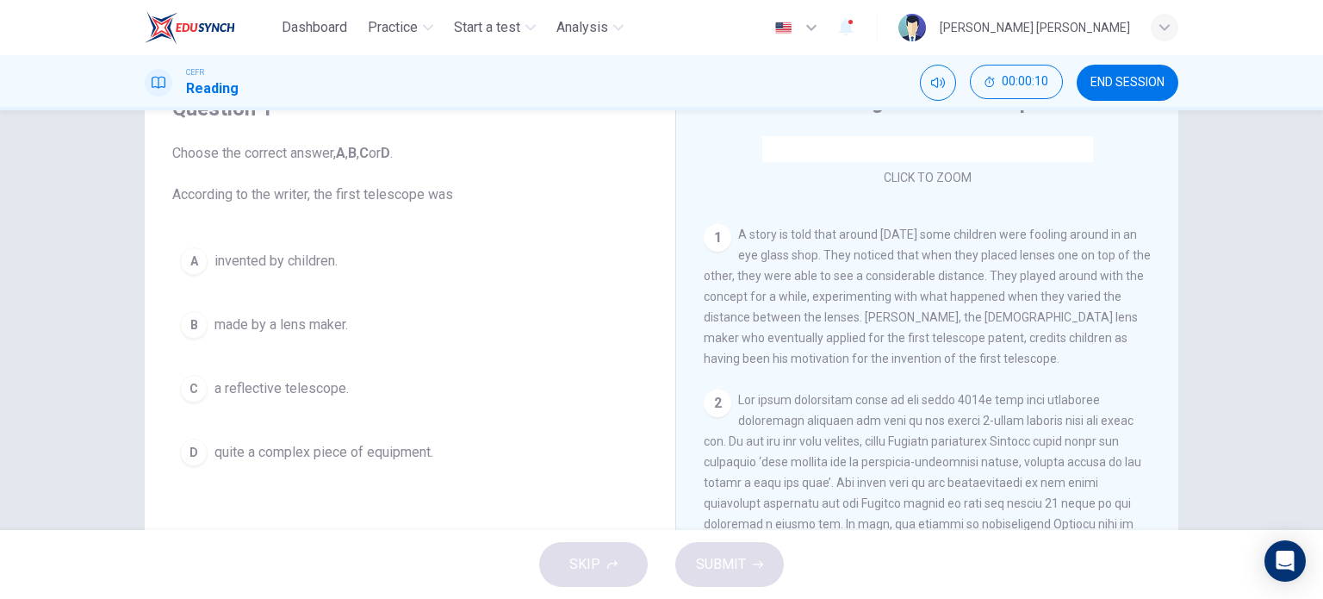
scroll to position [83, 0]
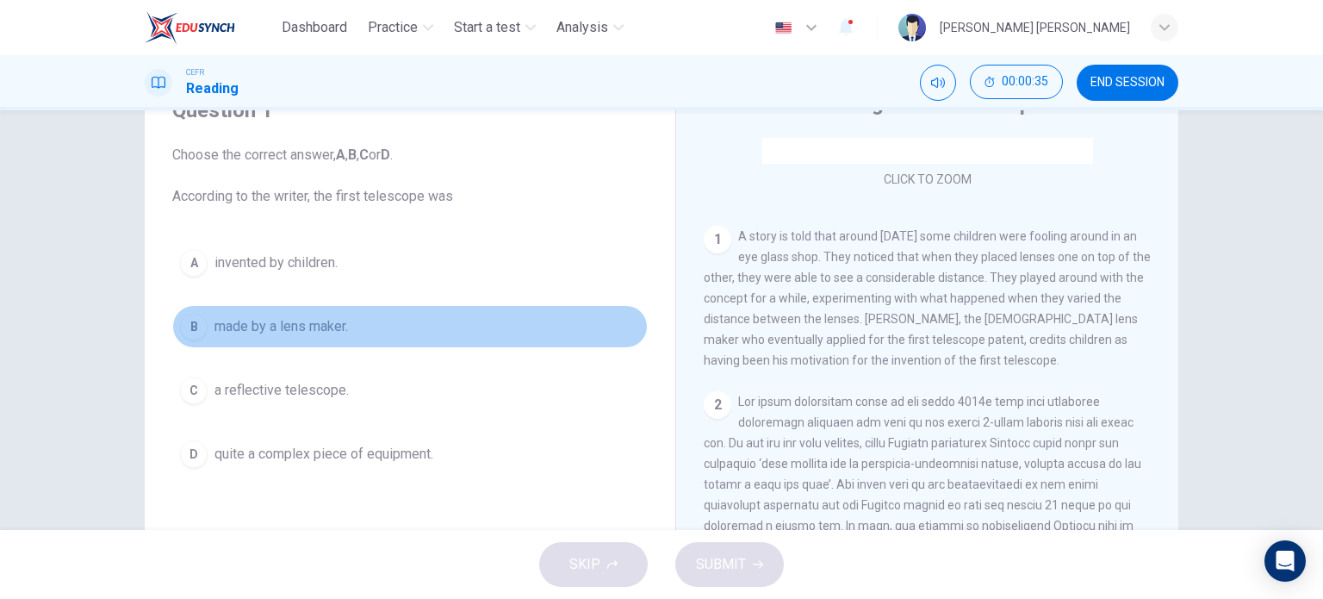
click at [318, 316] on span "made by a lens maker." at bounding box center [282, 326] width 134 height 21
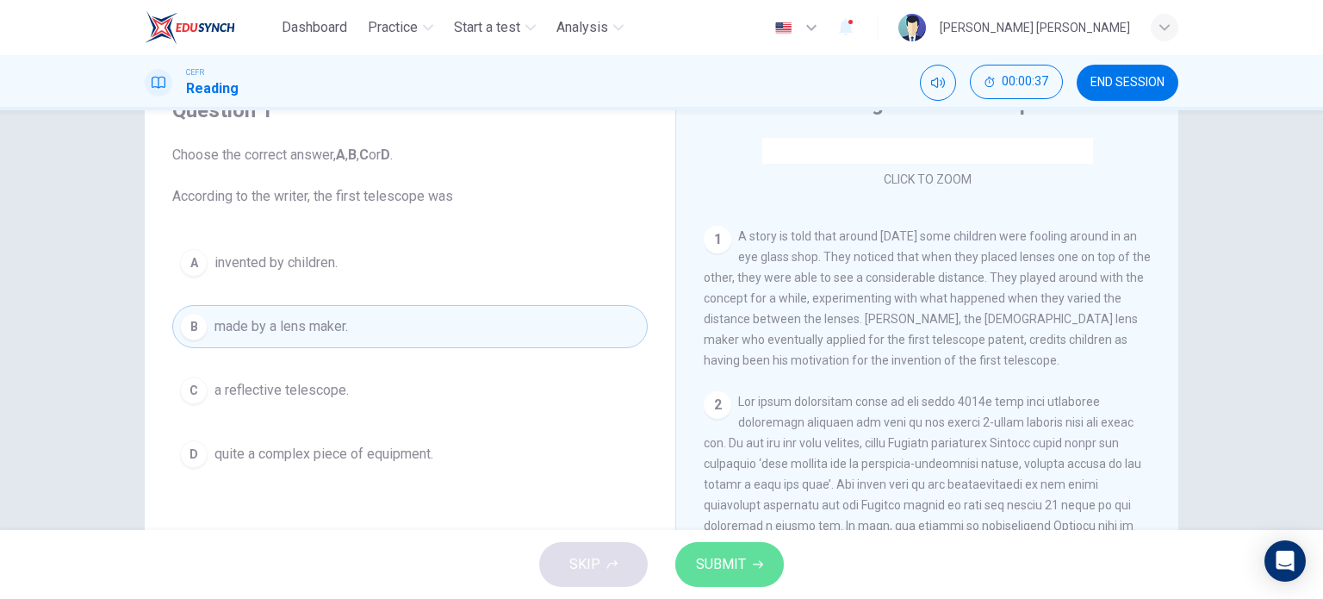
click at [720, 571] on span "SUBMIT" at bounding box center [721, 564] width 50 height 24
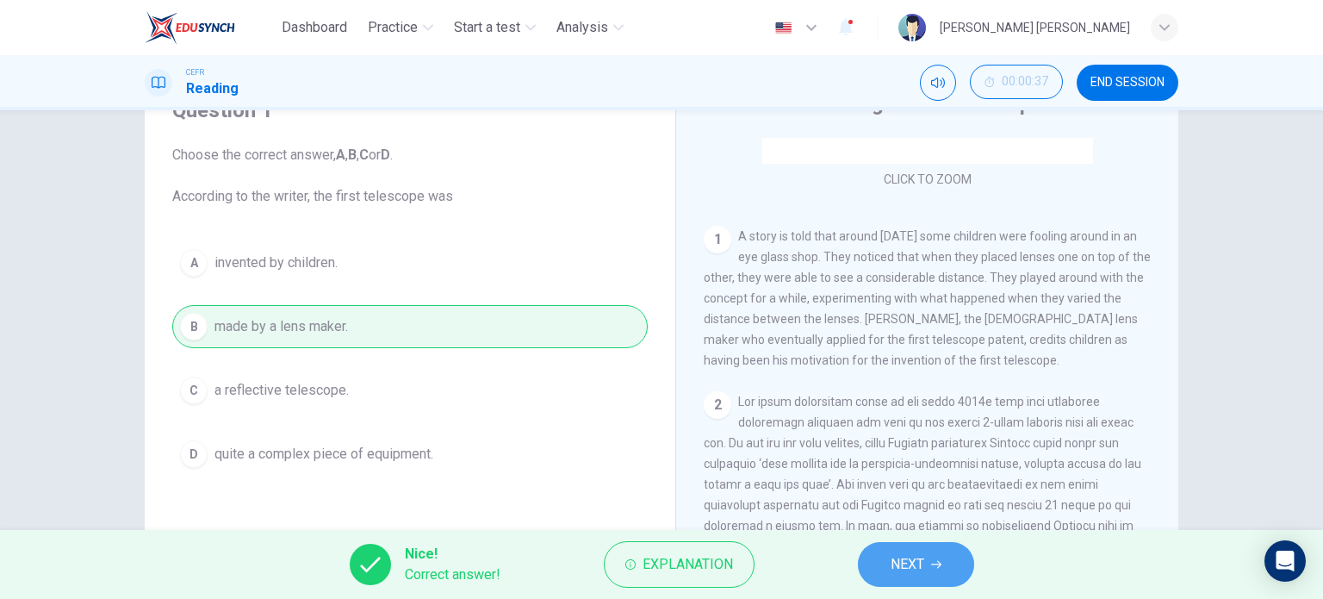
click at [889, 563] on button "NEXT" at bounding box center [916, 564] width 116 height 45
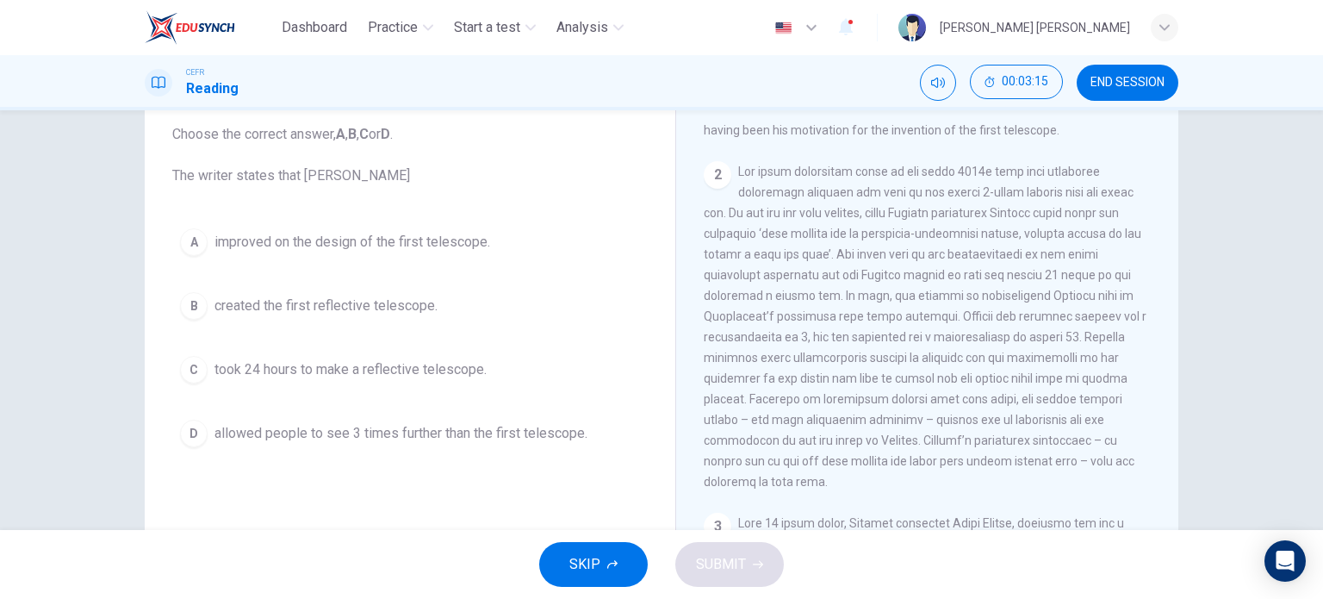
scroll to position [485, 0]
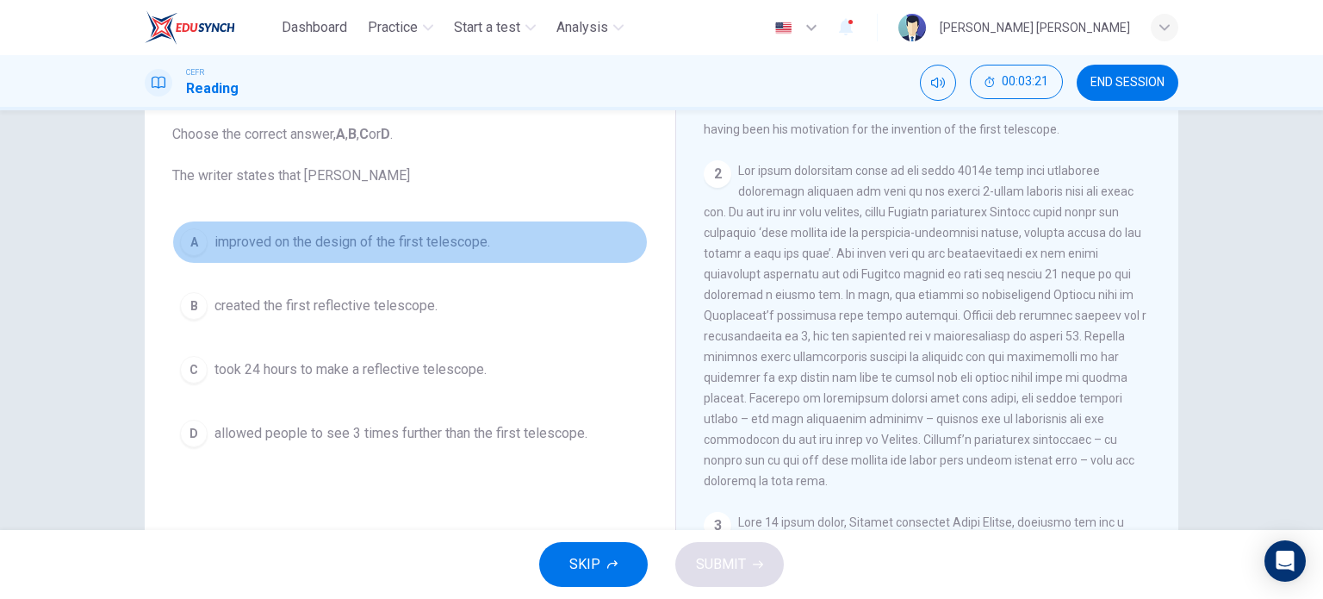
click at [439, 246] on span "improved on the design of the first telescope." at bounding box center [353, 242] width 276 height 21
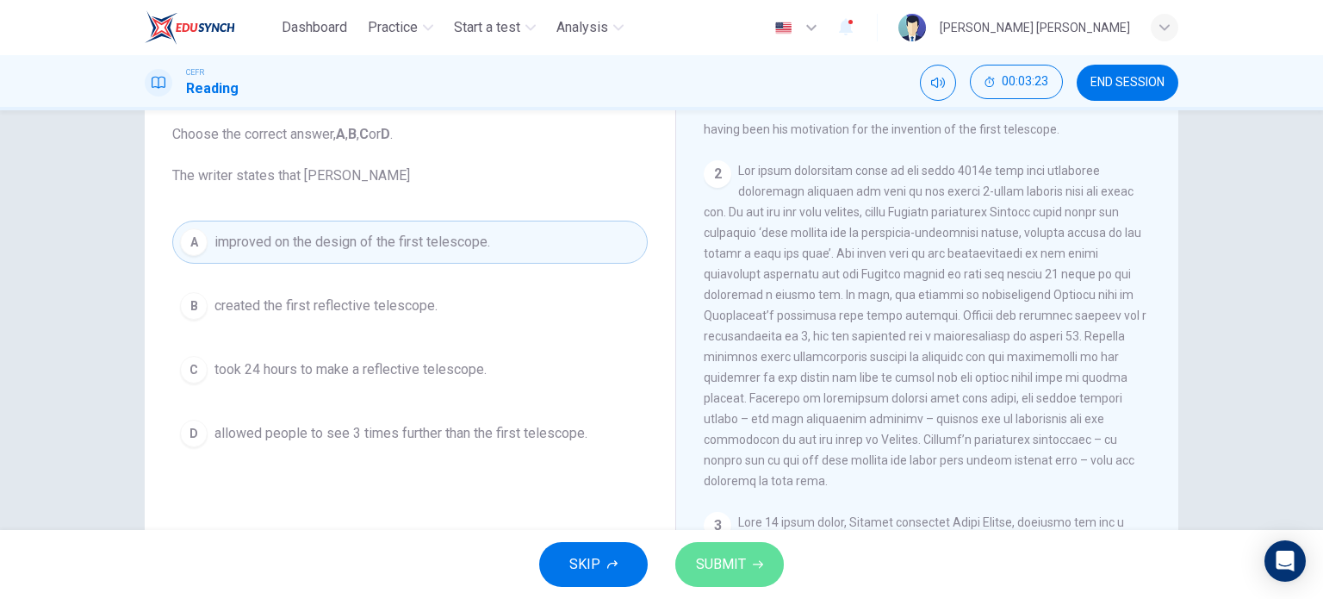
click at [739, 560] on span "SUBMIT" at bounding box center [721, 564] width 50 height 24
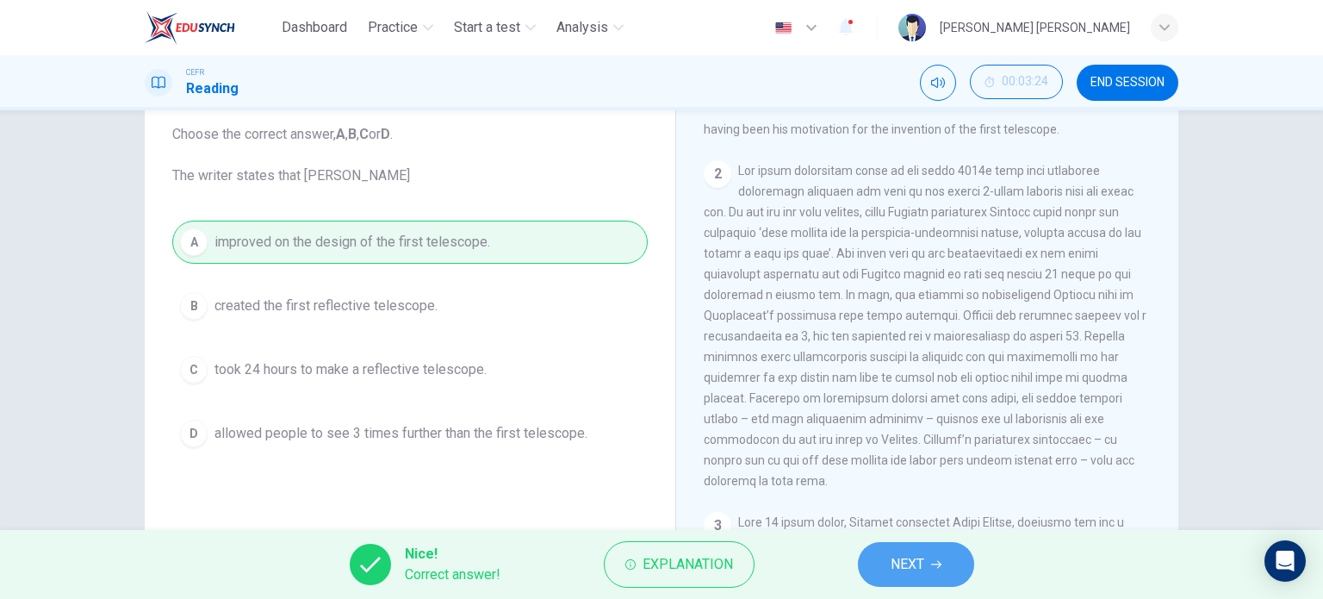
click at [911, 567] on span "NEXT" at bounding box center [908, 564] width 34 height 24
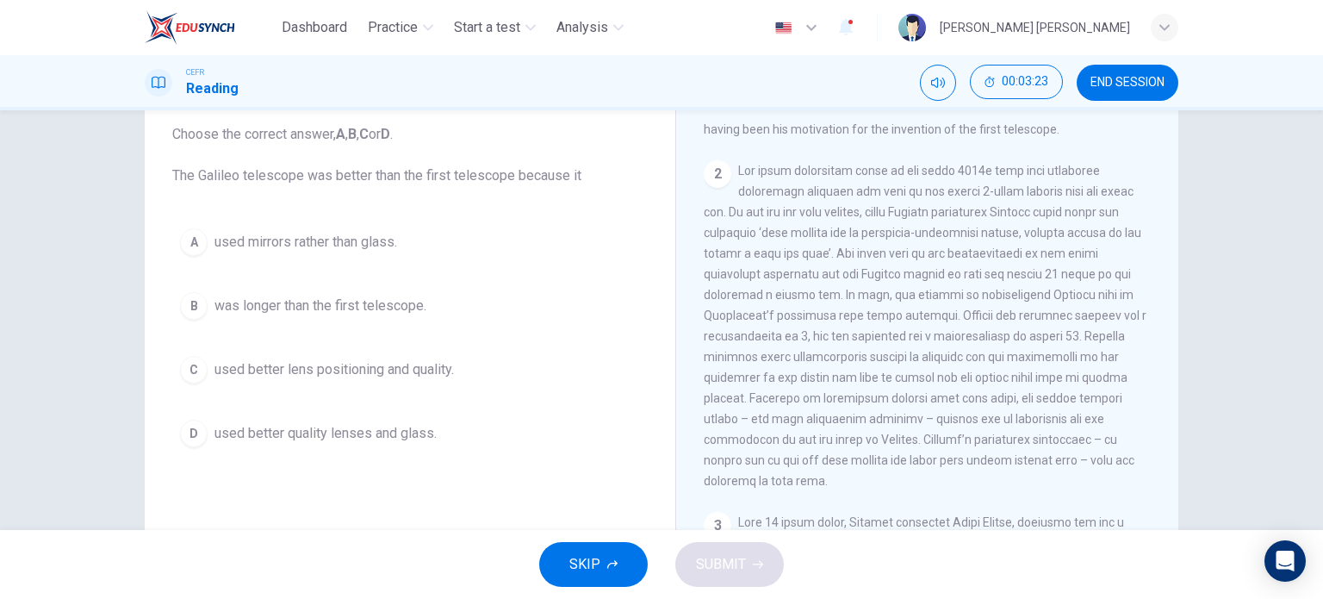
scroll to position [75, 0]
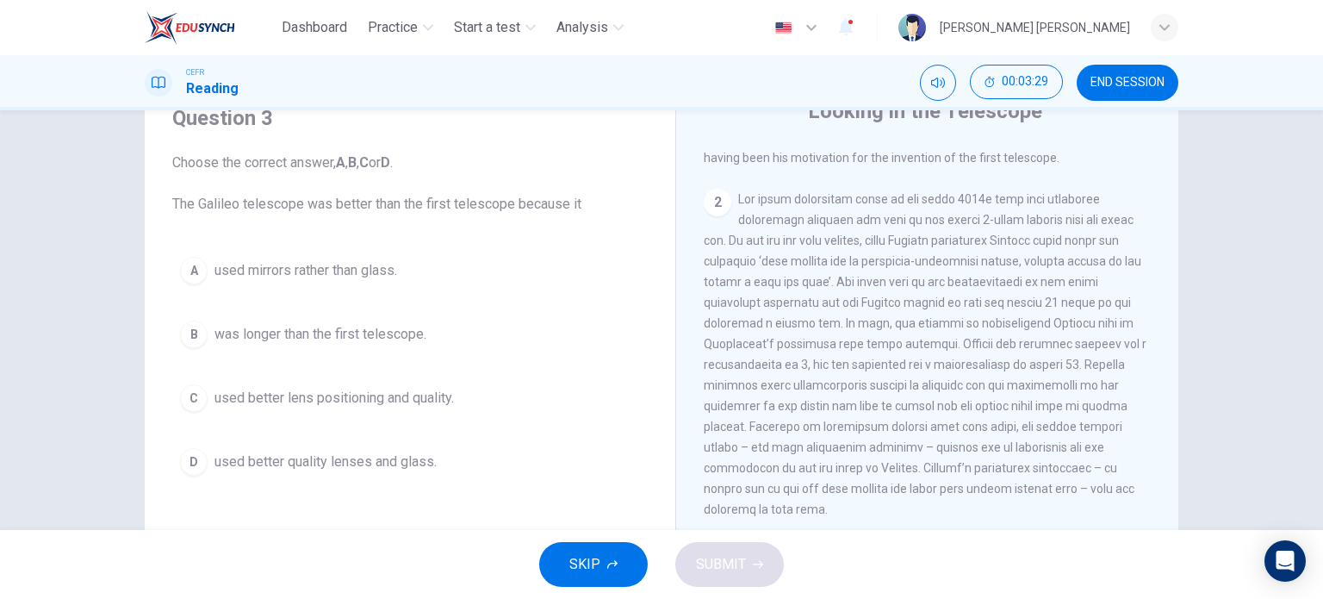
click at [336, 395] on span "used better lens positioning and quality." at bounding box center [334, 398] width 239 height 21
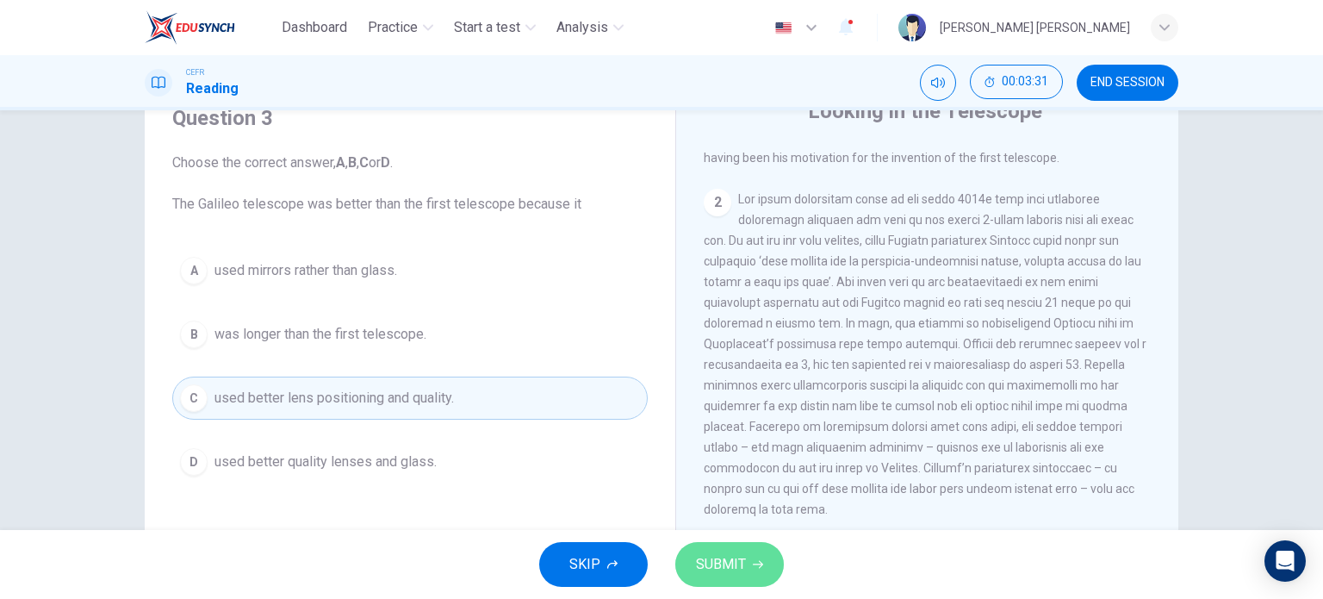
click at [718, 557] on span "SUBMIT" at bounding box center [721, 564] width 50 height 24
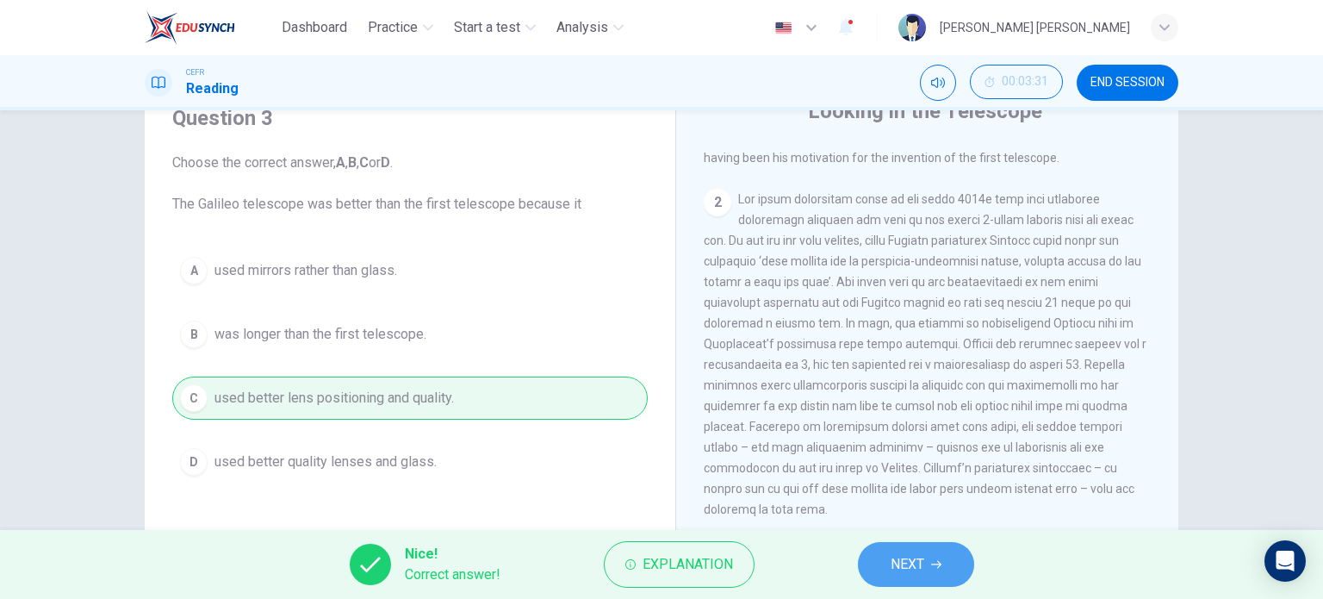
click at [864, 556] on button "NEXT" at bounding box center [916, 564] width 116 height 45
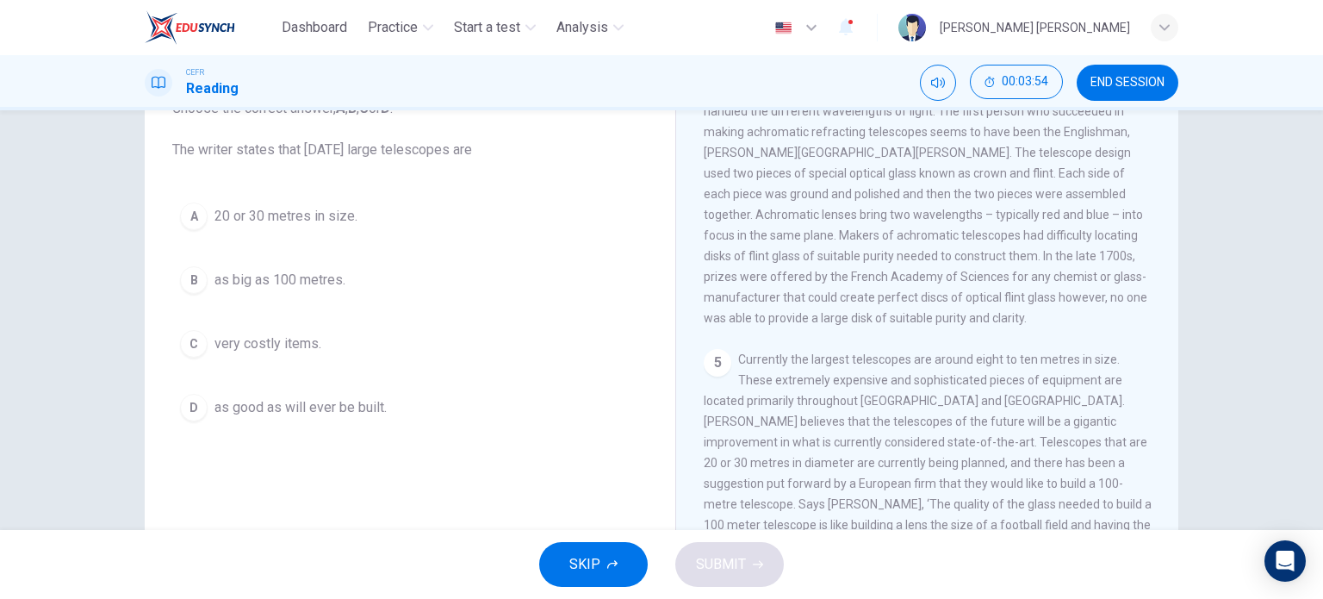
scroll to position [130, 0]
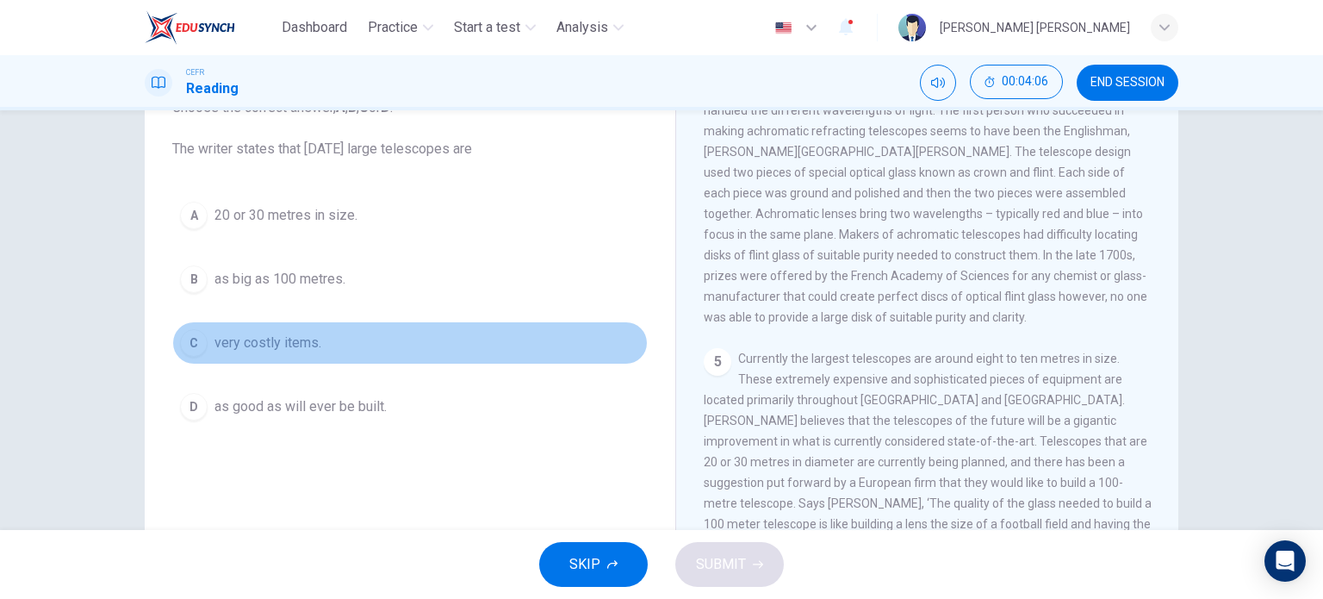
click at [301, 327] on button "C very costly items." at bounding box center [410, 342] width 476 height 43
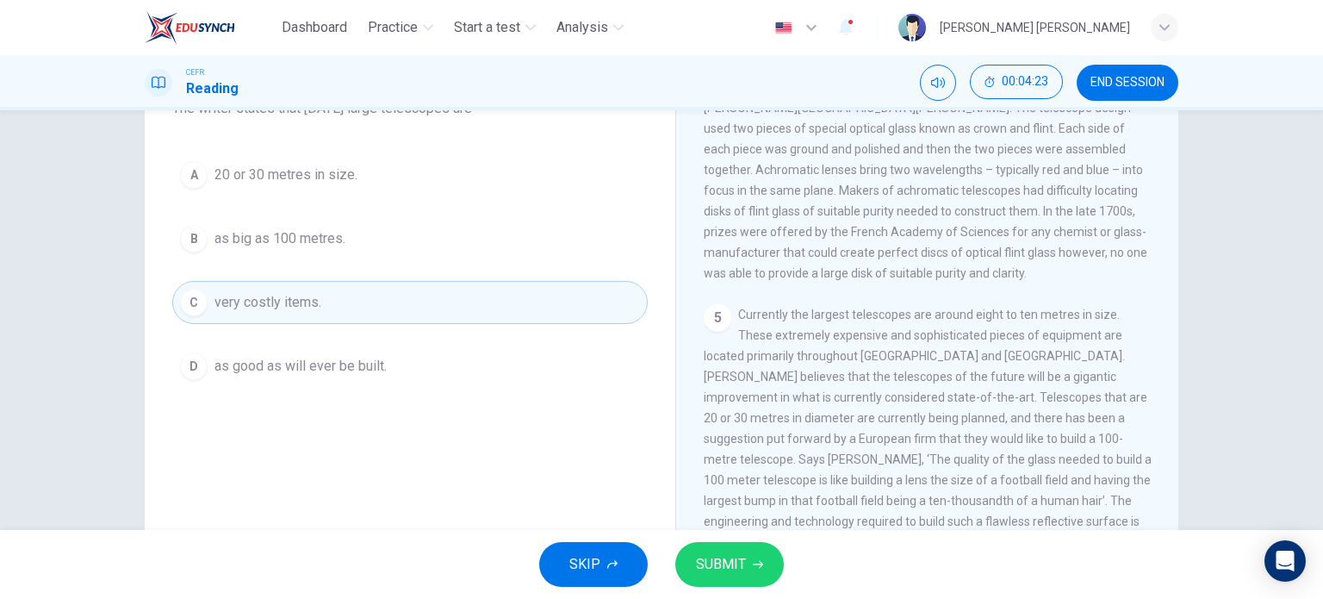
scroll to position [171, 0]
click at [762, 551] on button "SUBMIT" at bounding box center [729, 564] width 109 height 45
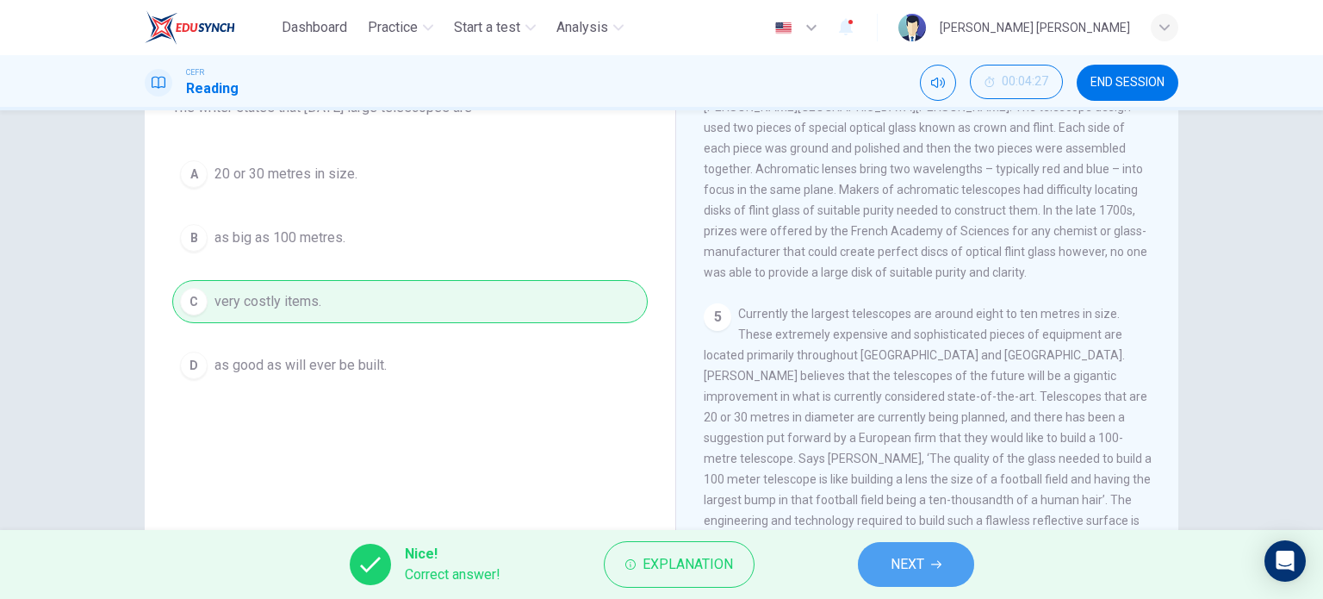
click at [913, 554] on span "NEXT" at bounding box center [908, 564] width 34 height 24
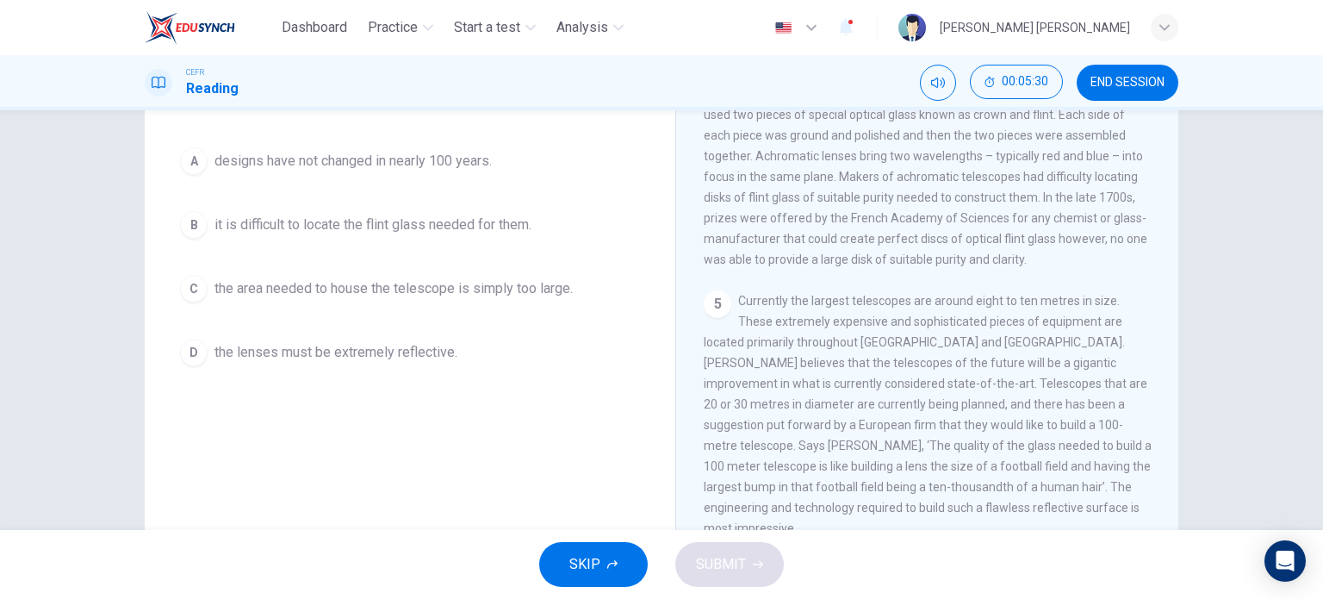
scroll to position [183, 0]
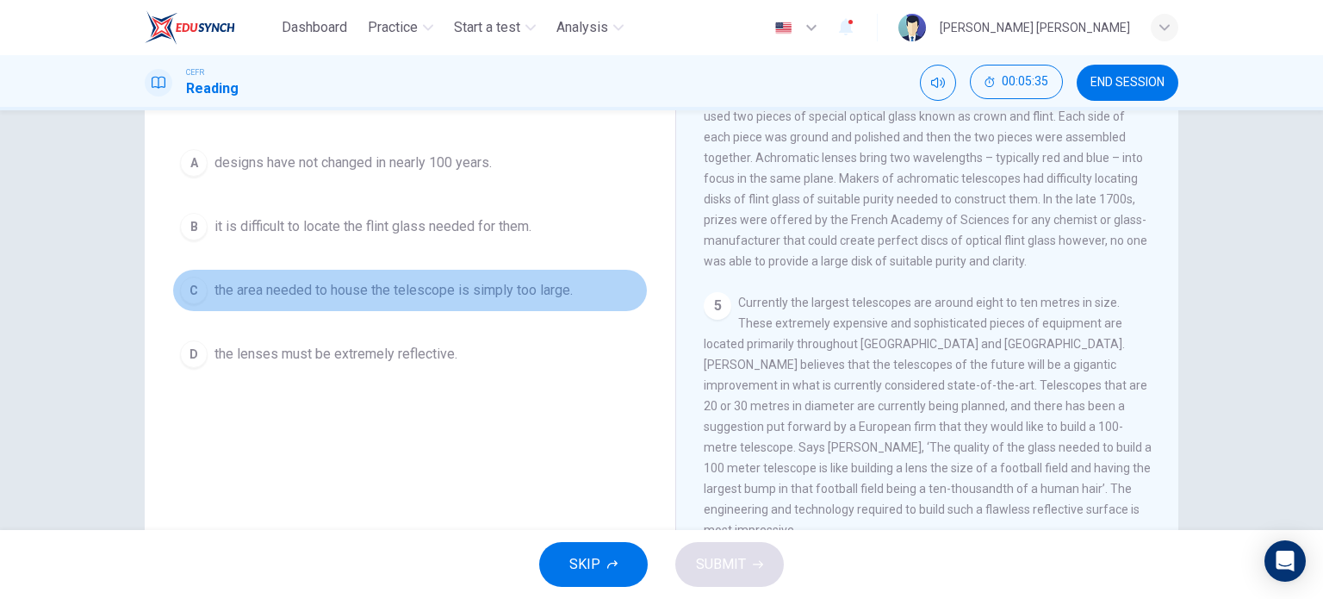
click at [500, 280] on span "the area needed to house the telescope is simply too large." at bounding box center [394, 290] width 358 height 21
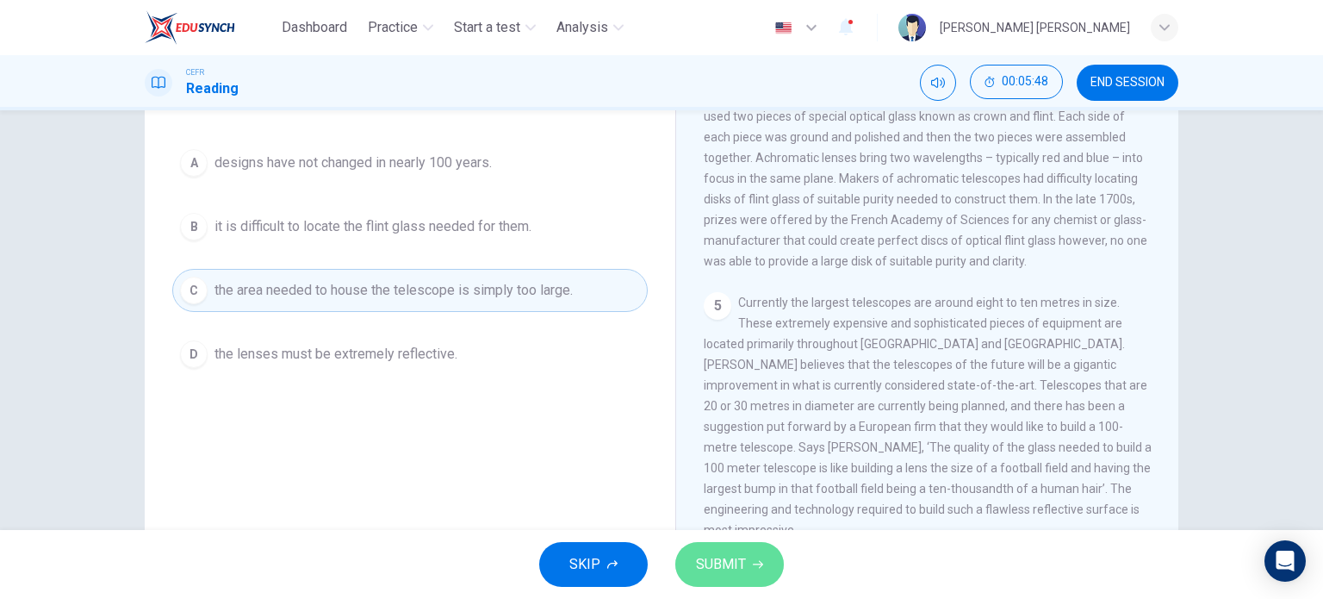
click at [741, 557] on span "SUBMIT" at bounding box center [721, 564] width 50 height 24
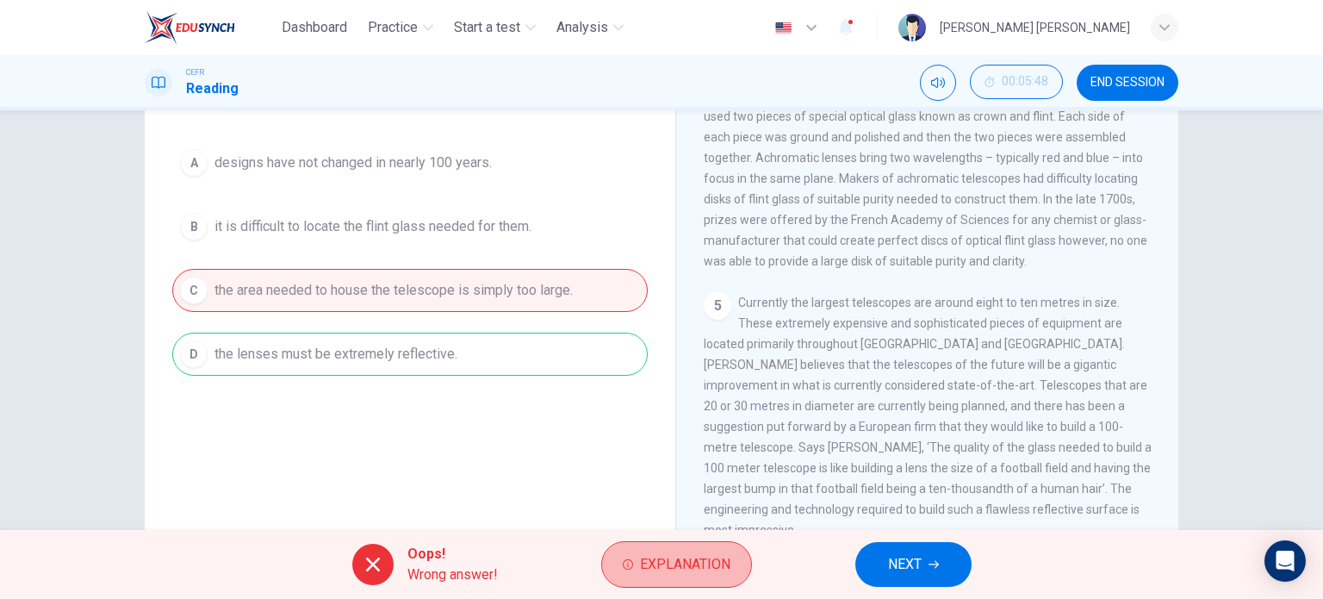
click at [741, 557] on button "Explanation" at bounding box center [676, 564] width 151 height 47
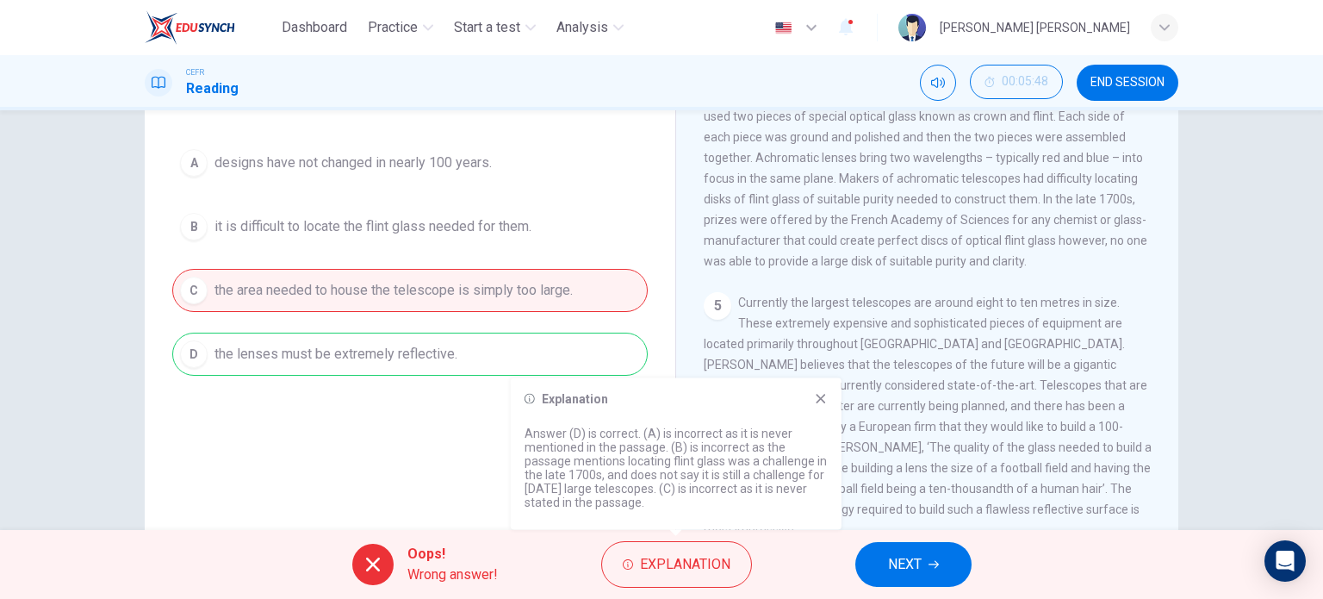
click at [817, 399] on icon at bounding box center [821, 399] width 14 height 14
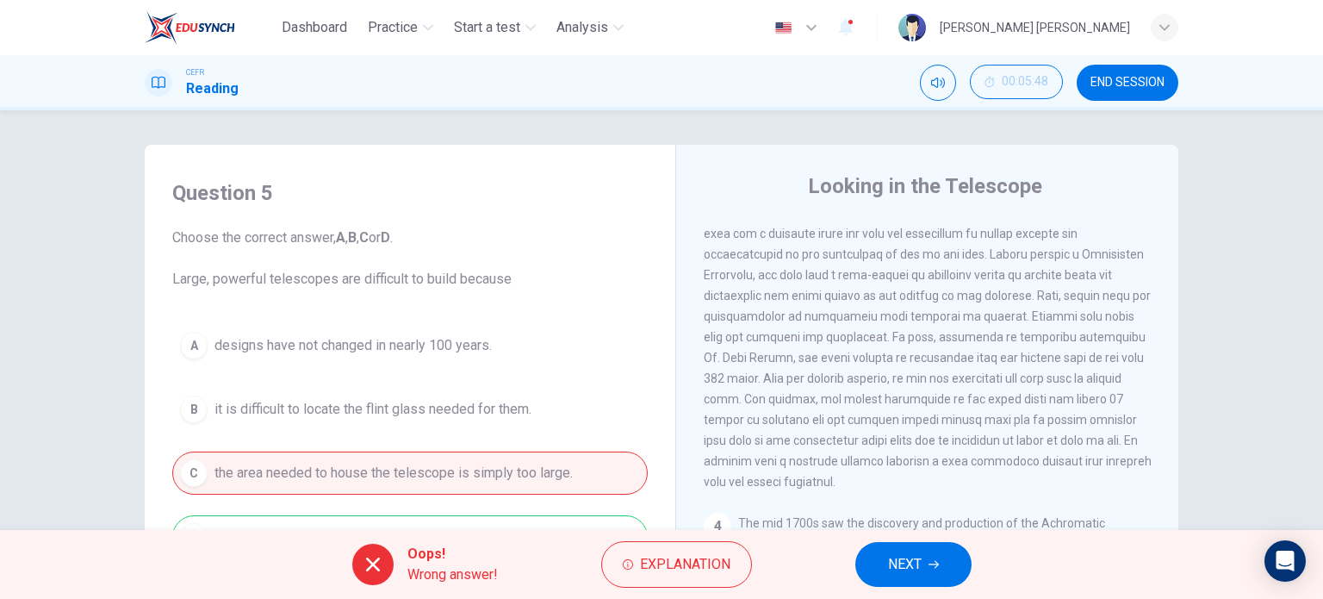
scroll to position [917, 0]
click at [920, 557] on span "NEXT" at bounding box center [905, 564] width 34 height 24
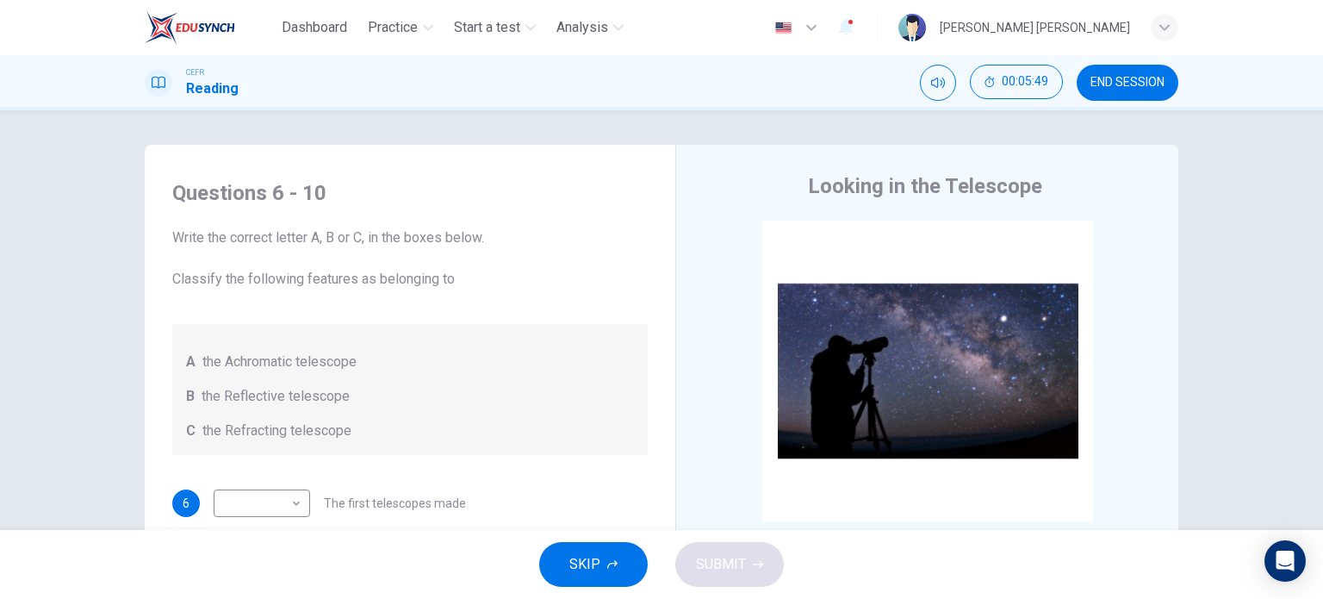
scroll to position [0, 0]
click at [414, 338] on div "A the Achromatic telescope B the Reflective telescope C the Refracting telescope" at bounding box center [410, 389] width 476 height 131
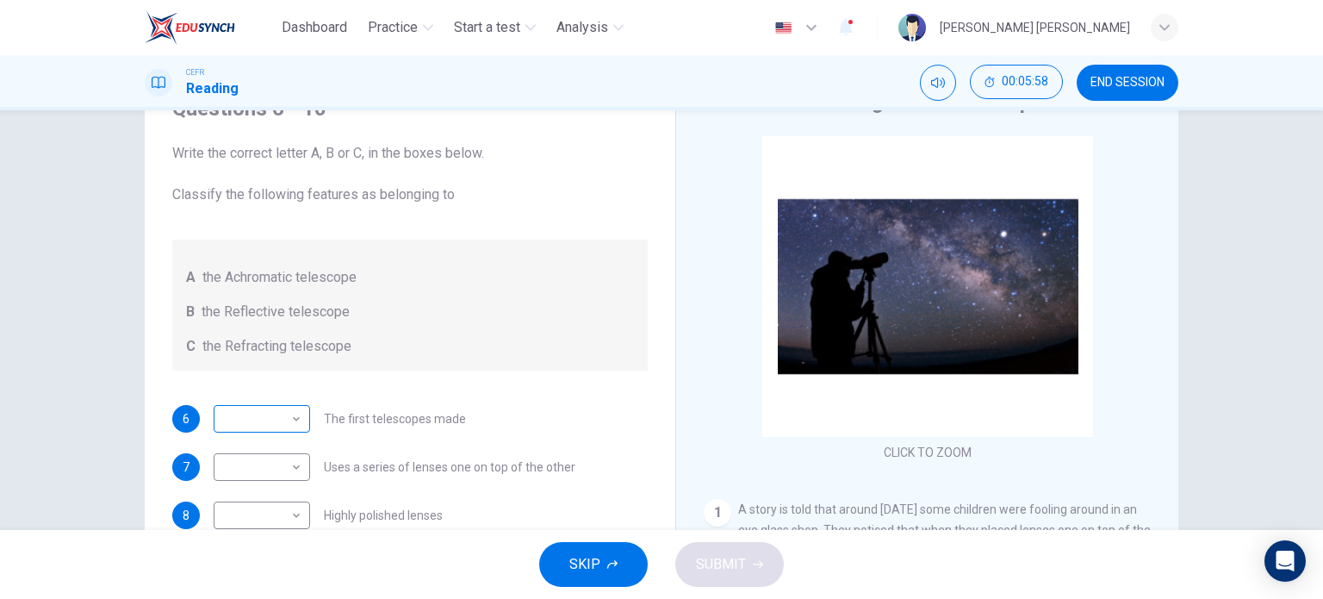
click at [264, 419] on body "Dashboard Practice Start a test Analysis English en ​ TUAN SHAFRINA AMINIE BINT…" at bounding box center [661, 299] width 1323 height 599
click at [259, 495] on li "C" at bounding box center [257, 501] width 96 height 28
type input "C"
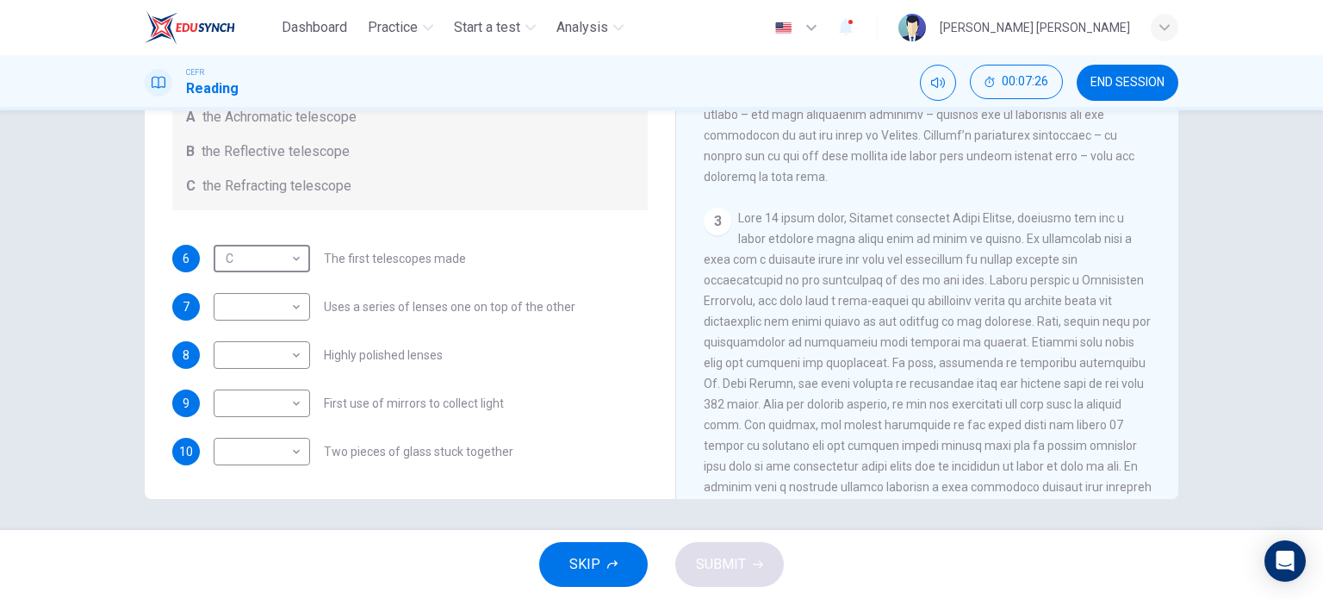
scroll to position [248, 0]
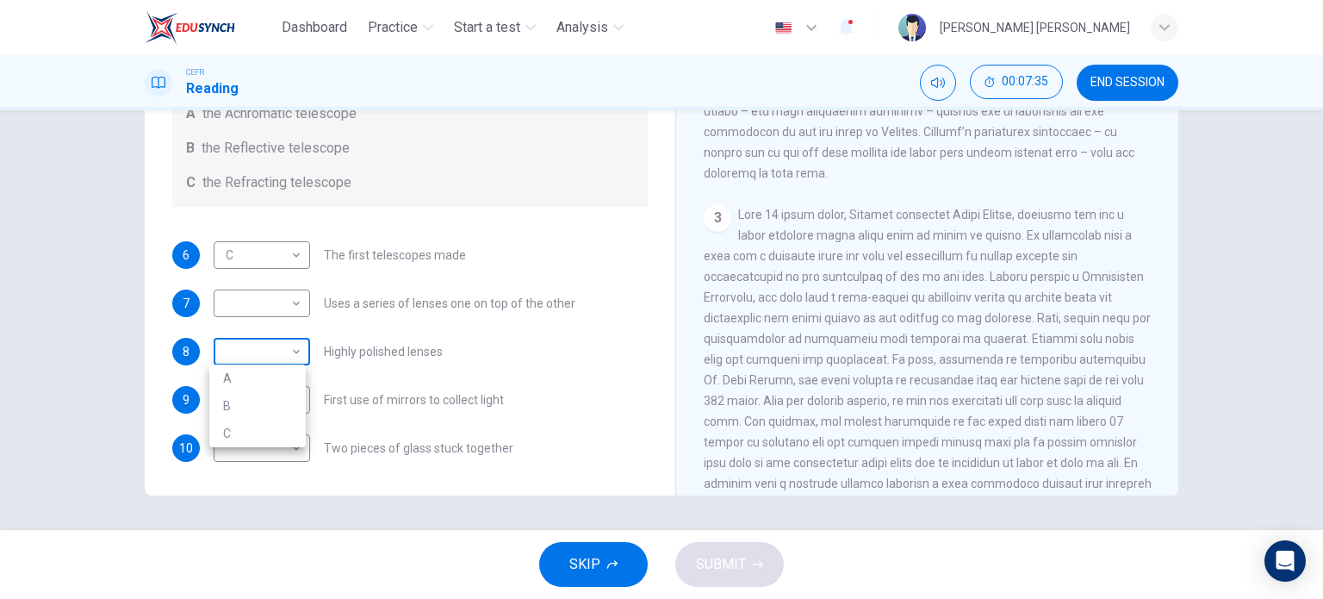
click at [289, 346] on body "Dashboard Practice Start a test Analysis English en ​ TUAN SHAFRINA AMINIE BINT…" at bounding box center [661, 299] width 1323 height 599
click at [281, 389] on li "A" at bounding box center [257, 378] width 96 height 28
type input "A"
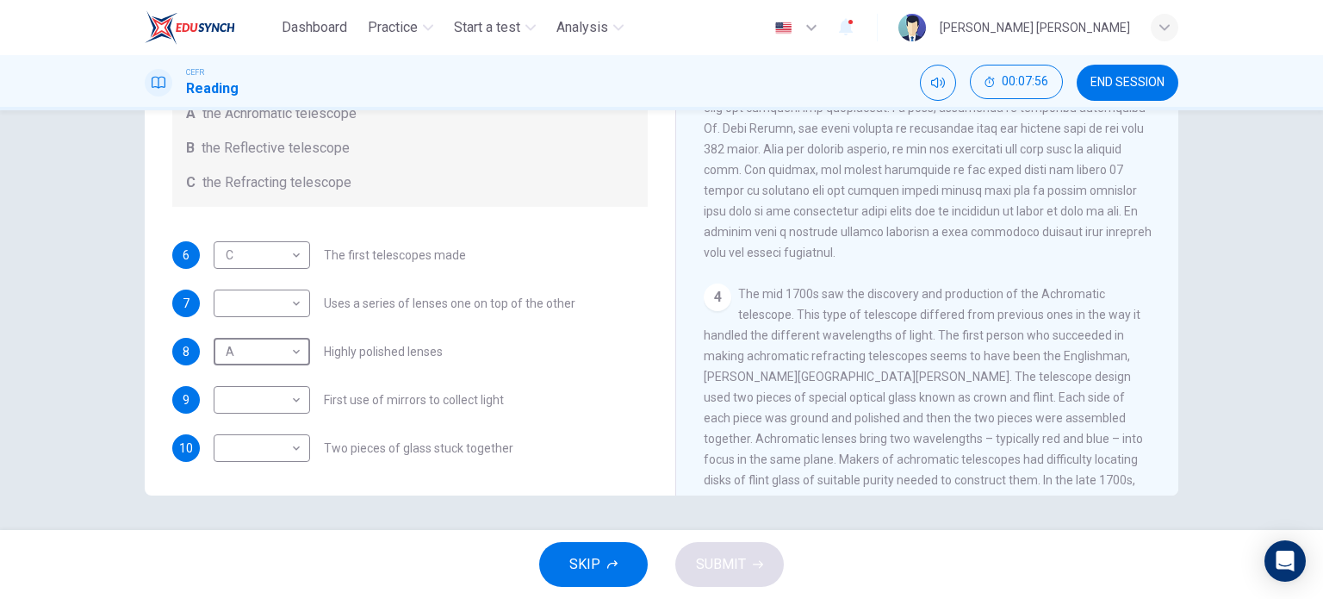
scroll to position [899, 0]
click at [291, 305] on body "Dashboard Practice Start a test Analysis English en ​ TUAN SHAFRINA AMINIE BINT…" at bounding box center [661, 299] width 1323 height 599
click at [272, 323] on li "A" at bounding box center [257, 330] width 96 height 28
type input "A"
click at [276, 345] on body "Dashboard Practice Start a test Analysis English en ​ TUAN SHAFRINA AMINIE BINT…" at bounding box center [661, 299] width 1323 height 599
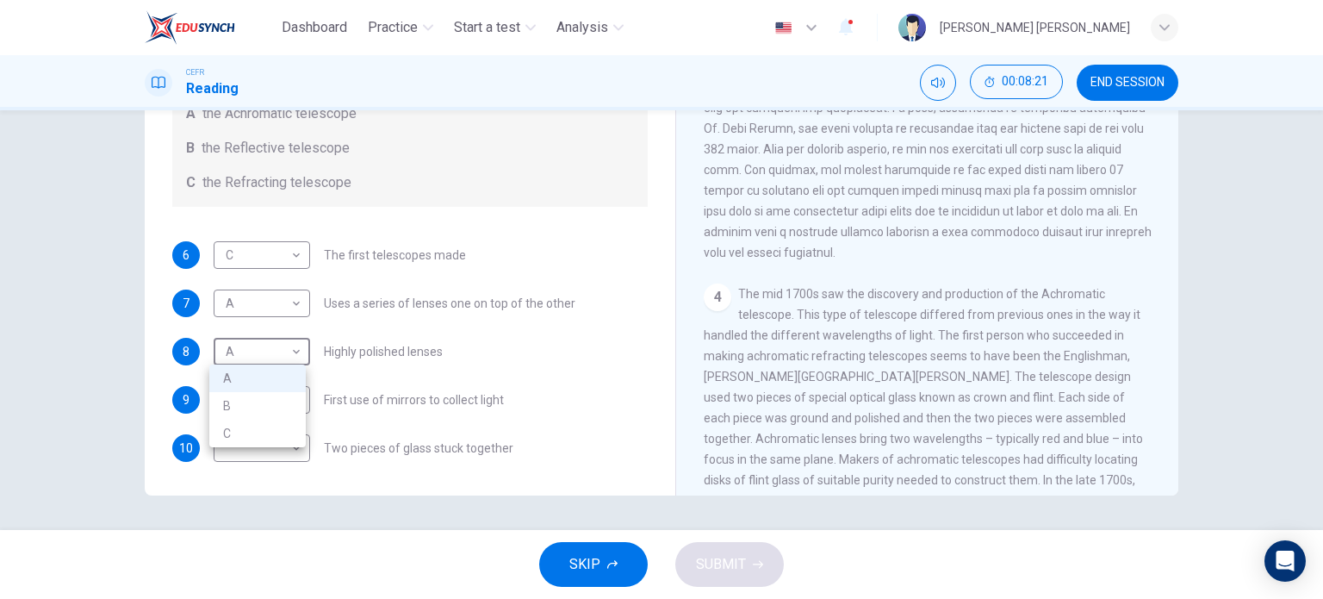
click at [470, 354] on div at bounding box center [661, 299] width 1323 height 599
click at [279, 399] on body "Dashboard Practice Start a test Analysis English en ​ TUAN SHAFRINA AMINIE BINT…" at bounding box center [661, 299] width 1323 height 599
click at [252, 450] on li "B" at bounding box center [257, 454] width 96 height 28
type input "B"
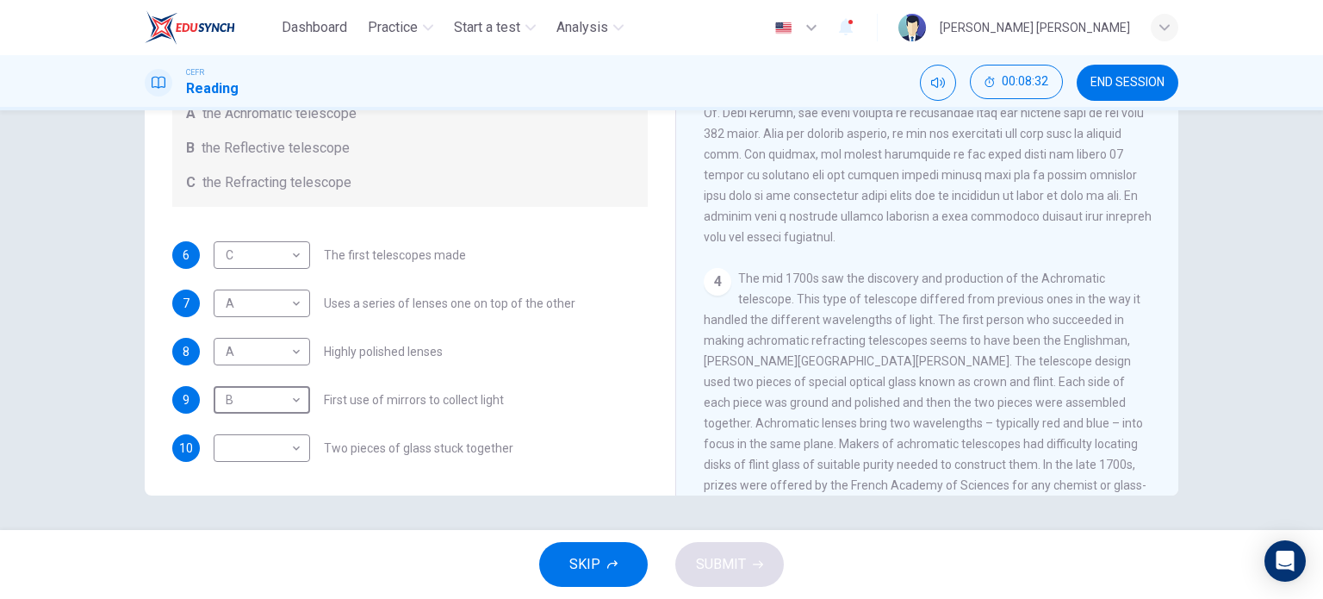
scroll to position [916, 0]
click at [270, 439] on body "Dashboard Practice Start a test Analysis English en ​ TUAN SHAFRINA AMINIE BINT…" at bounding box center [661, 299] width 1323 height 599
click at [269, 465] on li "A" at bounding box center [257, 475] width 96 height 28
type input "A"
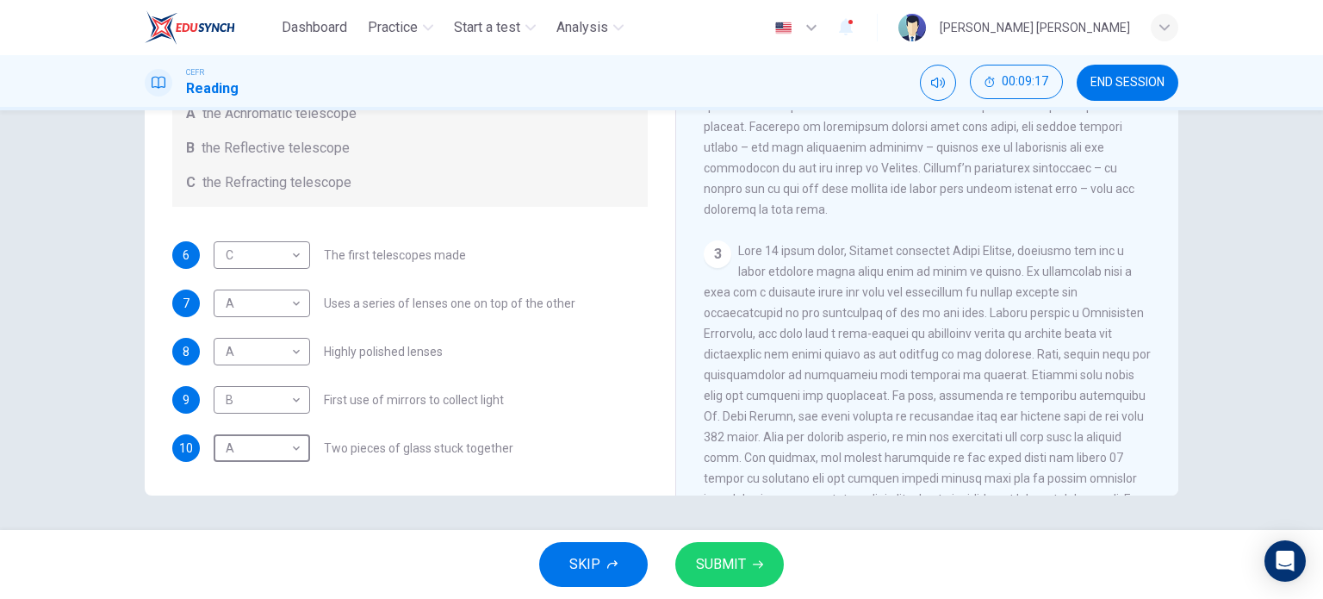
scroll to position [606, 0]
click at [734, 560] on span "SUBMIT" at bounding box center [721, 564] width 50 height 24
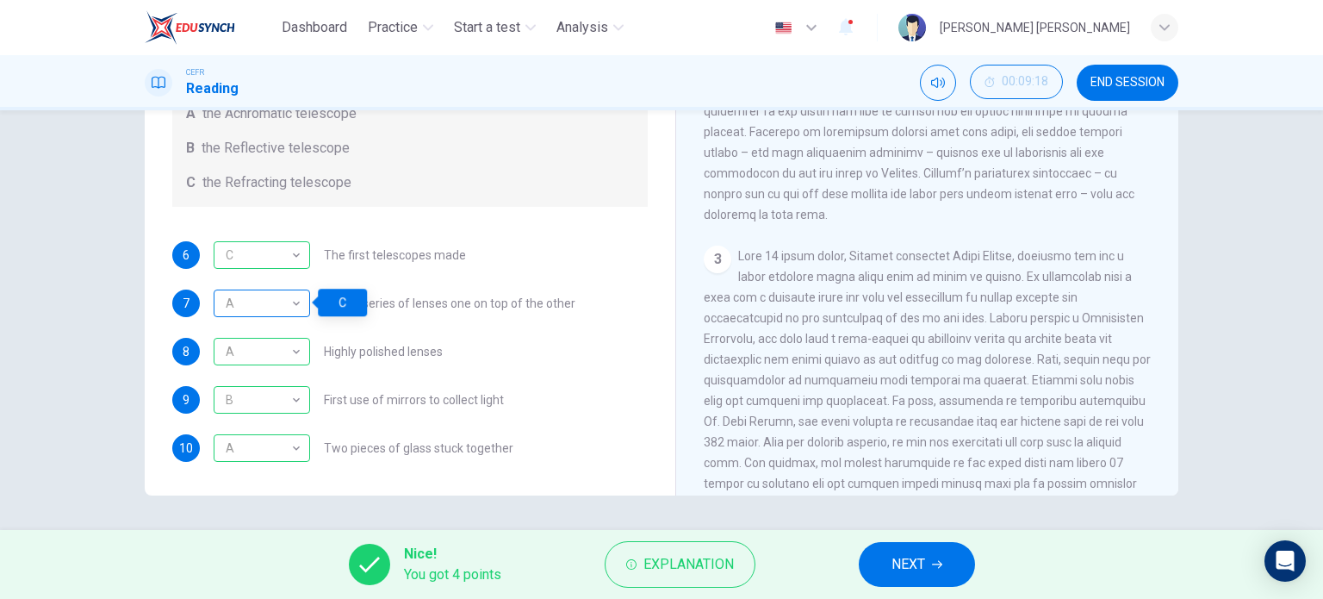
click at [269, 291] on div "A" at bounding box center [259, 303] width 90 height 49
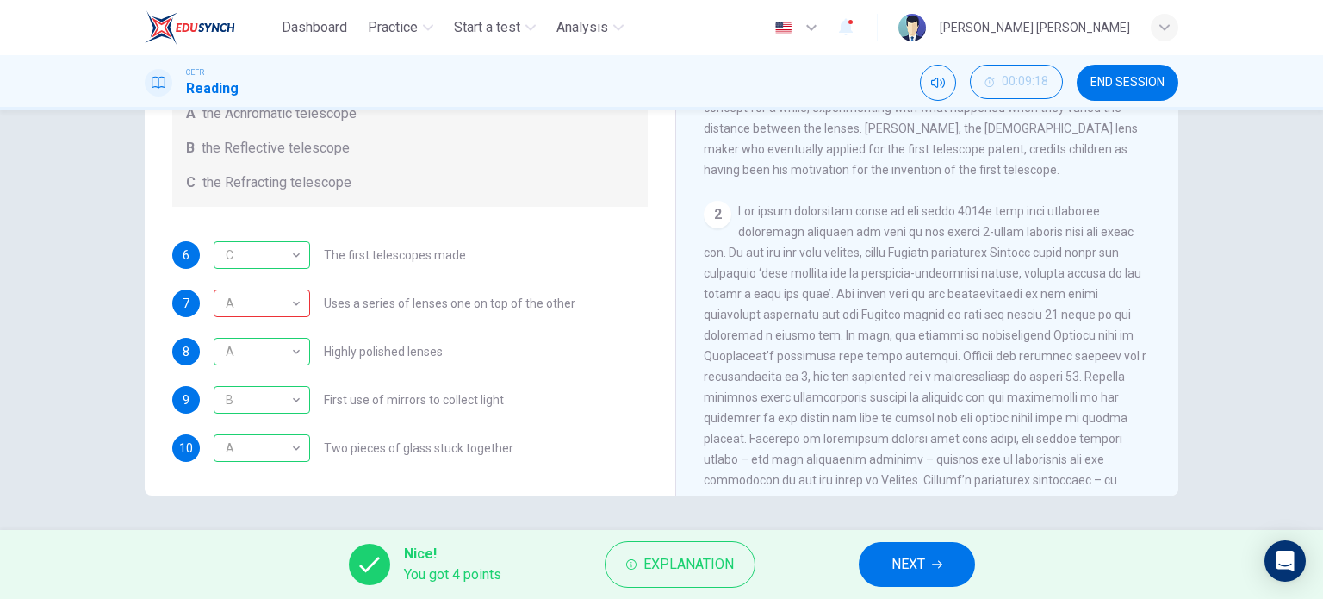
scroll to position [300, 0]
drag, startPoint x: 836, startPoint y: 308, endPoint x: 849, endPoint y: 407, distance: 100.8
click at [849, 407] on span at bounding box center [925, 366] width 443 height 324
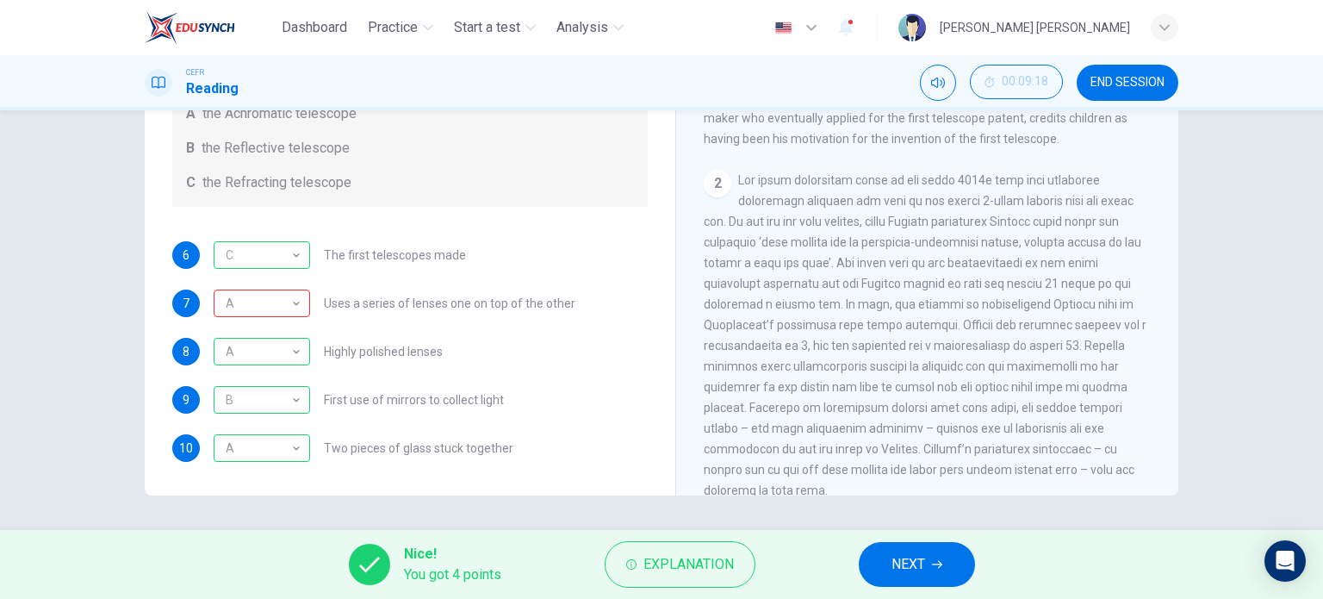
scroll to position [331, 0]
click at [890, 564] on button "NEXT" at bounding box center [917, 564] width 116 height 45
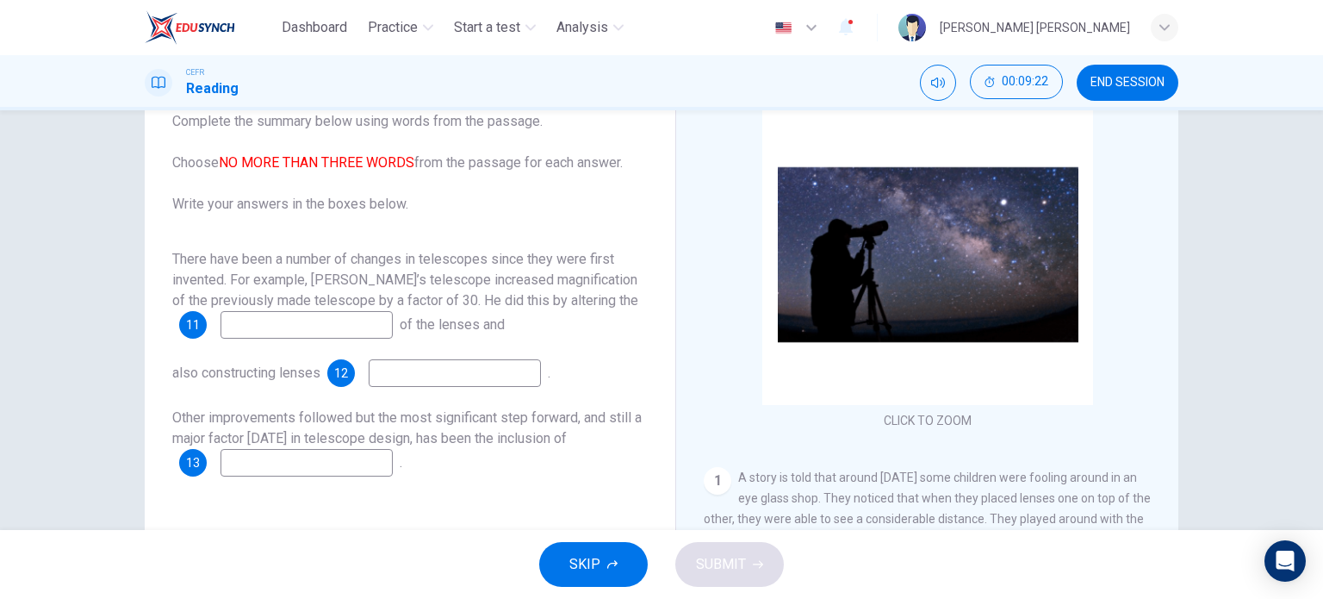
scroll to position [115, 0]
click at [276, 324] on input at bounding box center [307, 326] width 172 height 28
type input "position"
click at [507, 349] on div "There have been a number of changes in telescopes since they were first invente…" at bounding box center [410, 363] width 476 height 227
click at [468, 383] on input at bounding box center [455, 374] width 172 height 28
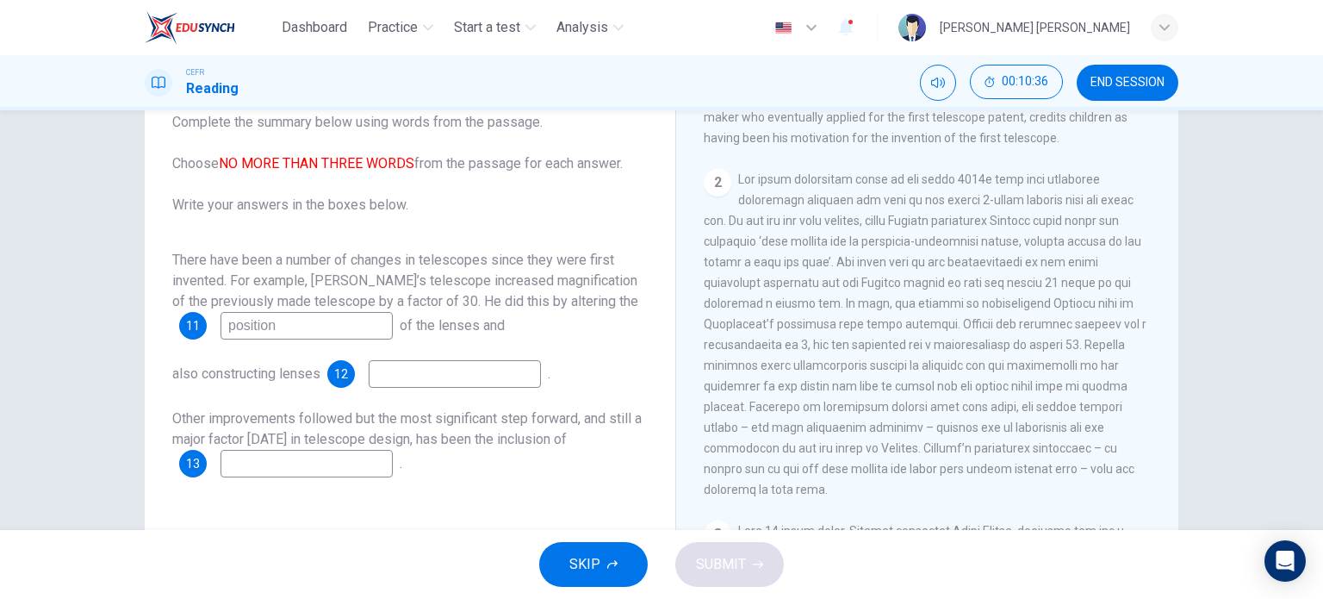
scroll to position [464, 0]
type input "quality"
click at [419, 429] on div "Other improvements followed but the most significant step forward, and still a …" at bounding box center [410, 442] width 476 height 69
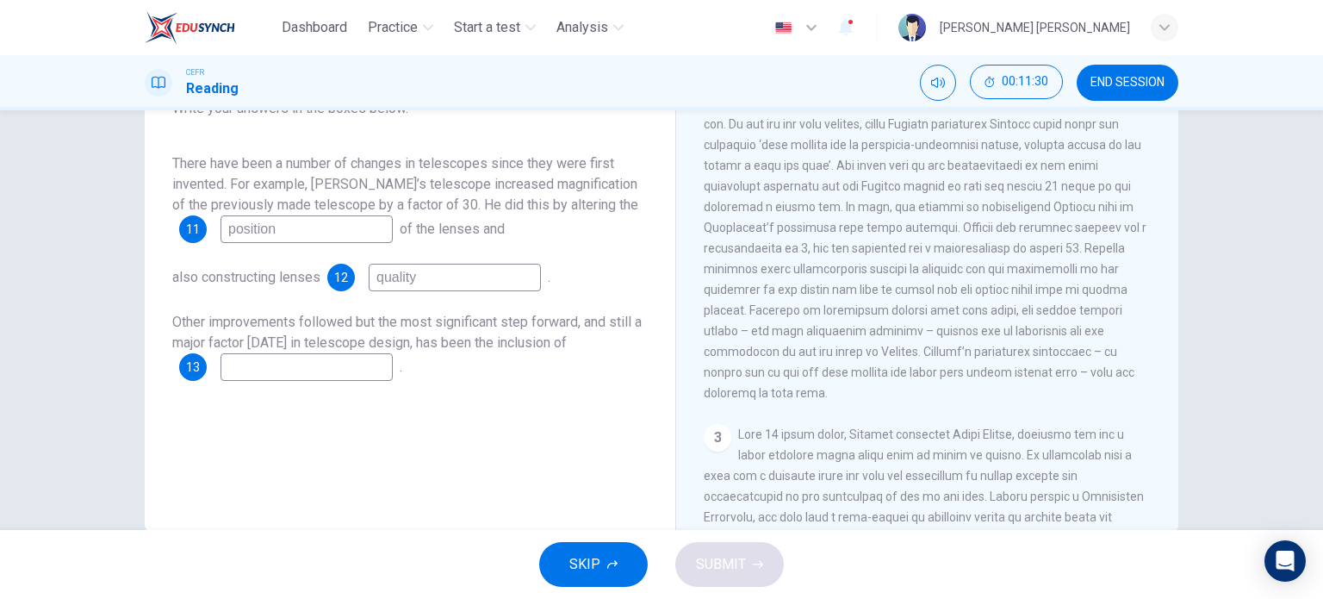
scroll to position [213, 0]
click at [314, 368] on input at bounding box center [307, 366] width 172 height 28
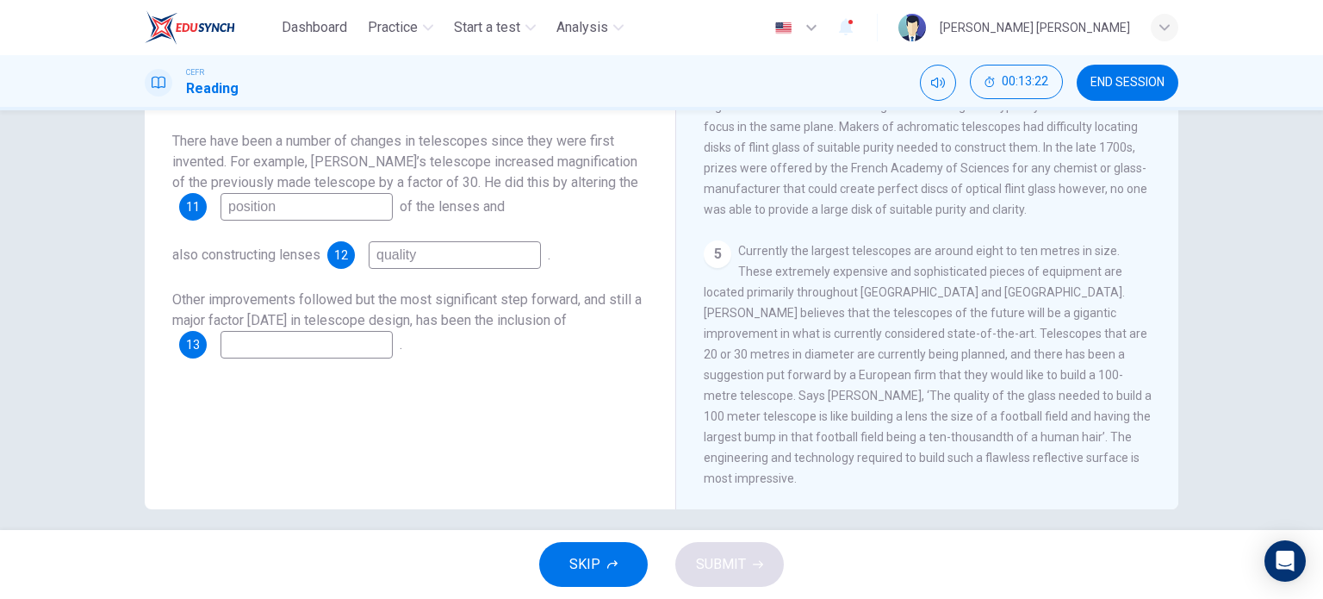
scroll to position [248, 0]
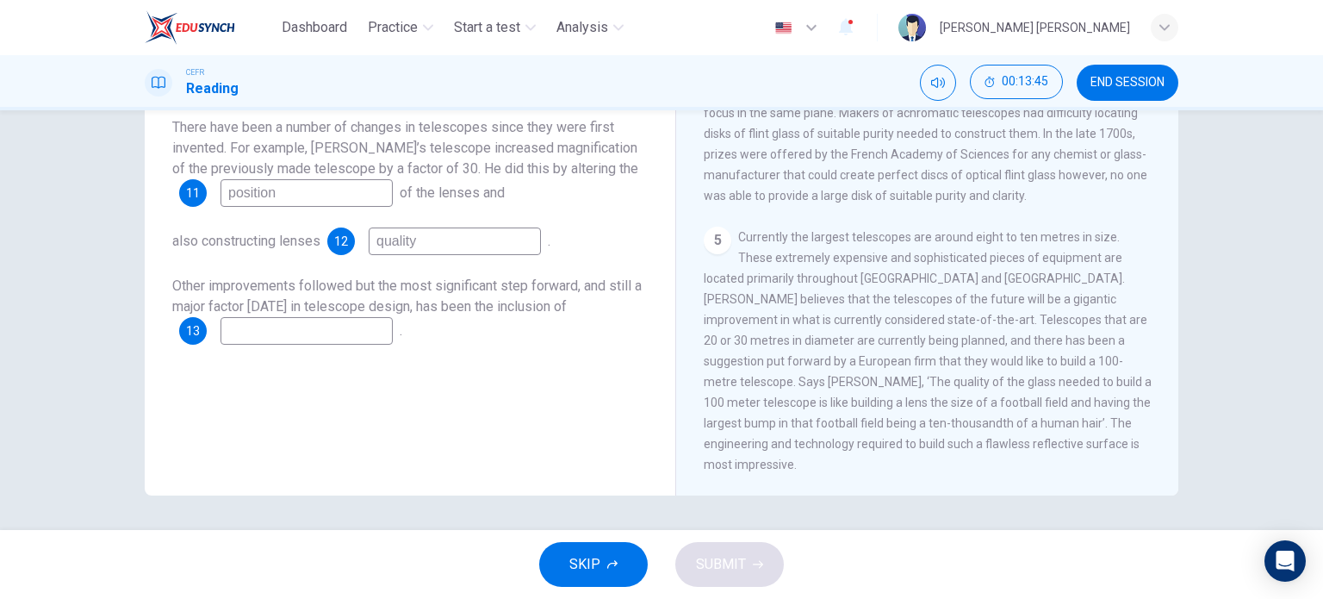
drag, startPoint x: 766, startPoint y: 245, endPoint x: 766, endPoint y: 277, distance: 32.7
click at [766, 277] on span "Currently the largest telescopes are around eight to ten metres in size. These …" at bounding box center [928, 350] width 448 height 241
click at [347, 337] on input at bounding box center [307, 331] width 172 height 28
type input "size"
click at [730, 556] on span "SUBMIT" at bounding box center [721, 564] width 50 height 24
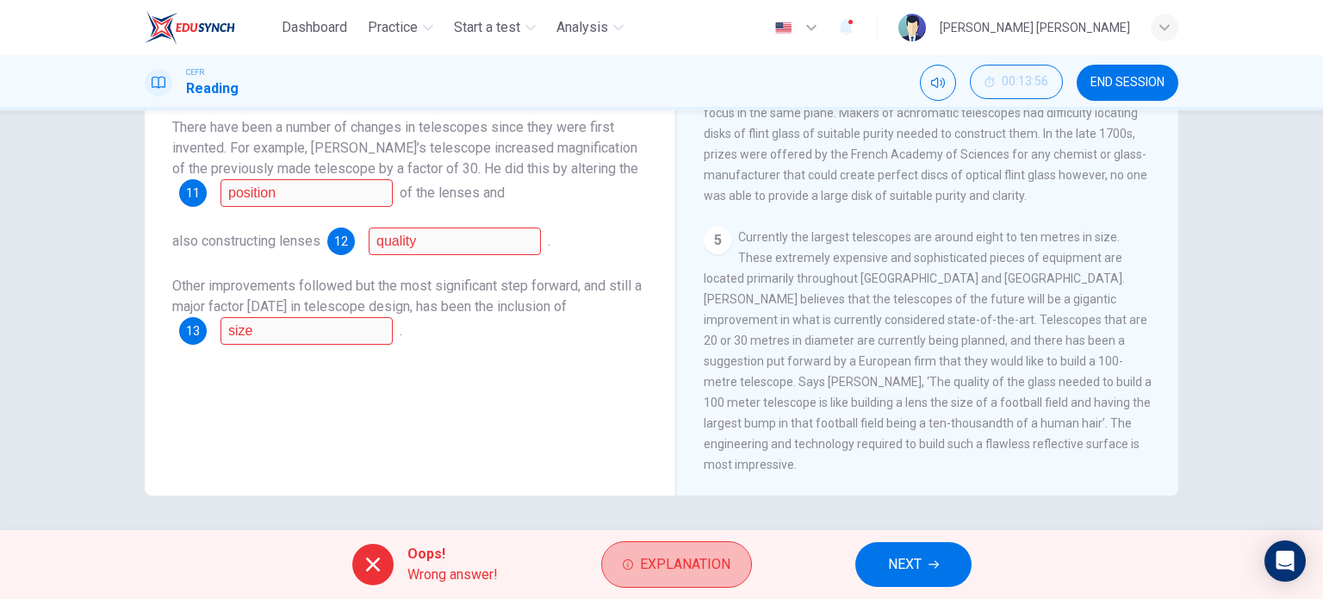
click at [730, 556] on span "Explanation" at bounding box center [685, 564] width 90 height 24
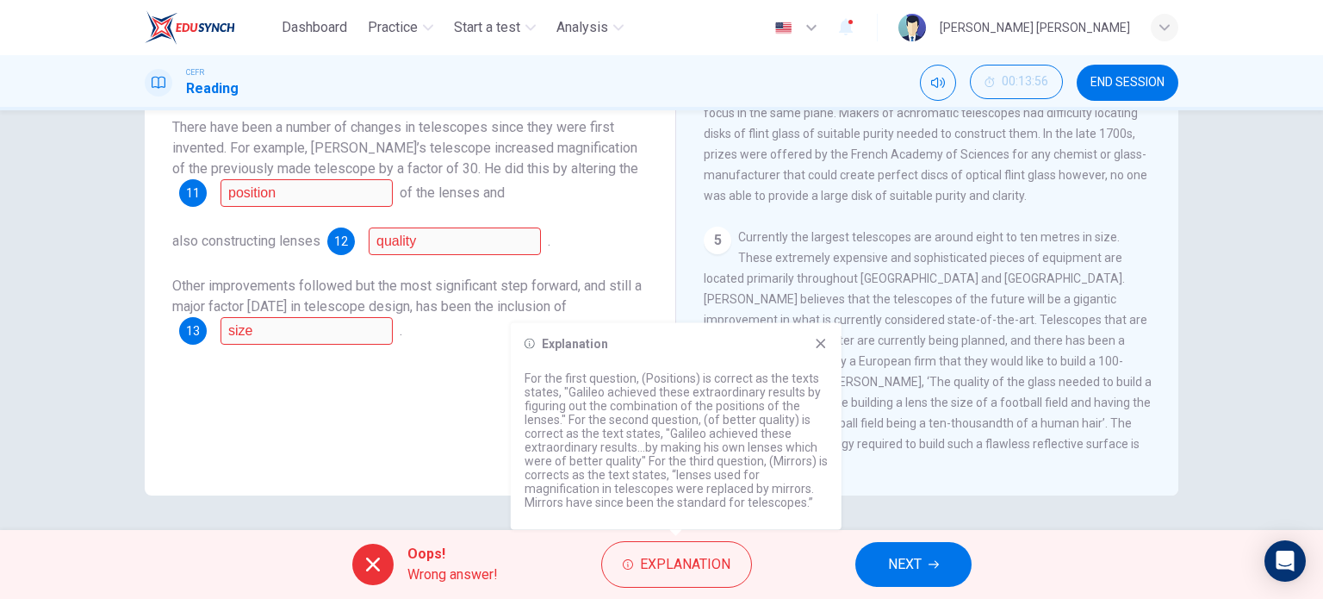
click at [818, 337] on icon at bounding box center [821, 344] width 14 height 14
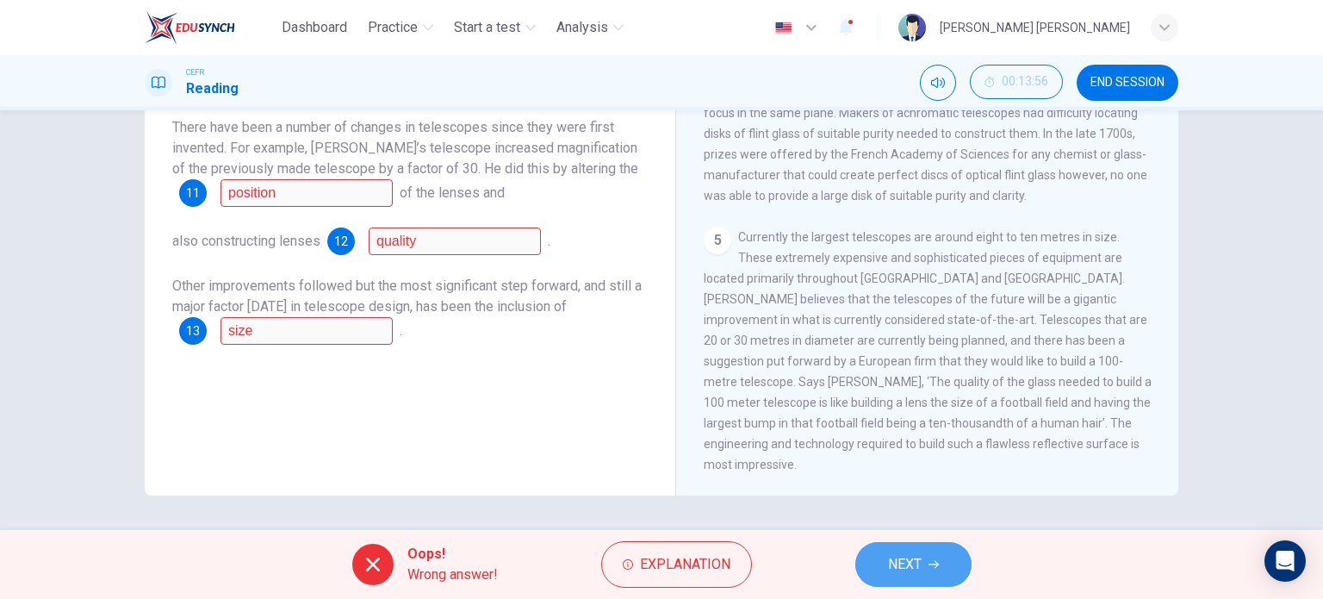
click at [903, 549] on button "NEXT" at bounding box center [913, 564] width 116 height 45
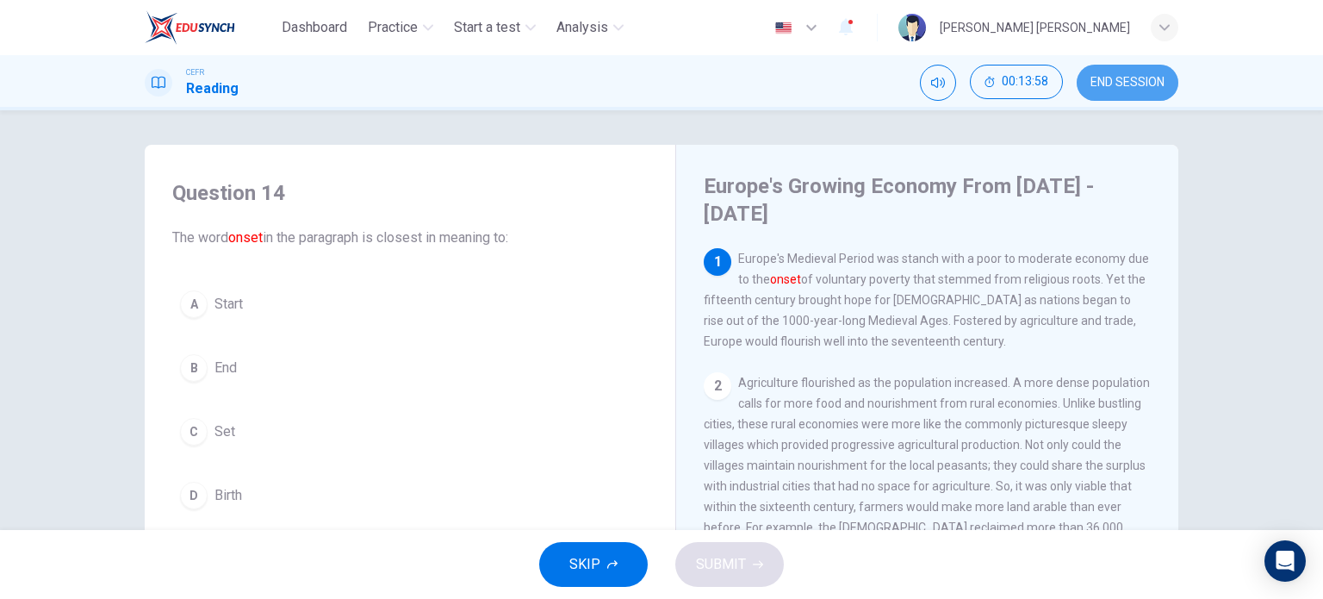
click at [1117, 73] on button "END SESSION" at bounding box center [1128, 83] width 102 height 36
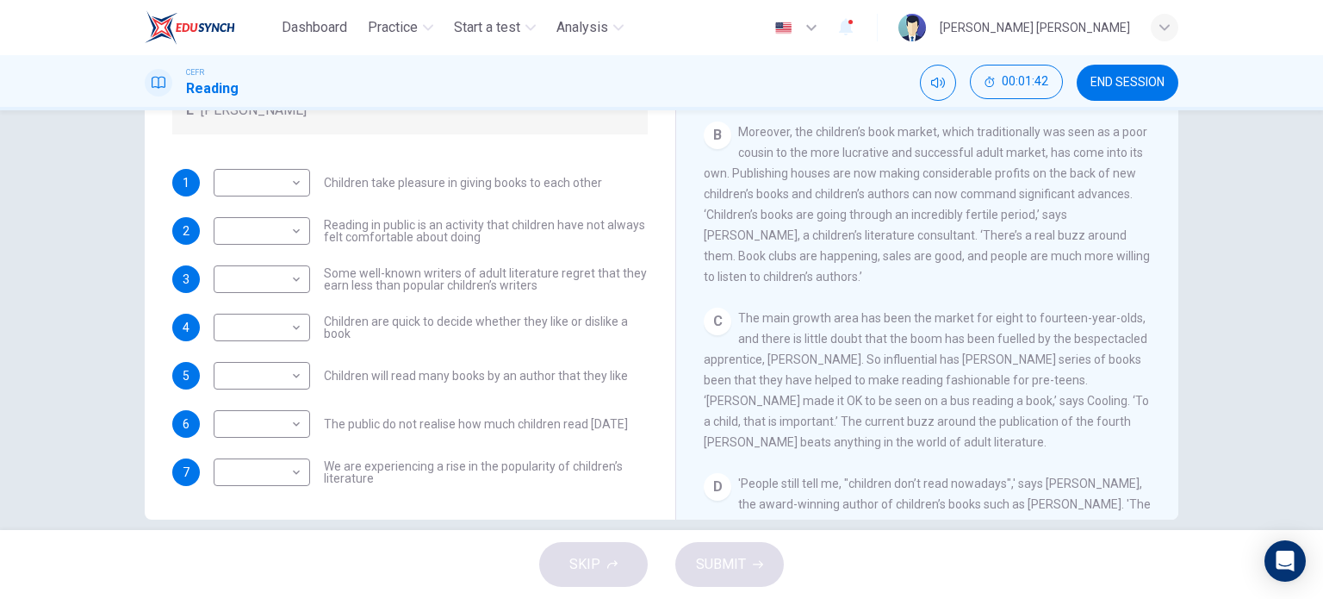
scroll to position [224, 0]
click at [1149, 79] on span "END SESSION" at bounding box center [1128, 83] width 74 height 14
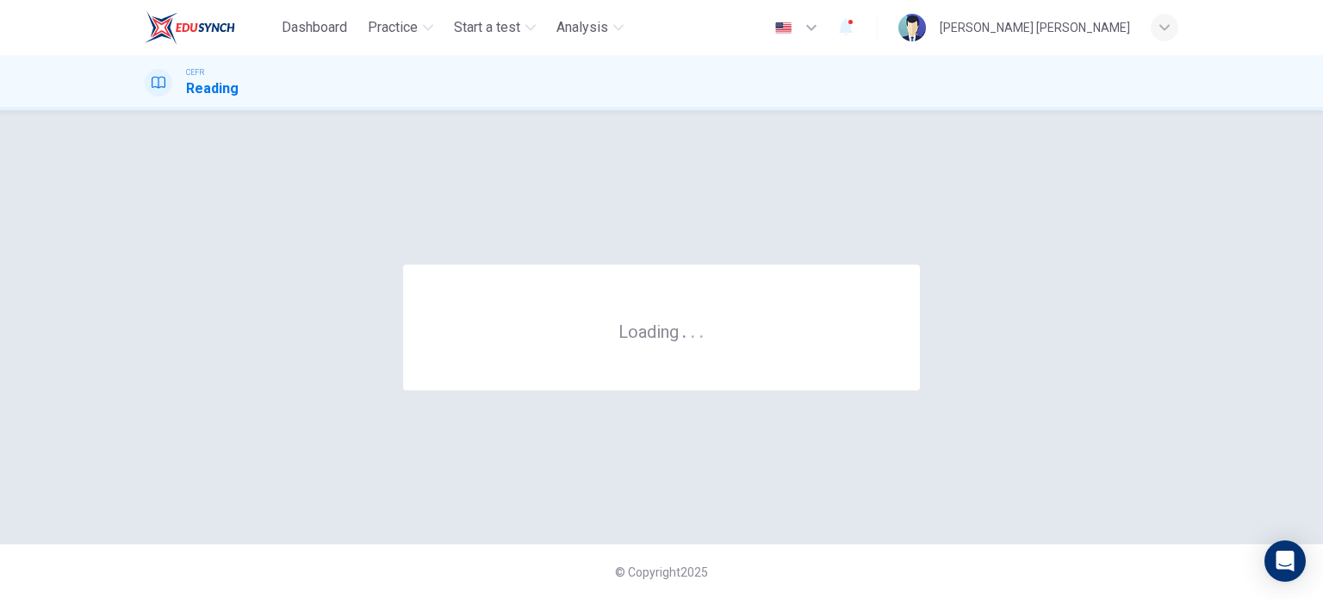
scroll to position [0, 0]
